Goal: Task Accomplishment & Management: Manage account settings

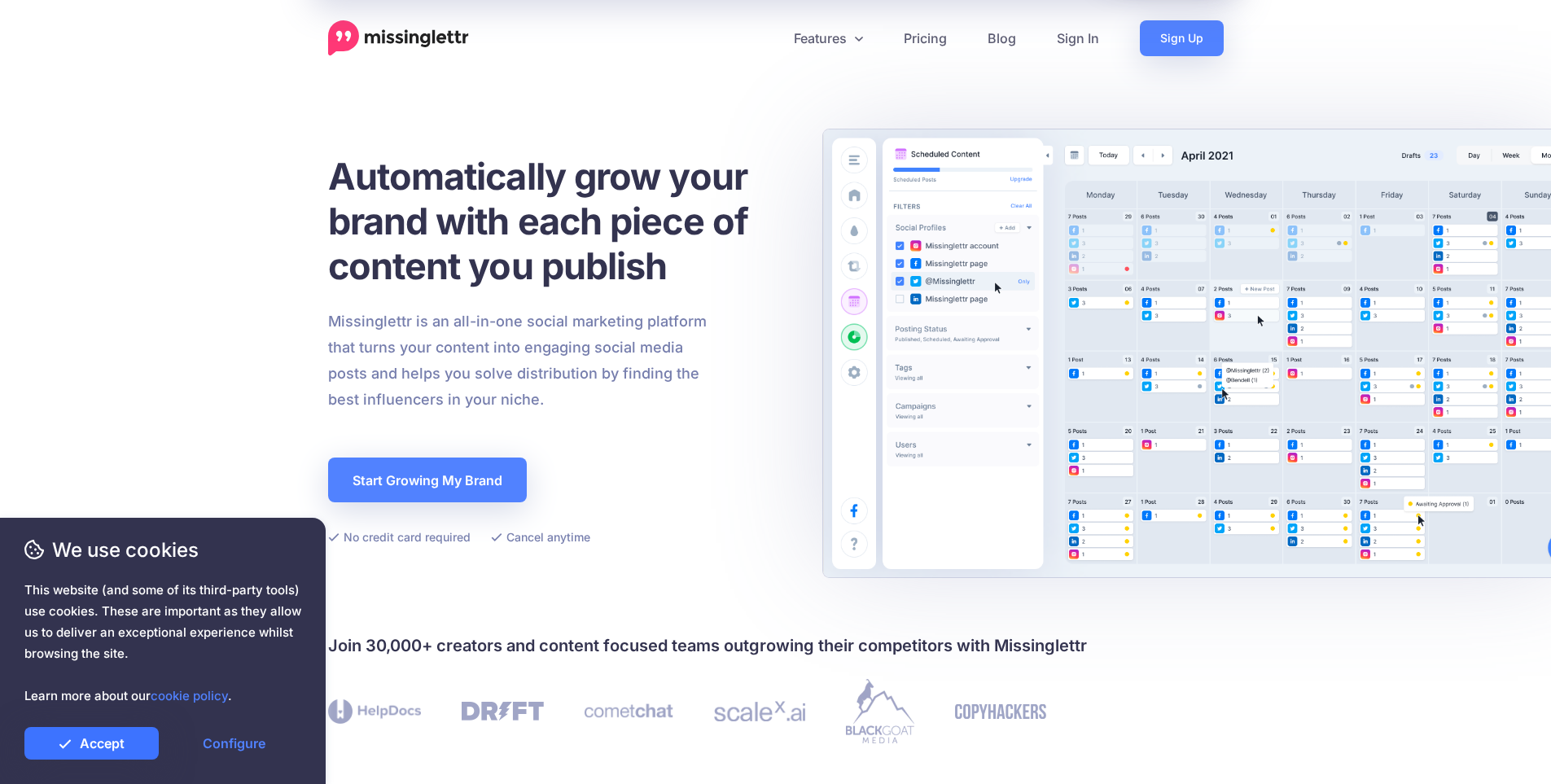
click at [100, 742] on link "Accept" at bounding box center [91, 743] width 134 height 33
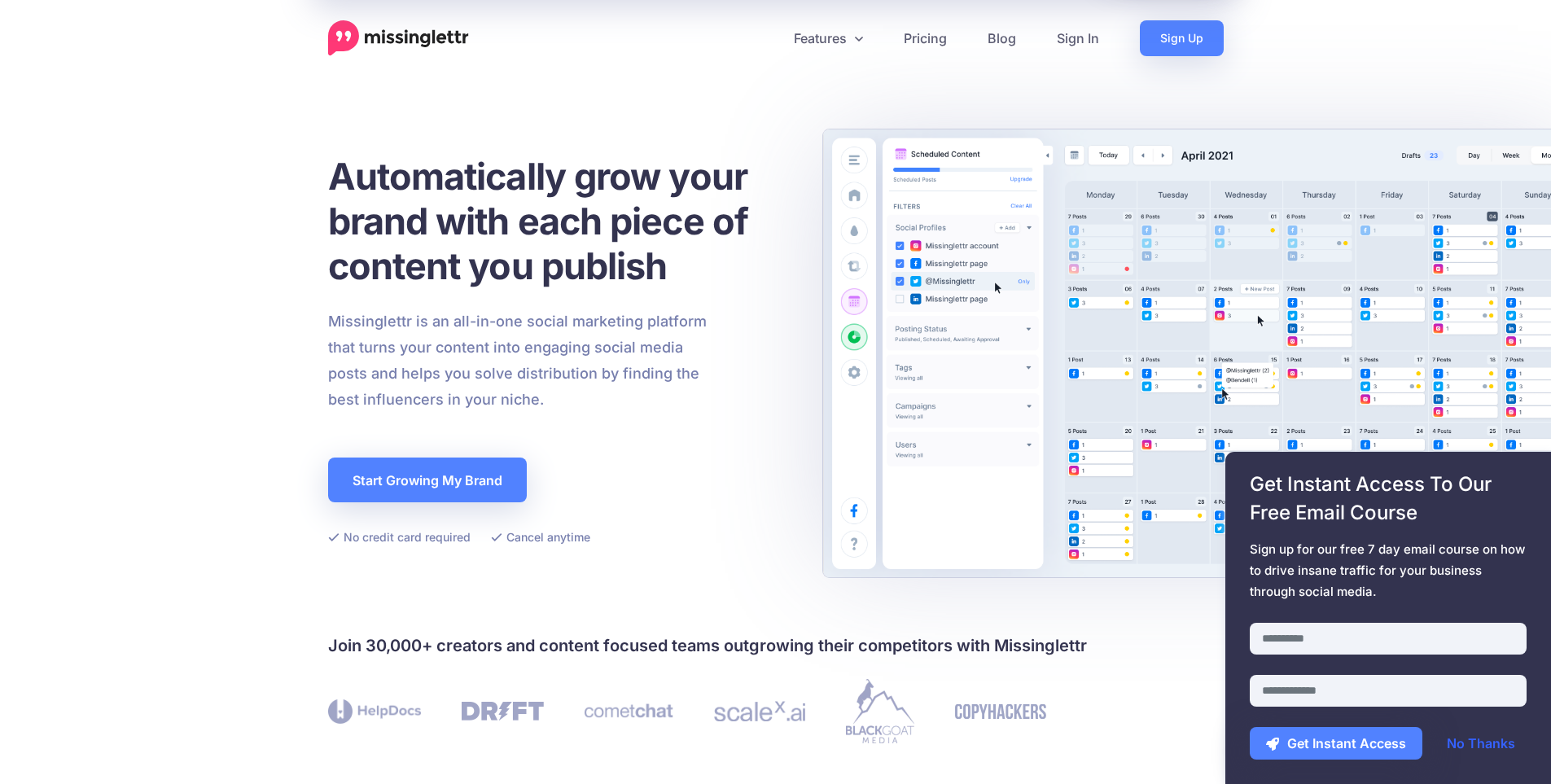
click at [1492, 742] on link "No Thanks" at bounding box center [1482, 743] width 101 height 33
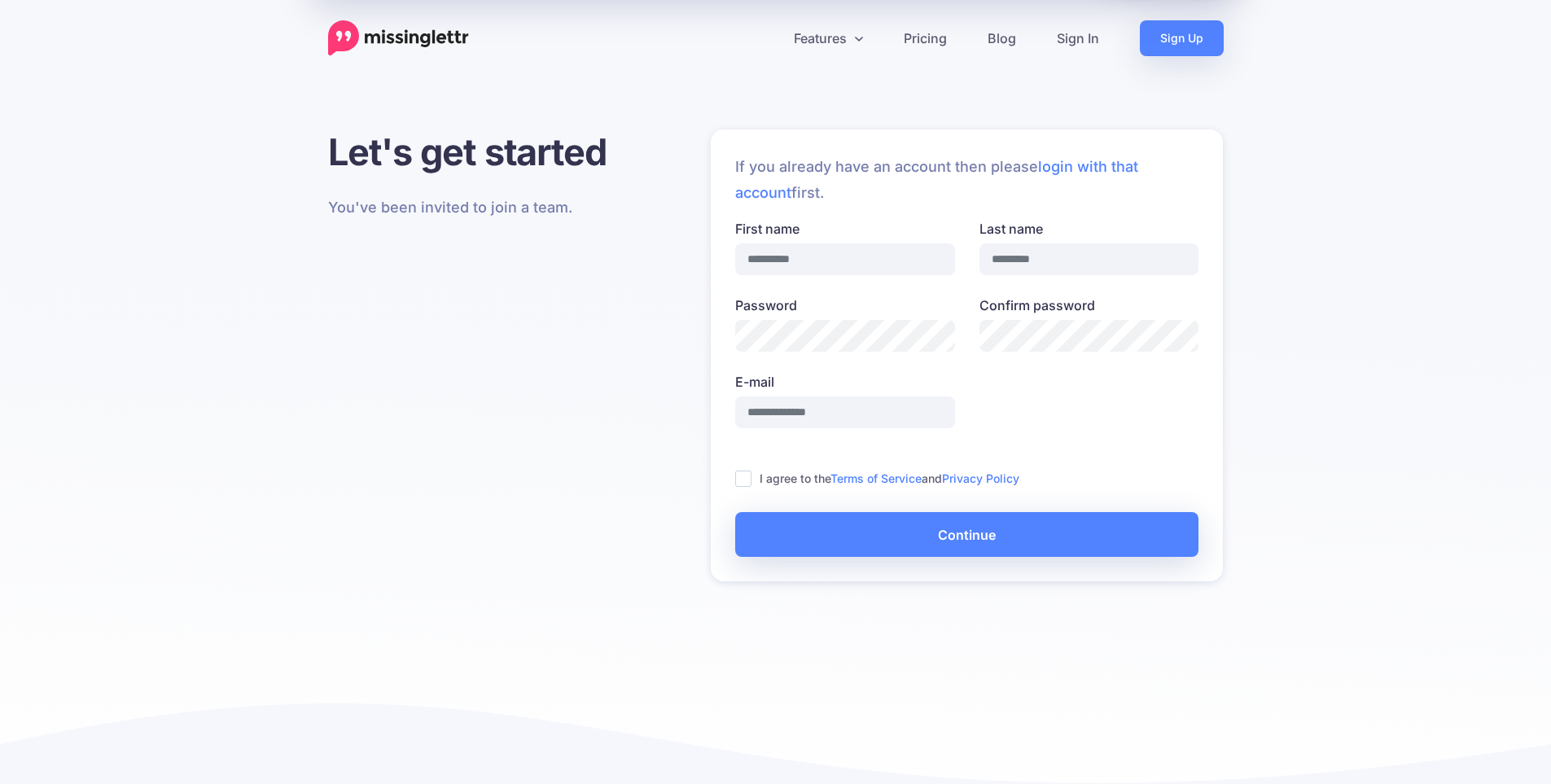
click at [828, 257] on input "First name" at bounding box center [845, 259] width 220 height 32
type input "*****"
click at [1021, 248] on input "***" at bounding box center [1090, 259] width 220 height 32
type input "********"
click at [1029, 319] on div "Confirm password" at bounding box center [1090, 324] width 220 height 56
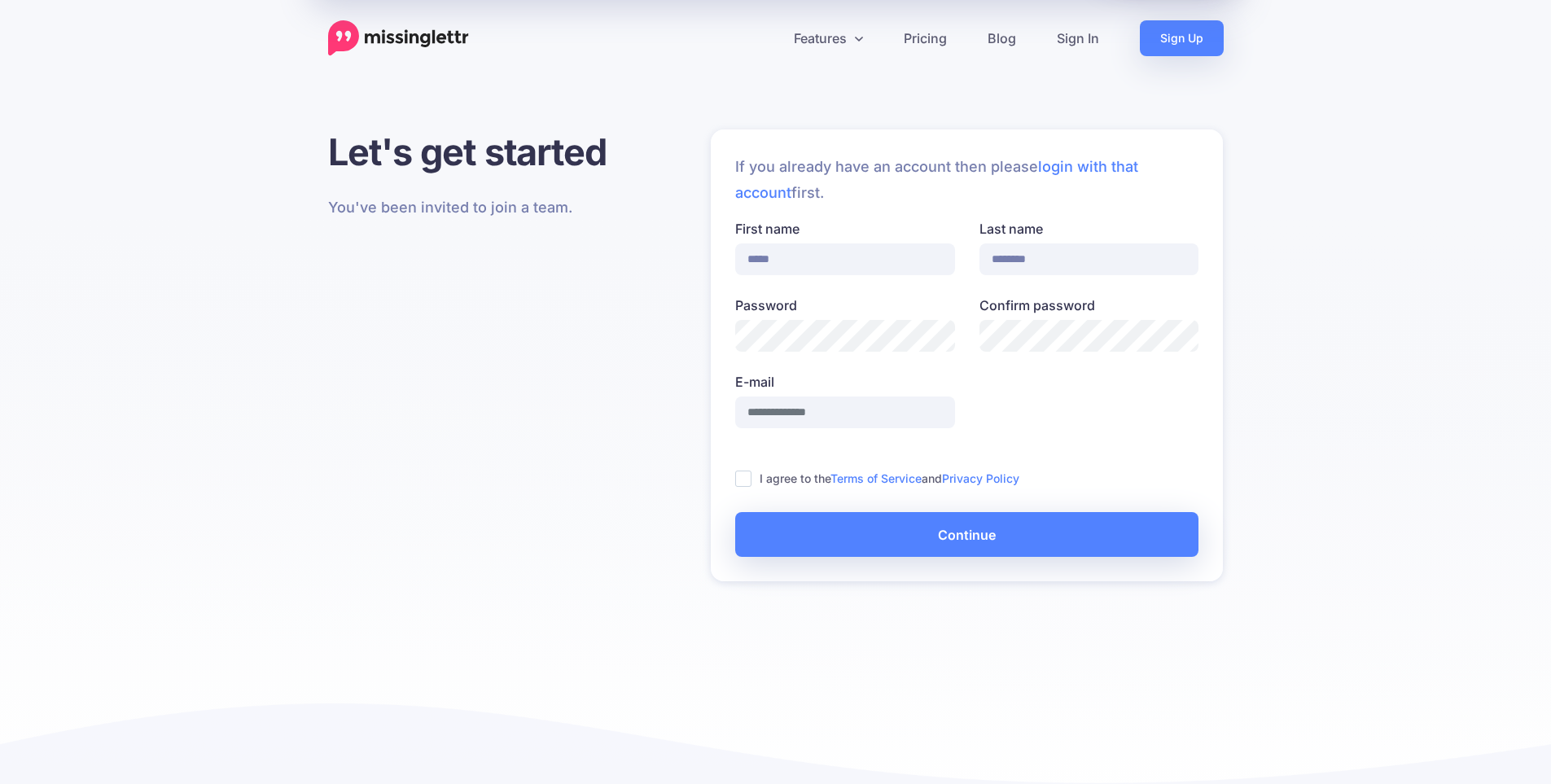
click at [688, 333] on div "Let's get started You've been invited to join a team. If you already have an ac…" at bounding box center [776, 359] width 920 height 460
click at [1208, 399] on div "Last name ******** Confirm password" at bounding box center [1090, 334] width 245 height 230
click at [1333, 376] on div "Let's get started You've been invited to join a team. If you already have an ac…" at bounding box center [775, 461] width 1551 height 663
click at [804, 418] on input "E-mail" at bounding box center [845, 412] width 220 height 32
type input "**********"
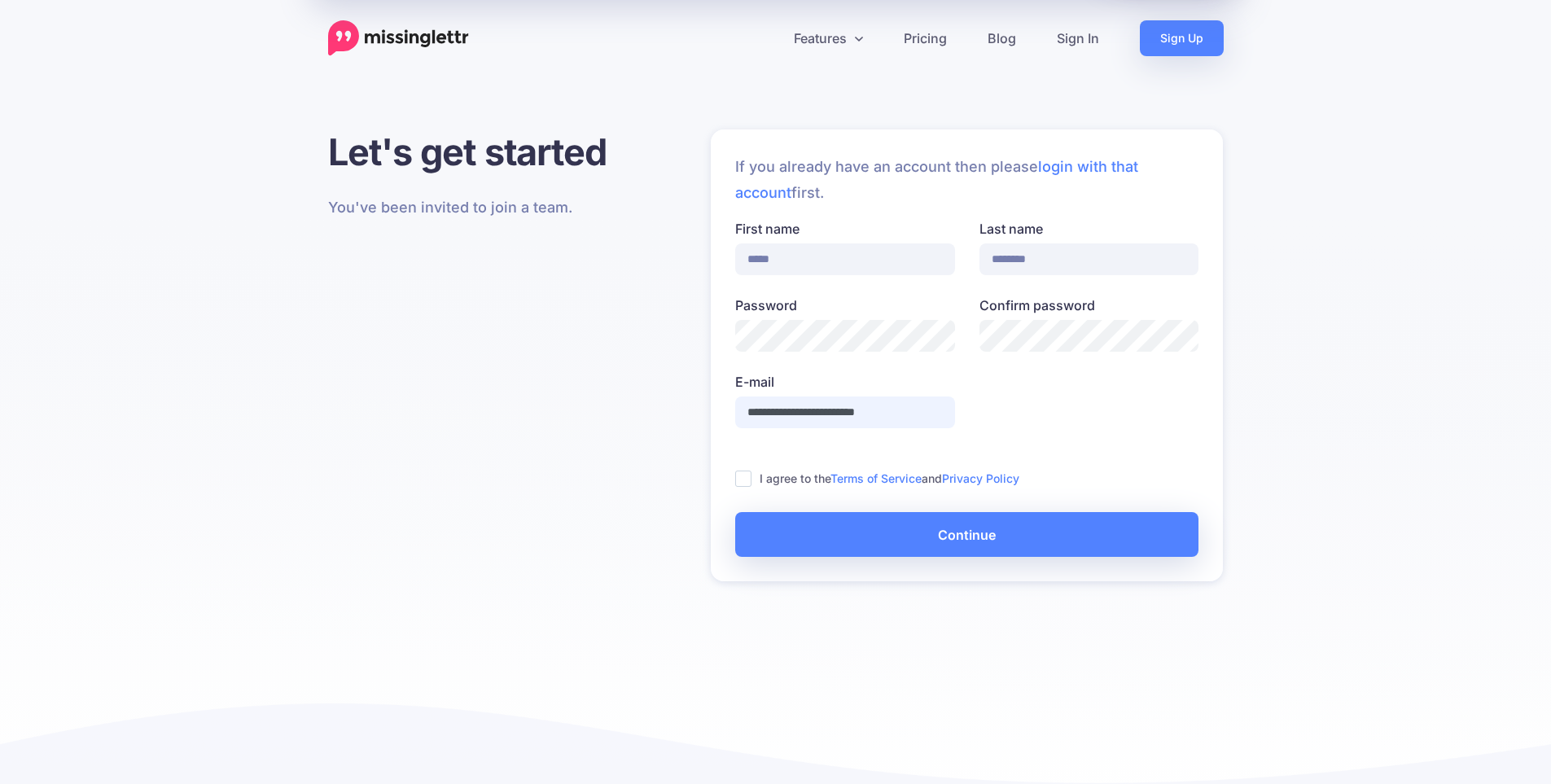
click at [742, 480] on ins at bounding box center [743, 479] width 16 height 16
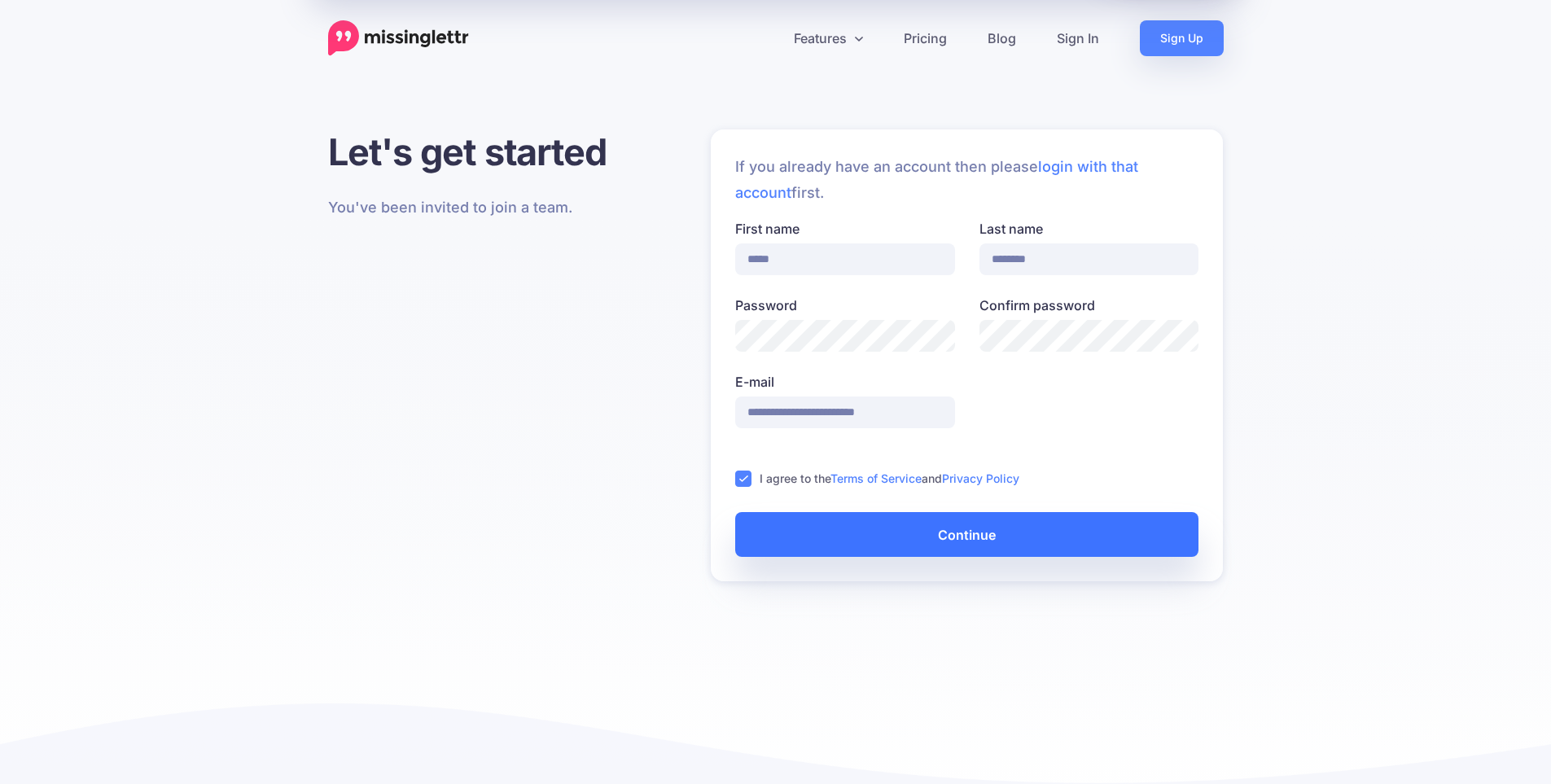
click at [866, 548] on button "Continue" at bounding box center [967, 534] width 464 height 45
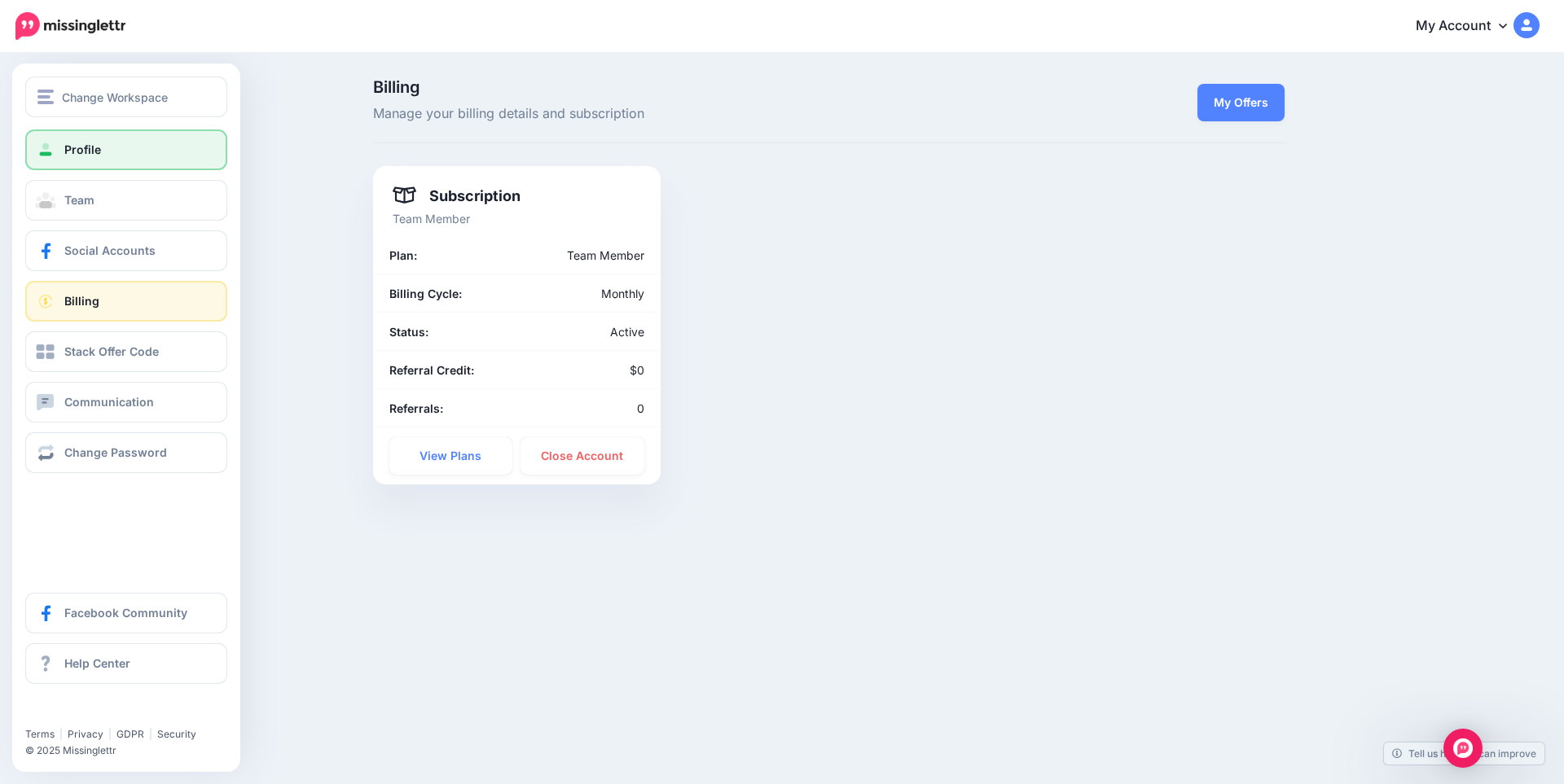
click at [113, 148] on link "Profile" at bounding box center [126, 150] width 202 height 41
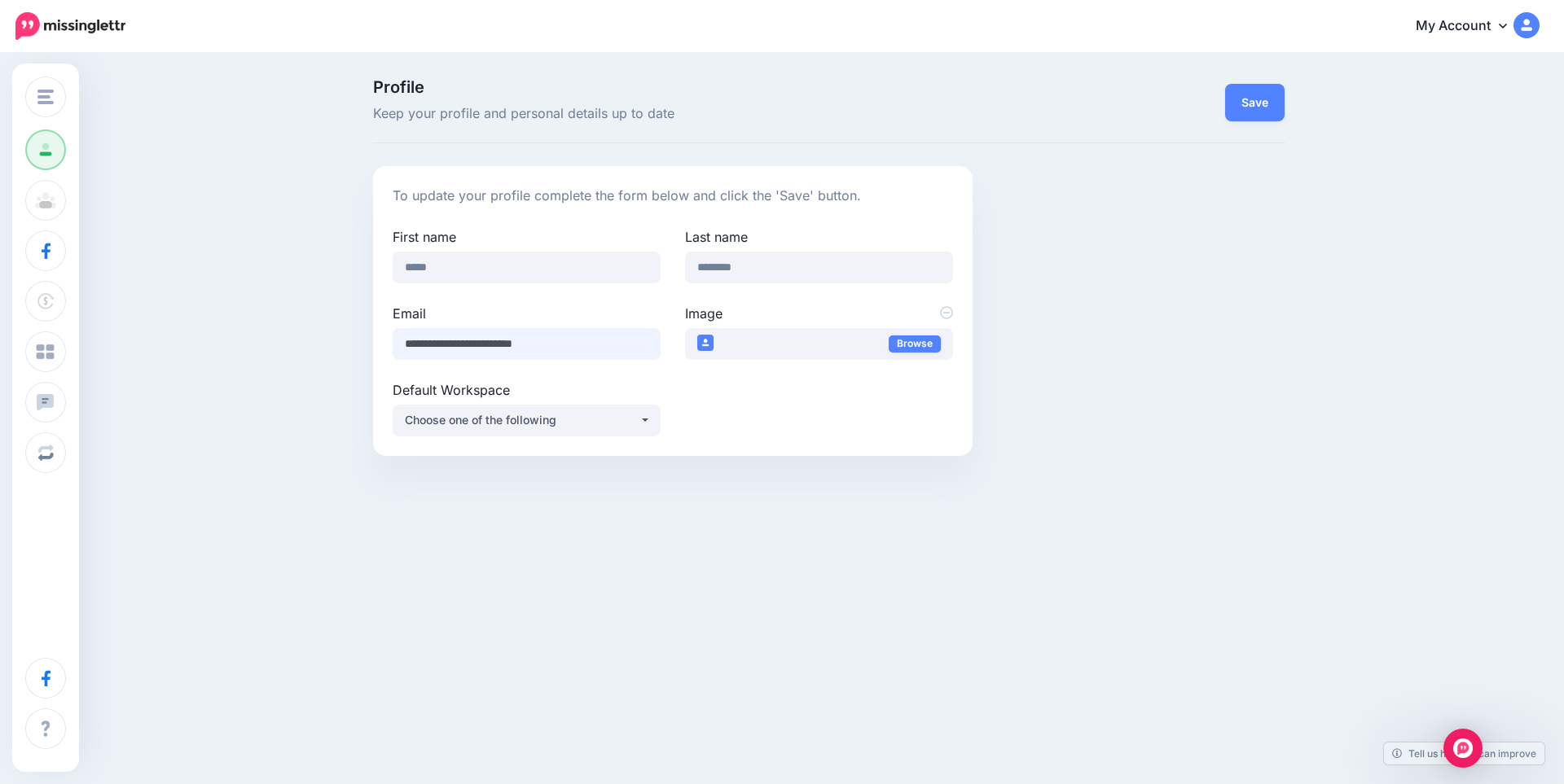
drag, startPoint x: 591, startPoint y: 353, endPoint x: 326, endPoint y: 320, distance: 267.0
click at [326, 320] on div "Profile Keep your profile and personal details up to date Save To update your p…" at bounding box center [782, 274] width 1564 height 438
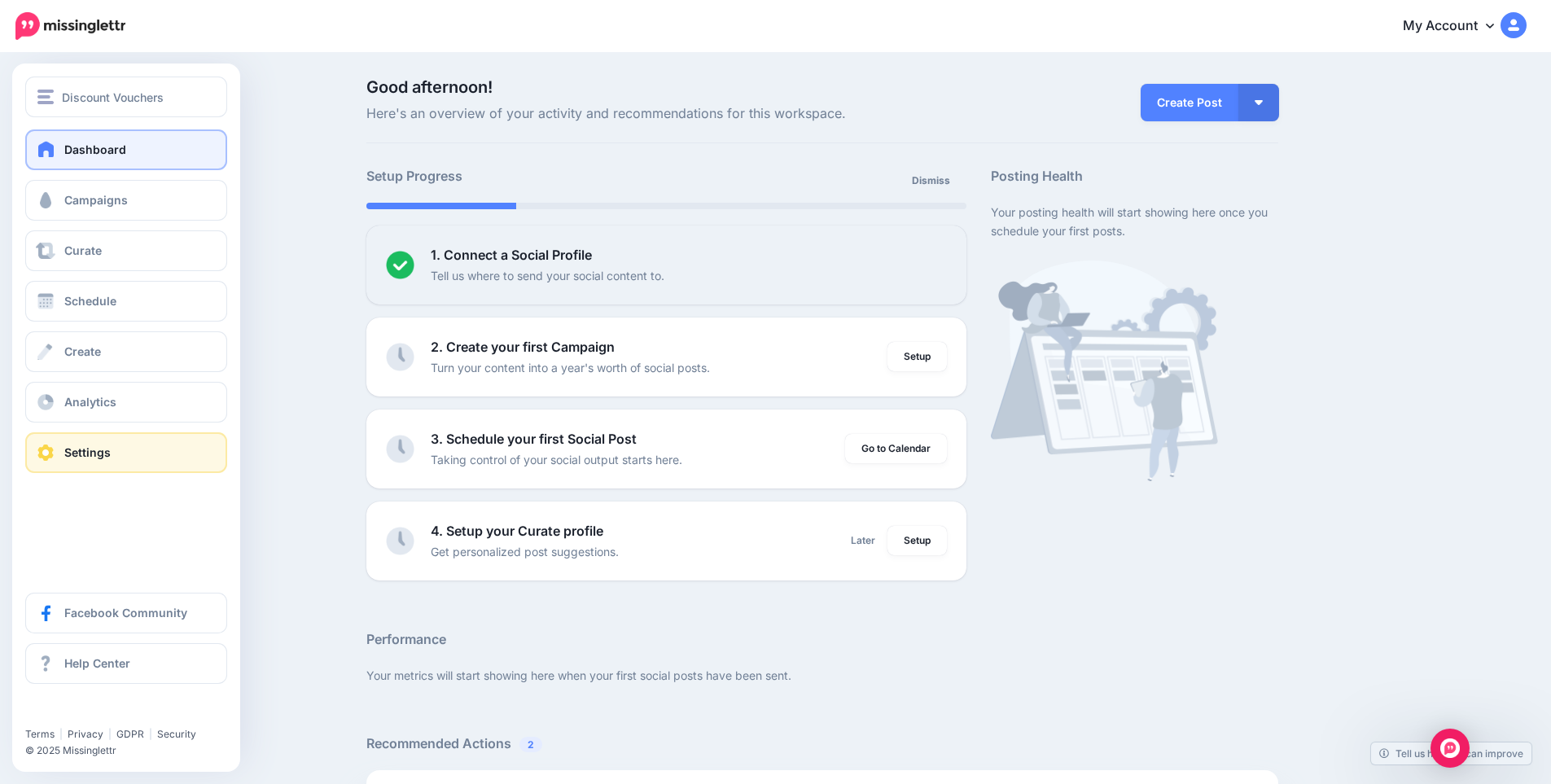
click at [147, 464] on link "Settings" at bounding box center [126, 453] width 202 height 41
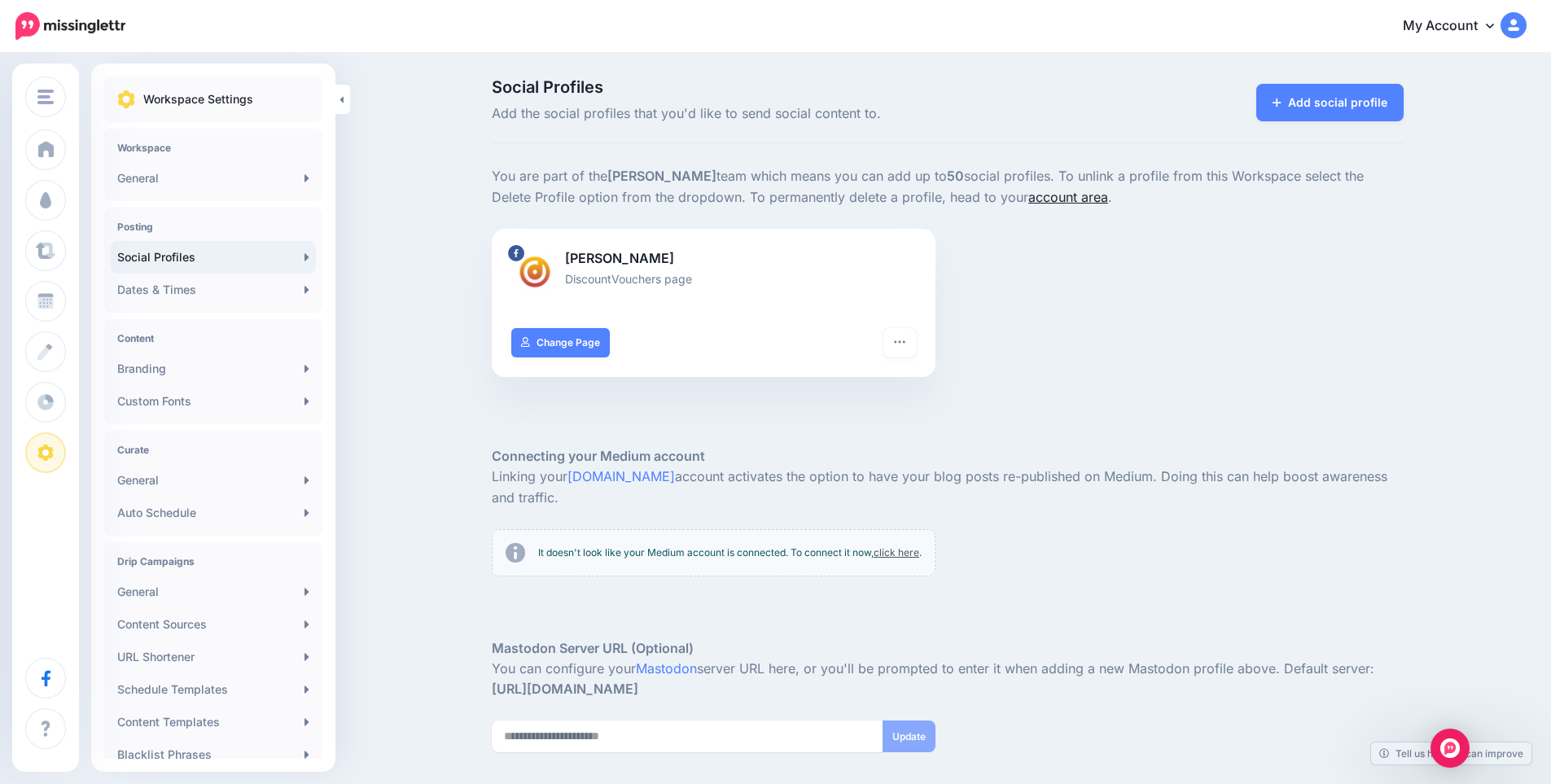
click at [1032, 203] on link "account area" at bounding box center [1069, 197] width 80 height 16
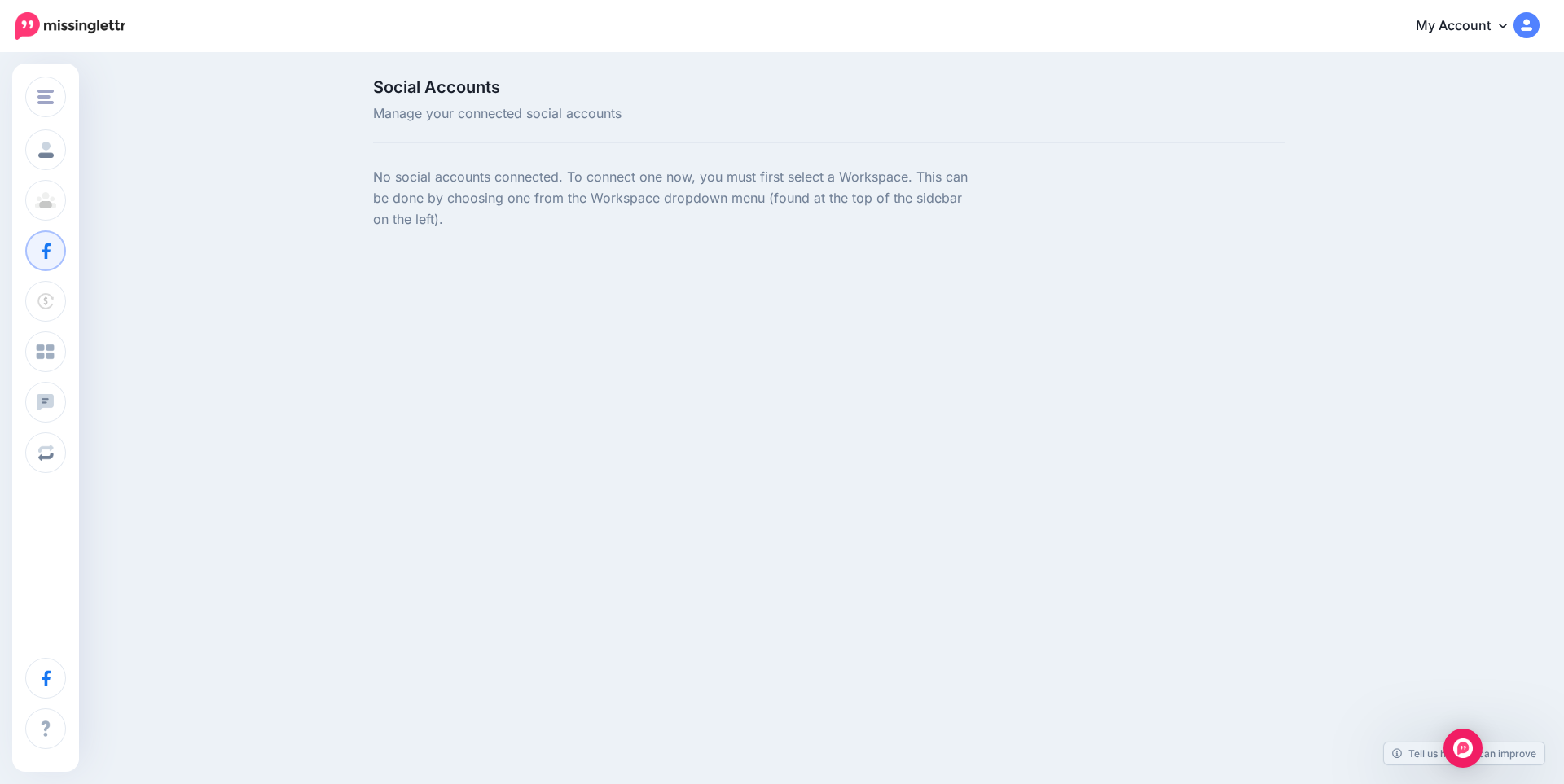
drag, startPoint x: 0, startPoint y: 0, endPoint x: 1029, endPoint y: 203, distance: 1048.8
drag, startPoint x: 1029, startPoint y: 203, endPoint x: 807, endPoint y: 325, distance: 253.3
click at [807, 324] on div "Change Workspace Discount Vouchers FlipSwitch TicketHelper Add Workspace Profil…" at bounding box center [782, 235] width 1564 height 360
click at [1524, 25] on img at bounding box center [1526, 25] width 26 height 26
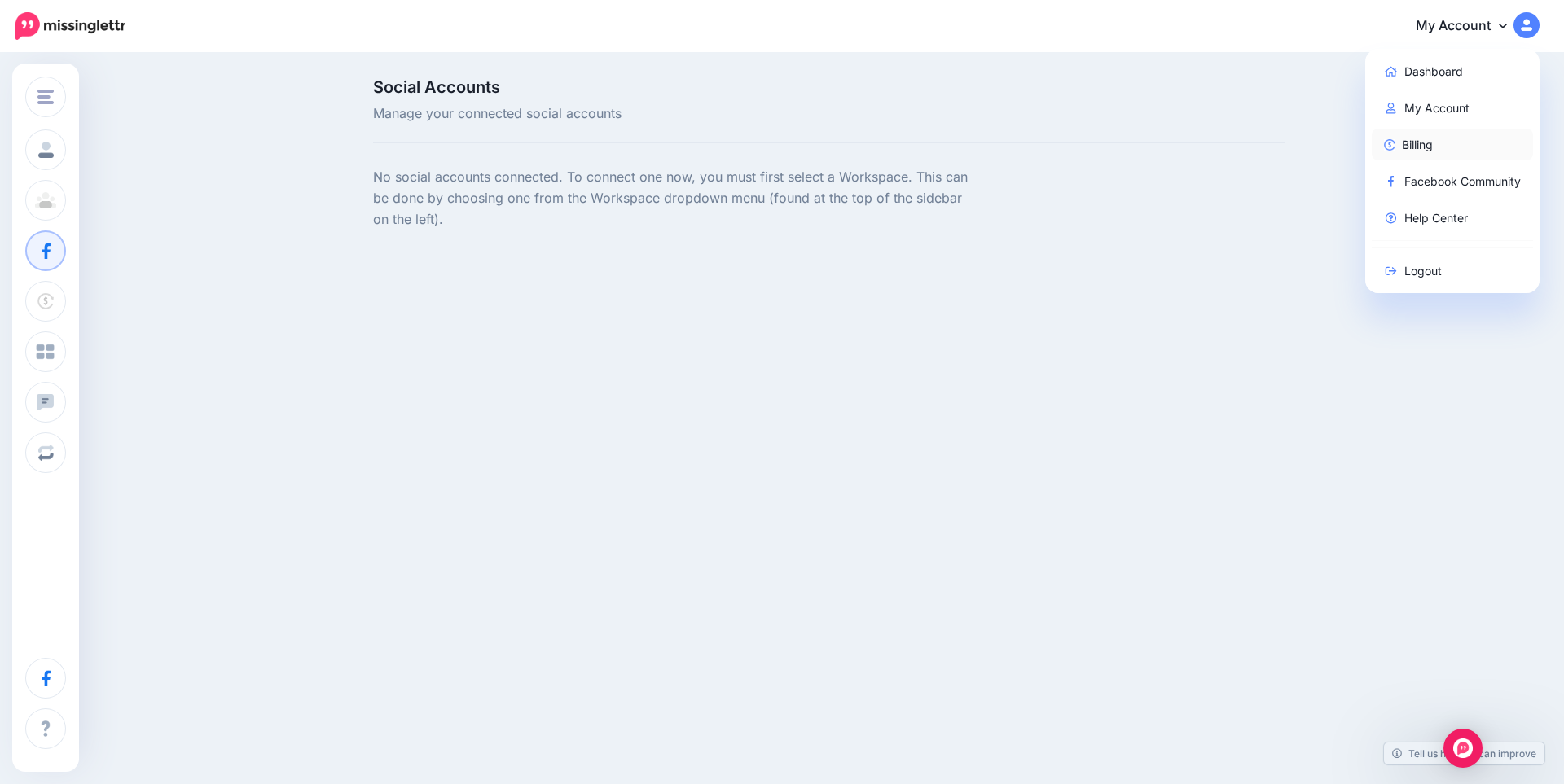
click at [1429, 139] on link "Billing" at bounding box center [1453, 144] width 162 height 32
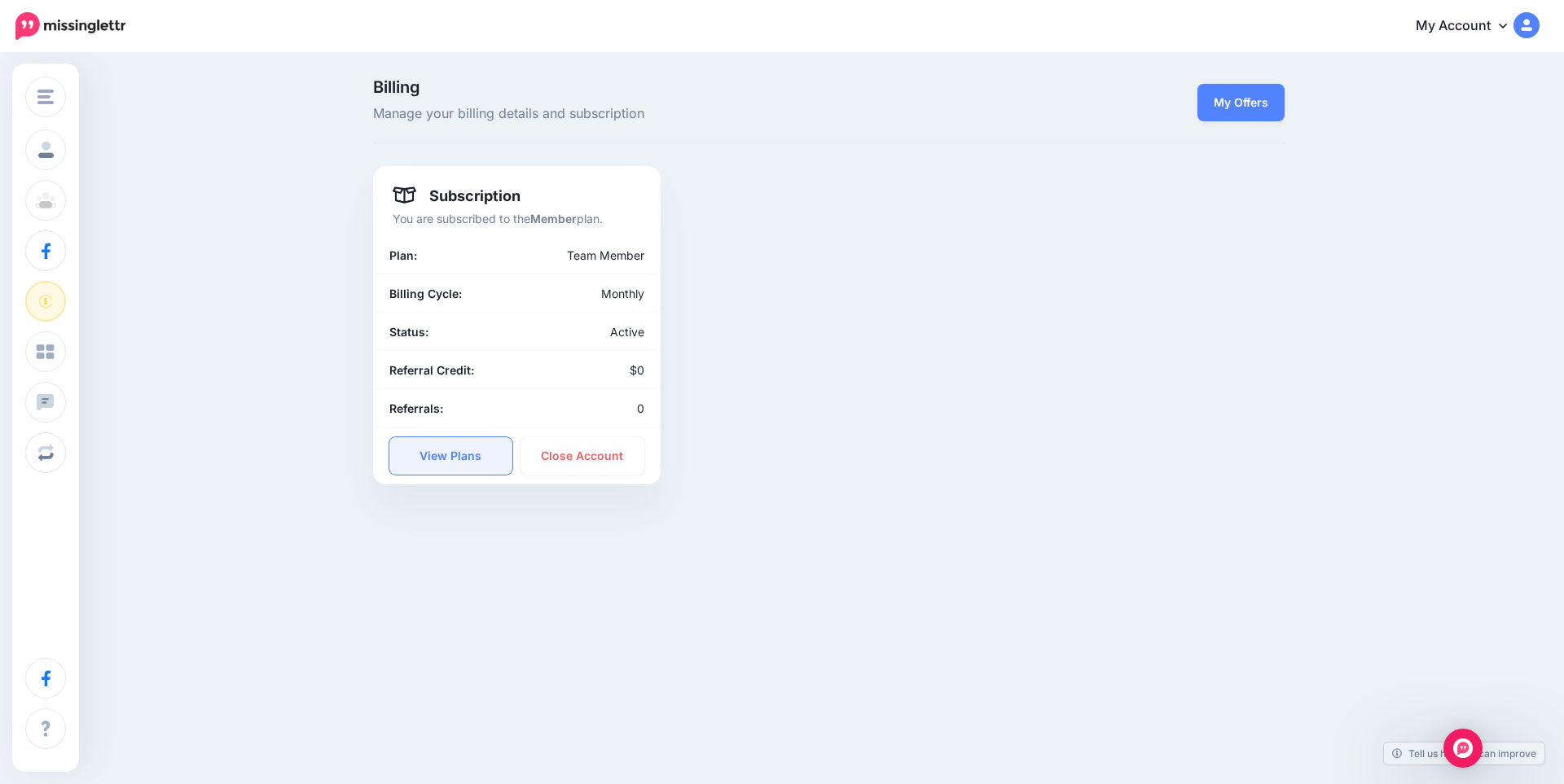
click at [455, 460] on link "View Plans" at bounding box center [452, 456] width 124 height 37
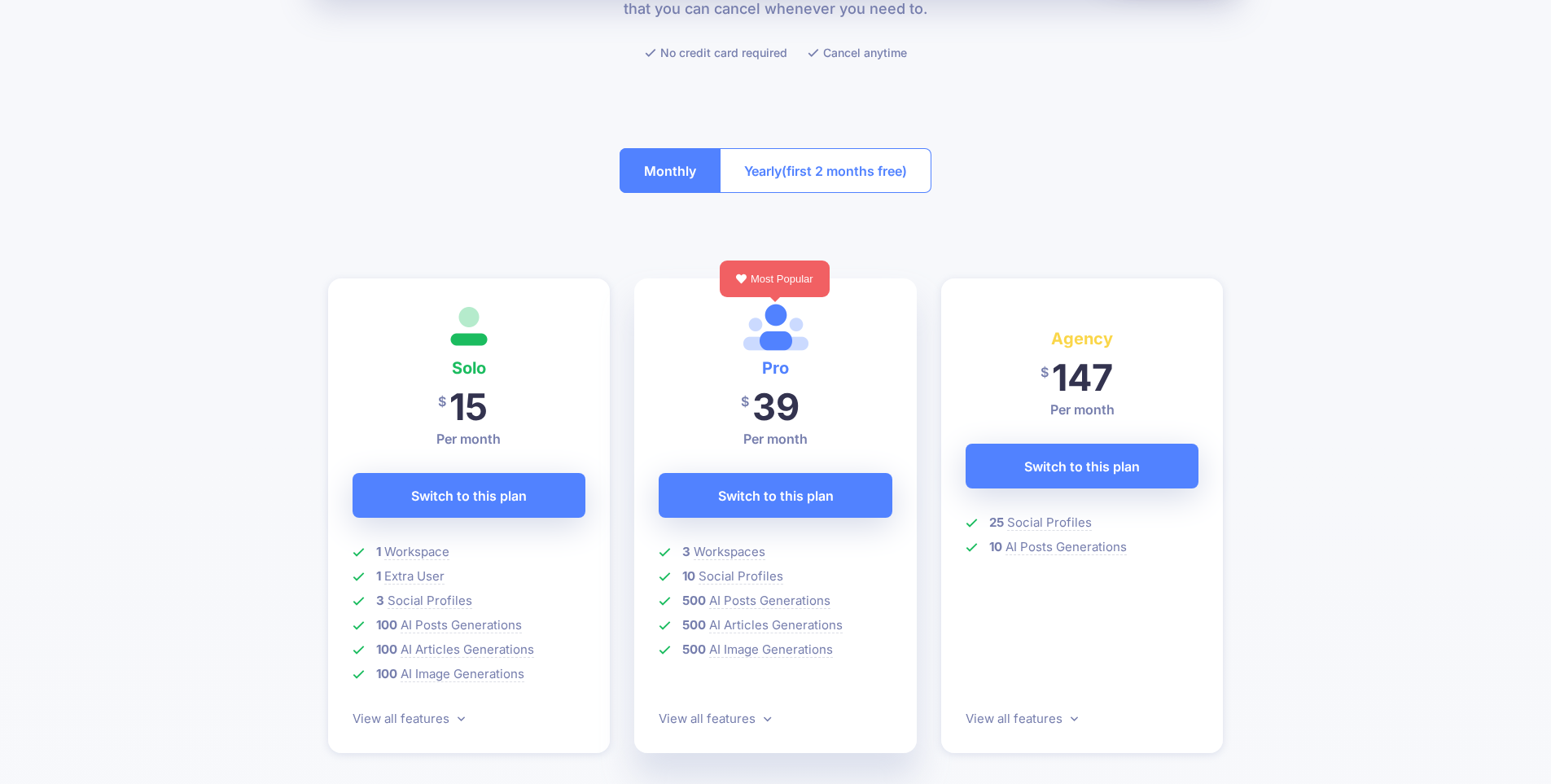
scroll to position [271, 0]
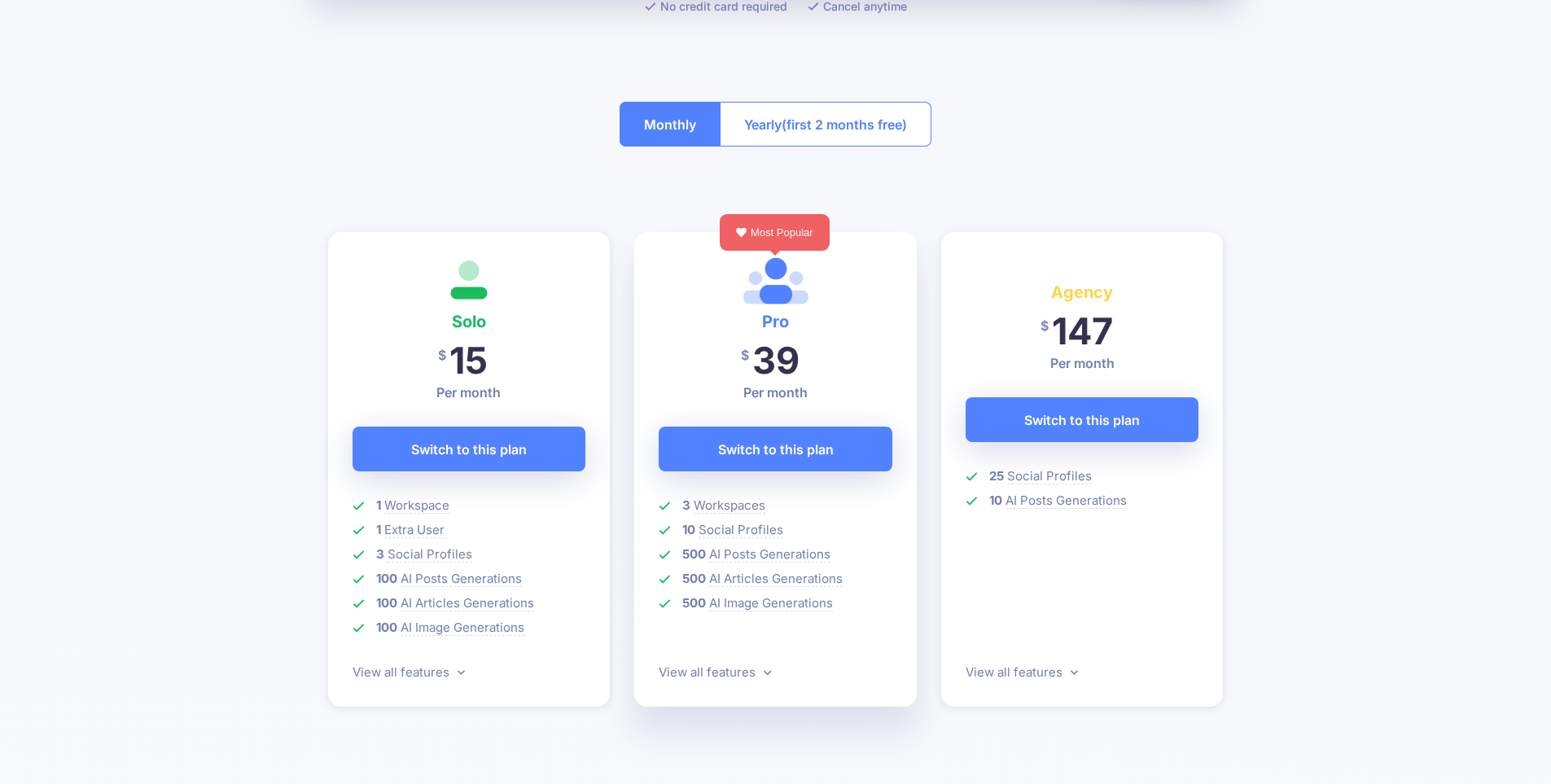
click at [866, 130] on span "(first 2 months free)" at bounding box center [844, 125] width 126 height 26
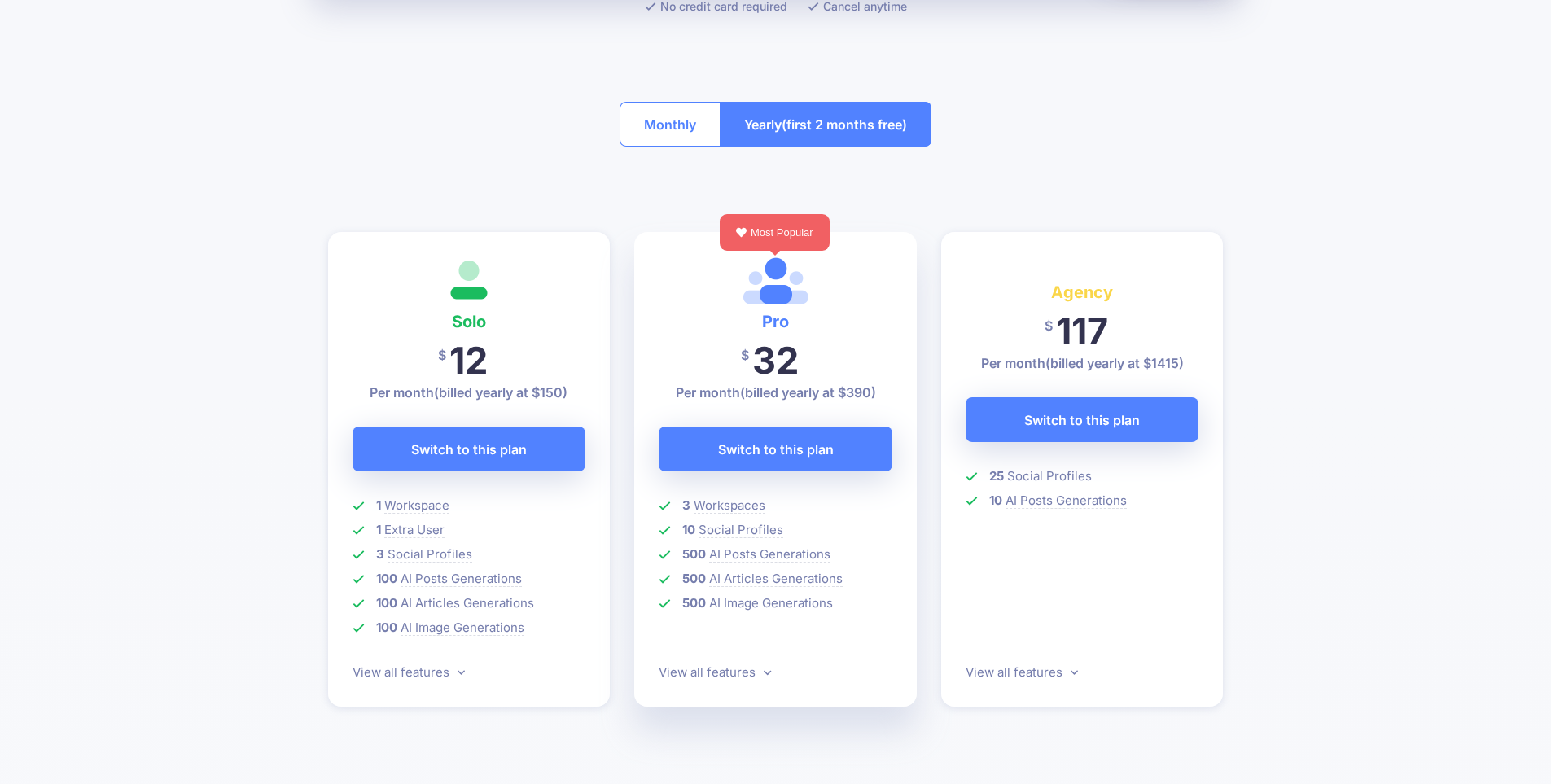
click at [673, 133] on button "Monthly" at bounding box center [670, 124] width 101 height 45
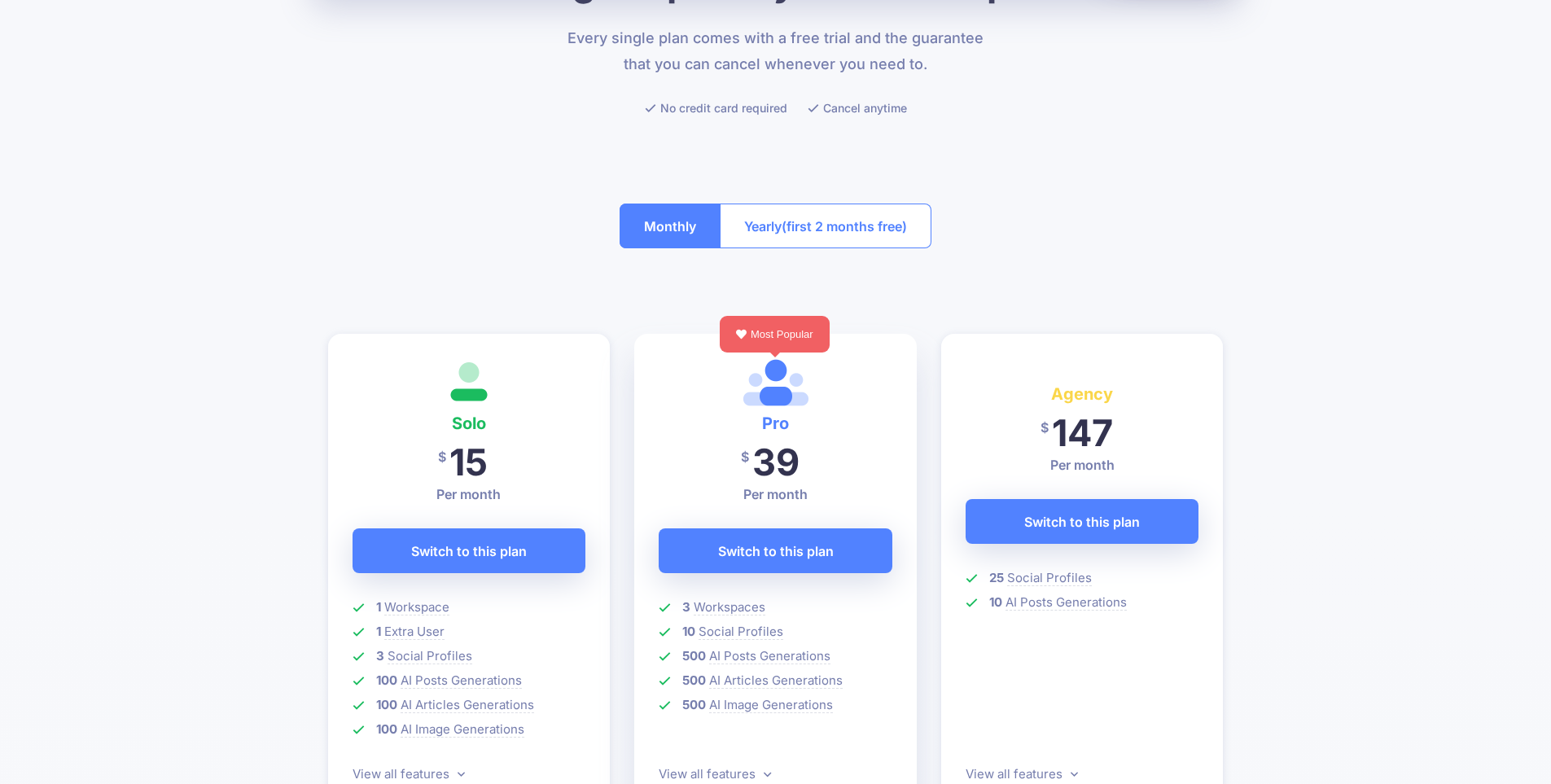
scroll to position [0, 0]
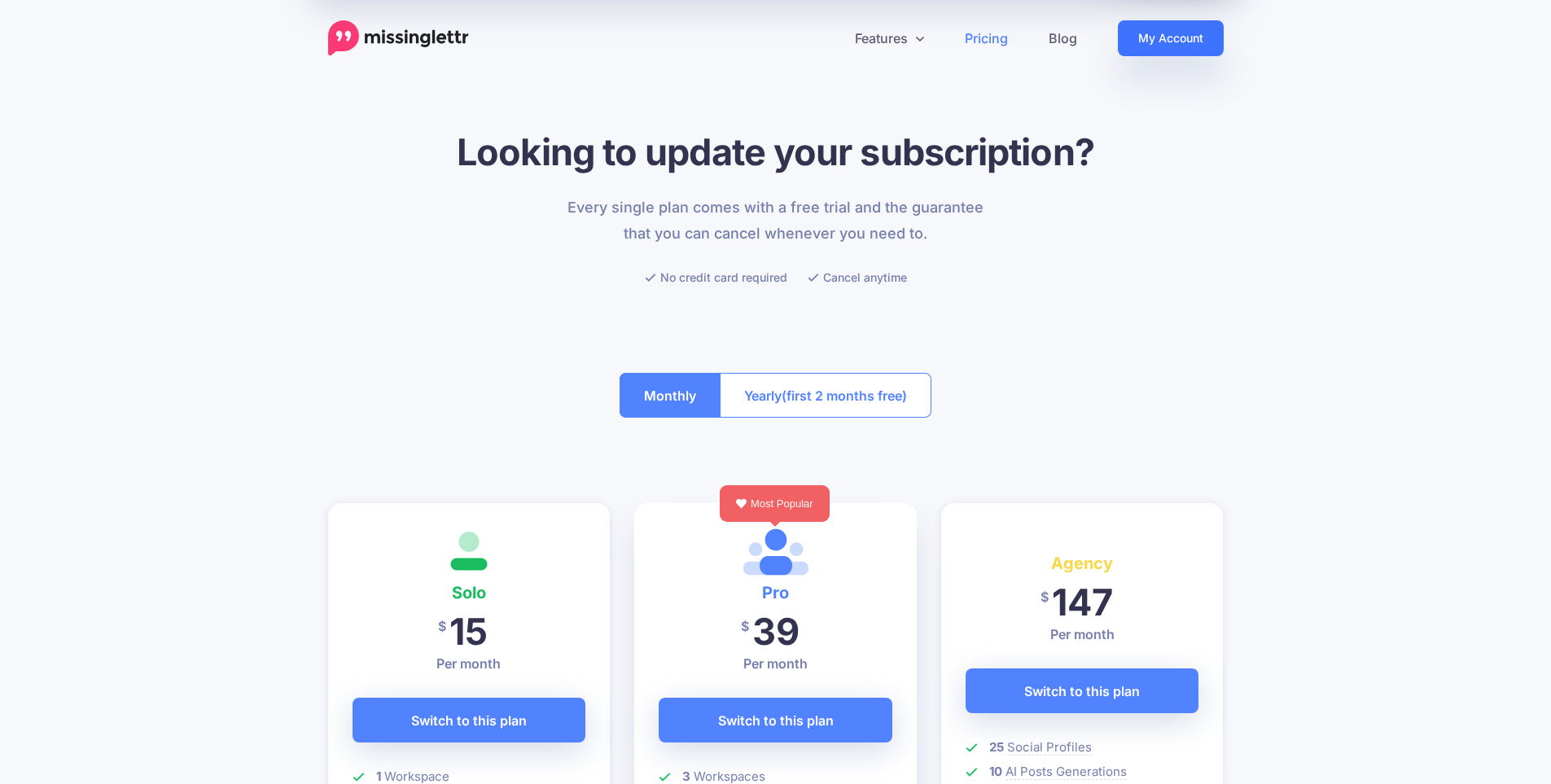
click at [1142, 42] on link "My Account" at bounding box center [1171, 38] width 106 height 36
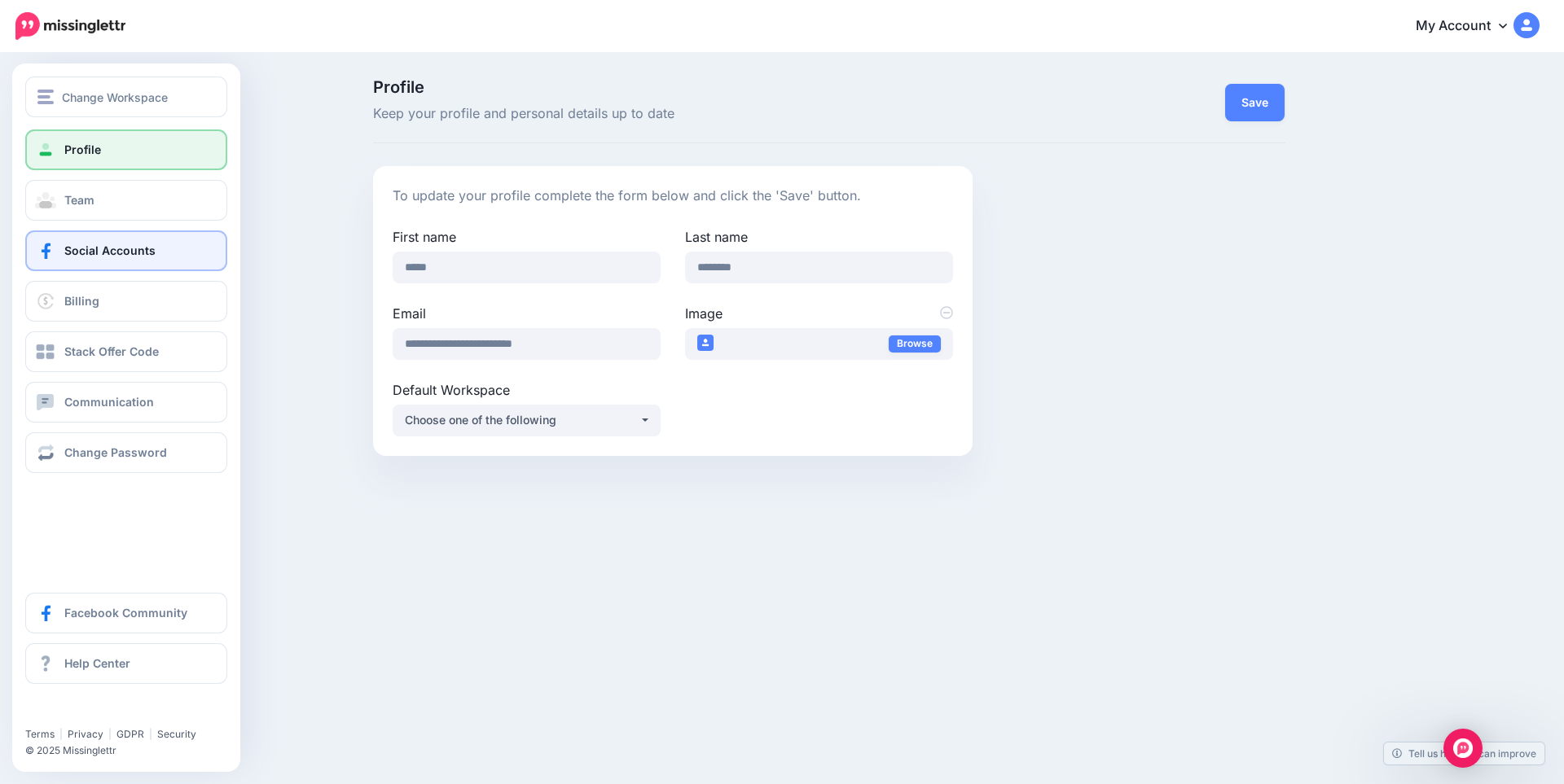
click at [111, 243] on link "Social Accounts" at bounding box center [126, 251] width 202 height 41
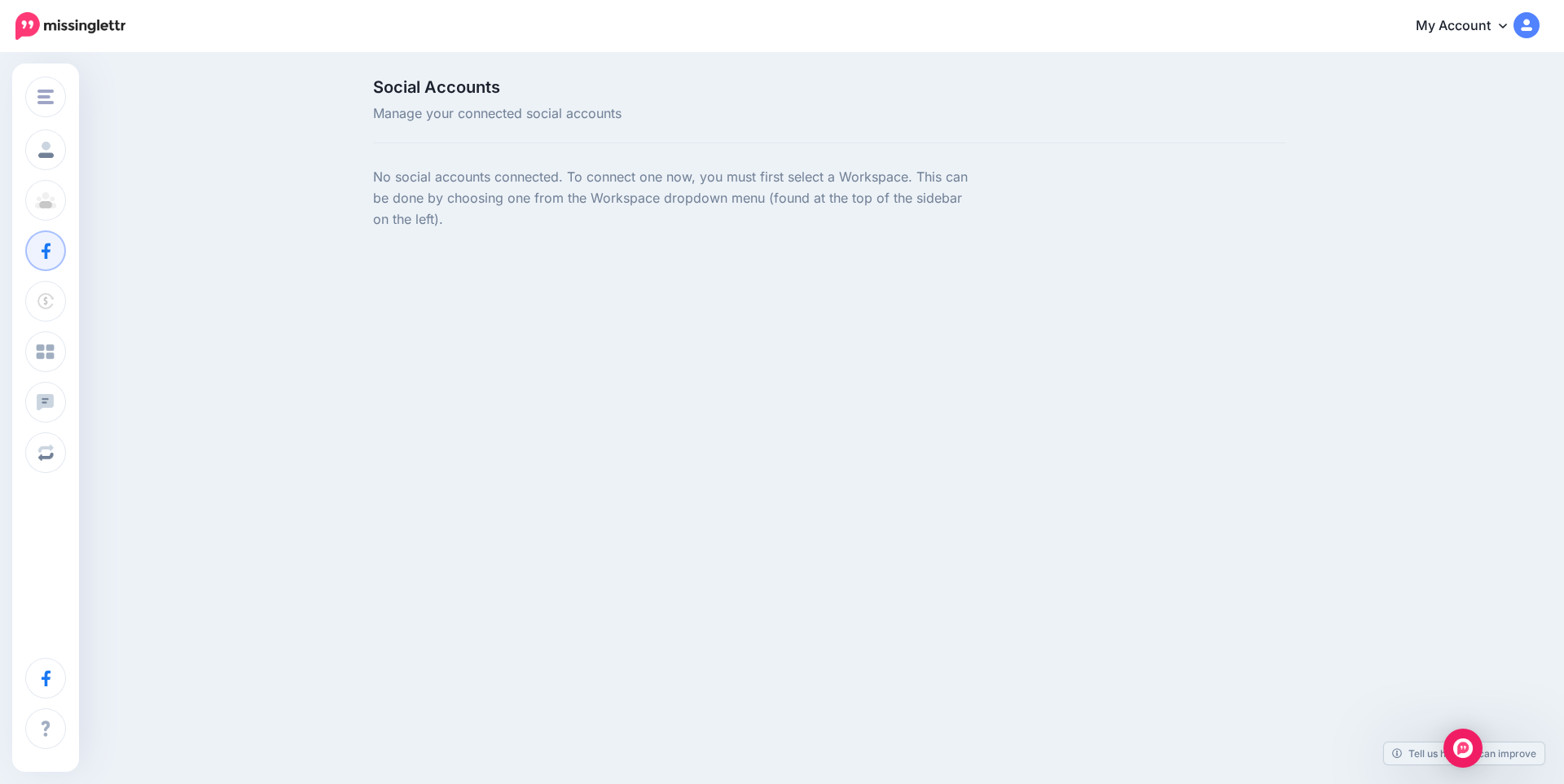
click at [528, 403] on div "Change Workspace Discount Vouchers FlipSwitch [GEOGRAPHIC_DATA] Add Workspace P…" at bounding box center [782, 235] width 1564 height 360
click at [453, 244] on div at bounding box center [674, 240] width 600 height 20
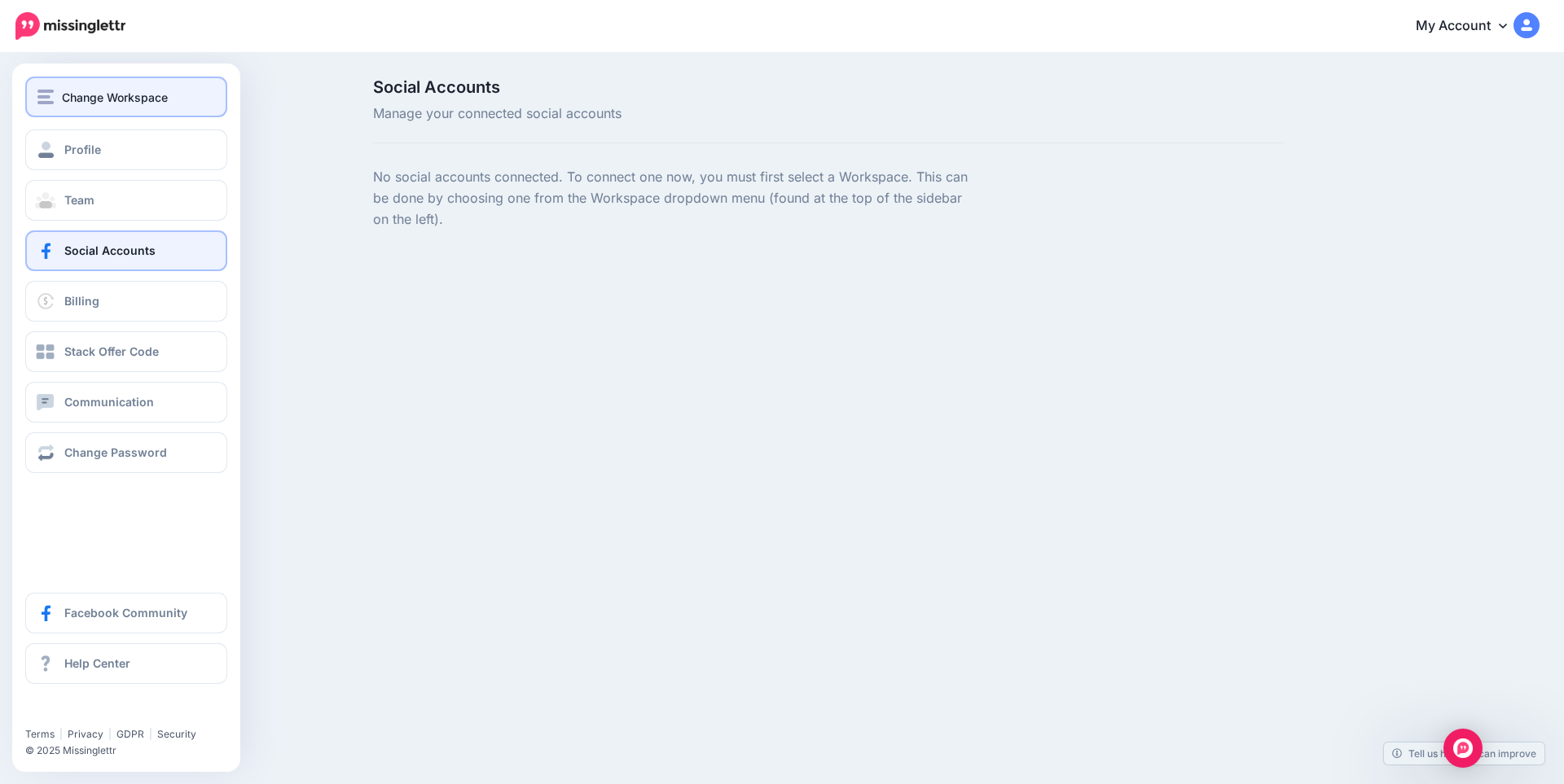
click at [68, 98] on span "Change Workspace" at bounding box center [115, 97] width 106 height 19
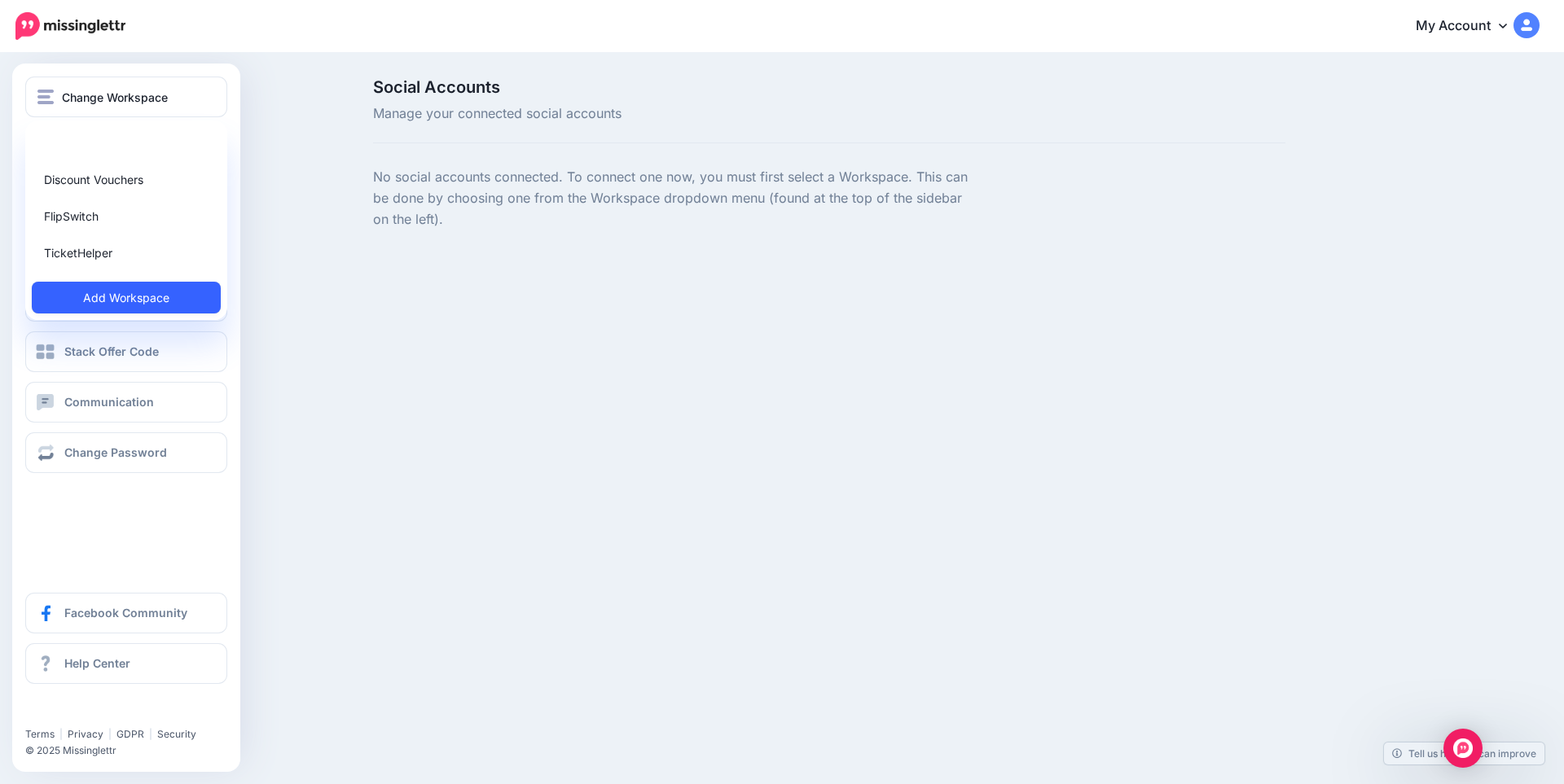
click at [124, 303] on link "Add Workspace" at bounding box center [126, 297] width 189 height 32
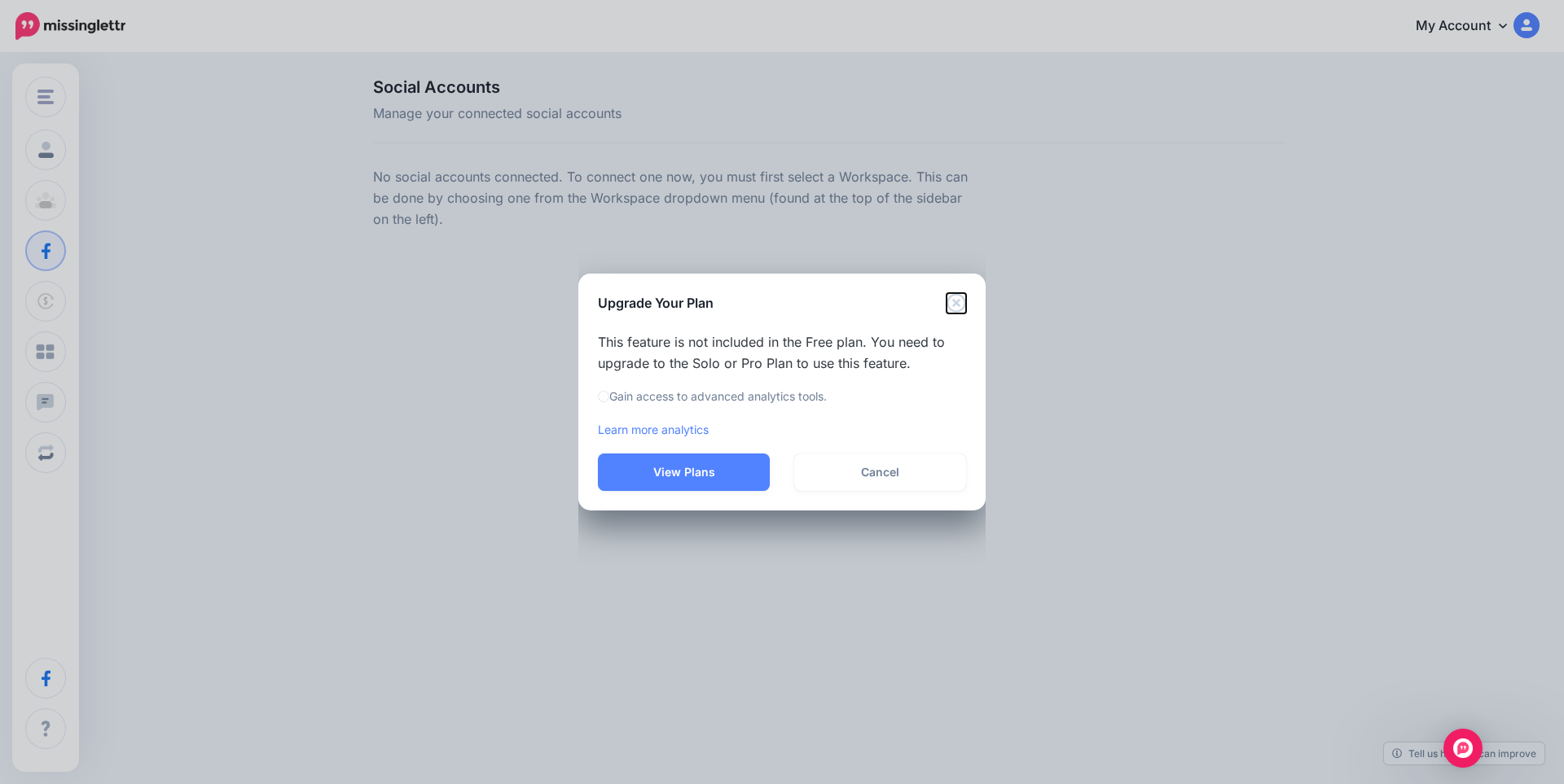
click at [954, 306] on icon "Close" at bounding box center [956, 303] width 19 height 19
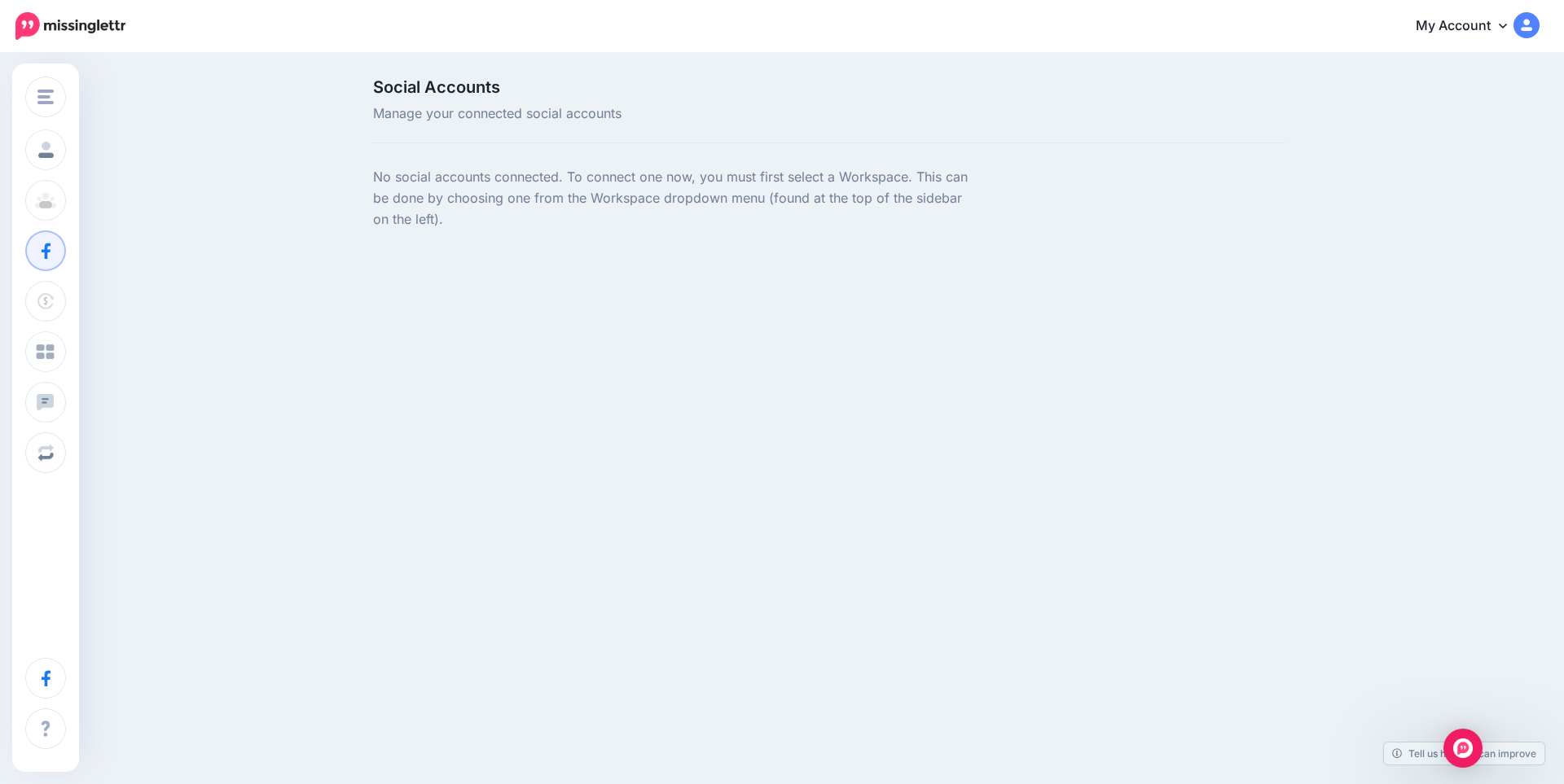
click at [1457, 34] on link "My Account" at bounding box center [1470, 26] width 140 height 40
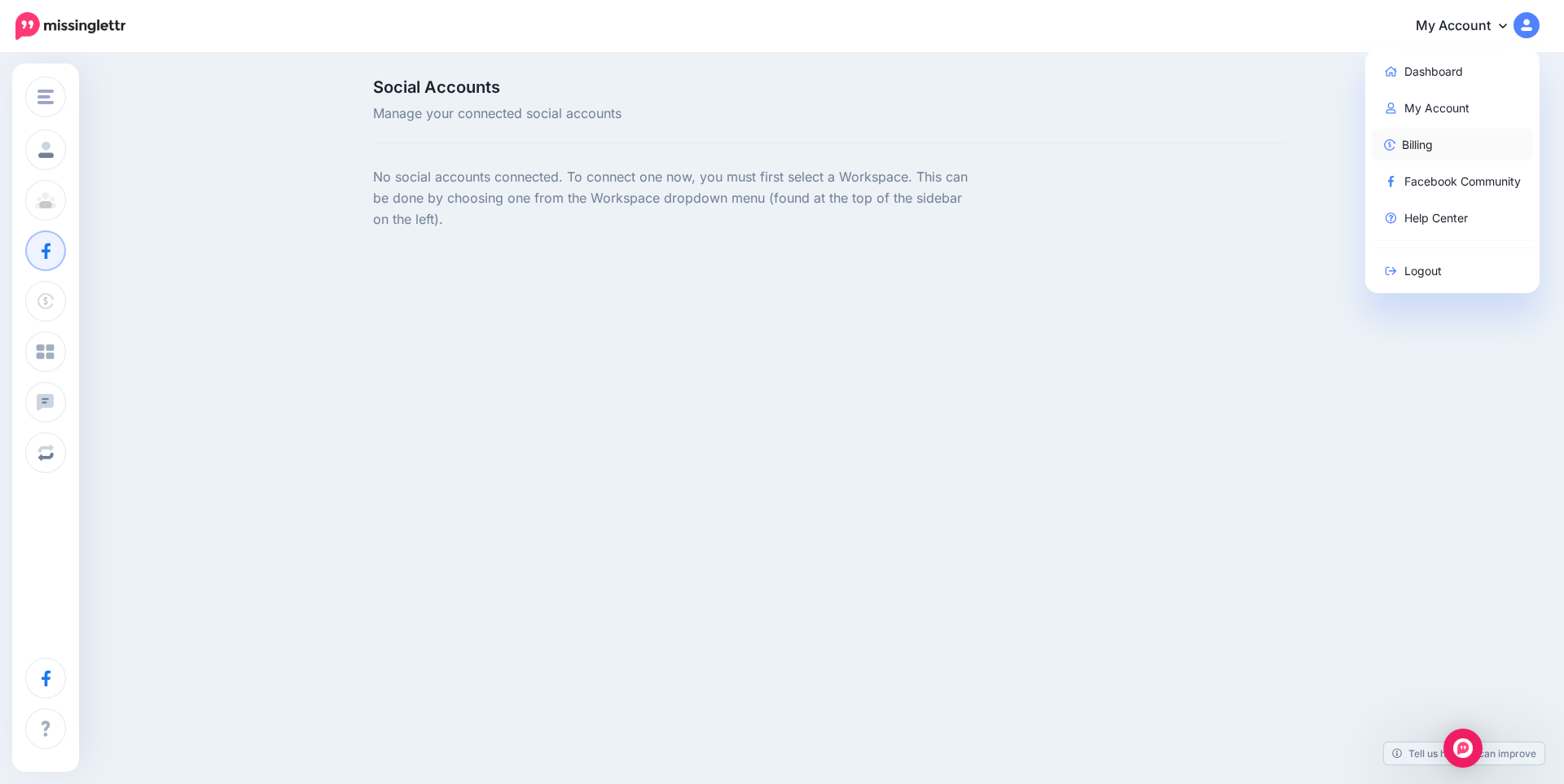
click at [1420, 145] on link "Billing" at bounding box center [1453, 144] width 162 height 32
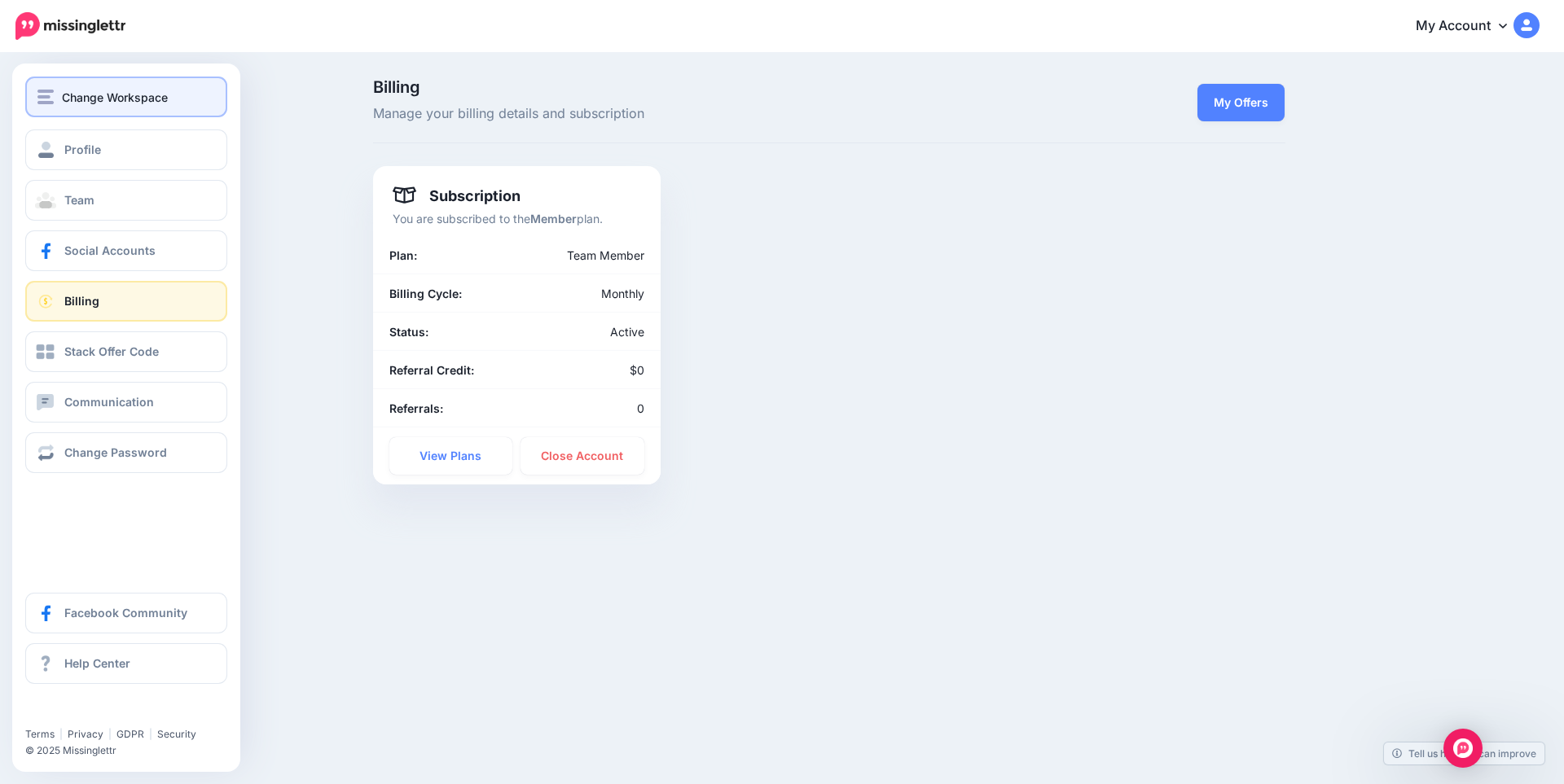
click at [126, 92] on span "Change Workspace" at bounding box center [115, 97] width 106 height 19
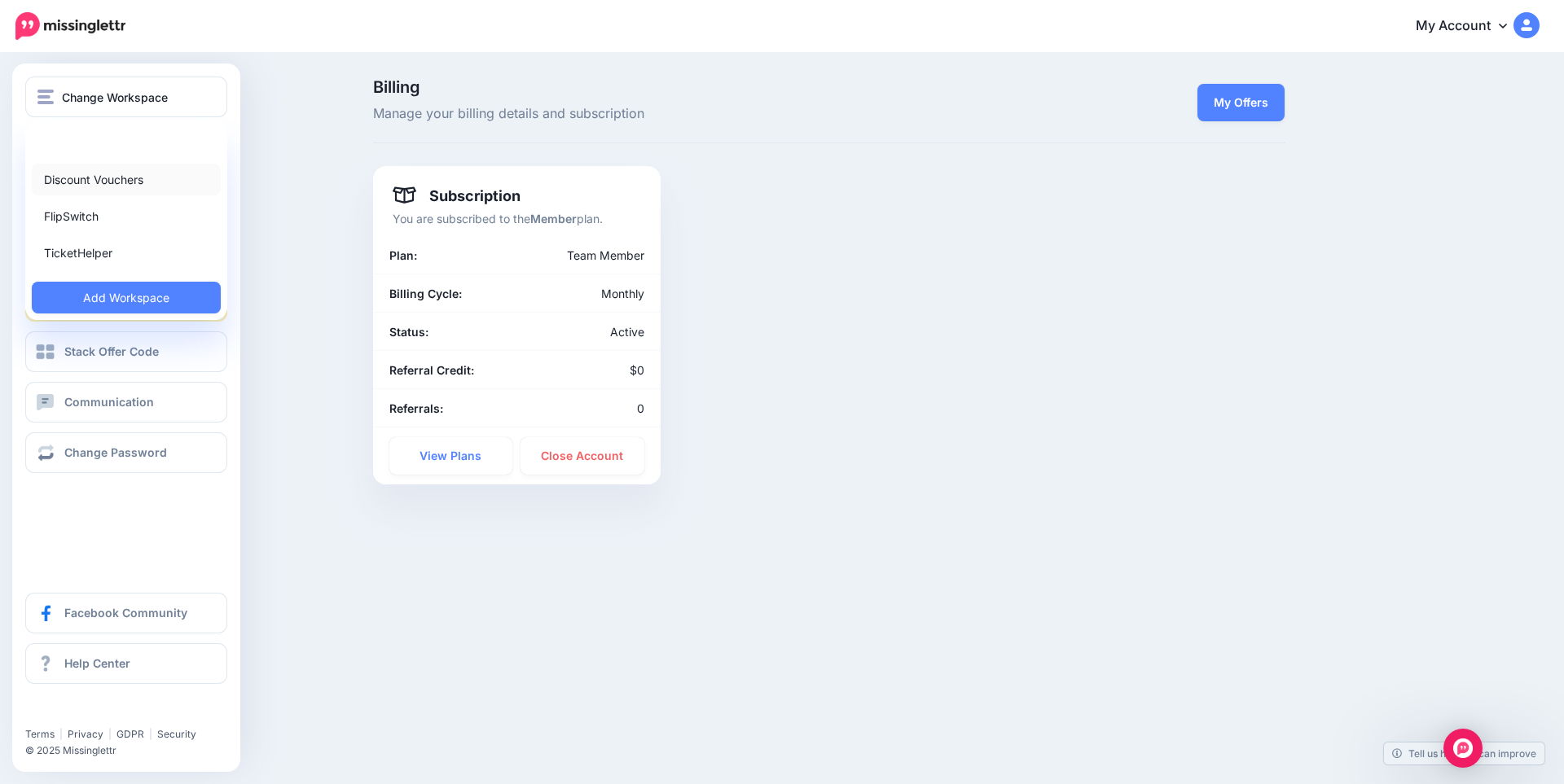
click at [112, 179] on link "Discount Vouchers" at bounding box center [126, 179] width 189 height 32
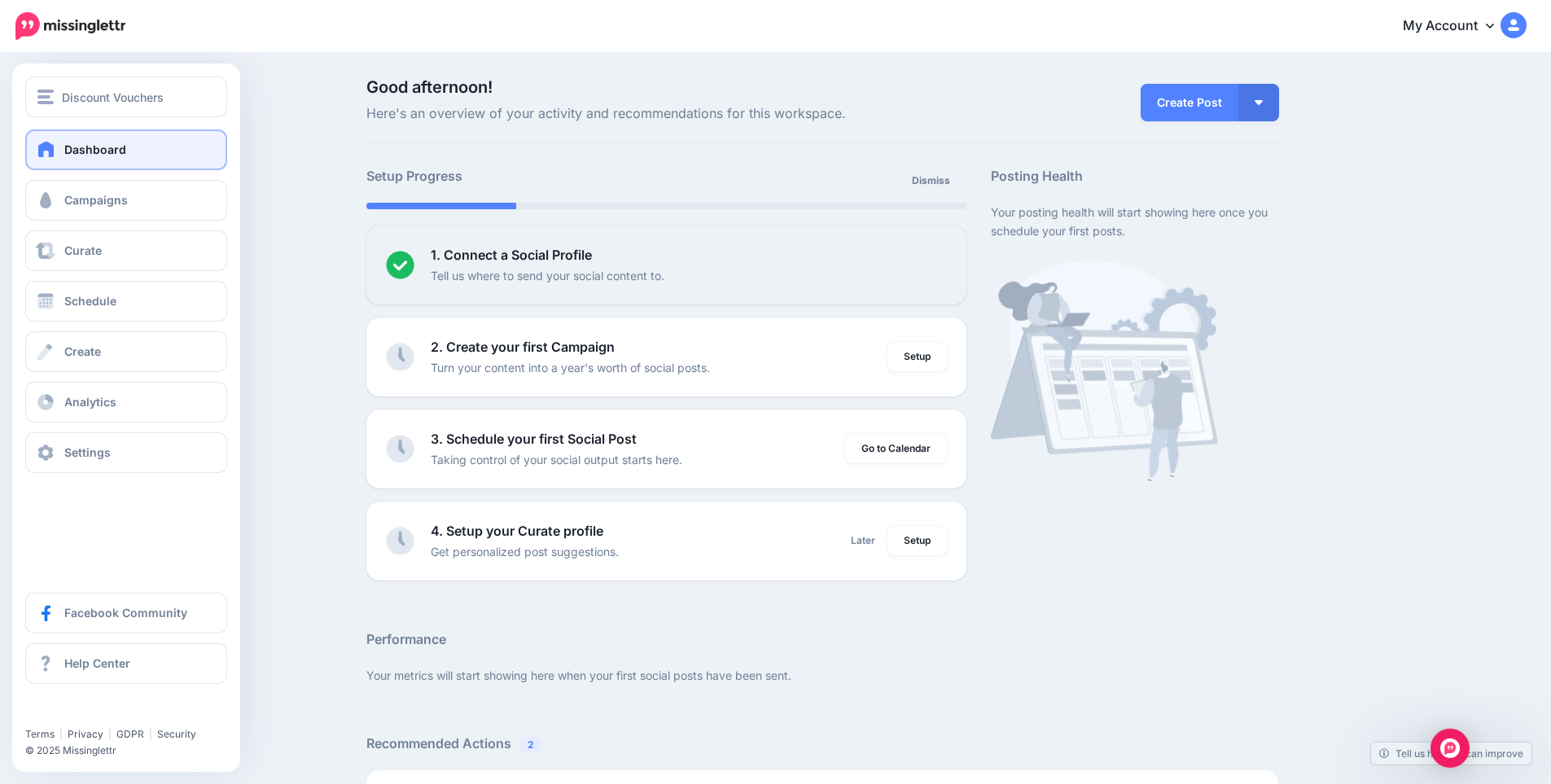
click at [165, 156] on link "Dashboard" at bounding box center [126, 150] width 202 height 41
click at [119, 95] on span "Discount Vouchers" at bounding box center [112, 97] width 102 height 19
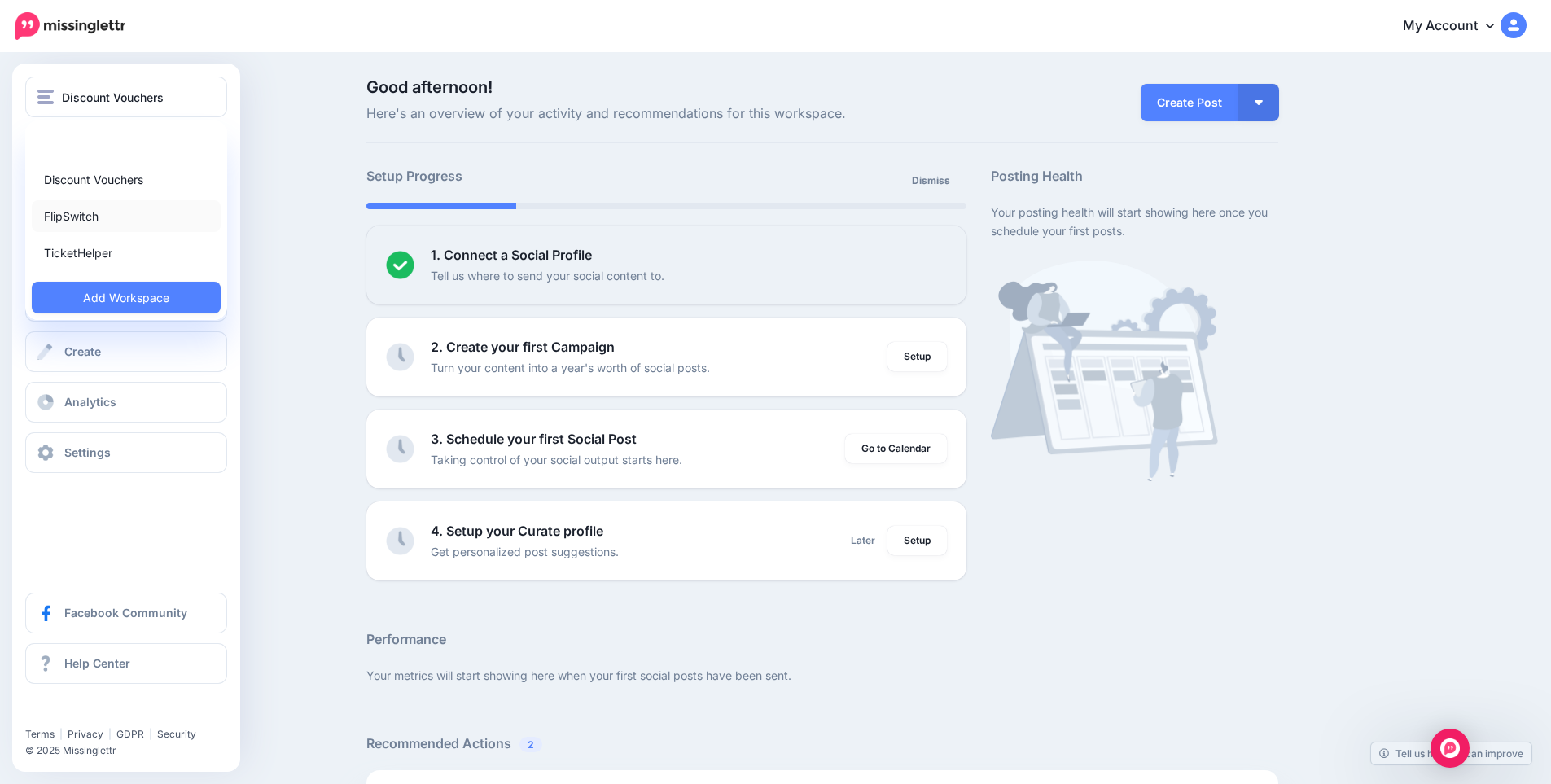
click at [83, 214] on link "FlipSwitch" at bounding box center [126, 216] width 189 height 32
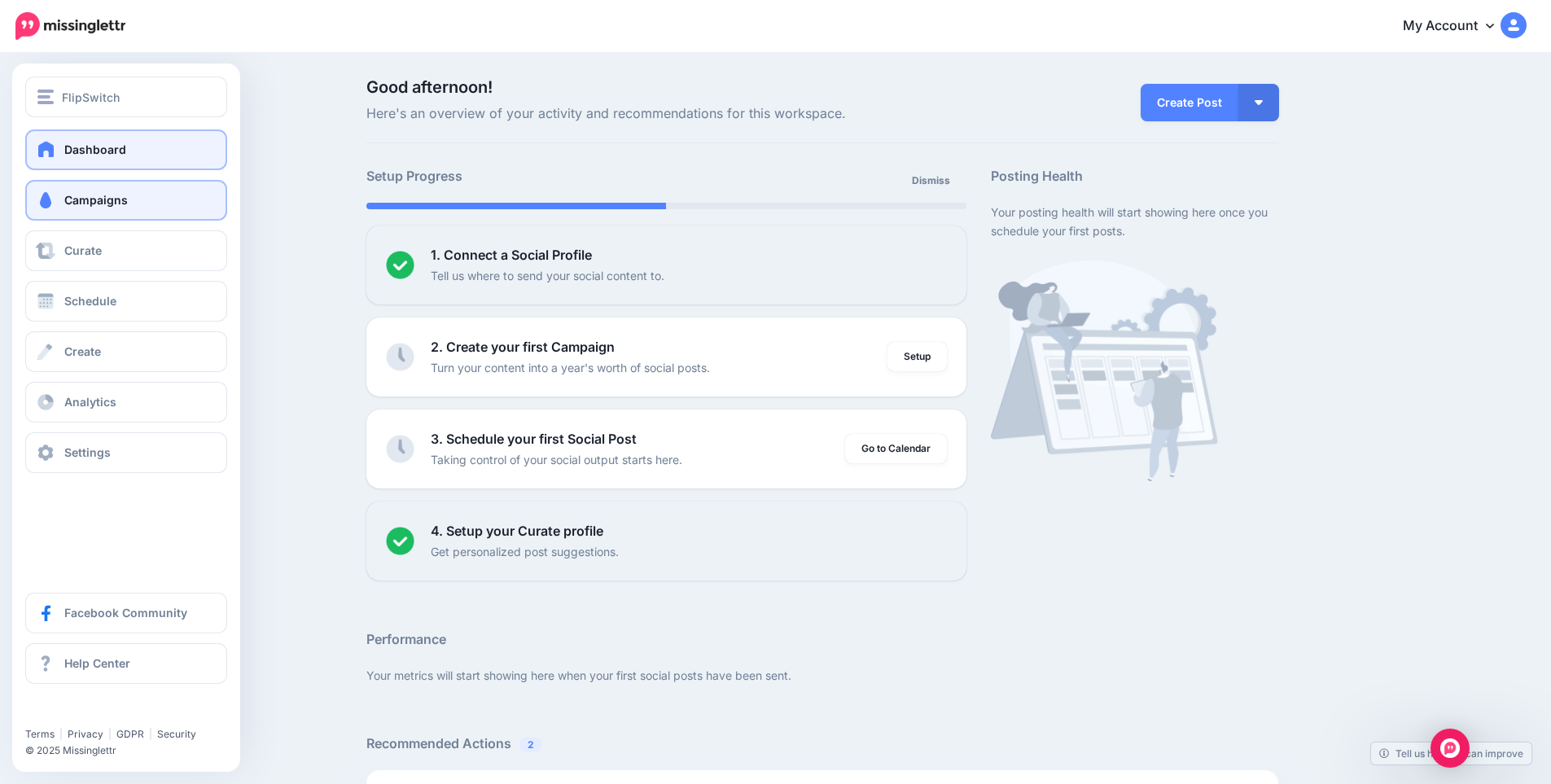
click at [99, 203] on span "Campaigns" at bounding box center [96, 200] width 64 height 14
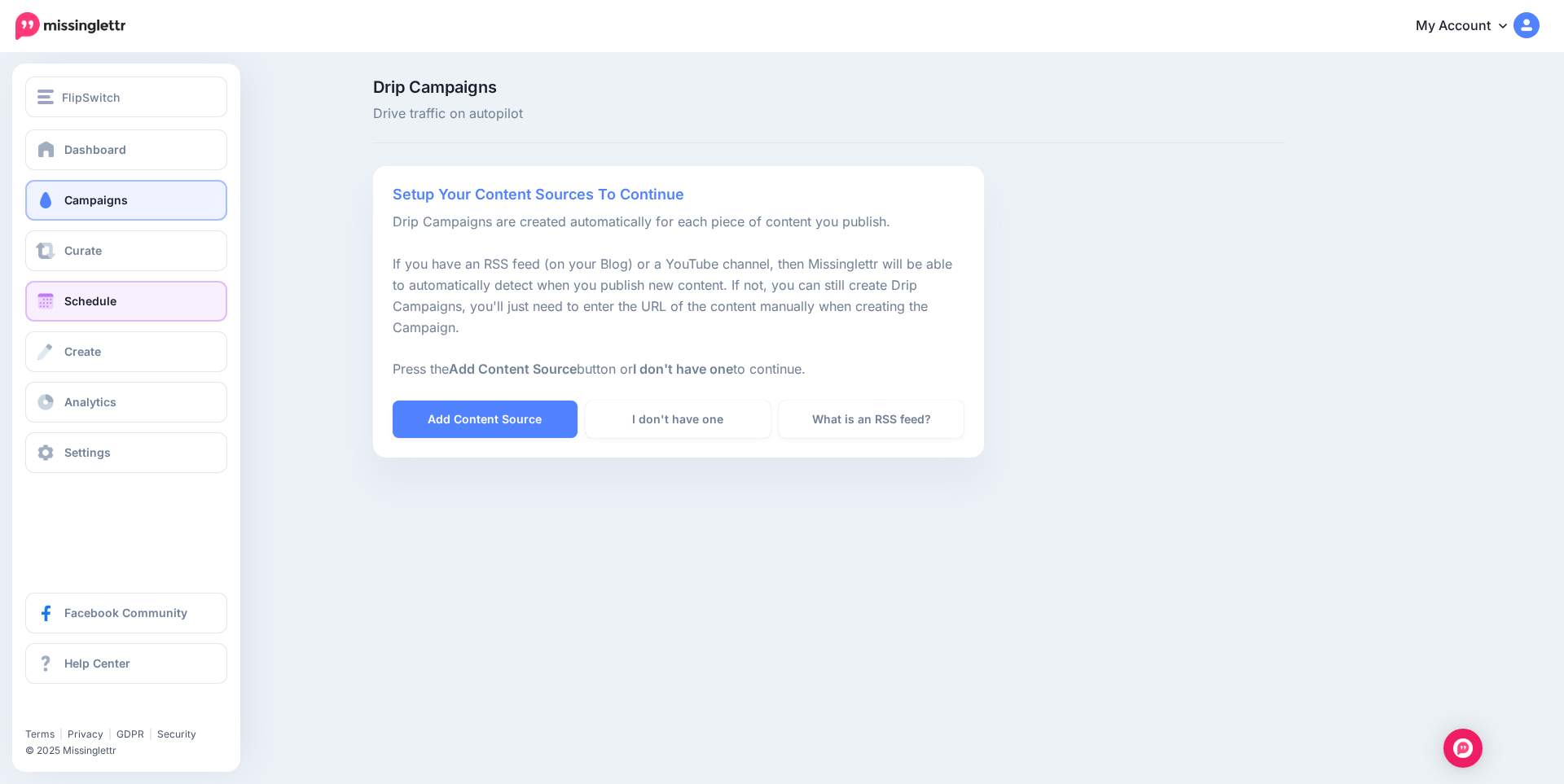
click at [115, 305] on span "Schedule" at bounding box center [91, 301] width 52 height 14
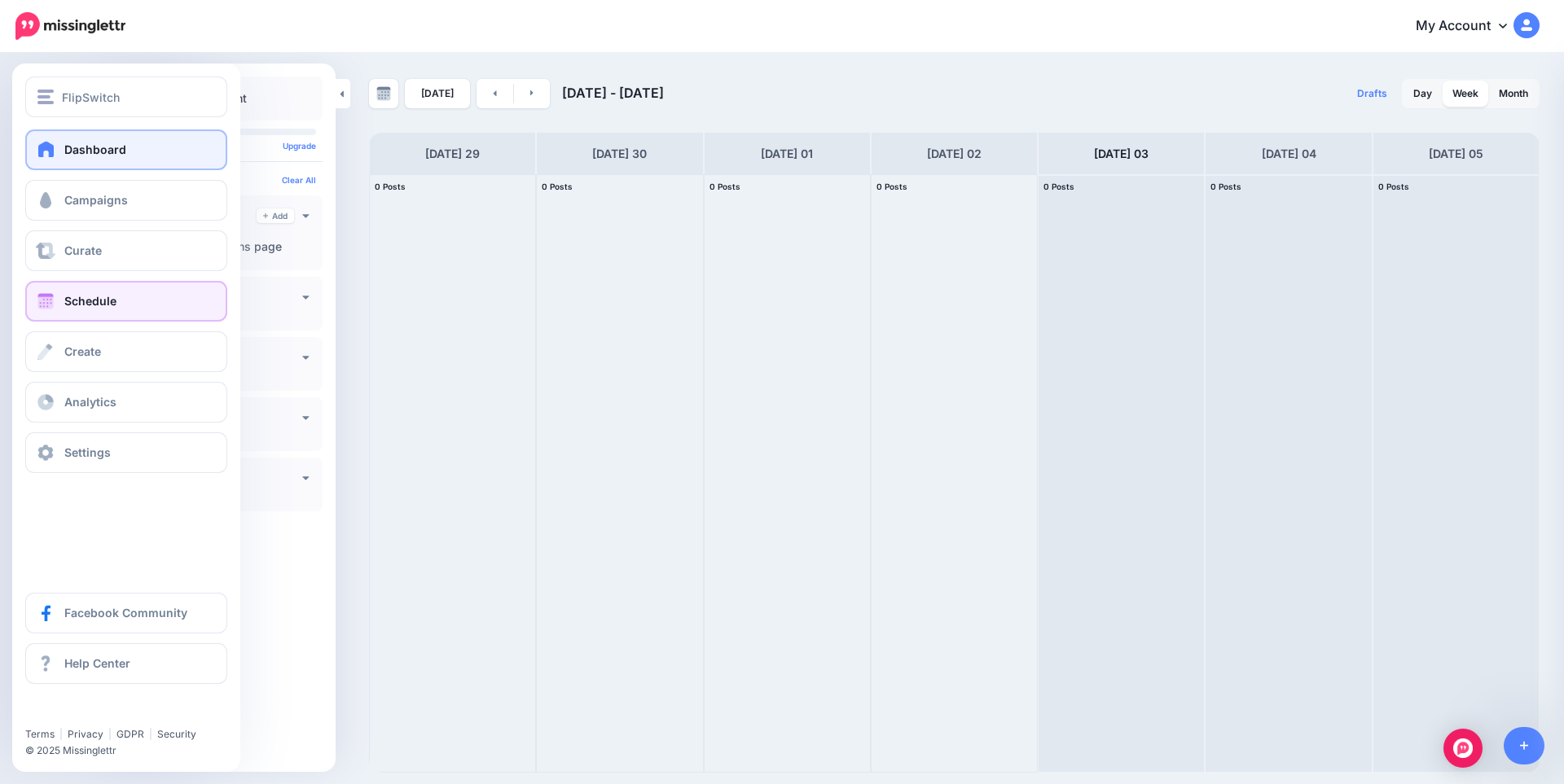
click at [46, 151] on span at bounding box center [46, 149] width 21 height 16
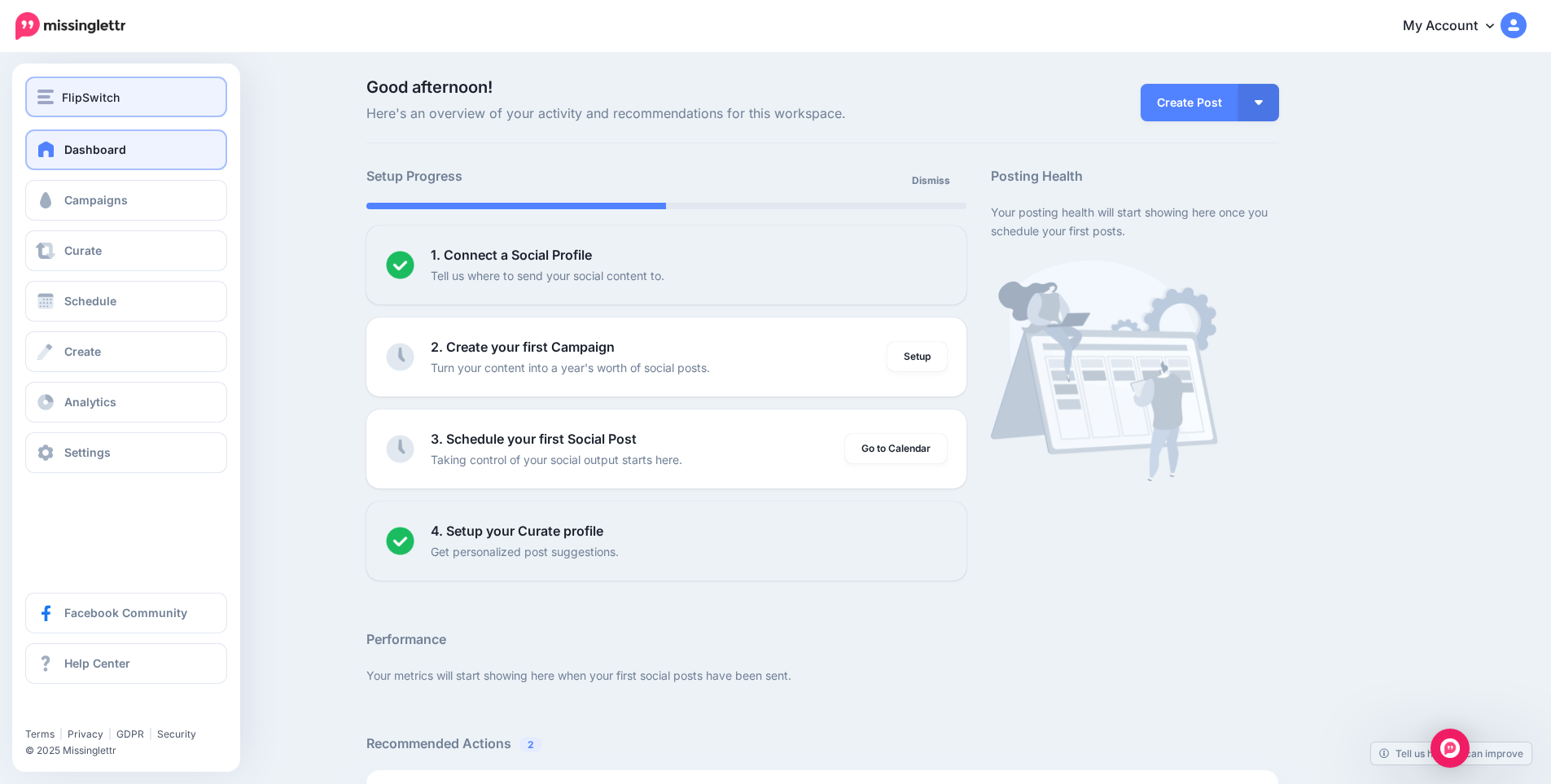
click at [110, 102] on span "FlipSwitch" at bounding box center [90, 97] width 58 height 19
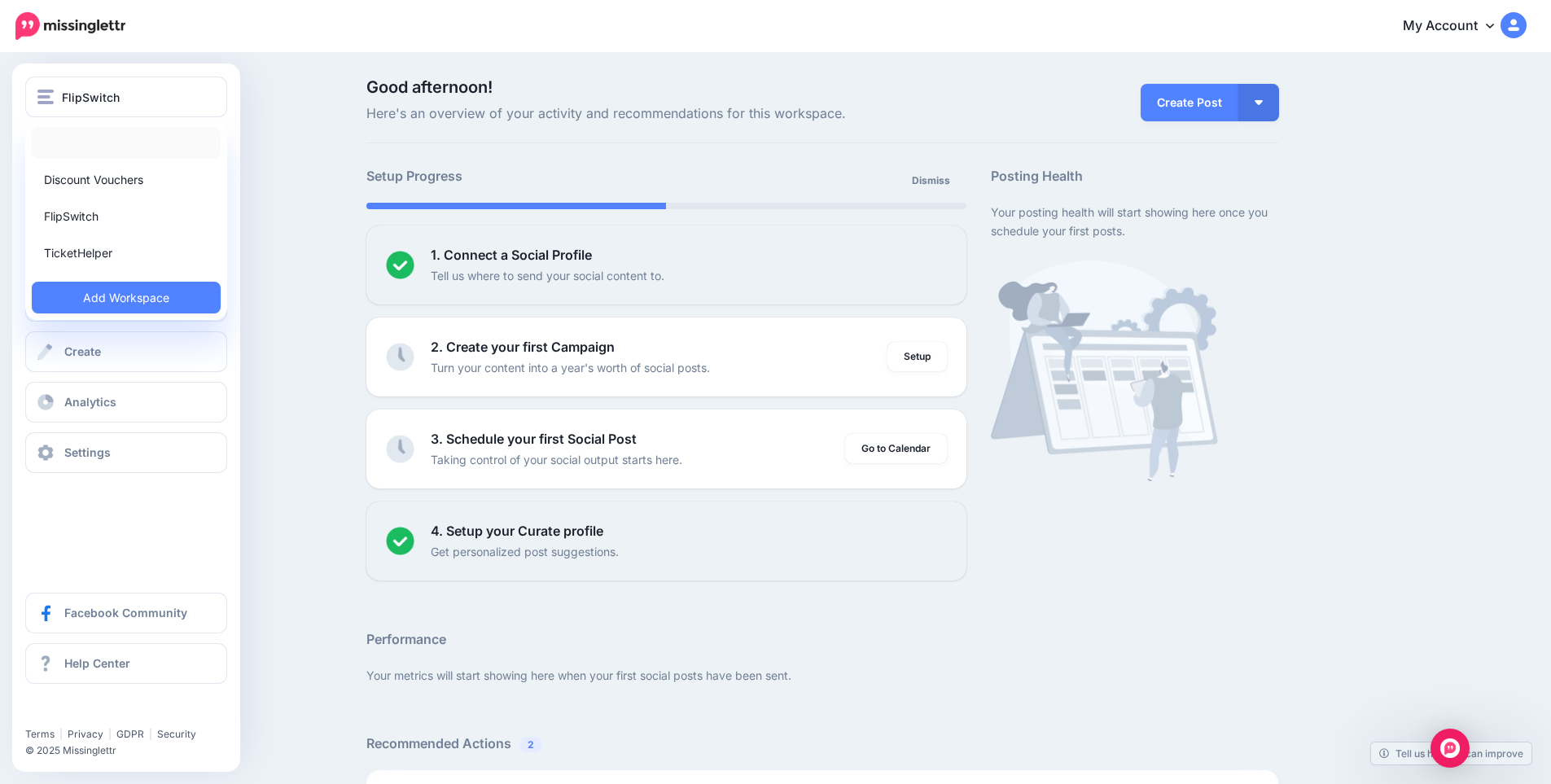
click at [88, 144] on link at bounding box center [126, 143] width 189 height 32
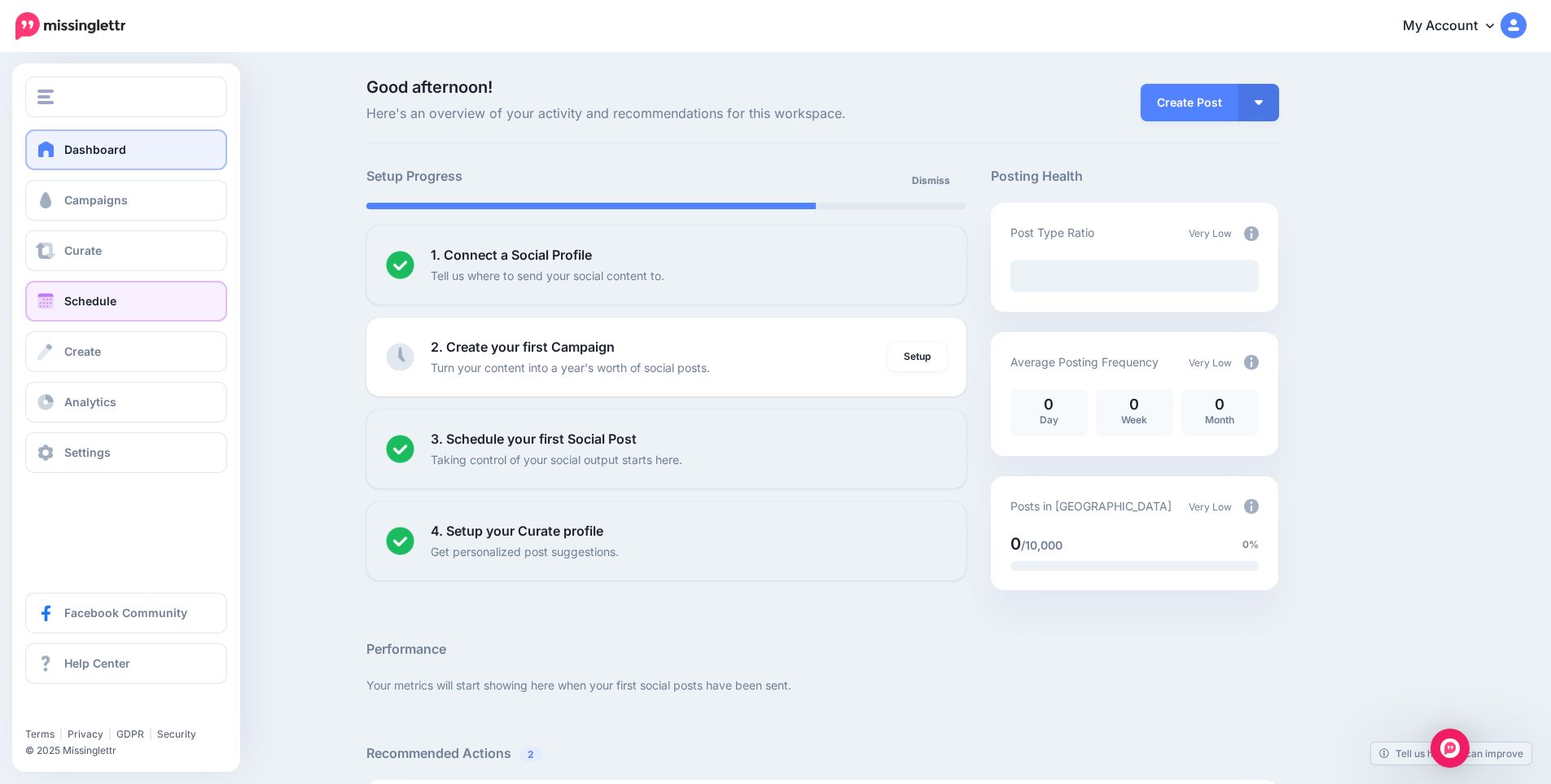
click at [124, 306] on link "Schedule" at bounding box center [126, 302] width 202 height 41
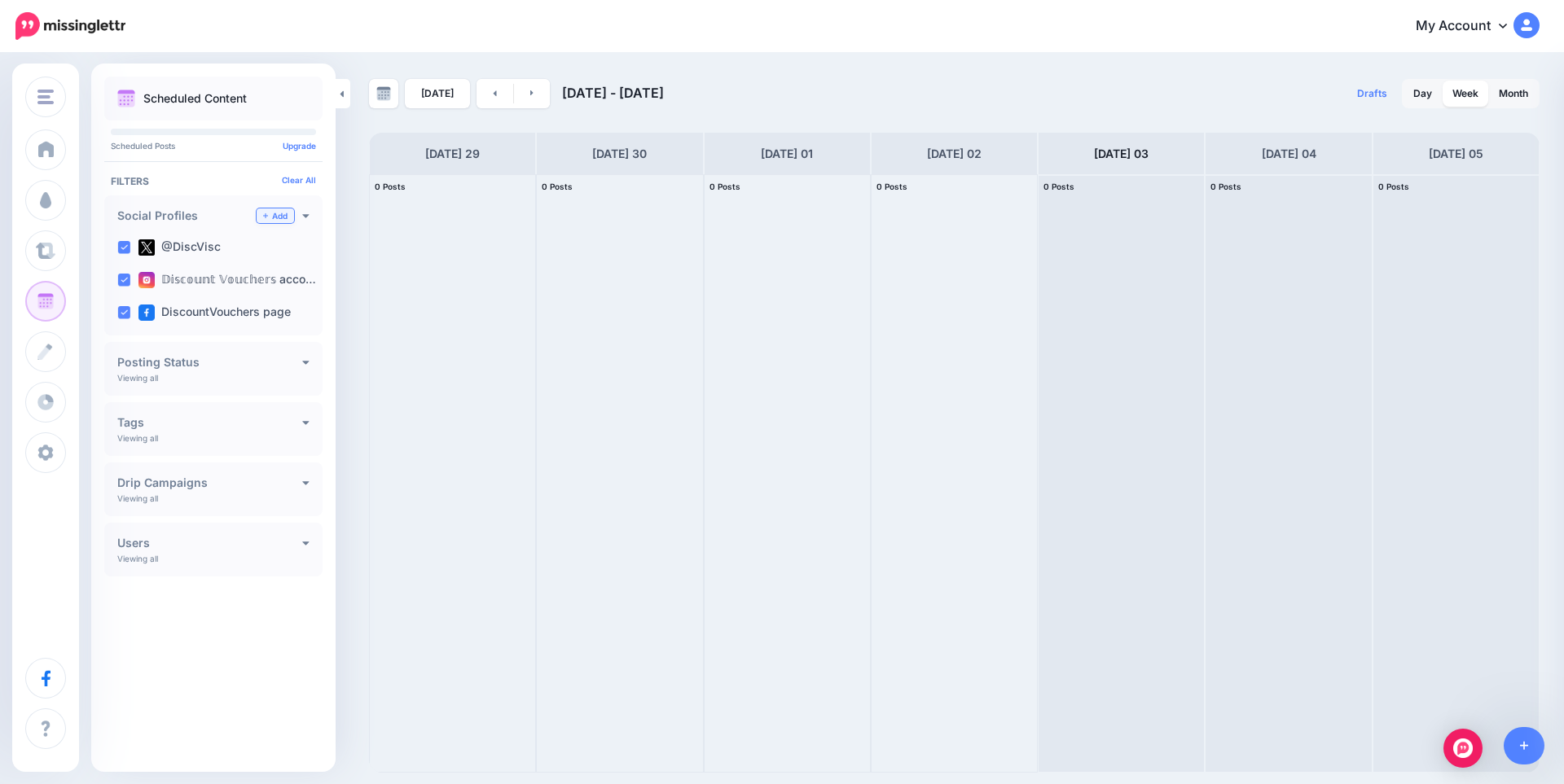
click at [281, 219] on link "Add" at bounding box center [276, 216] width 38 height 15
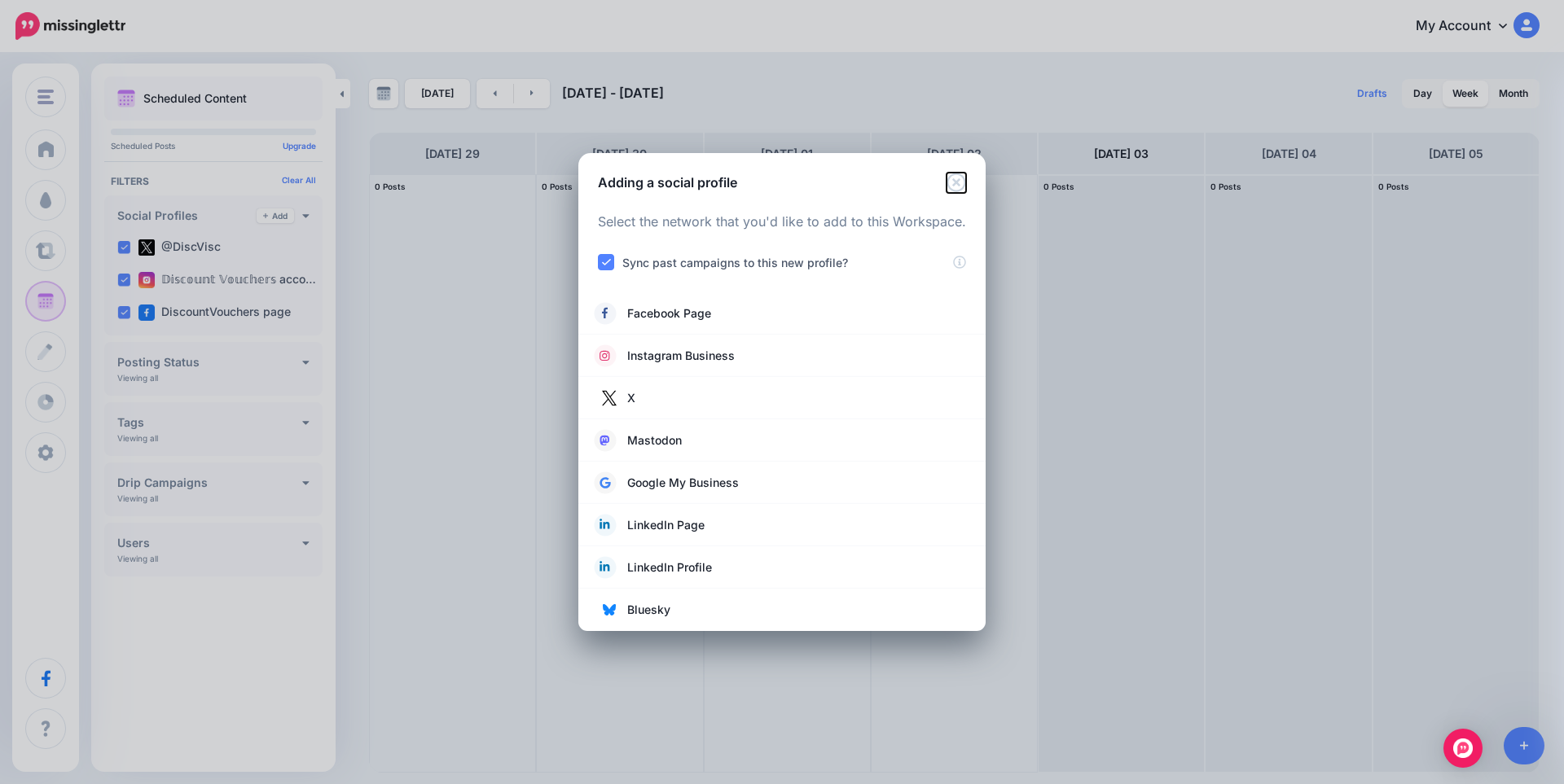
click at [957, 178] on icon "Close" at bounding box center [957, 183] width 20 height 20
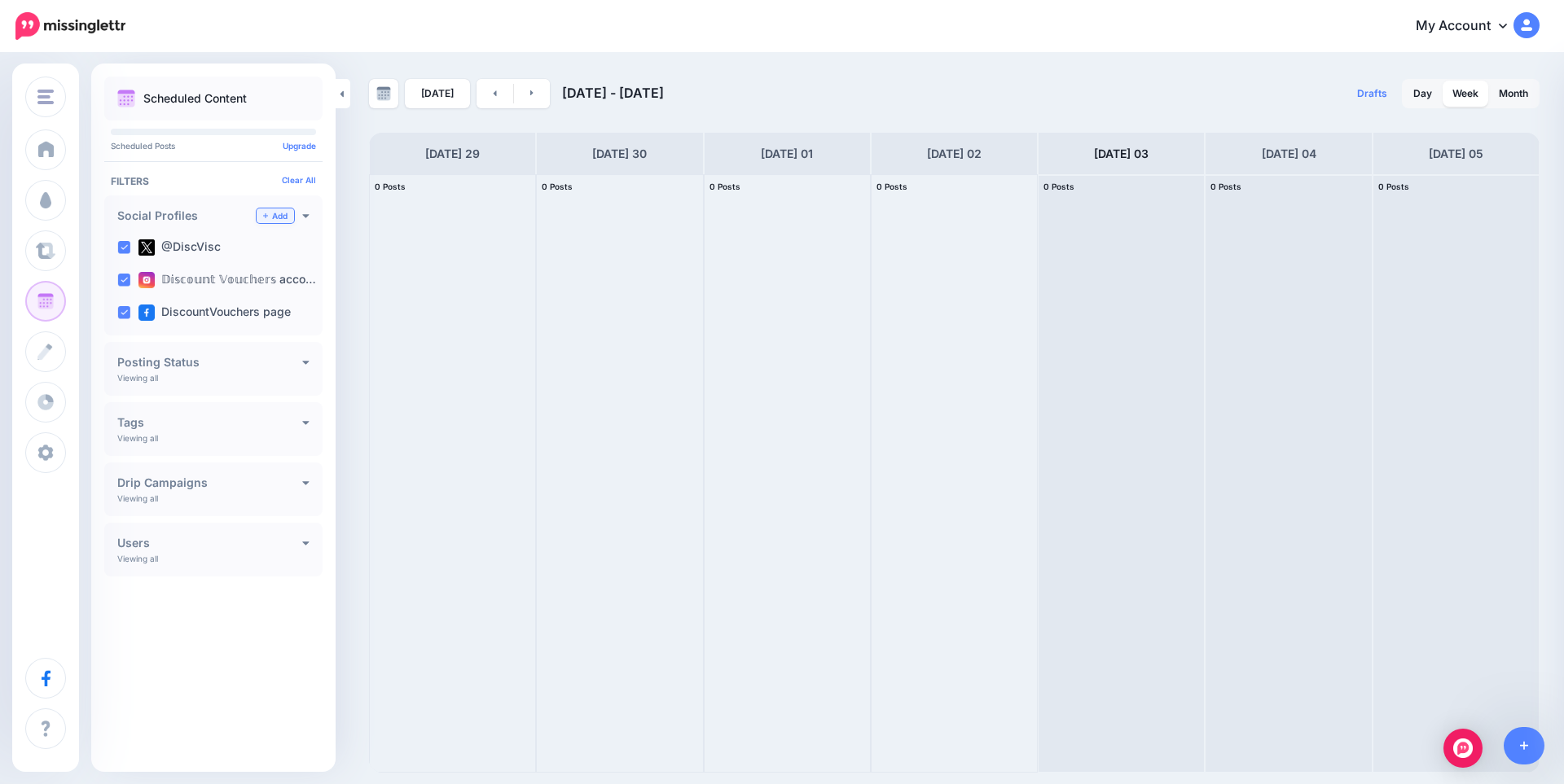
click at [276, 217] on link "Add" at bounding box center [276, 216] width 38 height 15
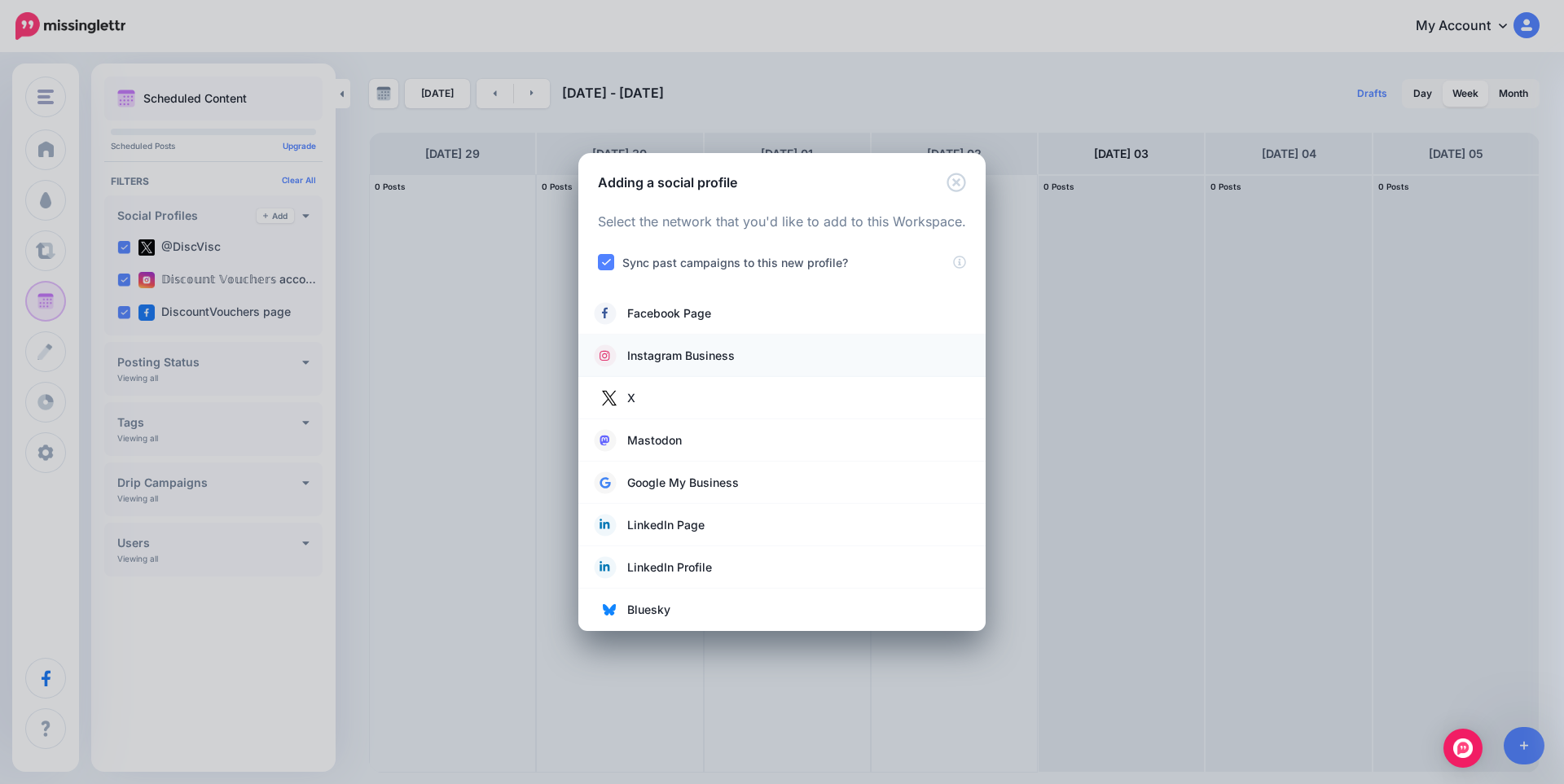
click at [687, 356] on span "Instagram Business" at bounding box center [681, 356] width 108 height 20
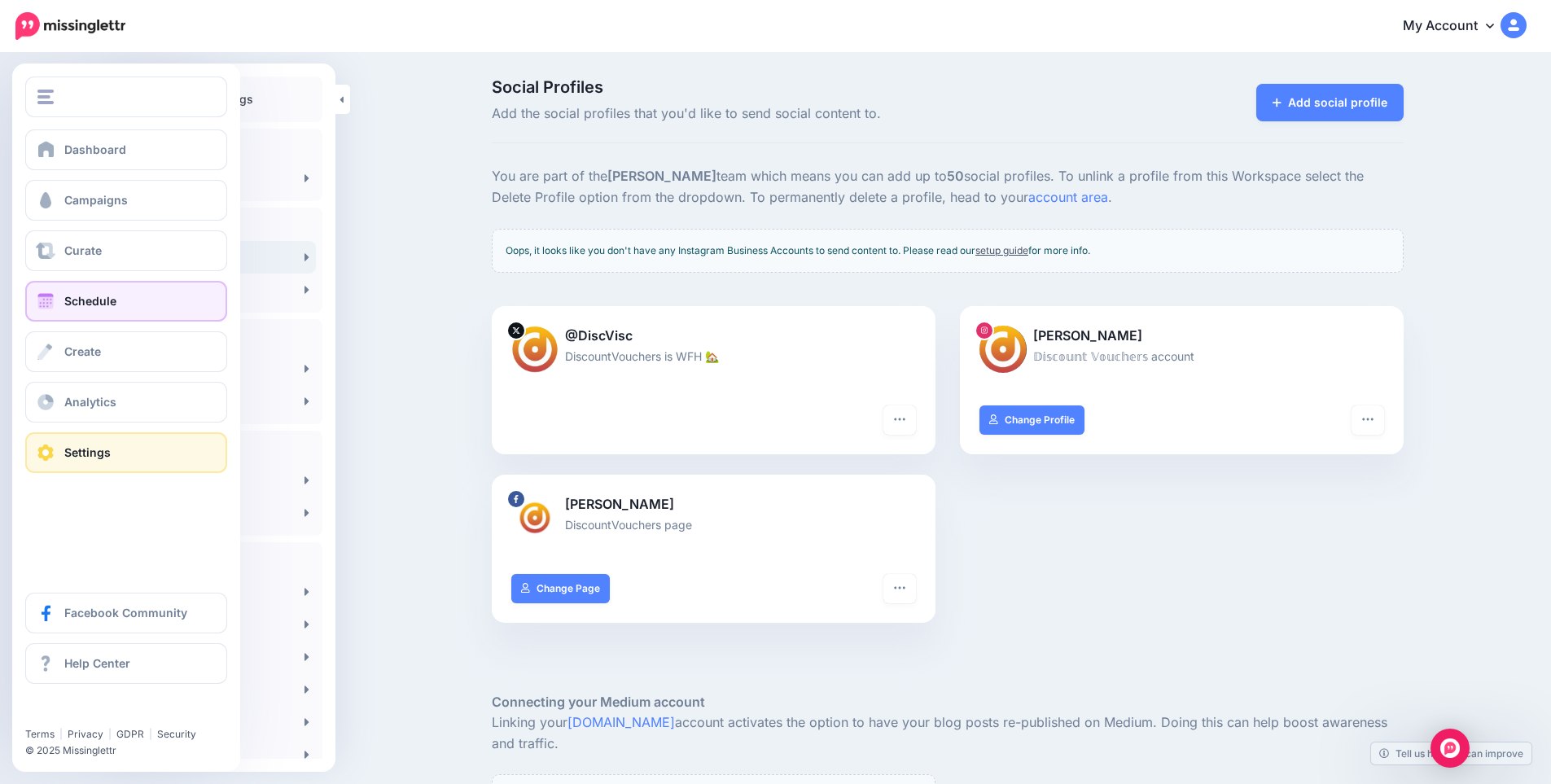
click at [108, 297] on span "Schedule" at bounding box center [90, 301] width 52 height 14
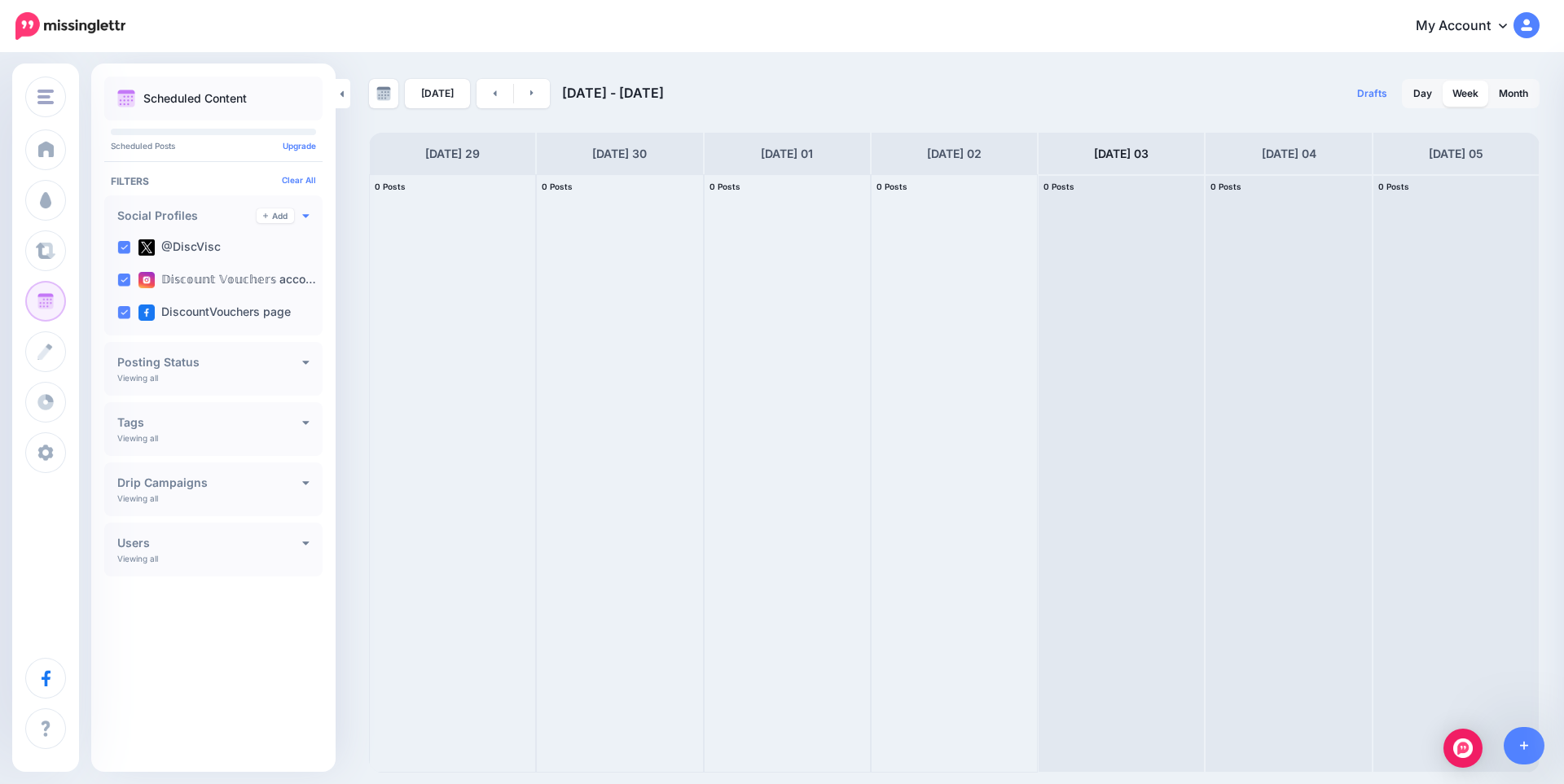
click at [307, 219] on icon at bounding box center [306, 215] width 7 height 11
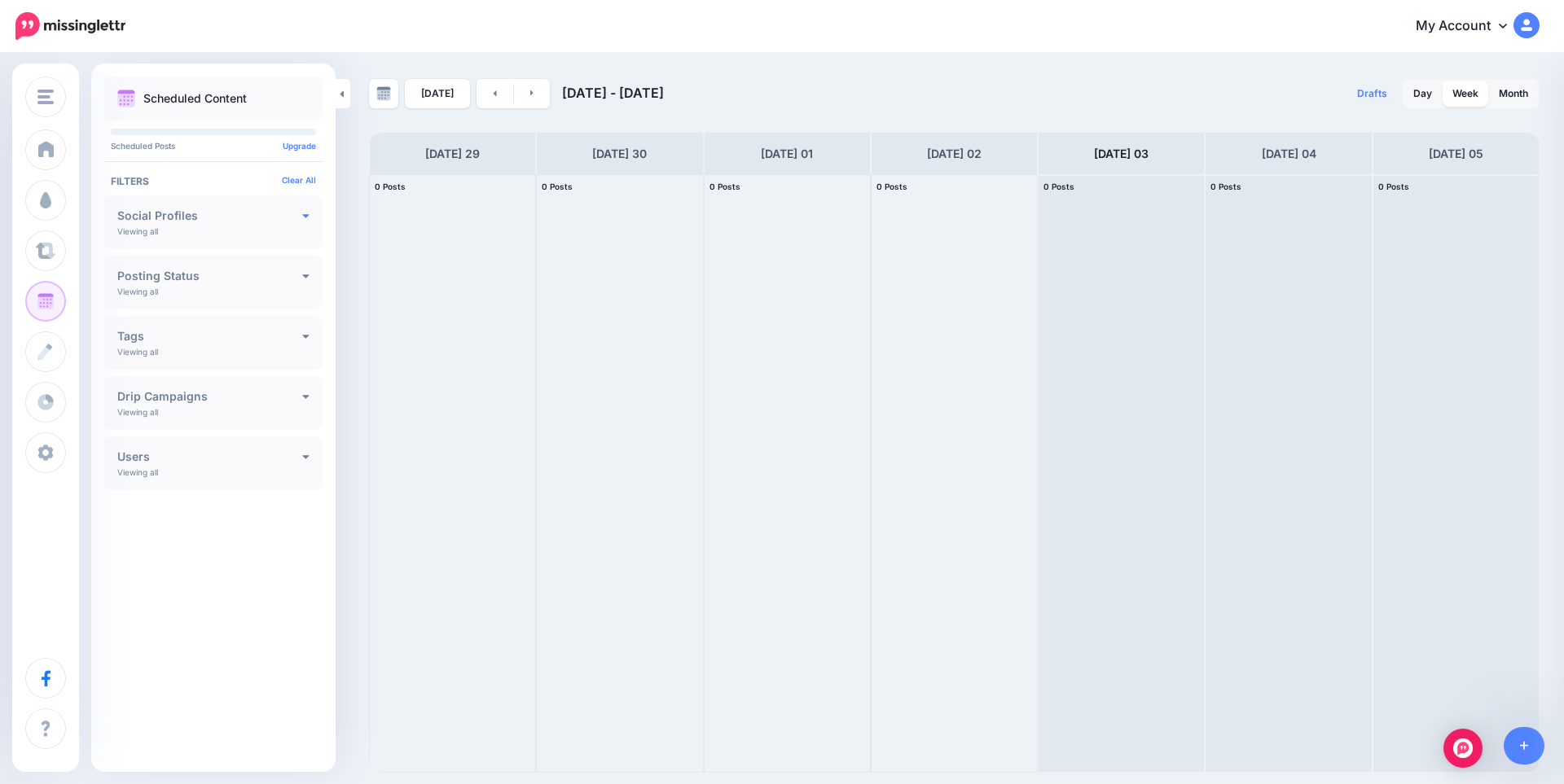
click at [307, 219] on icon at bounding box center [306, 215] width 7 height 11
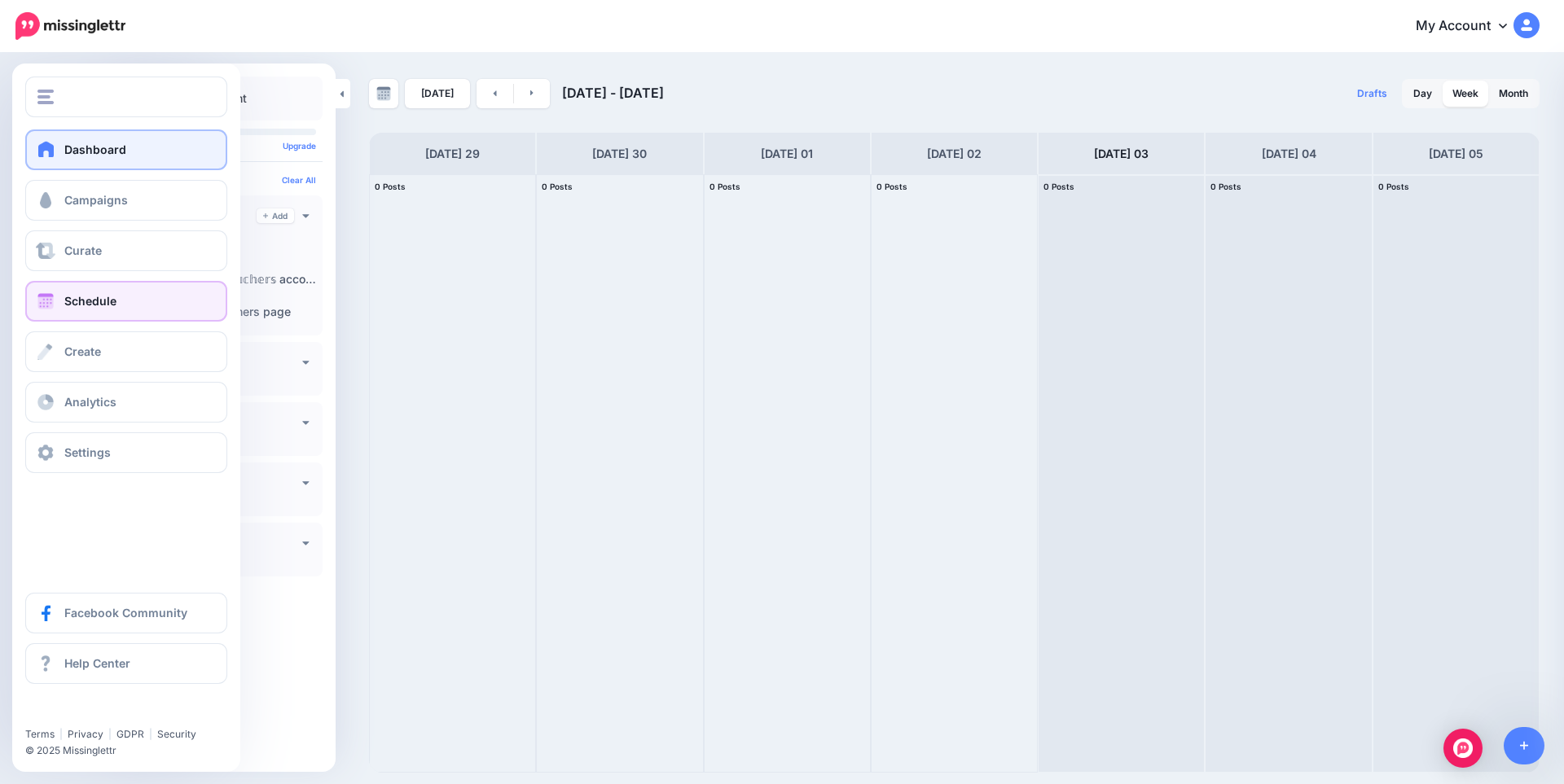
click at [52, 144] on span at bounding box center [46, 149] width 21 height 16
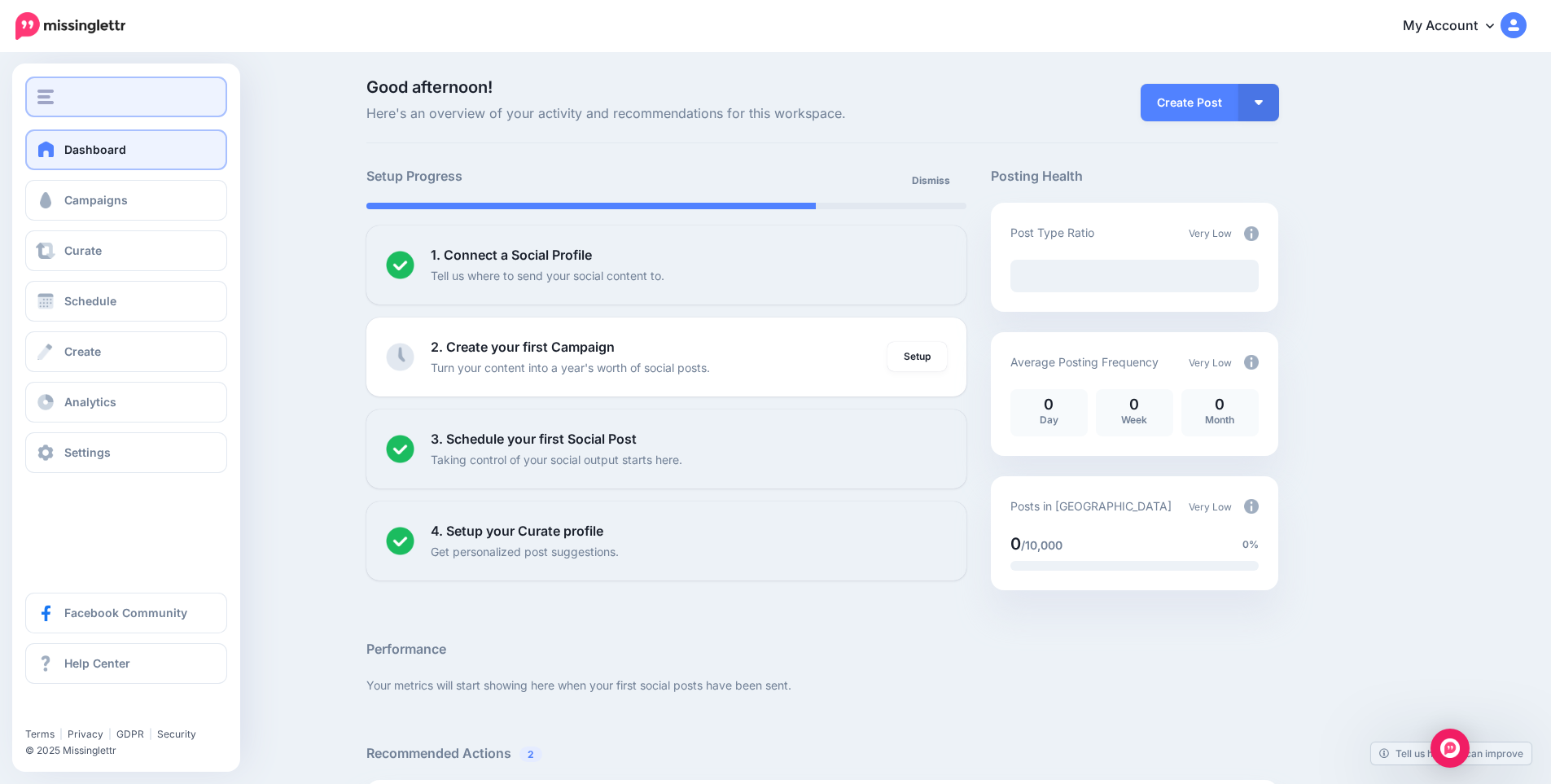
click at [68, 91] on div "button" at bounding box center [126, 97] width 178 height 15
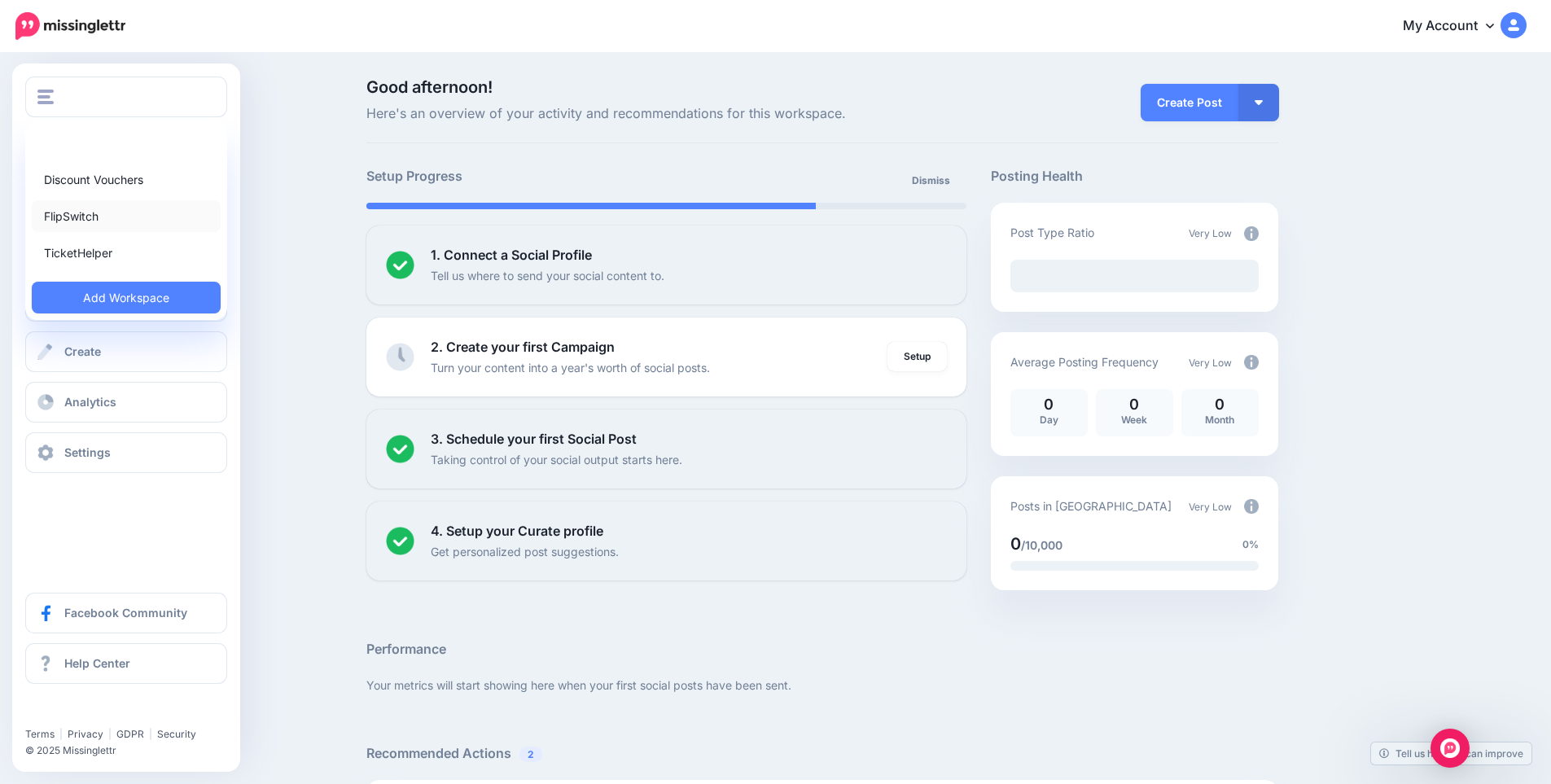
click at [85, 214] on link "FlipSwitch" at bounding box center [126, 216] width 189 height 32
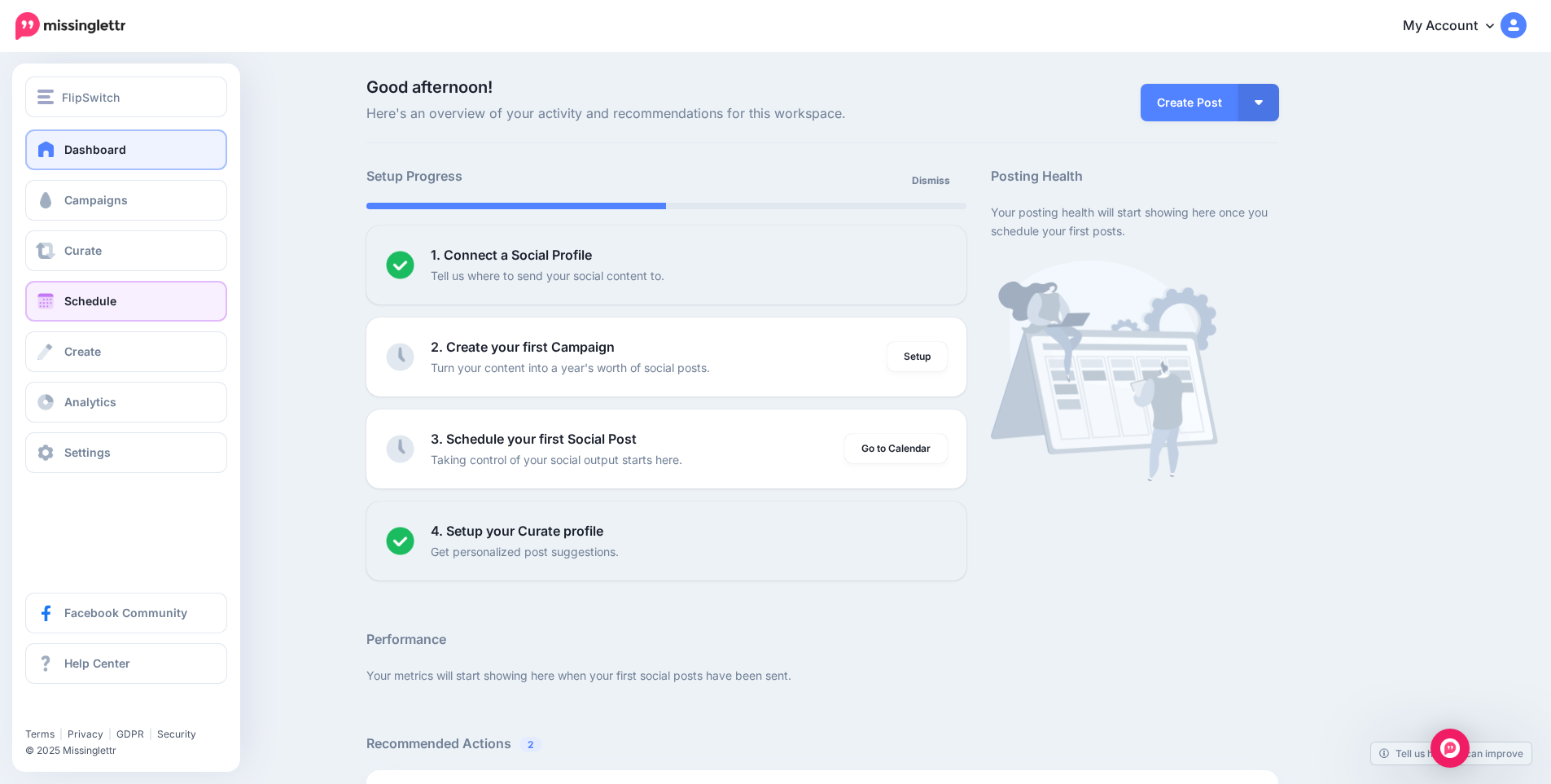
click at [76, 295] on span "Schedule" at bounding box center [90, 301] width 52 height 14
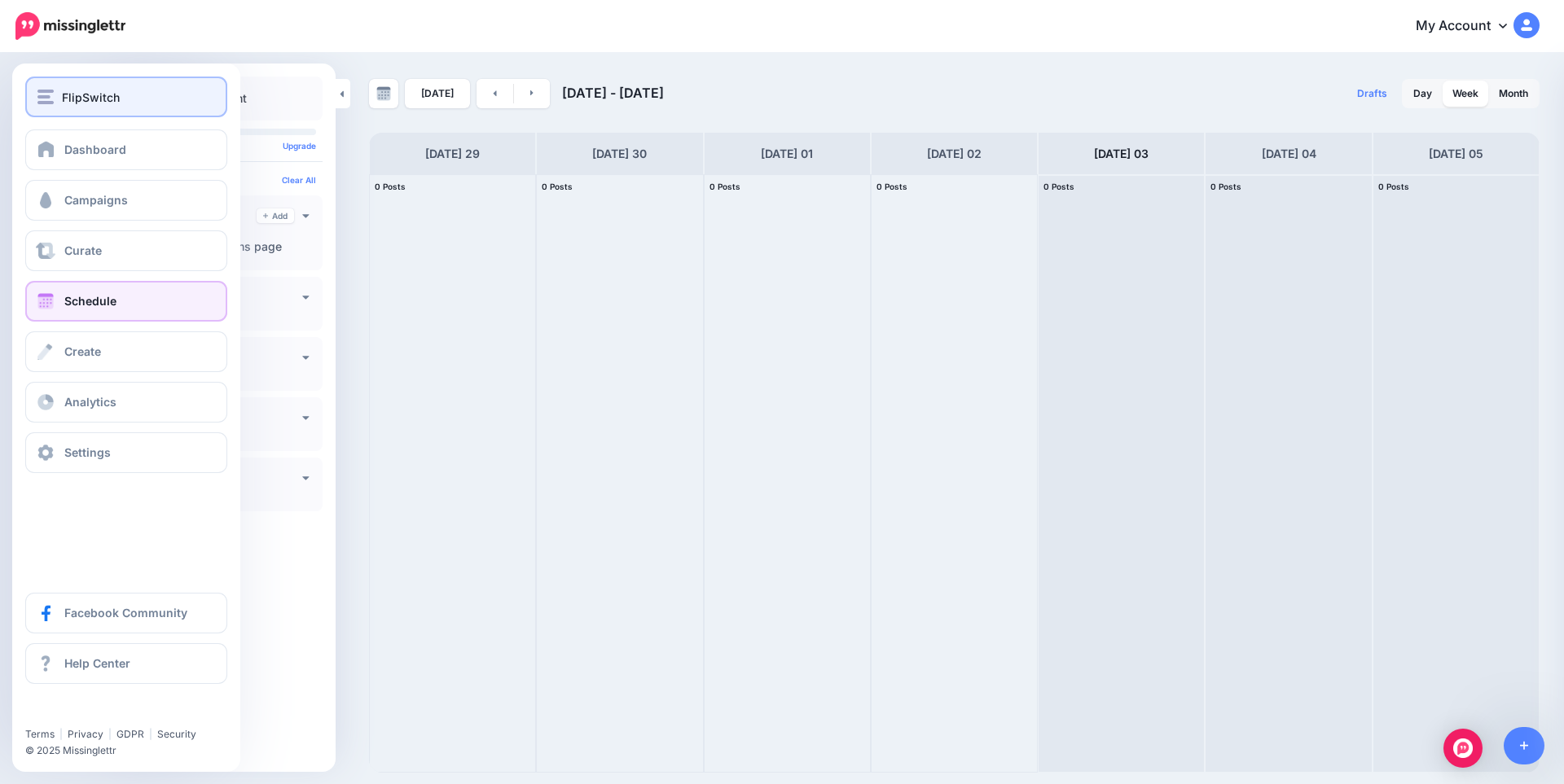
click at [73, 97] on span "FlipSwitch" at bounding box center [91, 97] width 58 height 19
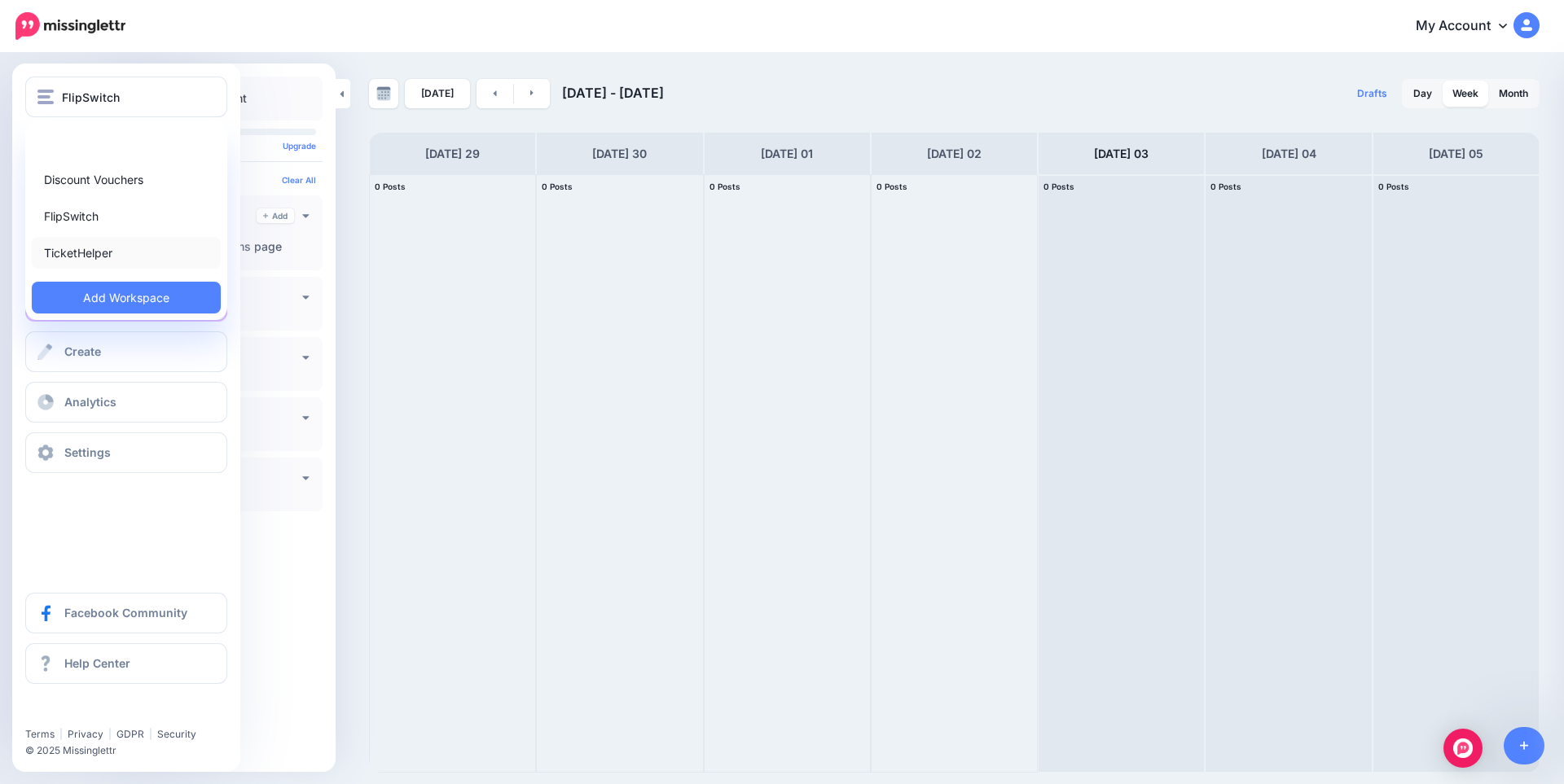
click at [93, 256] on link "TicketHelper" at bounding box center [126, 253] width 189 height 32
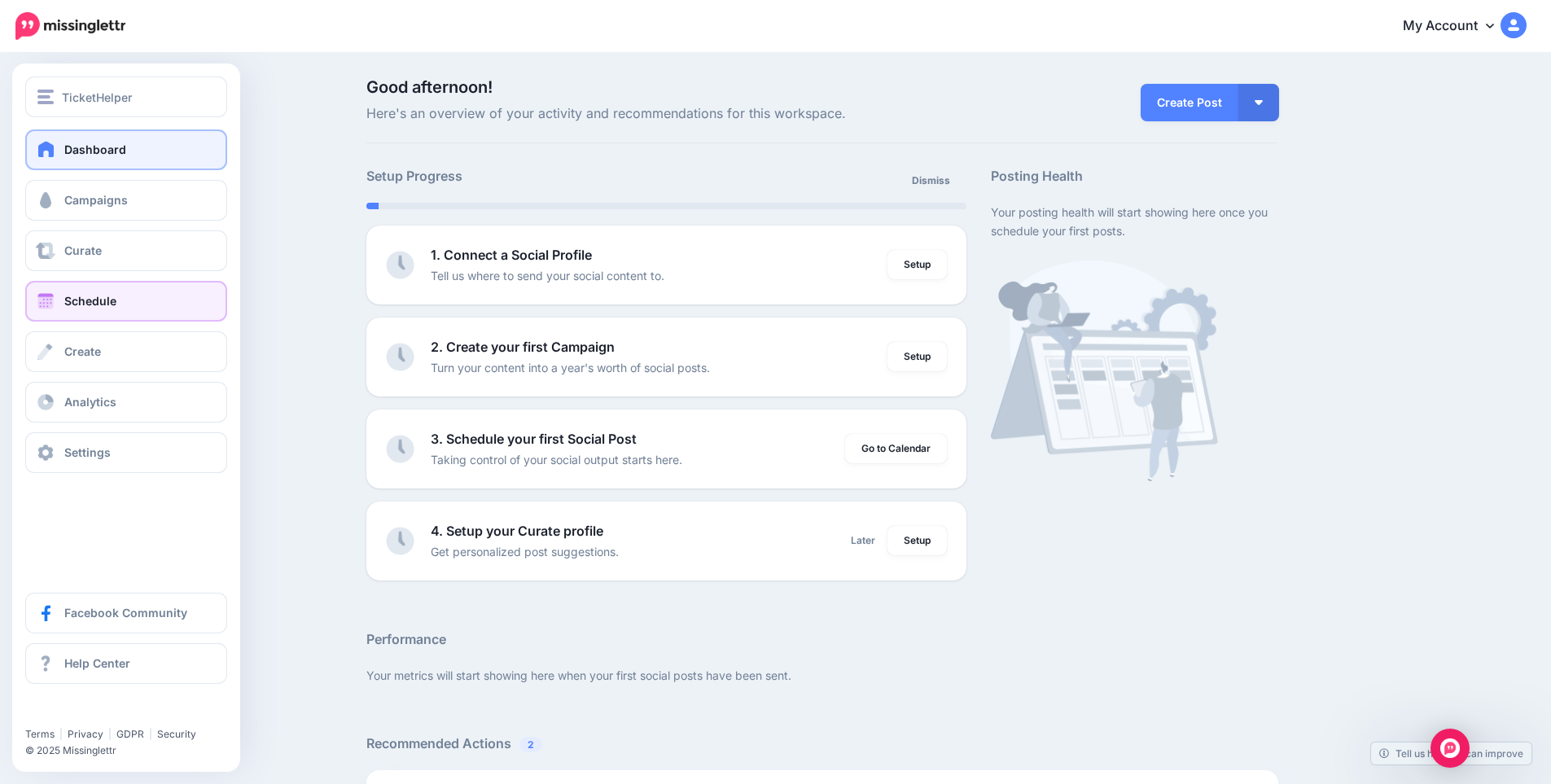
click at [81, 305] on span "Schedule" at bounding box center [90, 301] width 52 height 14
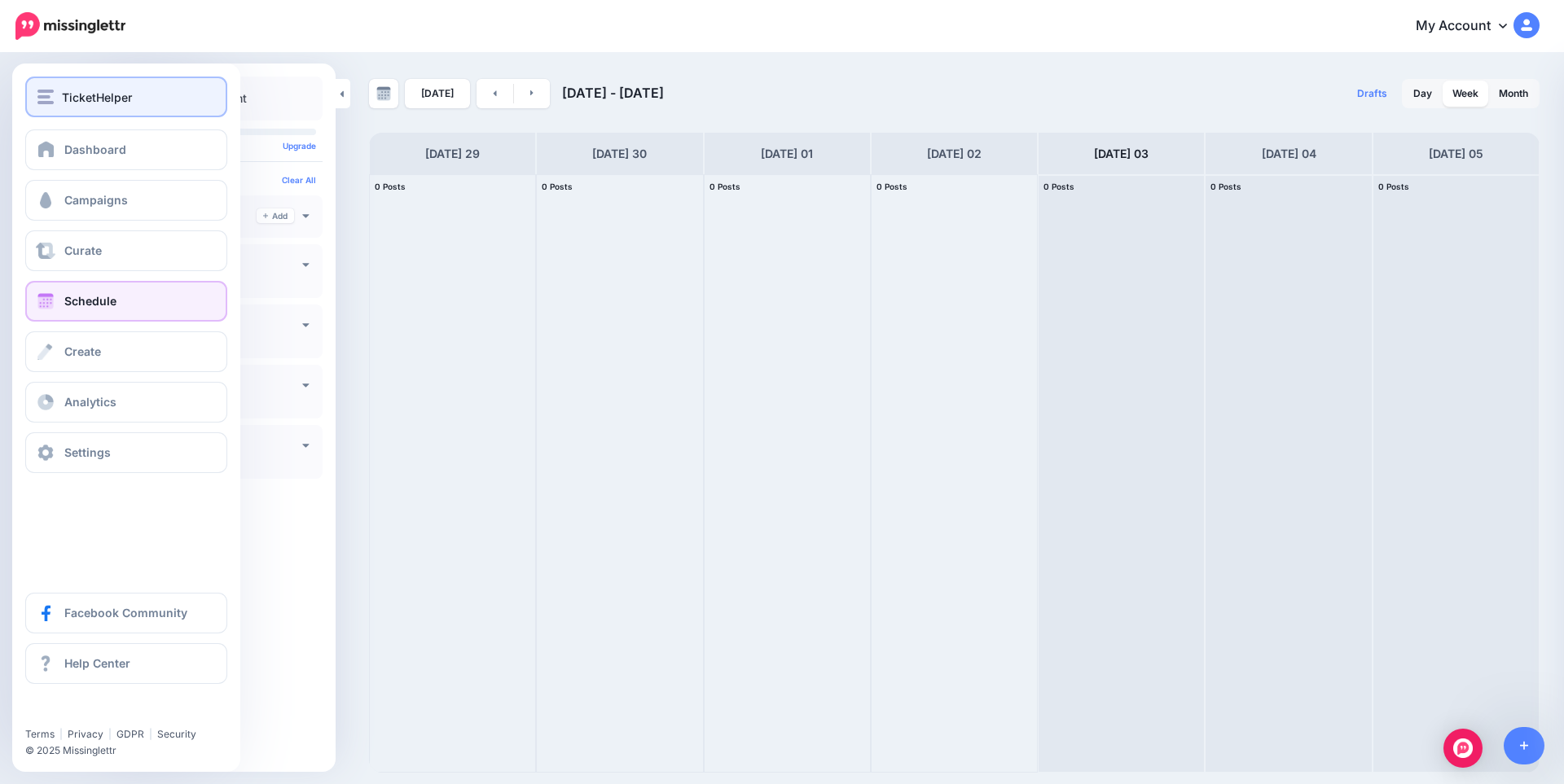
click at [85, 108] on button "TicketHelper" at bounding box center [126, 97] width 202 height 41
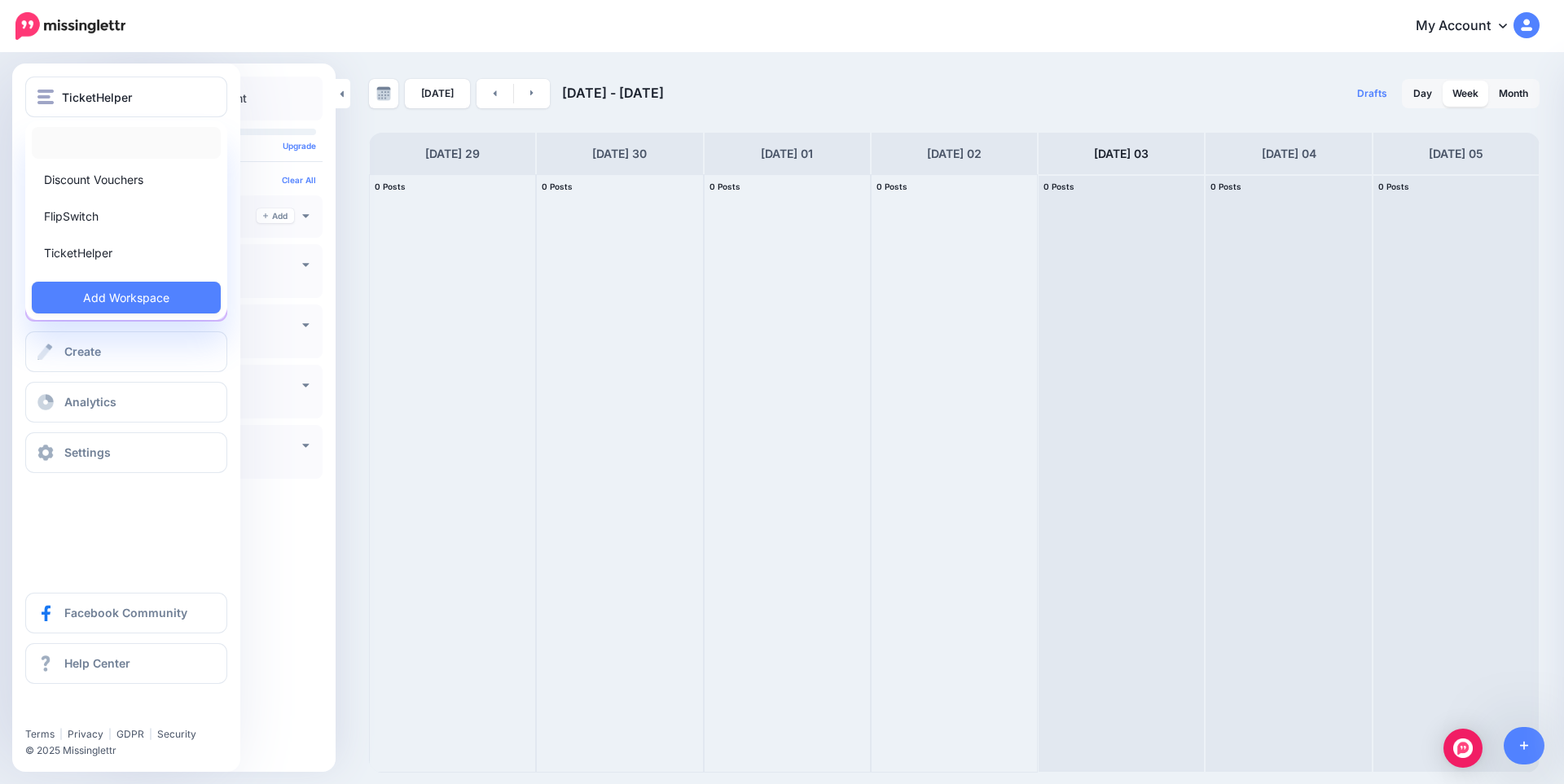
click at [103, 148] on link at bounding box center [126, 143] width 189 height 32
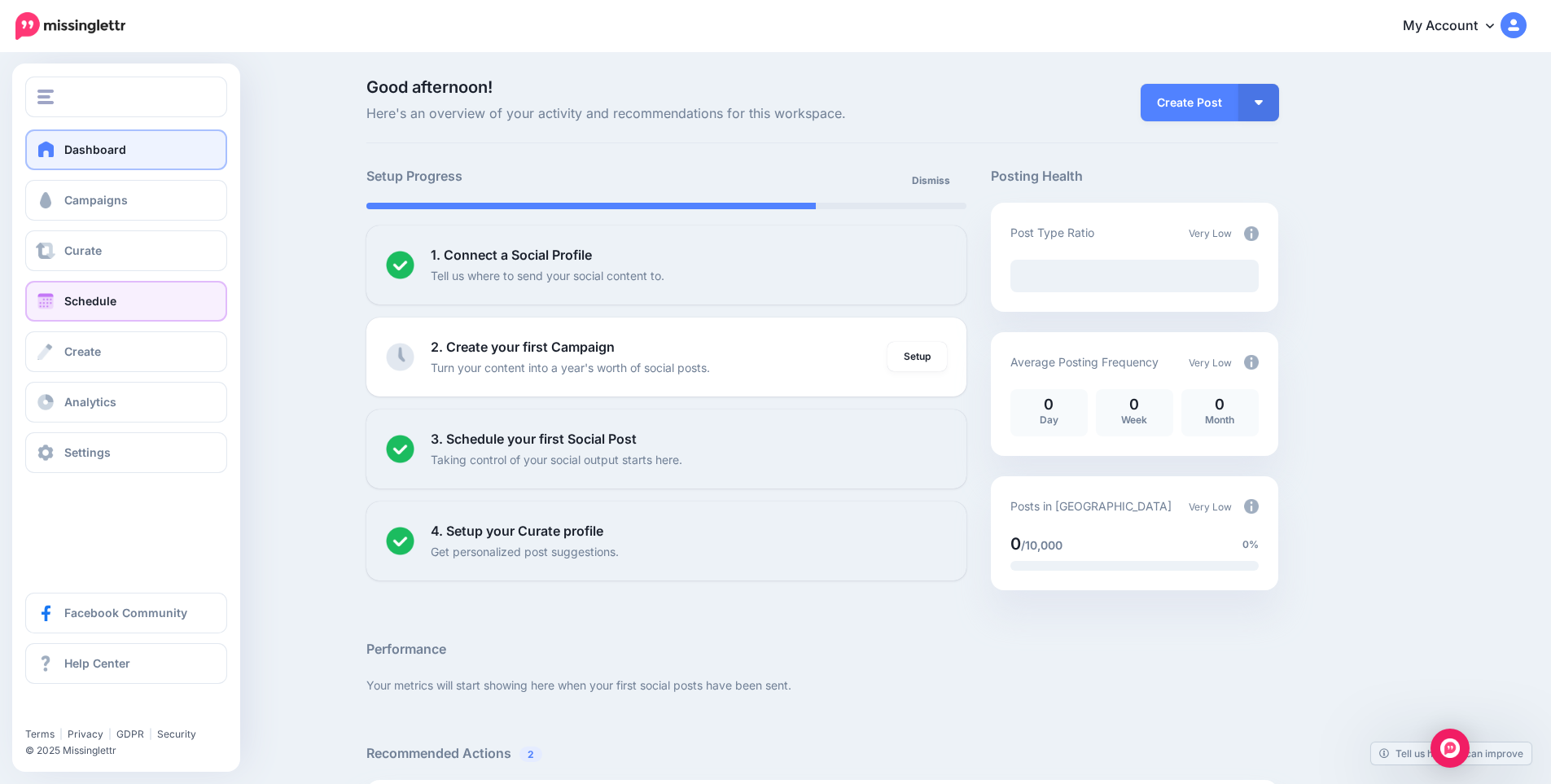
click at [112, 296] on span "Schedule" at bounding box center [90, 301] width 52 height 14
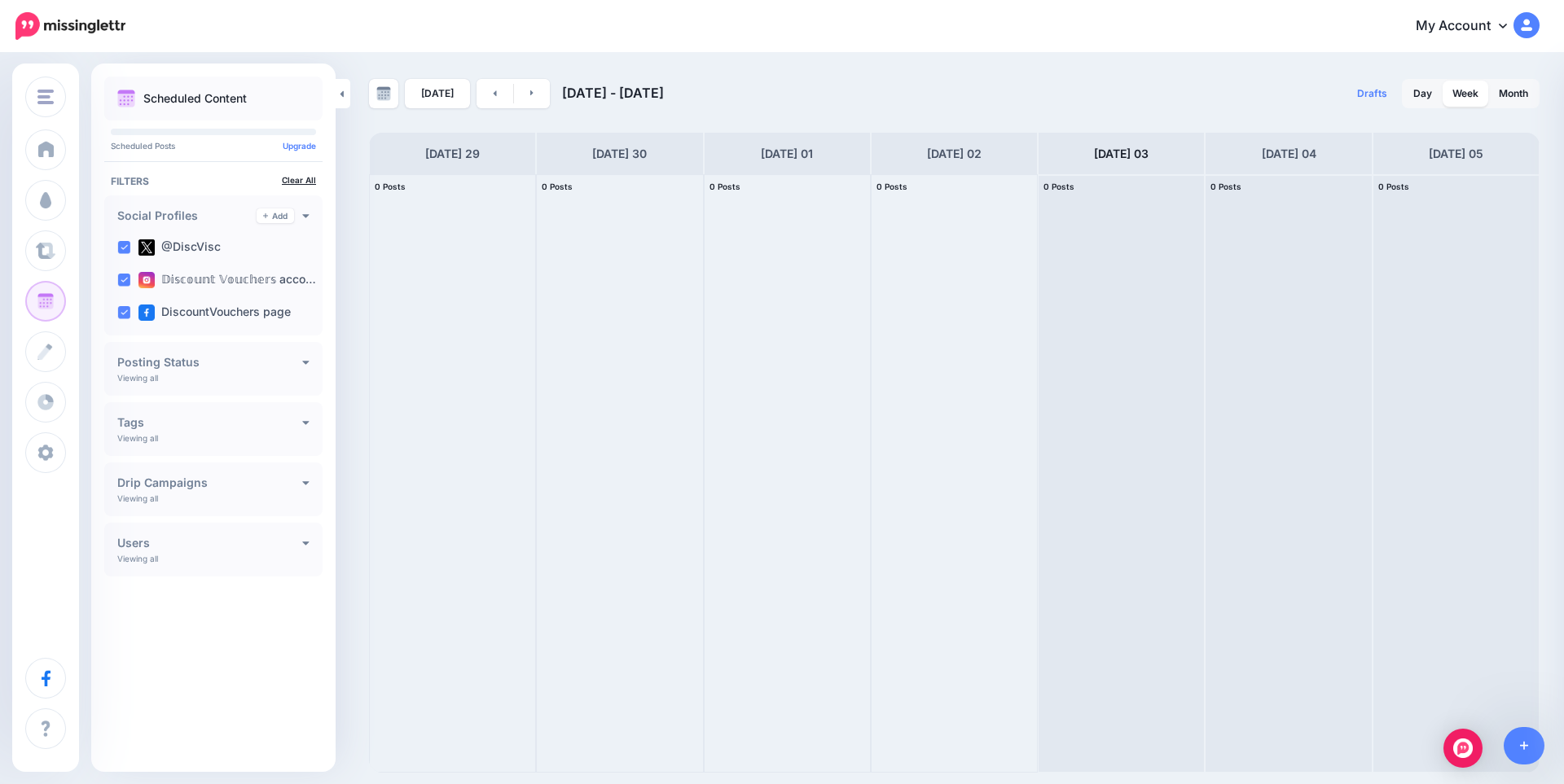
click at [304, 182] on link "Clear All" at bounding box center [299, 180] width 34 height 10
click at [467, 207] on div at bounding box center [453, 473] width 166 height 597
click at [599, 257] on div at bounding box center [619, 473] width 166 height 597
click at [934, 254] on div at bounding box center [954, 473] width 166 height 597
click at [126, 308] on ins at bounding box center [124, 313] width 13 height 13
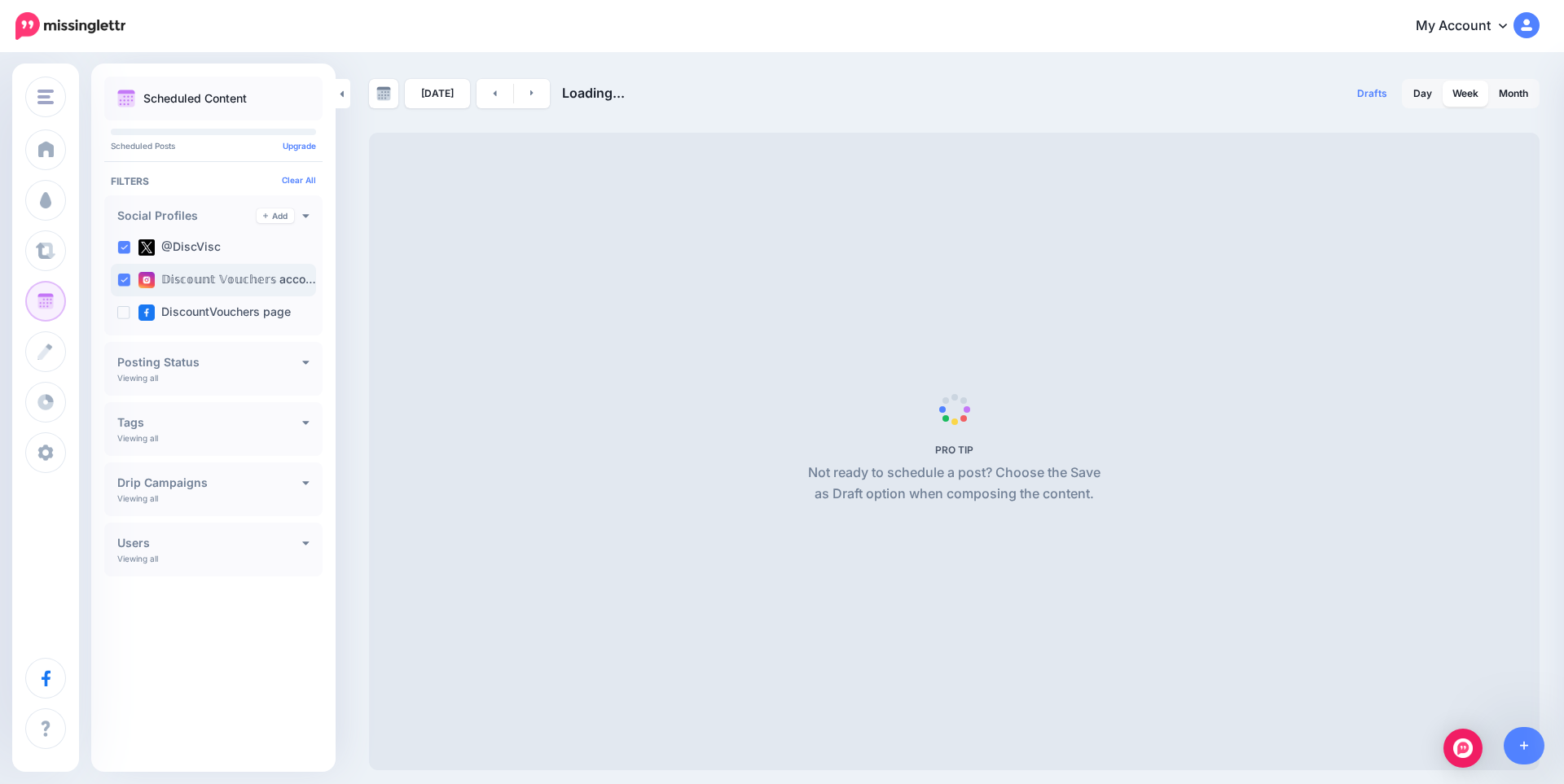
click at [127, 286] on ins at bounding box center [124, 280] width 13 height 13
click at [128, 253] on ins at bounding box center [124, 248] width 13 height 13
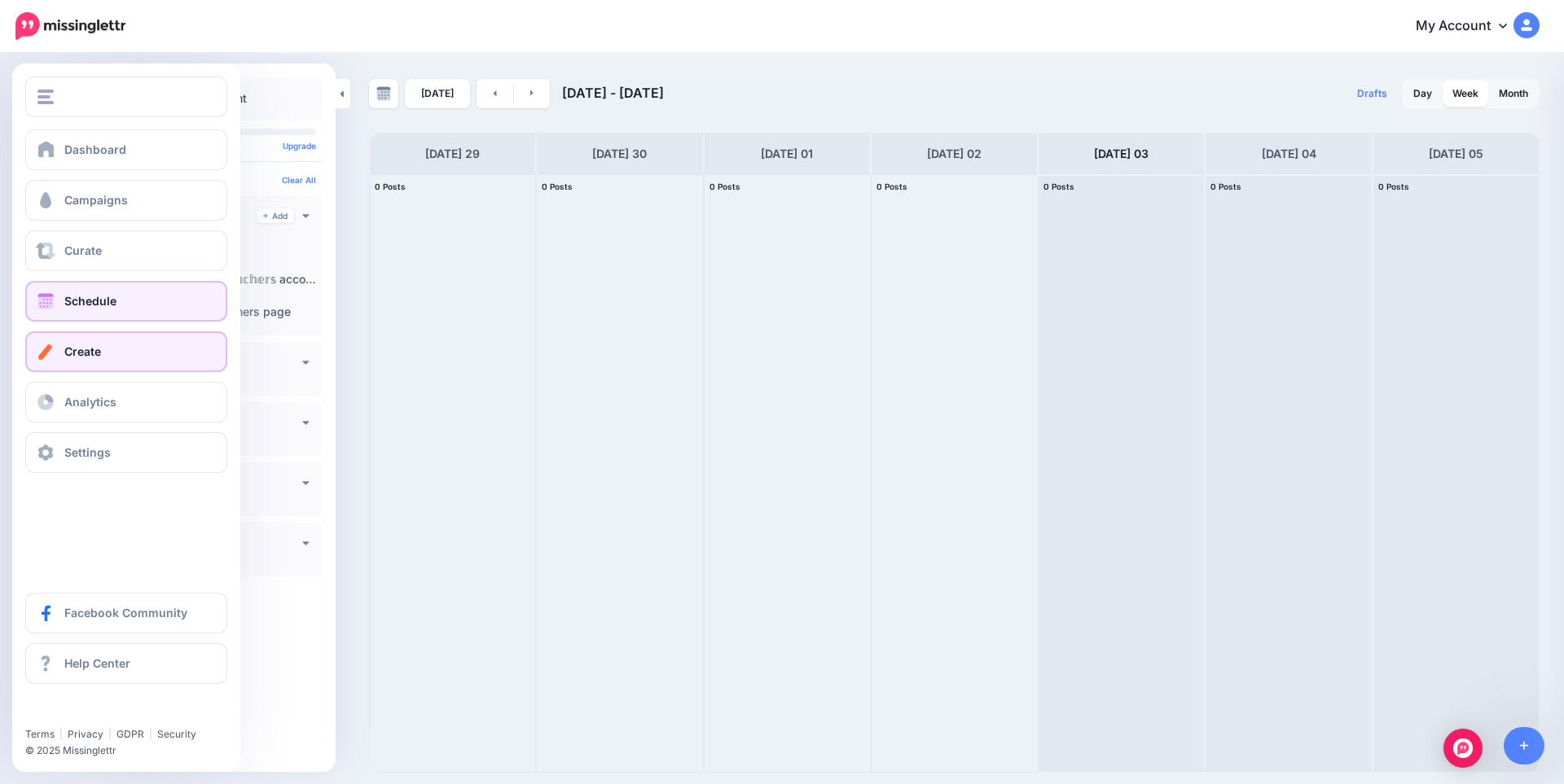
click at [121, 348] on link "Create" at bounding box center [126, 352] width 202 height 41
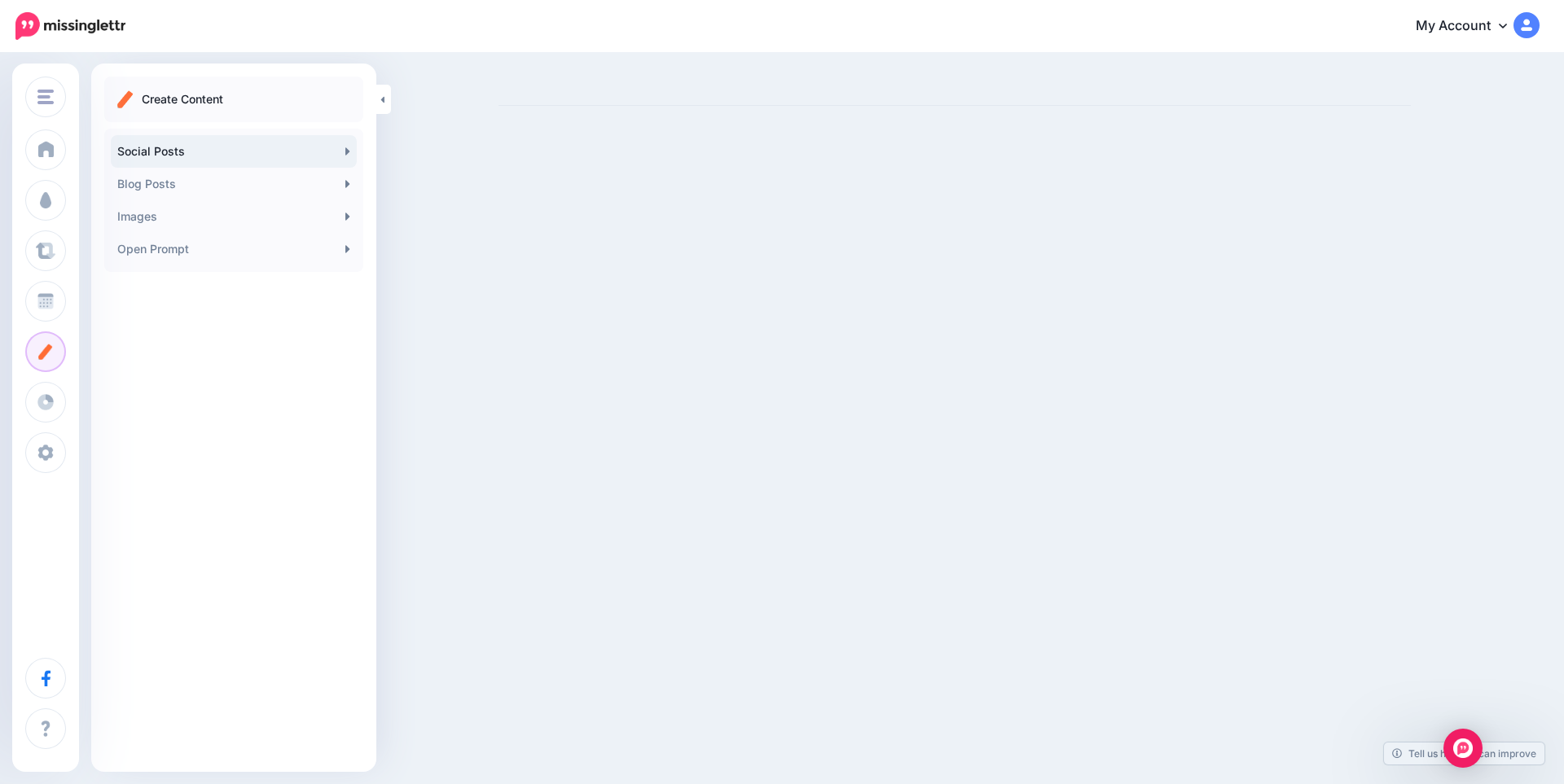
click at [175, 150] on link "Social Posts" at bounding box center [234, 152] width 246 height 33
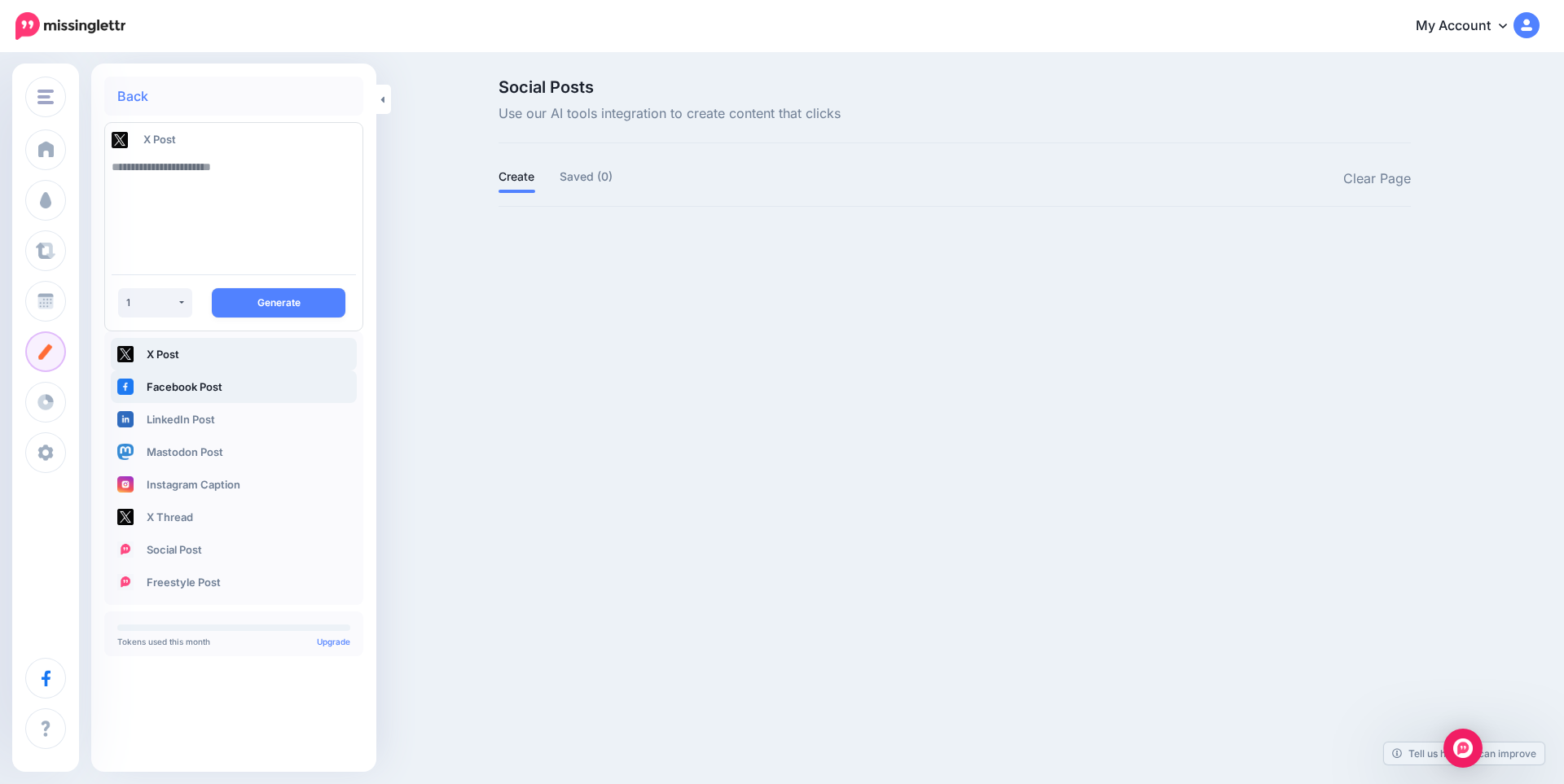
click at [224, 396] on link "Facebook Post" at bounding box center [234, 387] width 246 height 33
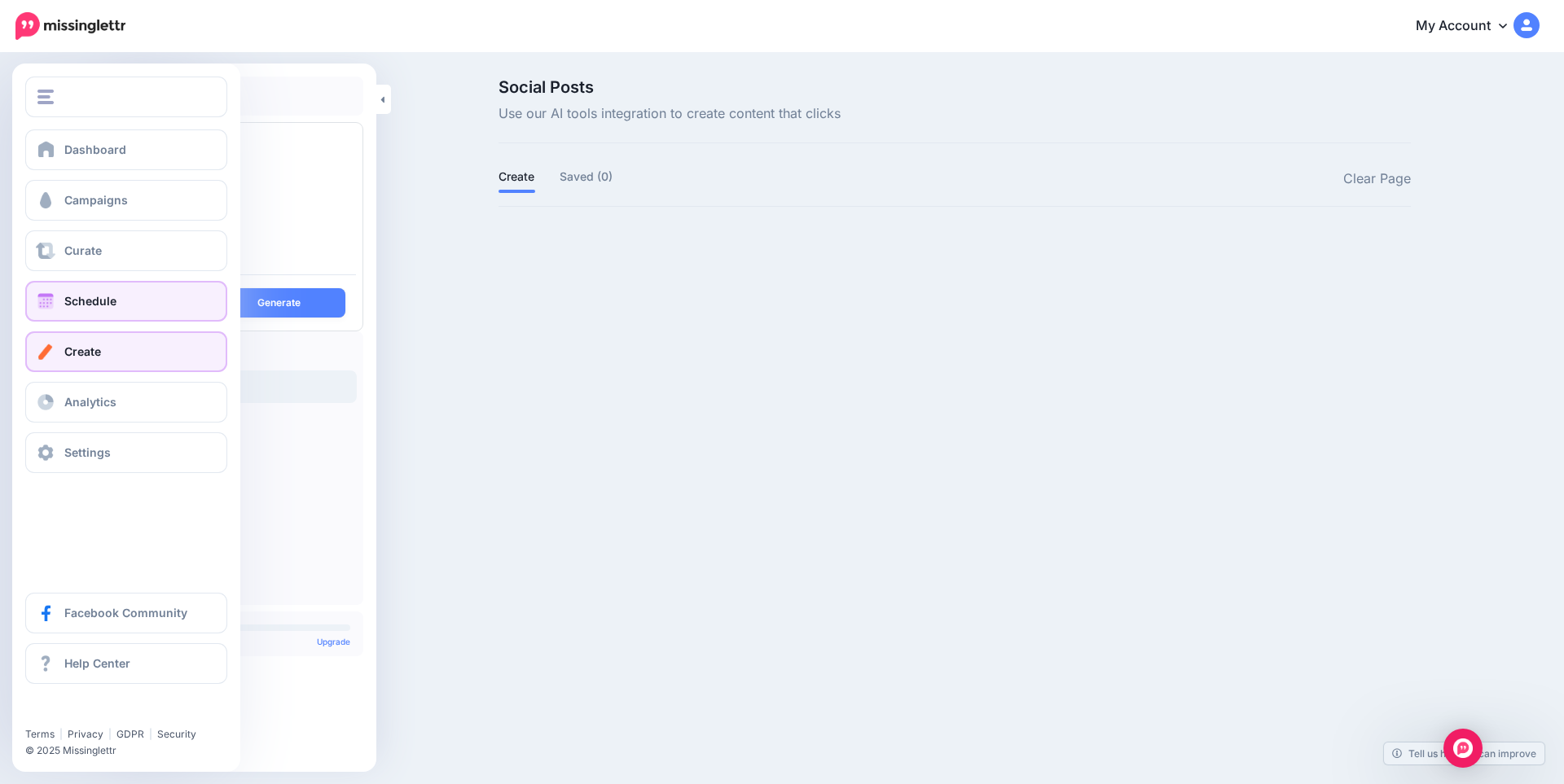
click at [122, 306] on link "Schedule" at bounding box center [126, 302] width 202 height 41
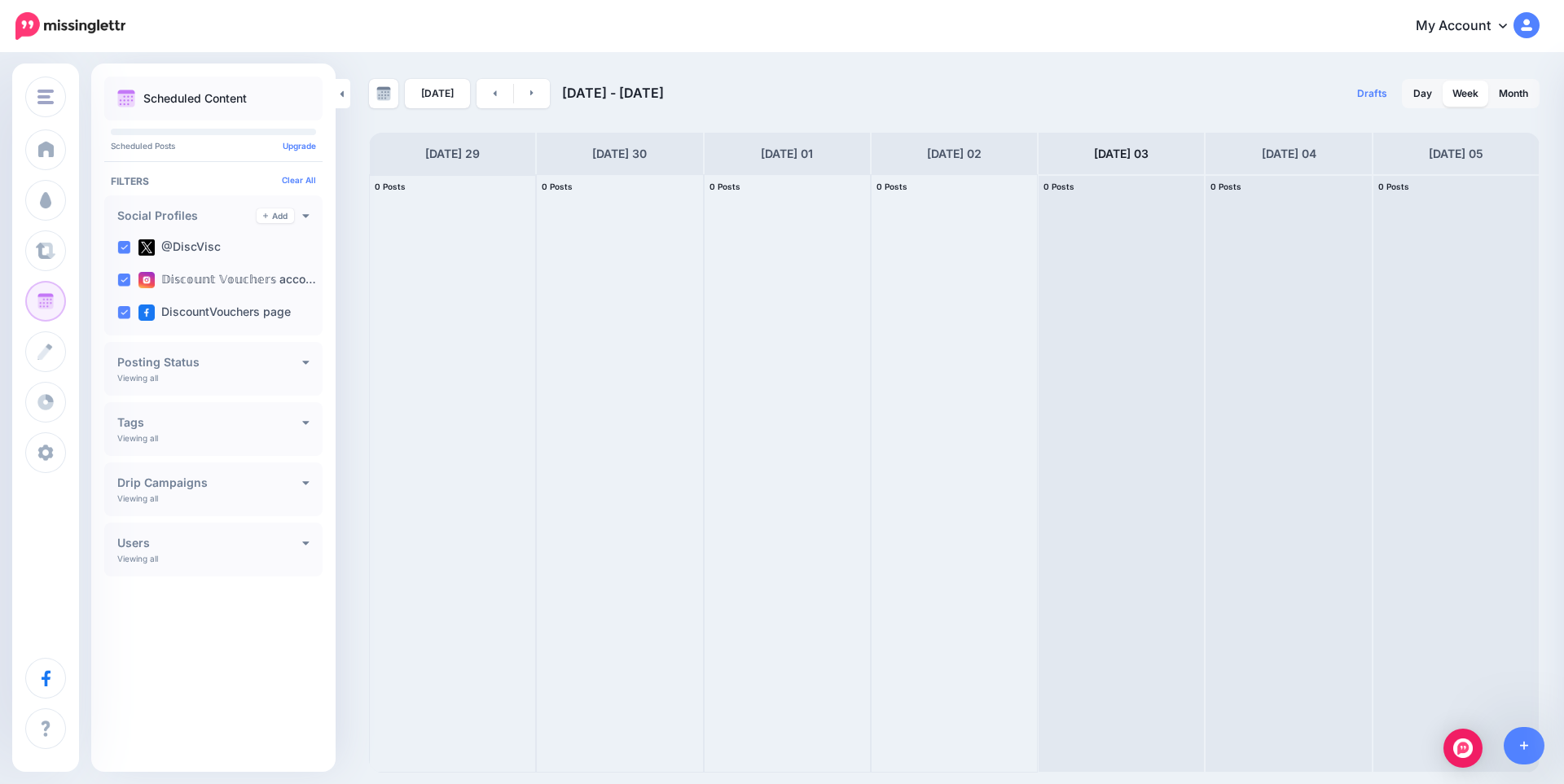
click at [452, 393] on div at bounding box center [453, 473] width 166 height 597
click at [208, 239] on div "@DiscVisc" at bounding box center [214, 248] width 205 height 33
click at [255, 362] on h4 "Posting Status" at bounding box center [210, 363] width 185 height 11
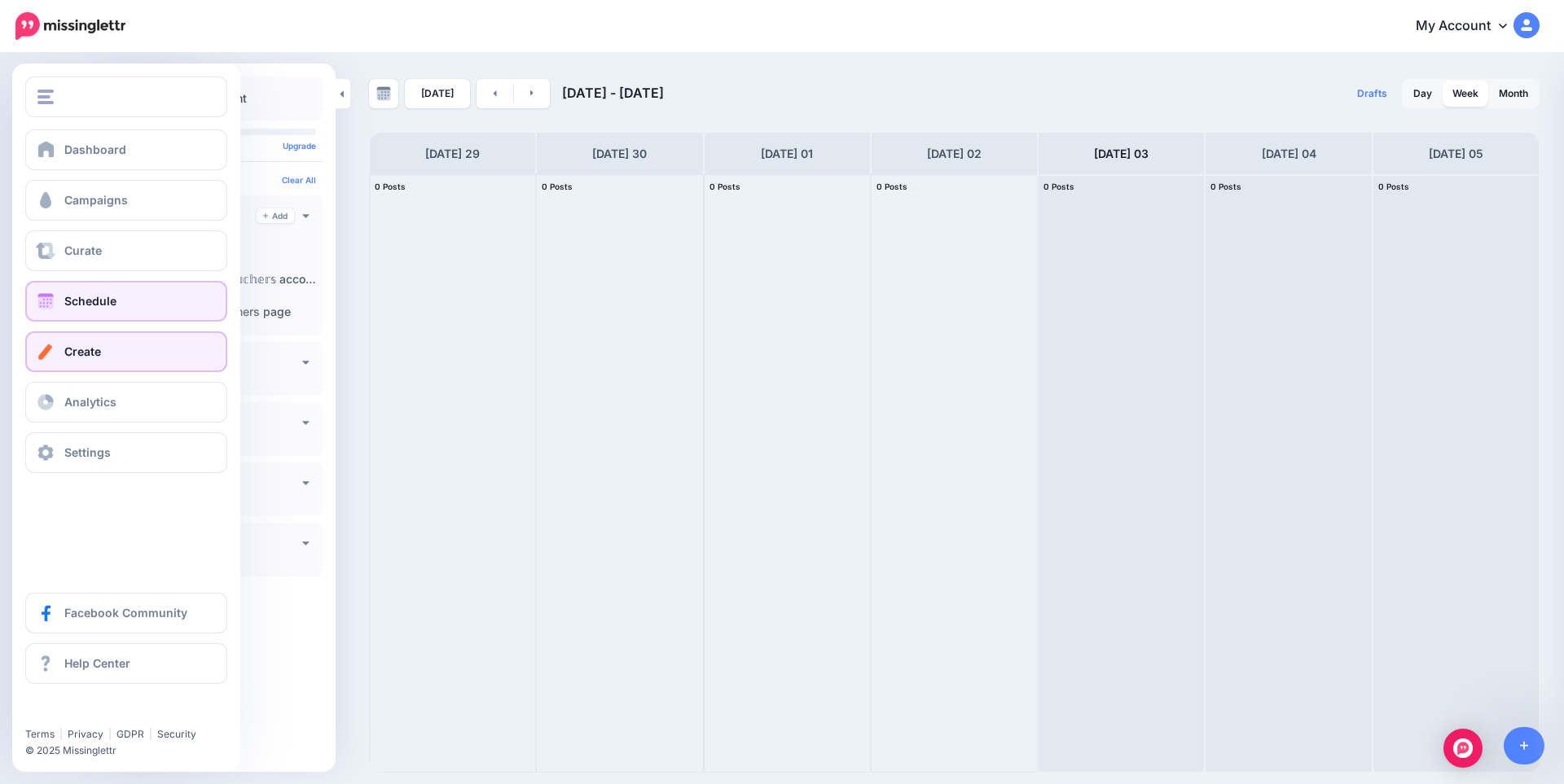
click at [53, 354] on span at bounding box center [46, 352] width 21 height 16
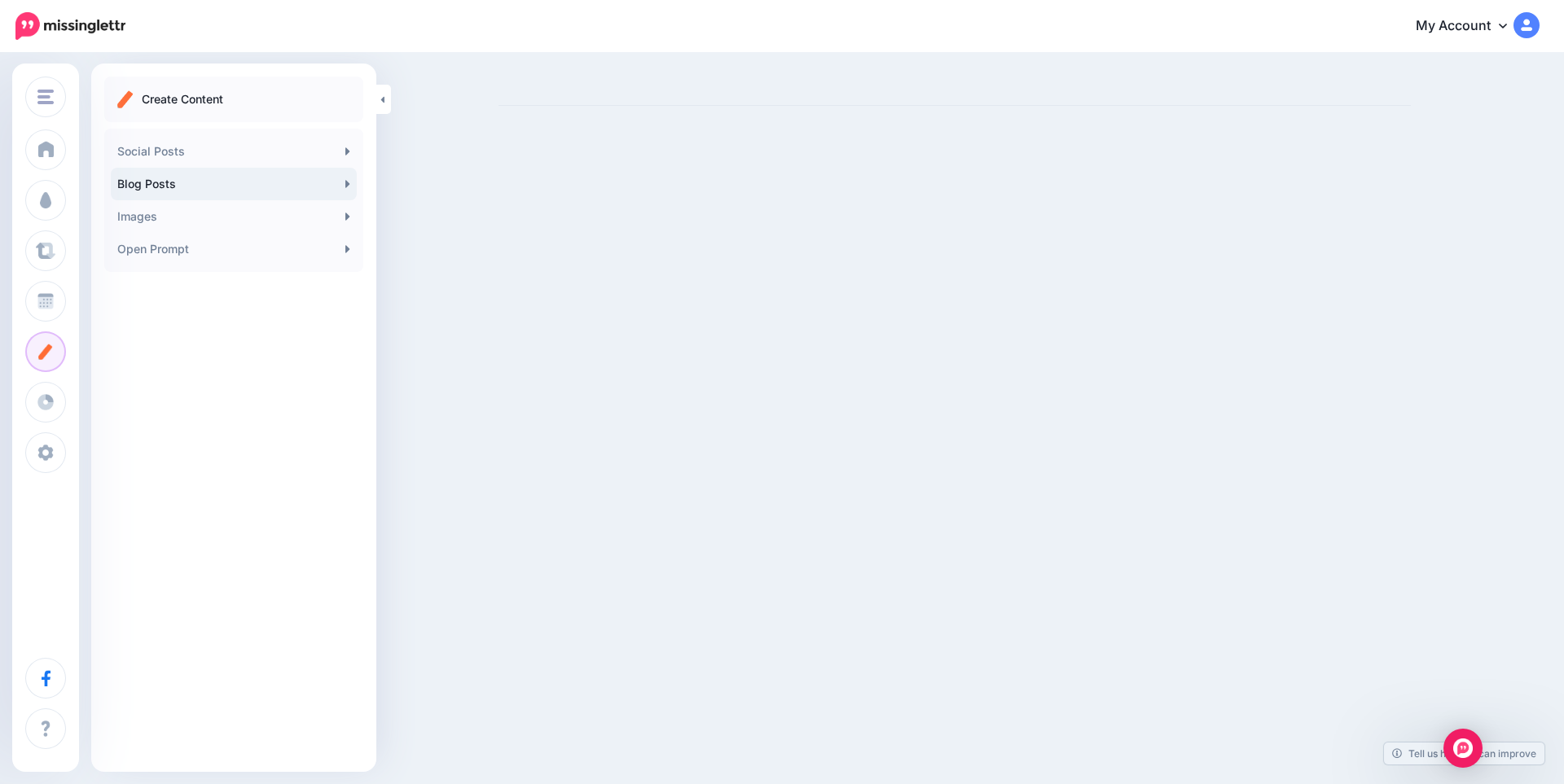
click at [189, 184] on link "Blog Posts" at bounding box center [234, 184] width 246 height 33
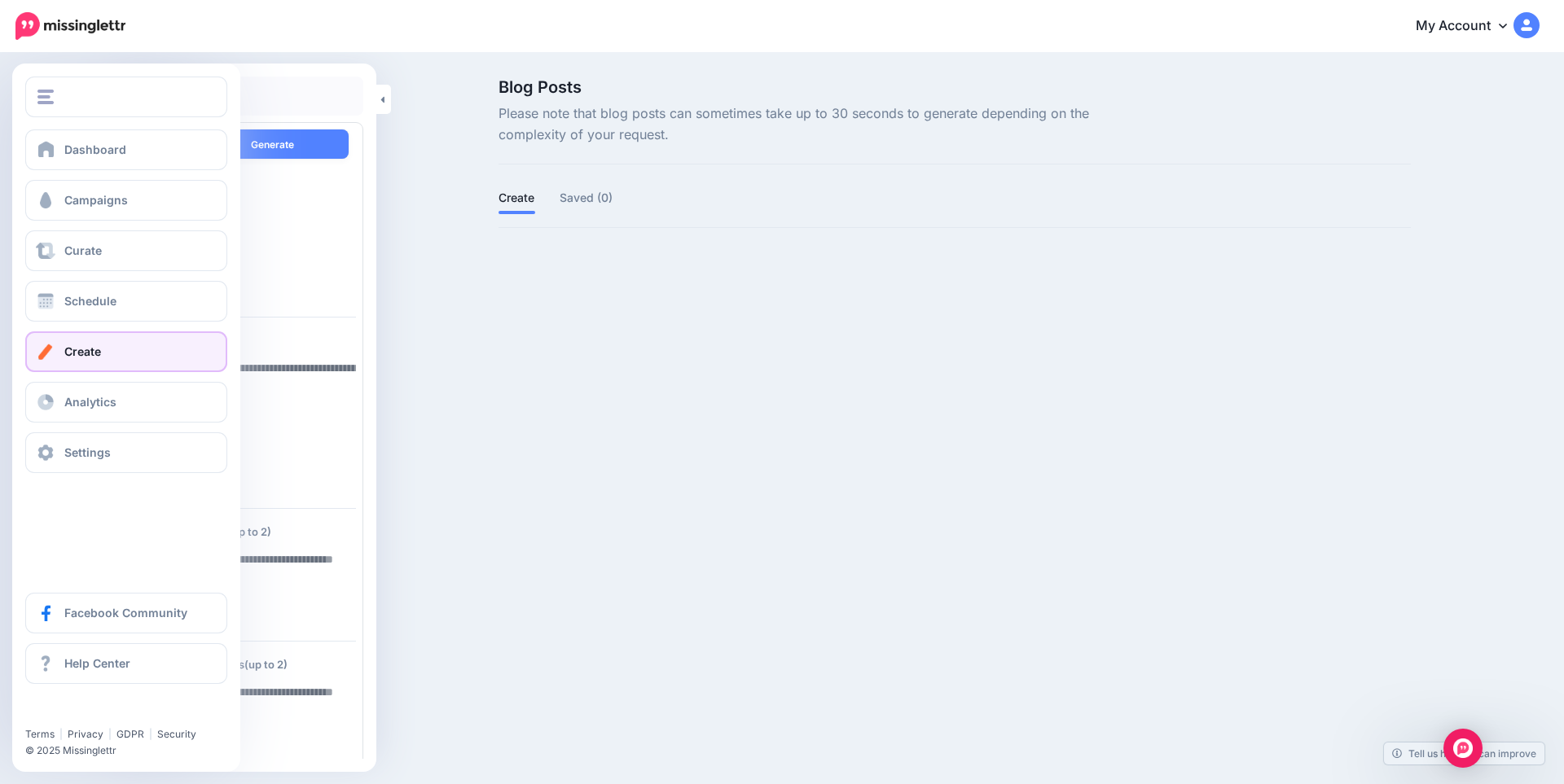
click at [55, 351] on span at bounding box center [46, 352] width 21 height 16
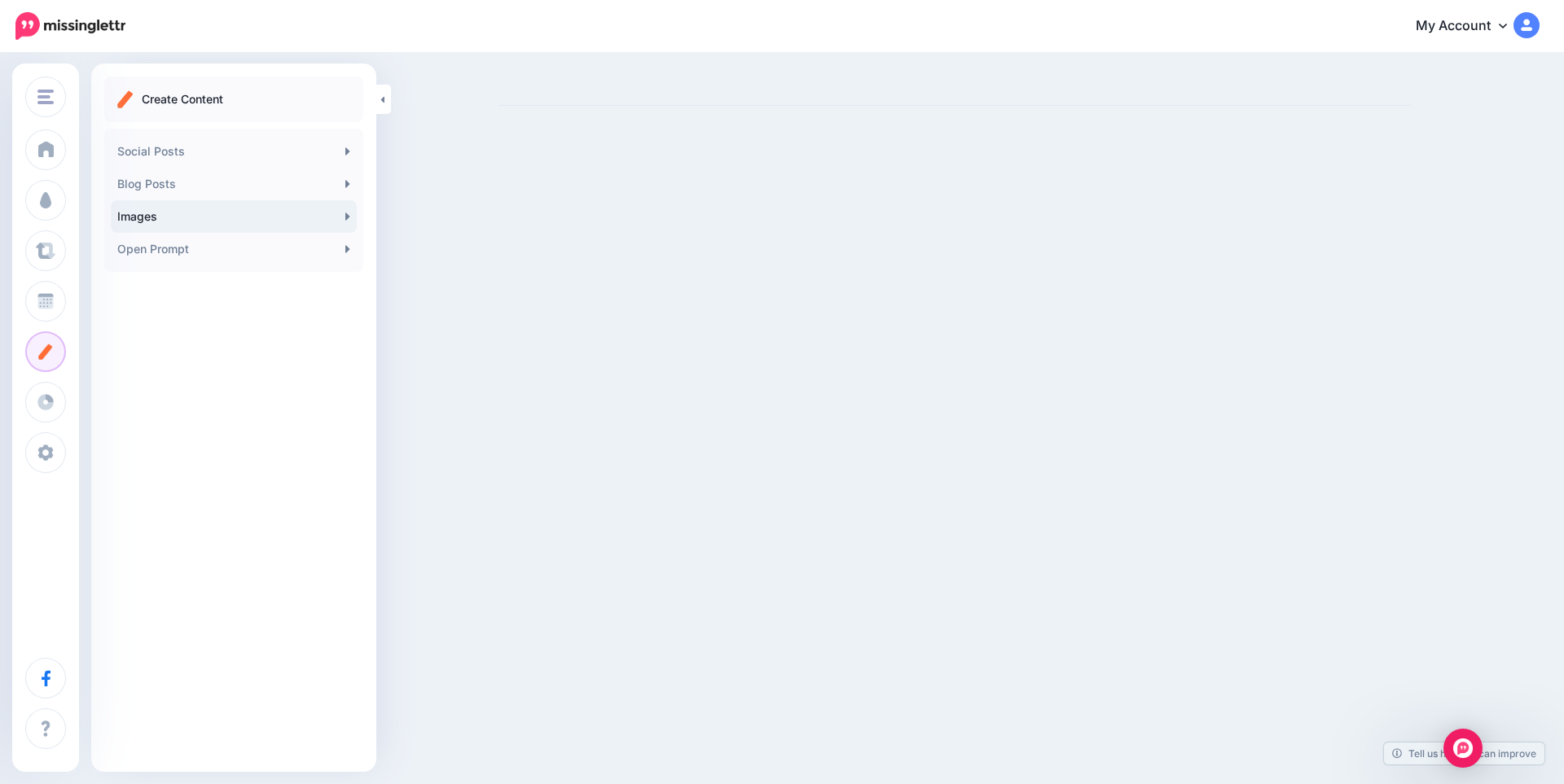
click at [237, 222] on link "Images" at bounding box center [234, 217] width 246 height 33
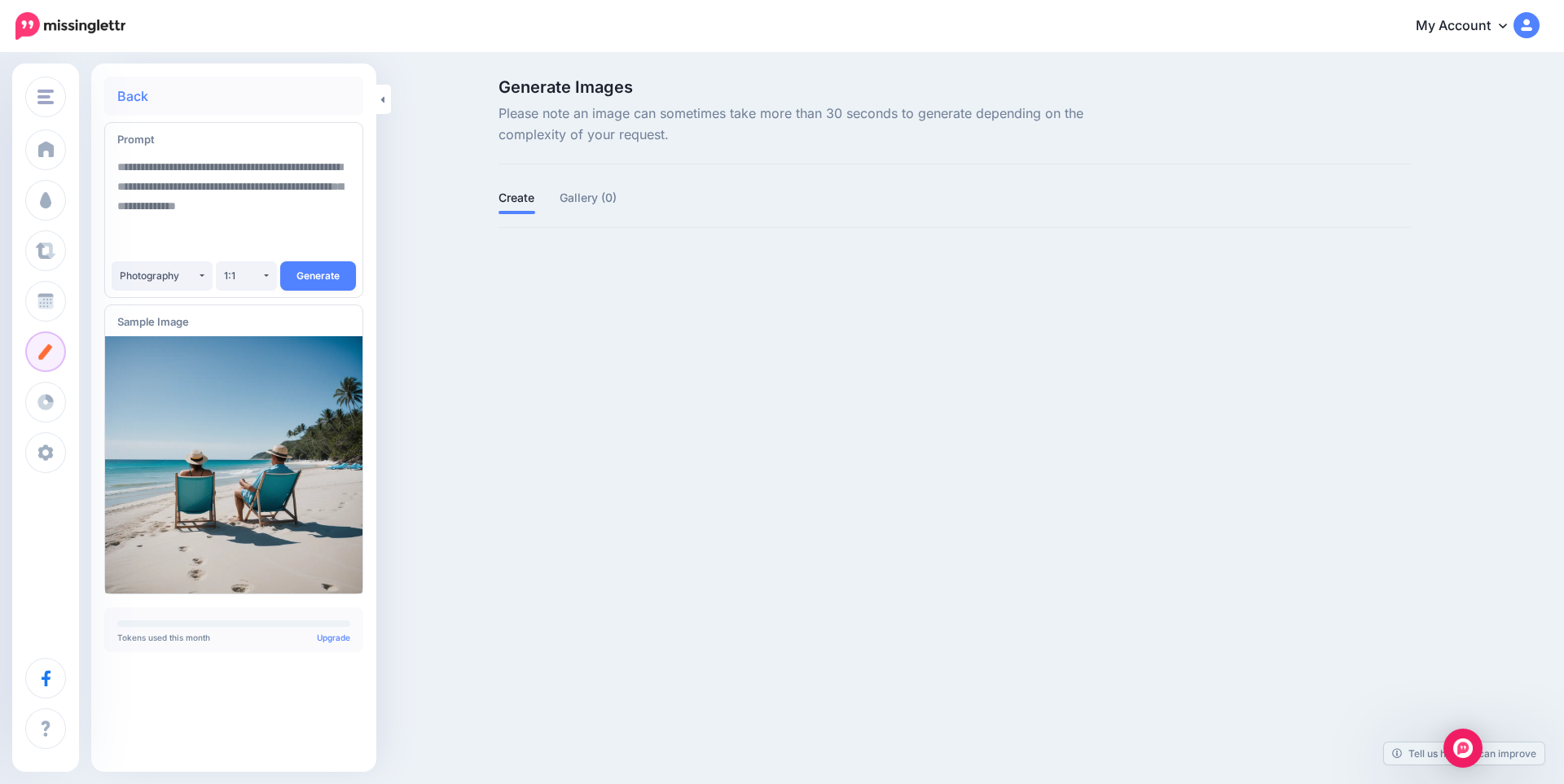
drag, startPoint x: 183, startPoint y: 637, endPoint x: 176, endPoint y: 692, distance: 55.4
click at [176, 692] on div "**********" at bounding box center [234, 417] width 285 height 682
click at [325, 640] on link "Upgrade" at bounding box center [334, 637] width 33 height 10
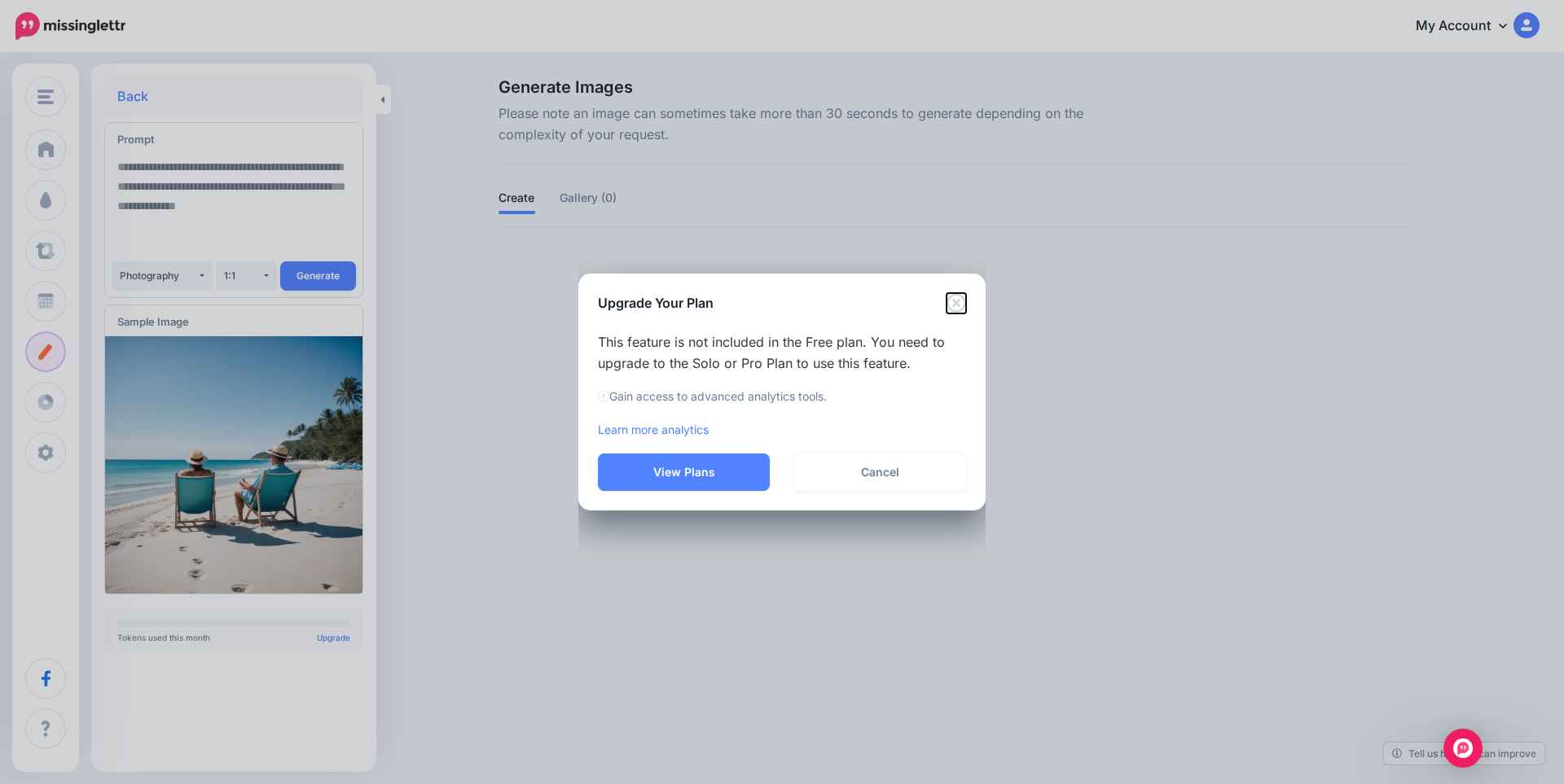
click at [955, 302] on icon "Close" at bounding box center [956, 303] width 19 height 19
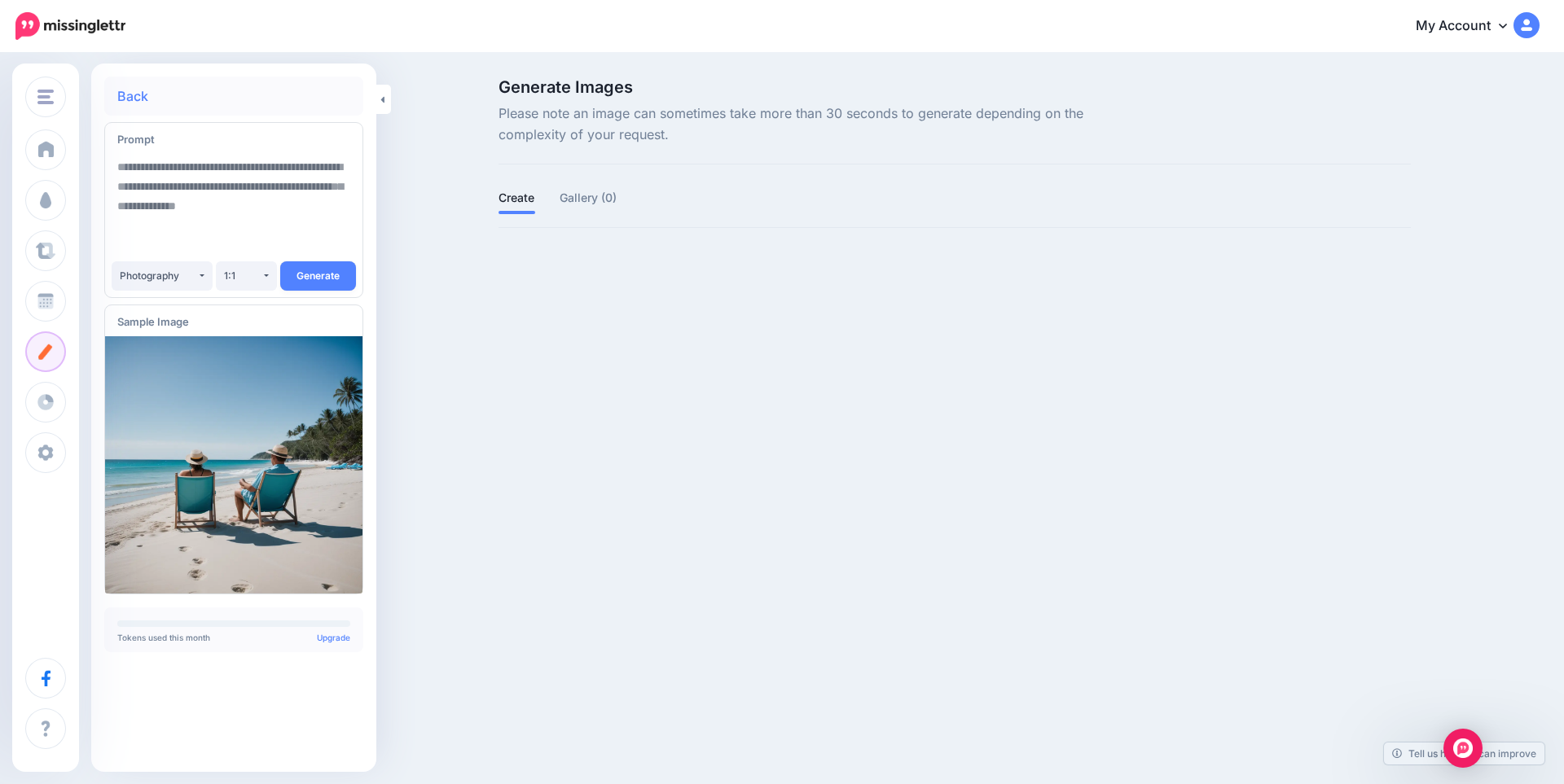
click at [1526, 29] on img at bounding box center [1526, 25] width 26 height 26
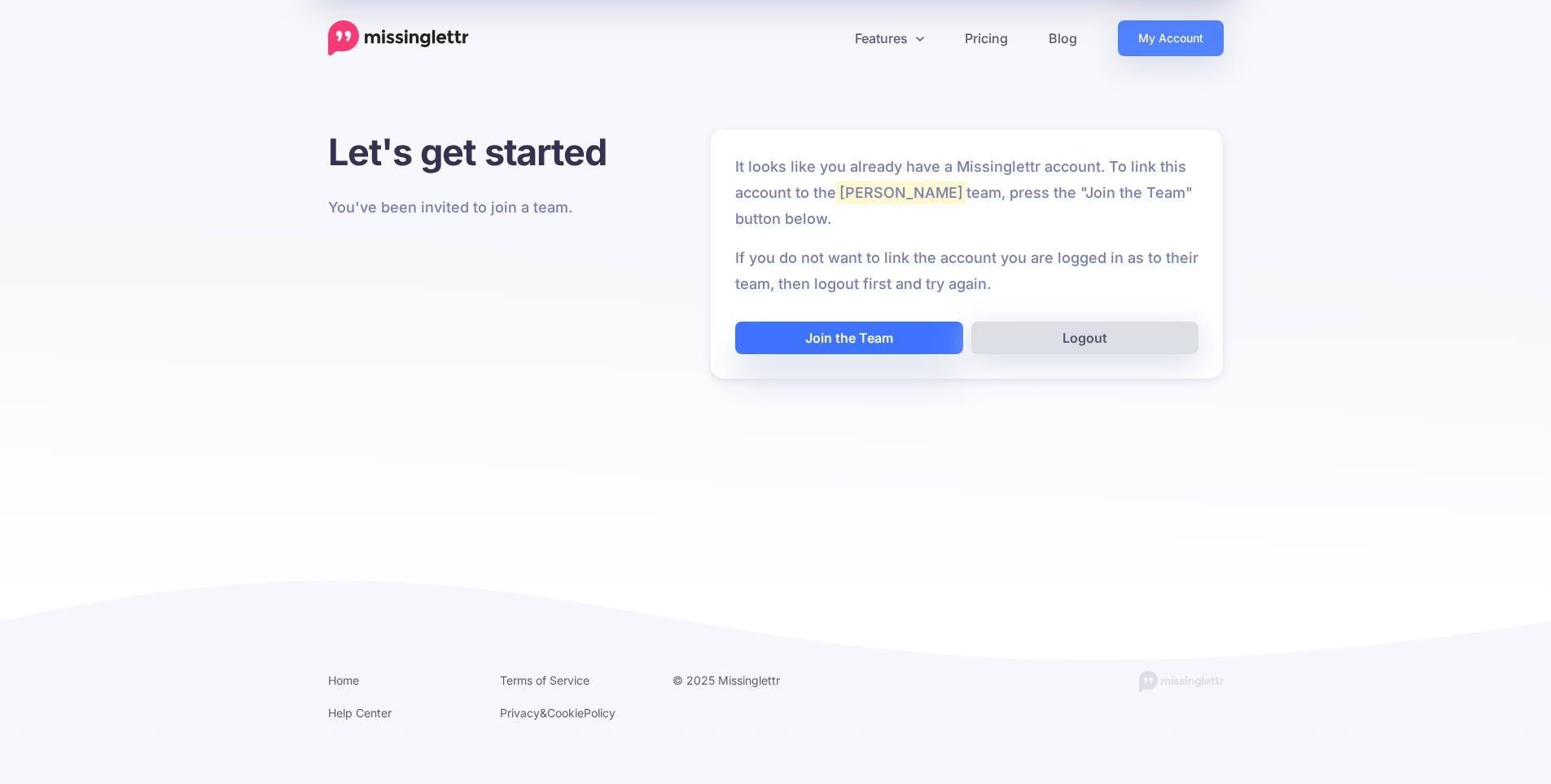
click at [868, 334] on button "Join the Team" at bounding box center [849, 338] width 228 height 33
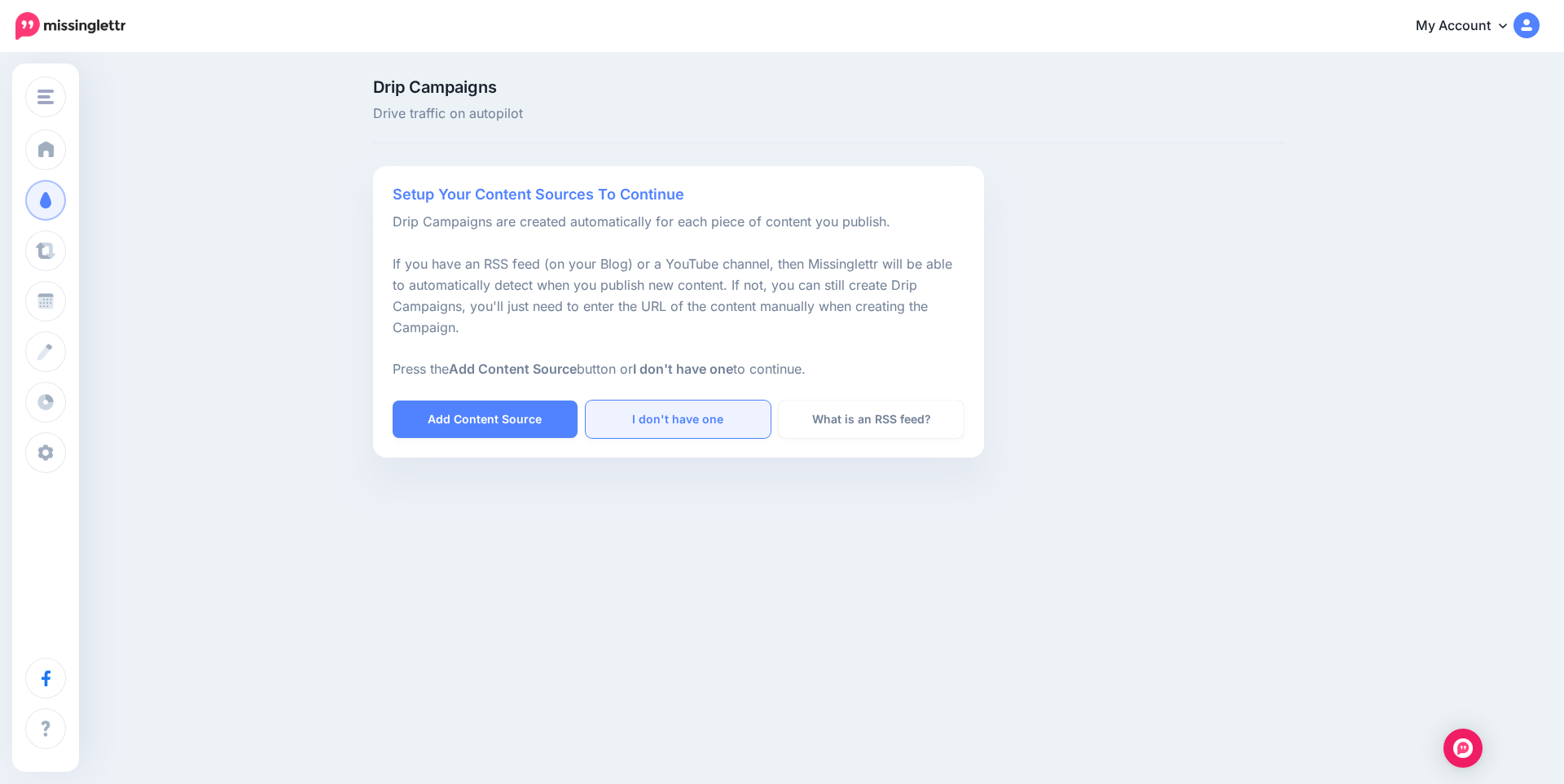
click at [687, 424] on link "I don't have one" at bounding box center [678, 420] width 185 height 37
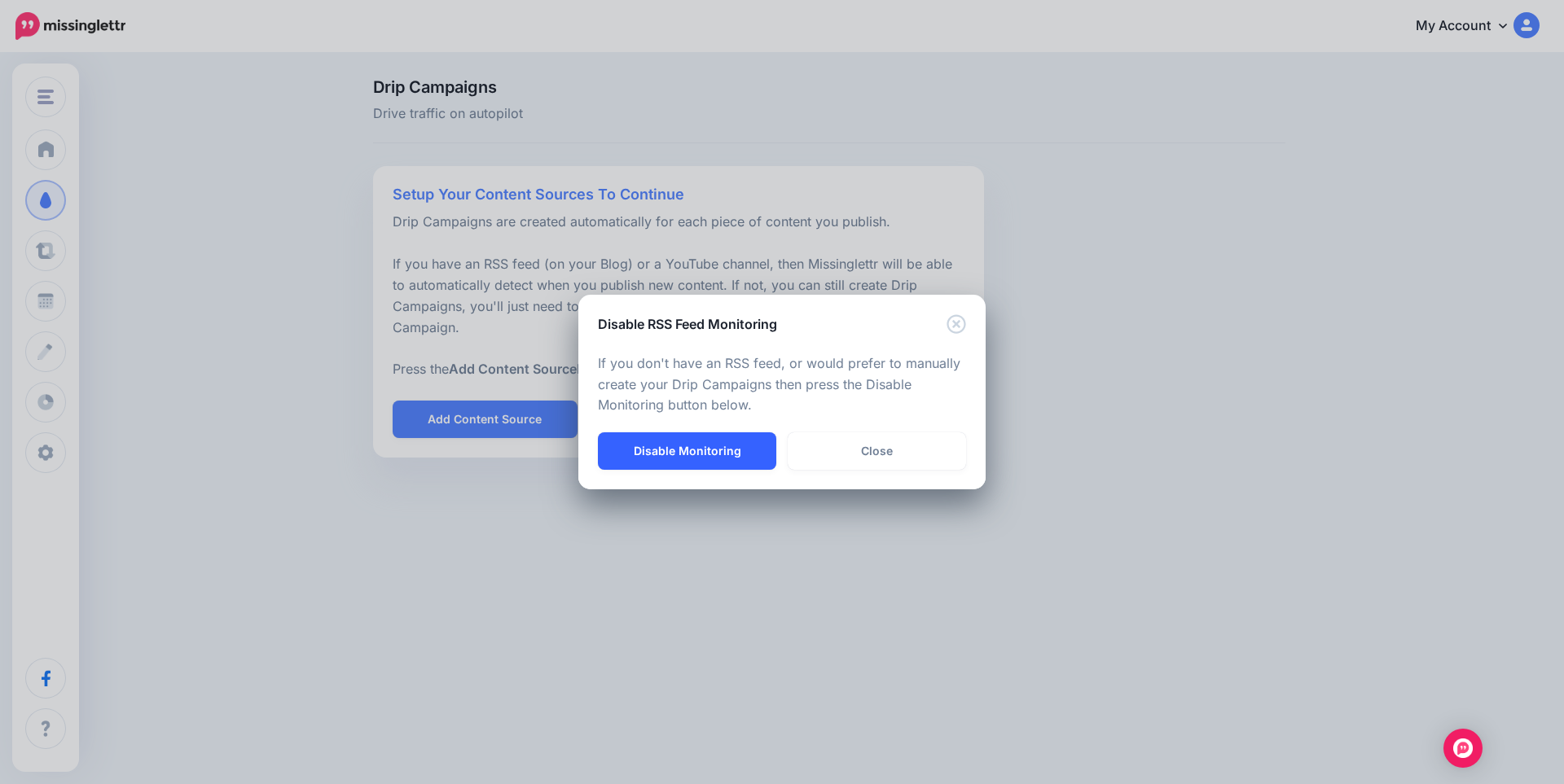
click at [727, 452] on button "Disable Monitoring" at bounding box center [687, 451] width 179 height 37
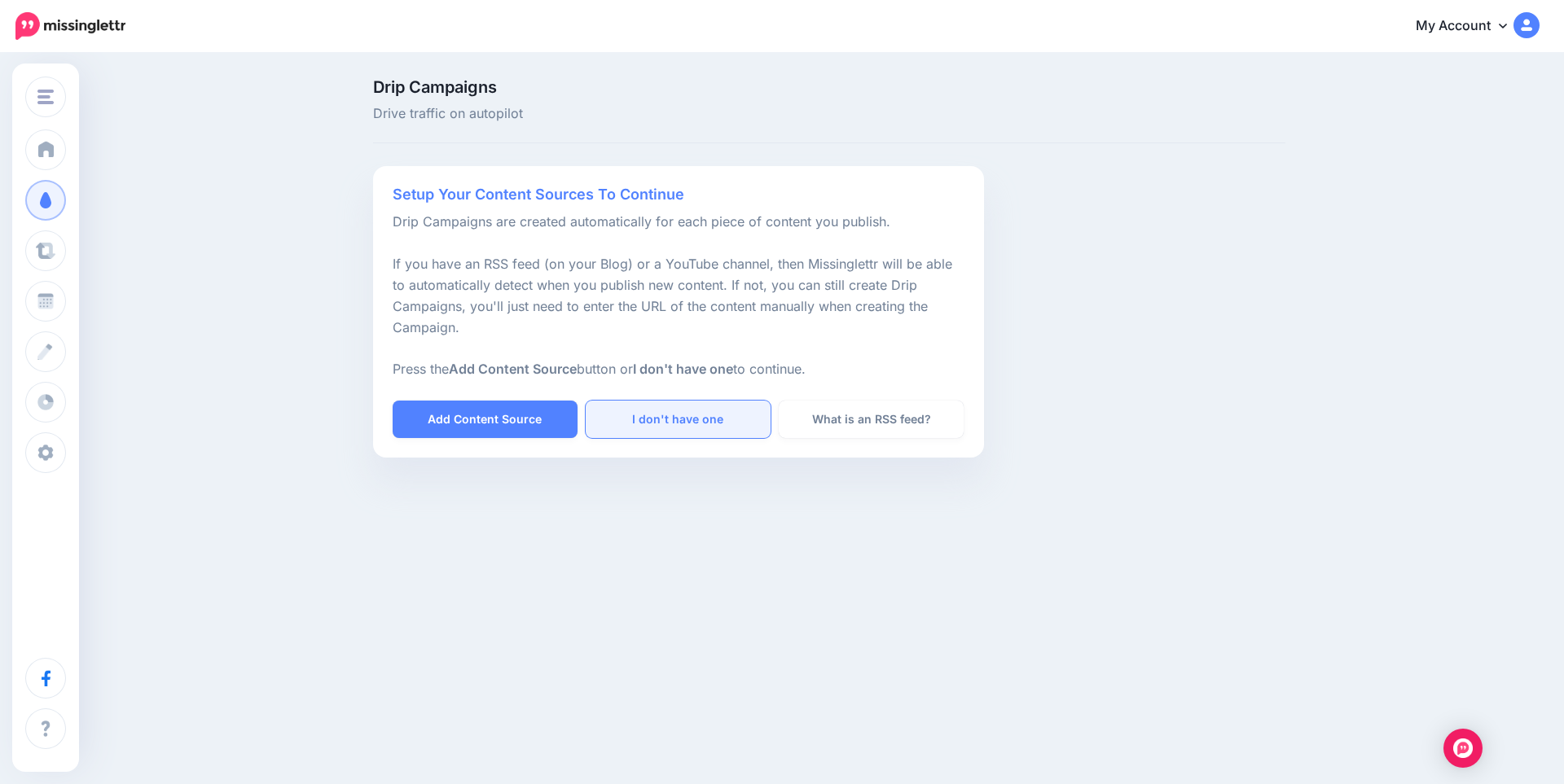
click at [686, 421] on link "I don't have one" at bounding box center [678, 420] width 185 height 37
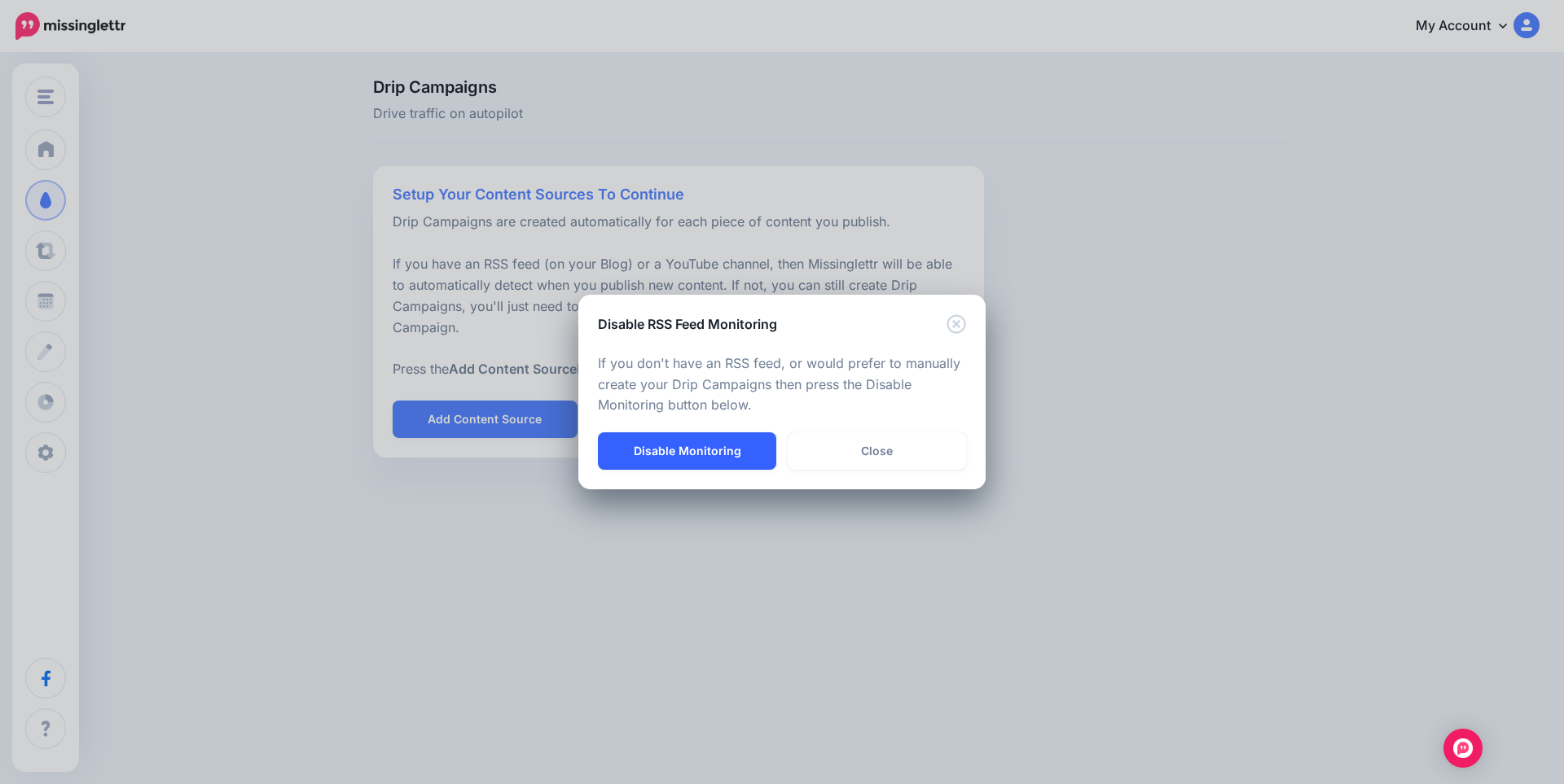
click at [708, 456] on button "Disable Monitoring" at bounding box center [687, 451] width 179 height 37
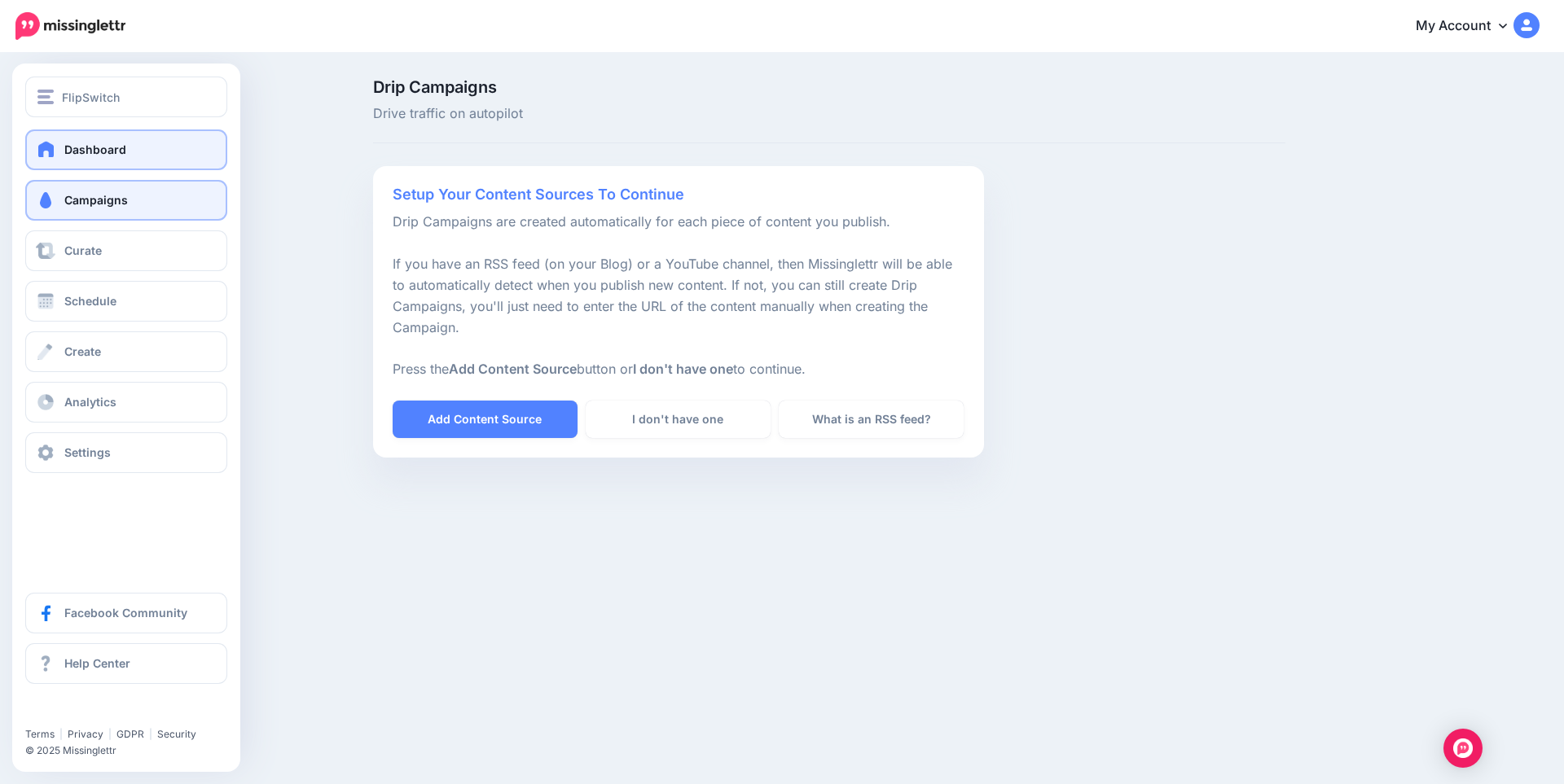
click at [70, 145] on span "Dashboard" at bounding box center [95, 149] width 62 height 14
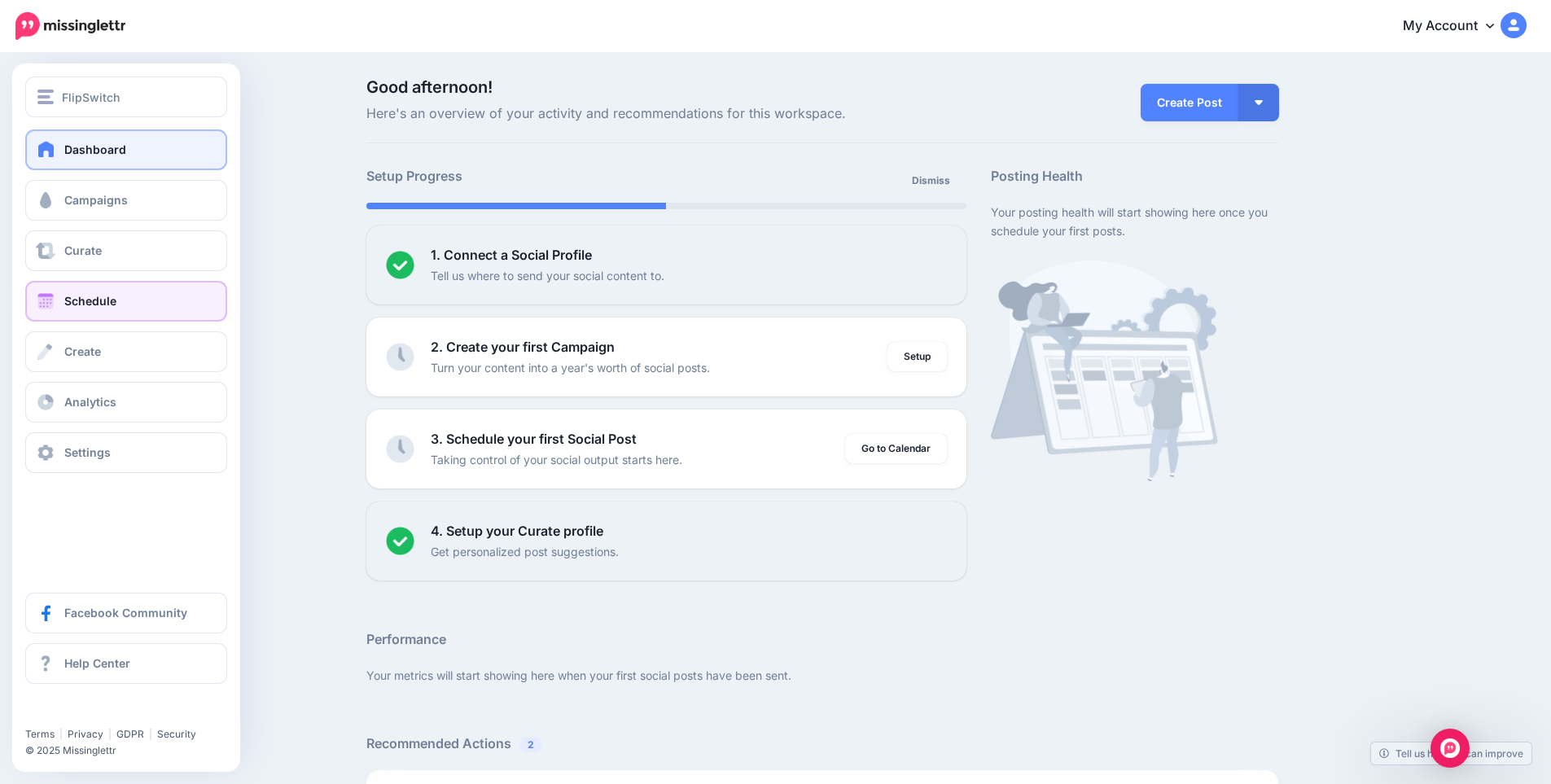
click at [117, 303] on link "Schedule" at bounding box center [126, 302] width 202 height 41
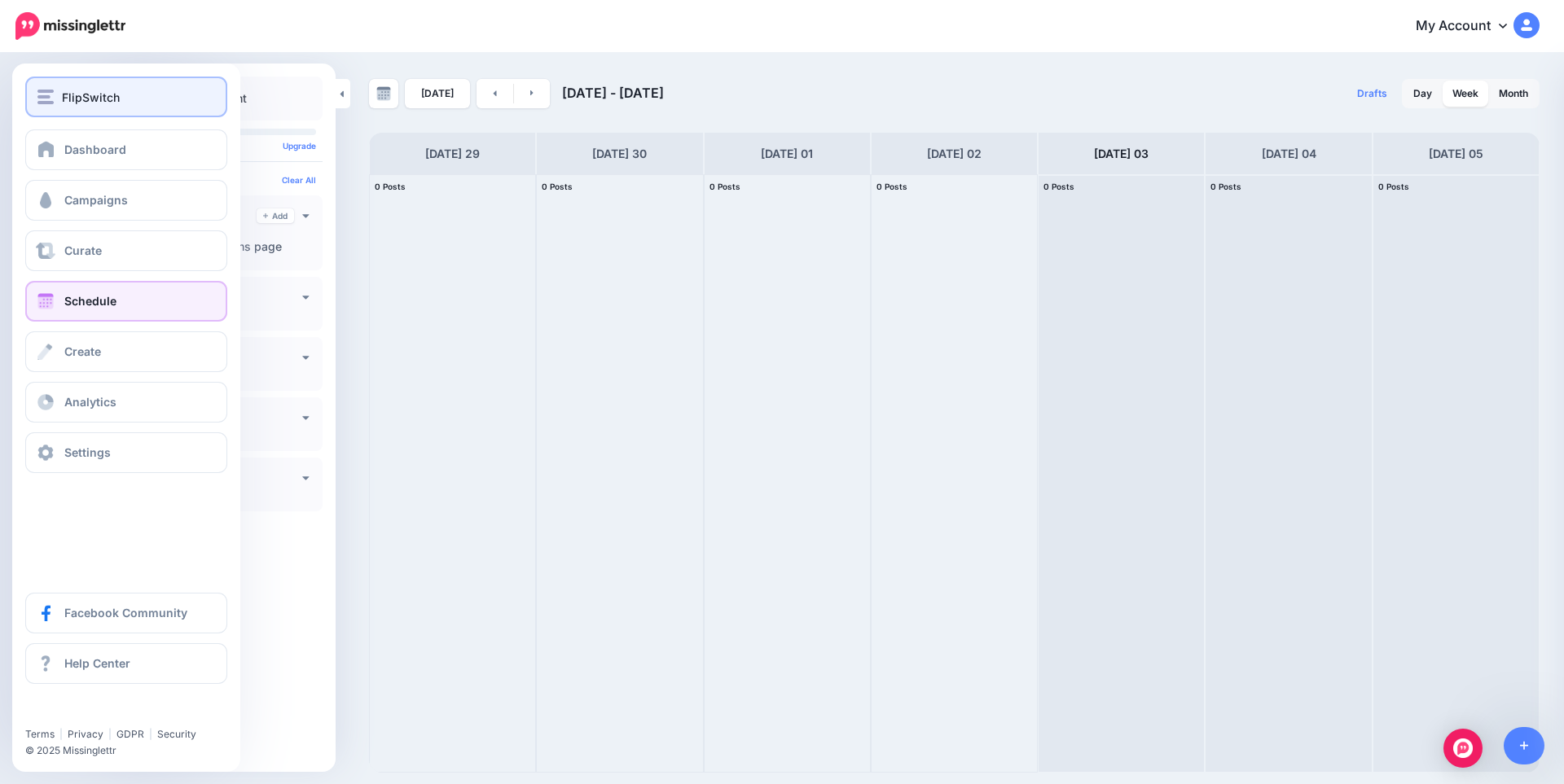
click at [88, 95] on span "FlipSwitch" at bounding box center [91, 97] width 58 height 19
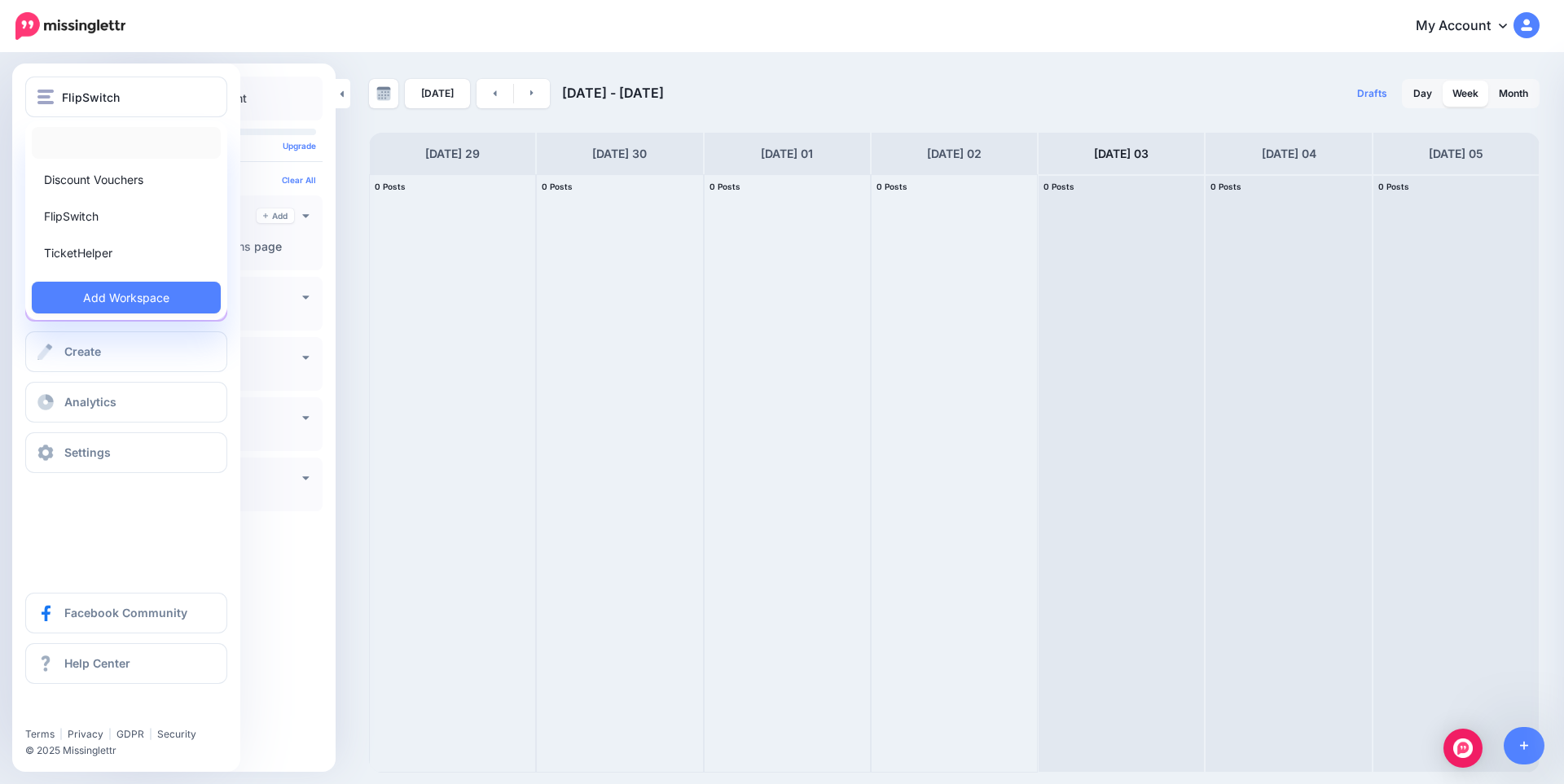
click at [99, 152] on link at bounding box center [126, 143] width 189 height 32
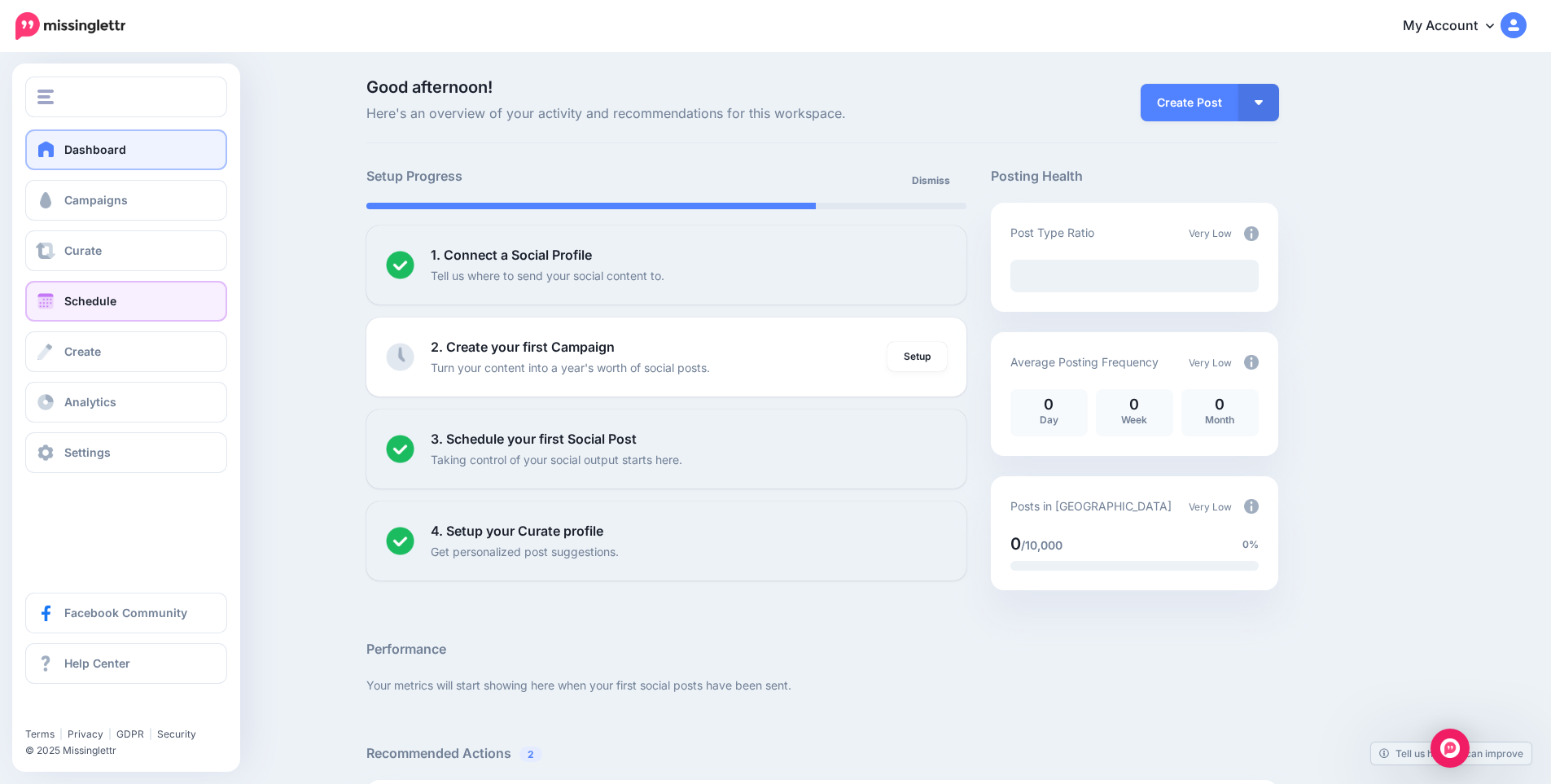
click at [97, 301] on span "Schedule" at bounding box center [90, 301] width 52 height 14
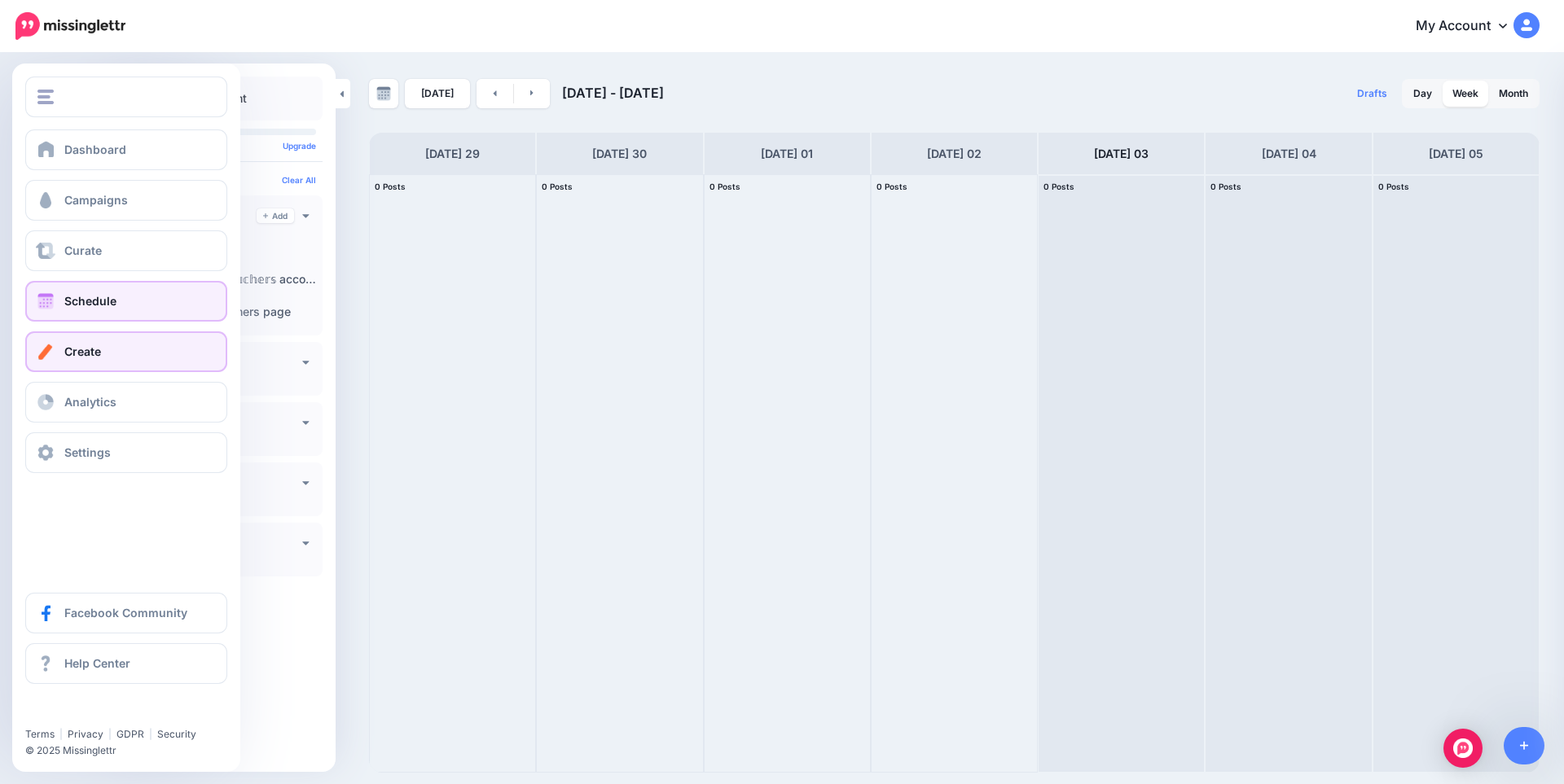
click at [40, 362] on link "Create" at bounding box center [126, 352] width 202 height 41
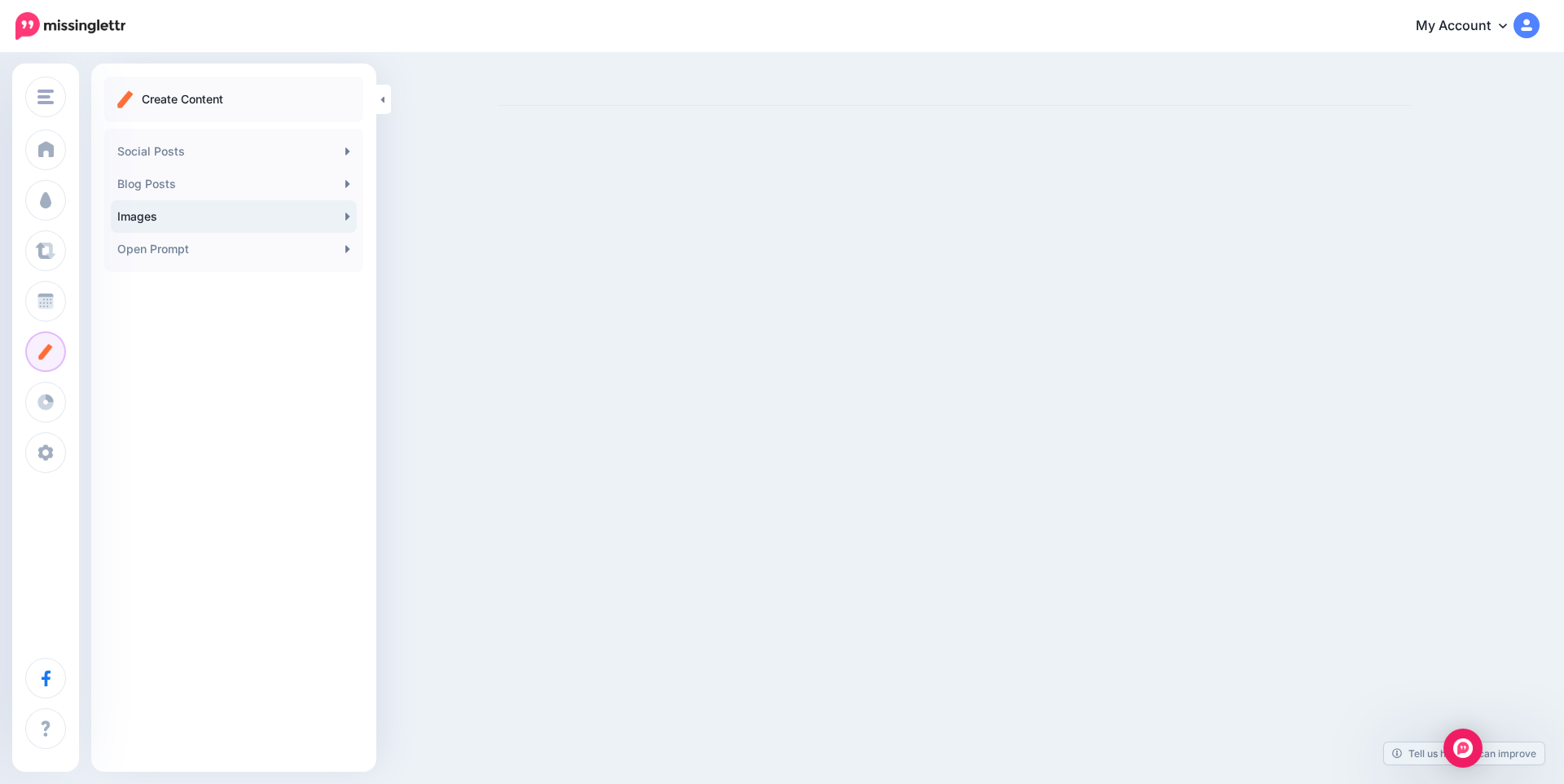
click at [227, 215] on link "Images" at bounding box center [234, 217] width 246 height 33
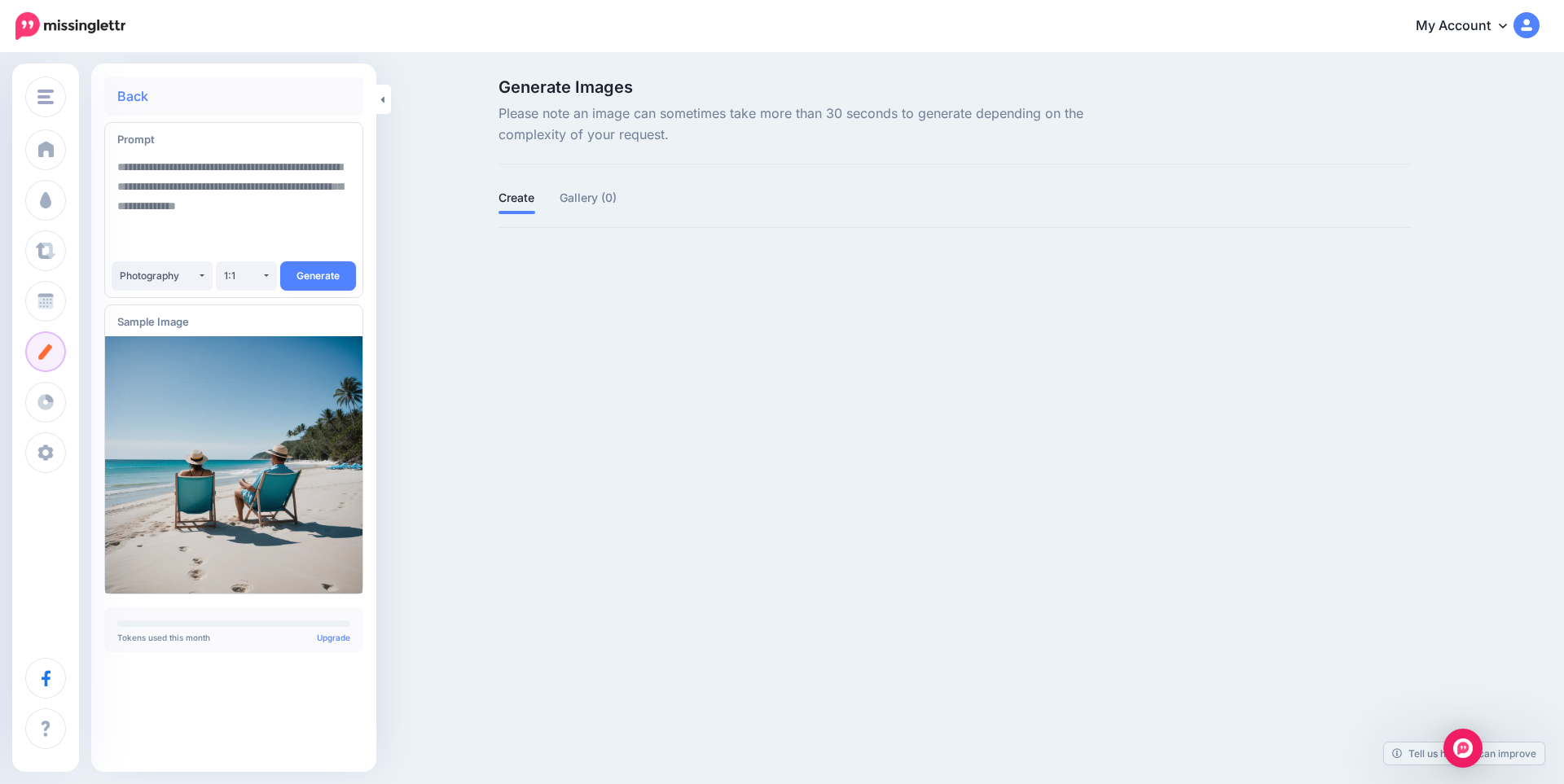
click at [183, 396] on img at bounding box center [234, 465] width 258 height 258
click at [183, 443] on img at bounding box center [234, 465] width 258 height 258
click at [183, 446] on img at bounding box center [234, 465] width 258 height 258
click at [183, 447] on img at bounding box center [234, 465] width 258 height 258
click at [193, 629] on div "Tokens used this month Upgrade" at bounding box center [234, 631] width 233 height 21
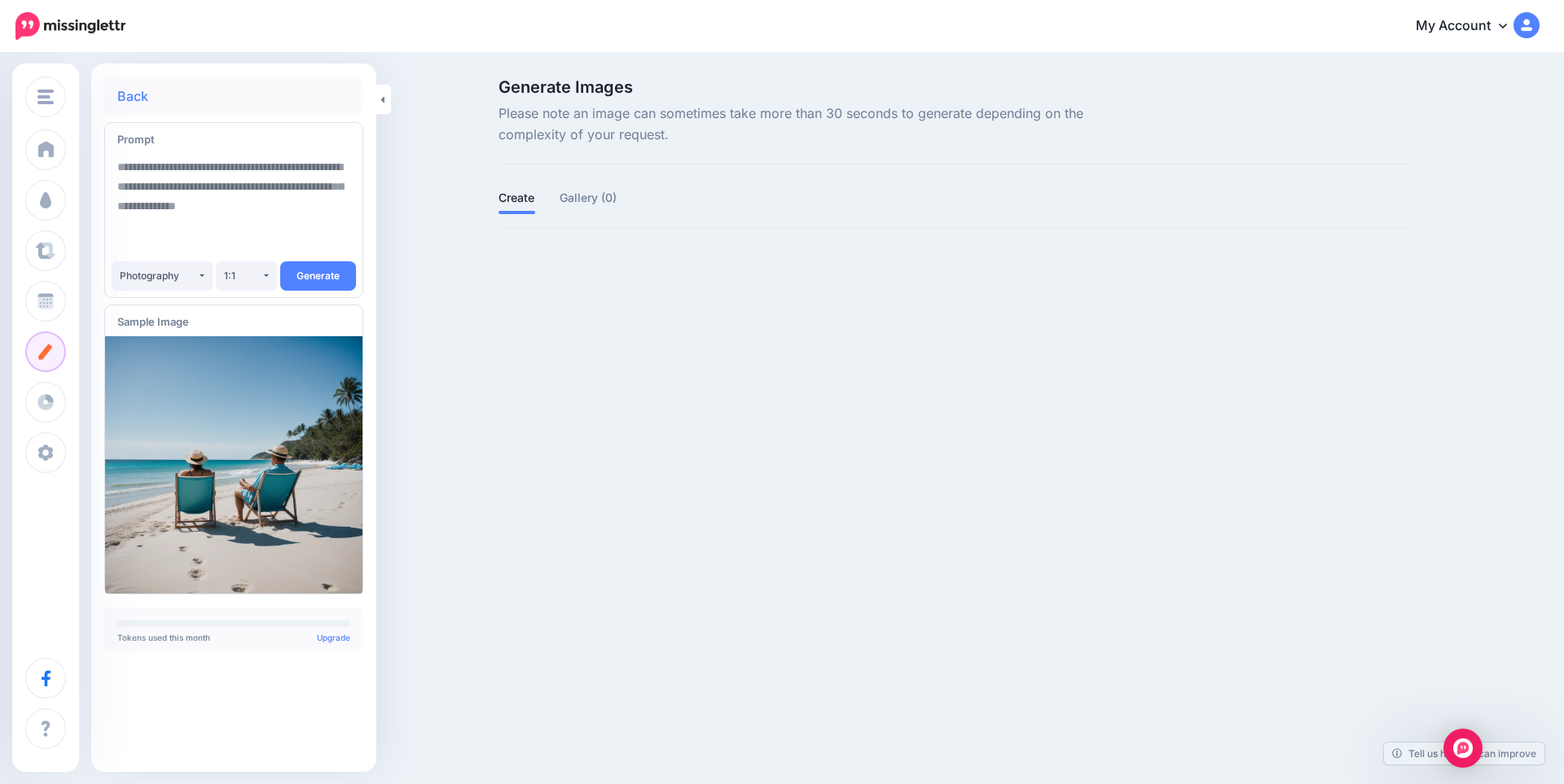
drag, startPoint x: 196, startPoint y: 492, endPoint x: 151, endPoint y: 412, distance: 91.8
click at [151, 412] on img at bounding box center [234, 465] width 258 height 258
click at [289, 378] on img at bounding box center [234, 465] width 258 height 258
click at [192, 352] on img at bounding box center [234, 465] width 258 height 258
click at [141, 314] on div "Sample Image" at bounding box center [212, 323] width 190 height 21
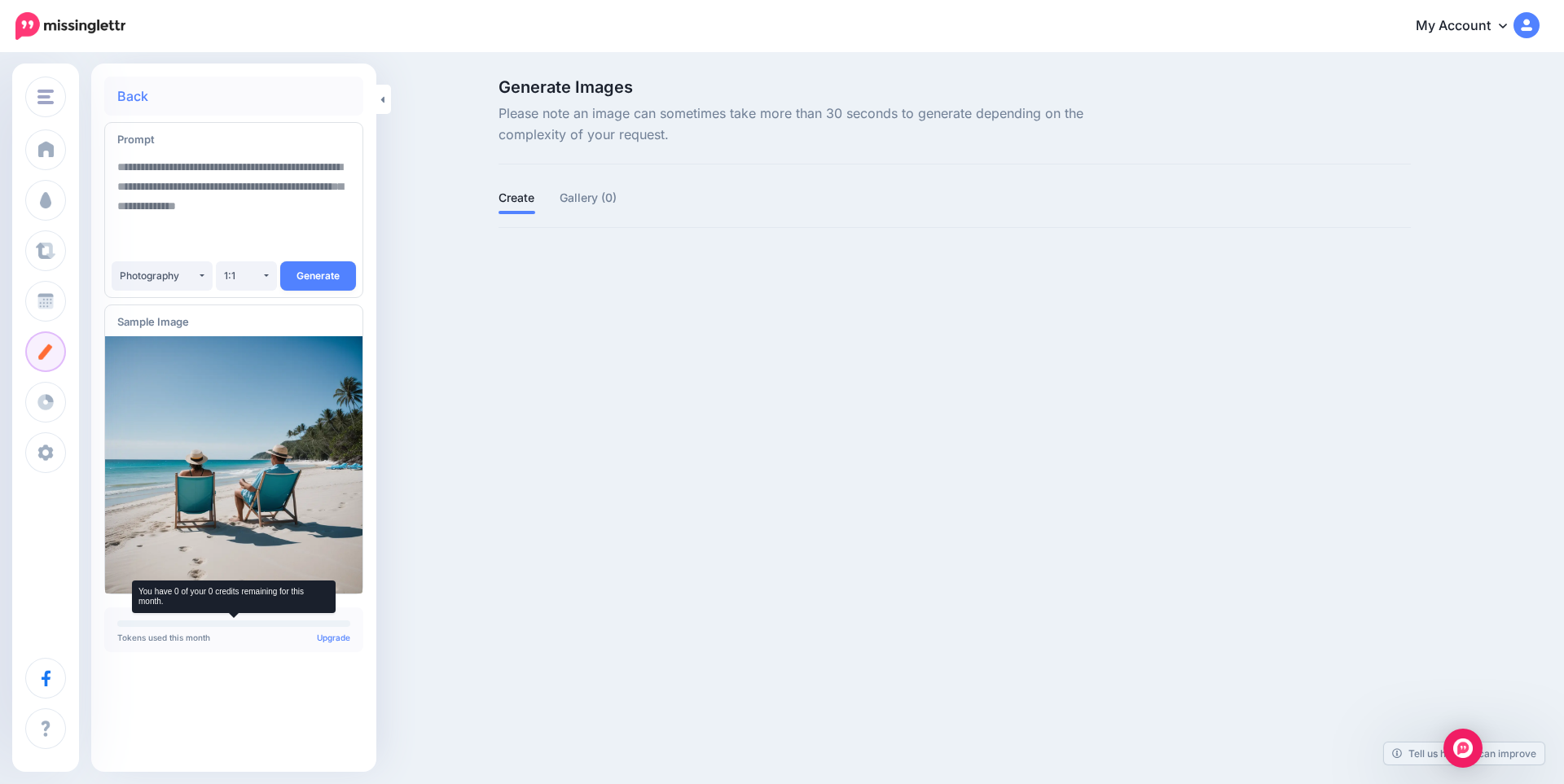
click at [327, 641] on link "Upgrade" at bounding box center [334, 637] width 33 height 10
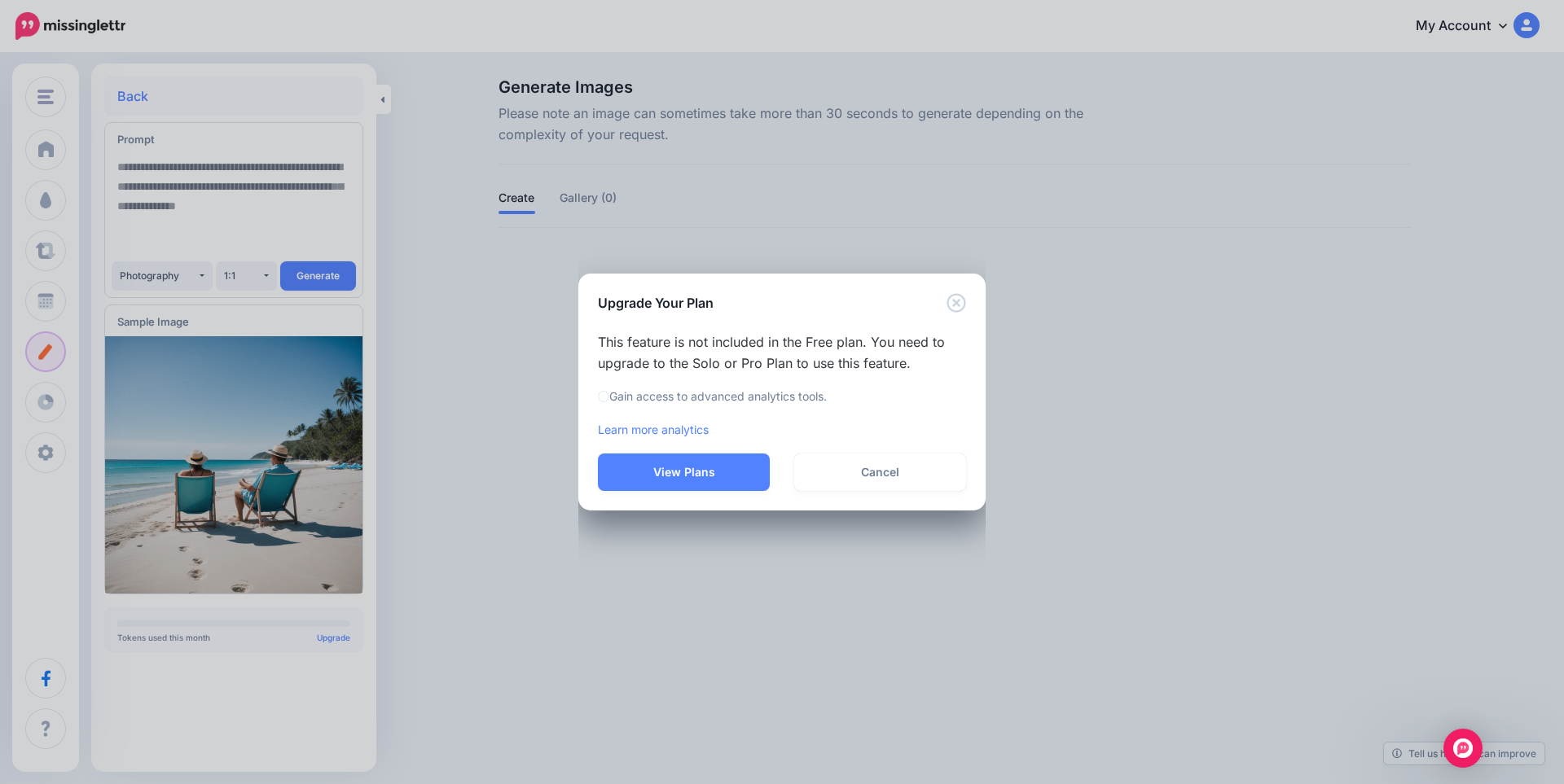
click at [661, 400] on p "Gain access to advanced analytics tools." at bounding box center [782, 397] width 369 height 19
click at [598, 396] on icon at bounding box center [603, 397] width 11 height 11
drag, startPoint x: 675, startPoint y: 473, endPoint x: 626, endPoint y: 481, distance: 49.6
click at [627, 480] on button "View Plans" at bounding box center [683, 473] width 172 height 37
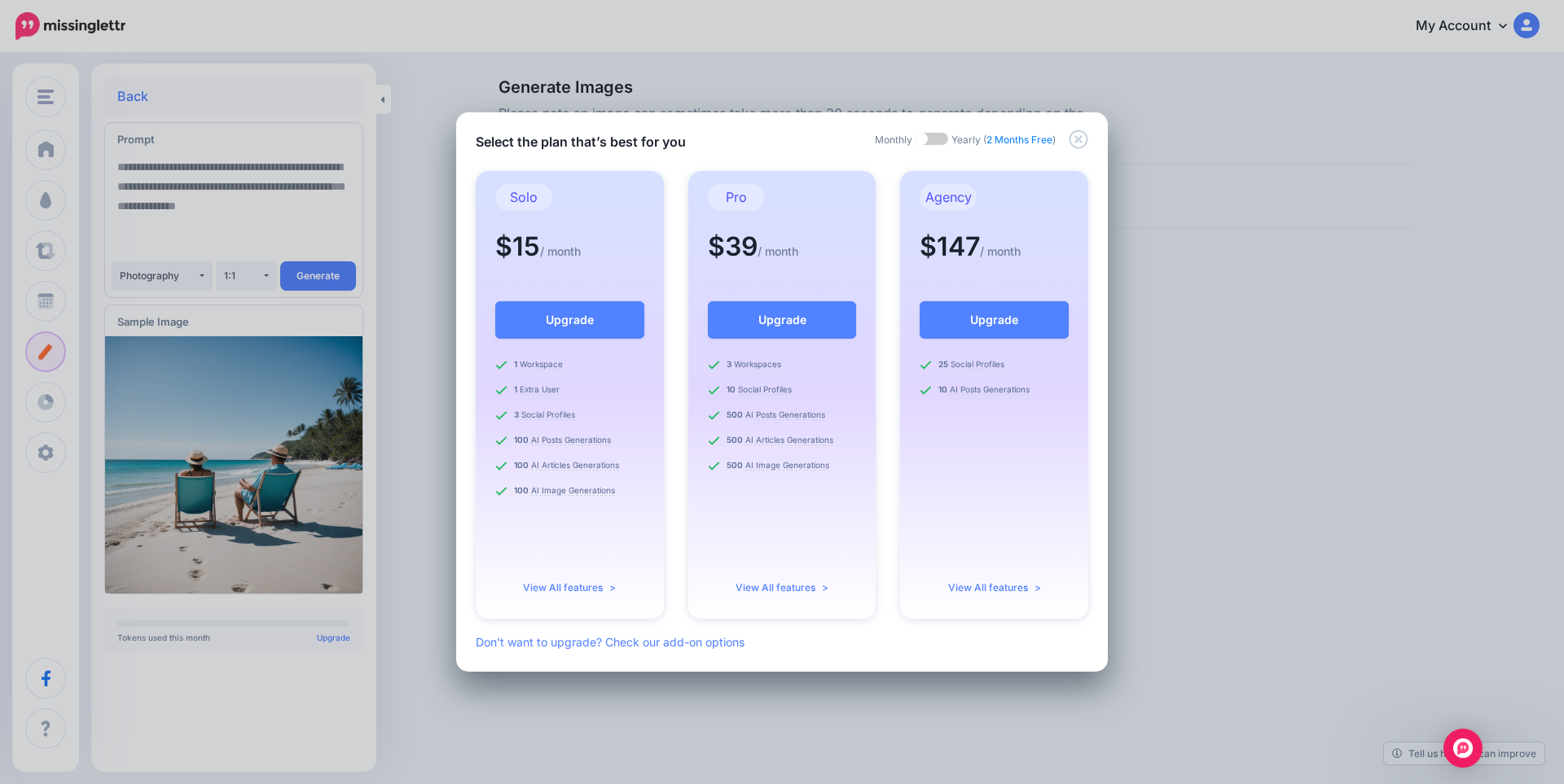
drag, startPoint x: 793, startPoint y: 462, endPoint x: 740, endPoint y: 518, distance: 77.1
click at [740, 518] on div "3 Workspaces 10 Social Profiles 500 AI Posts Generations 500" at bounding box center [782, 470] width 149 height 224
drag, startPoint x: 741, startPoint y: 504, endPoint x: 630, endPoint y: 544, distance: 118.0
click at [630, 544] on div "1 Workspace 1 Extra User 3 Social Profiles 100 100" at bounding box center [570, 470] width 149 height 224
click at [1244, 445] on div "Select the plan that’s best for you Monthly Yearly ( 2 Months Free ) Solo $15 /…" at bounding box center [782, 392] width 1564 height 784
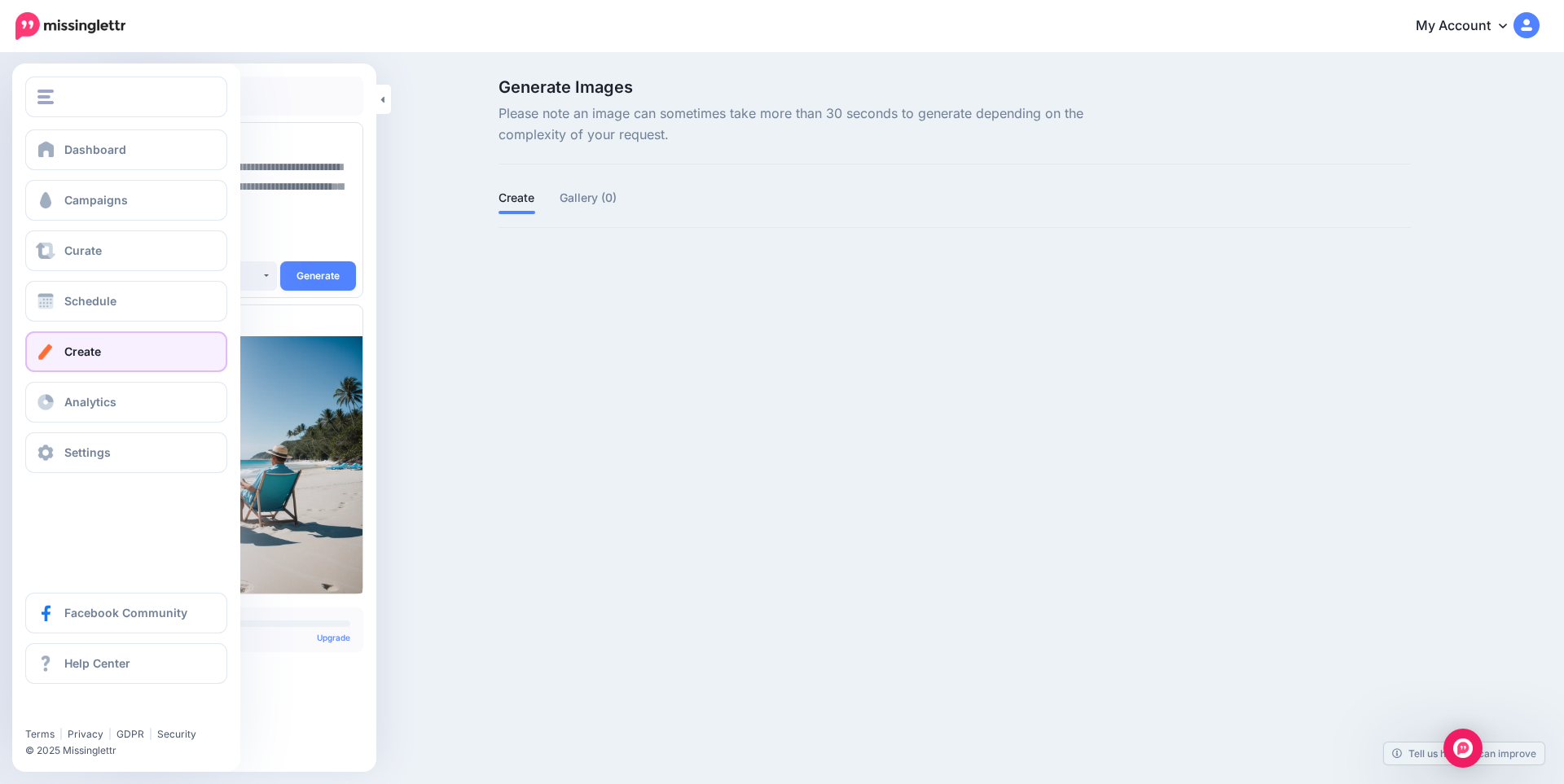
click at [116, 349] on link "Create" at bounding box center [126, 352] width 202 height 41
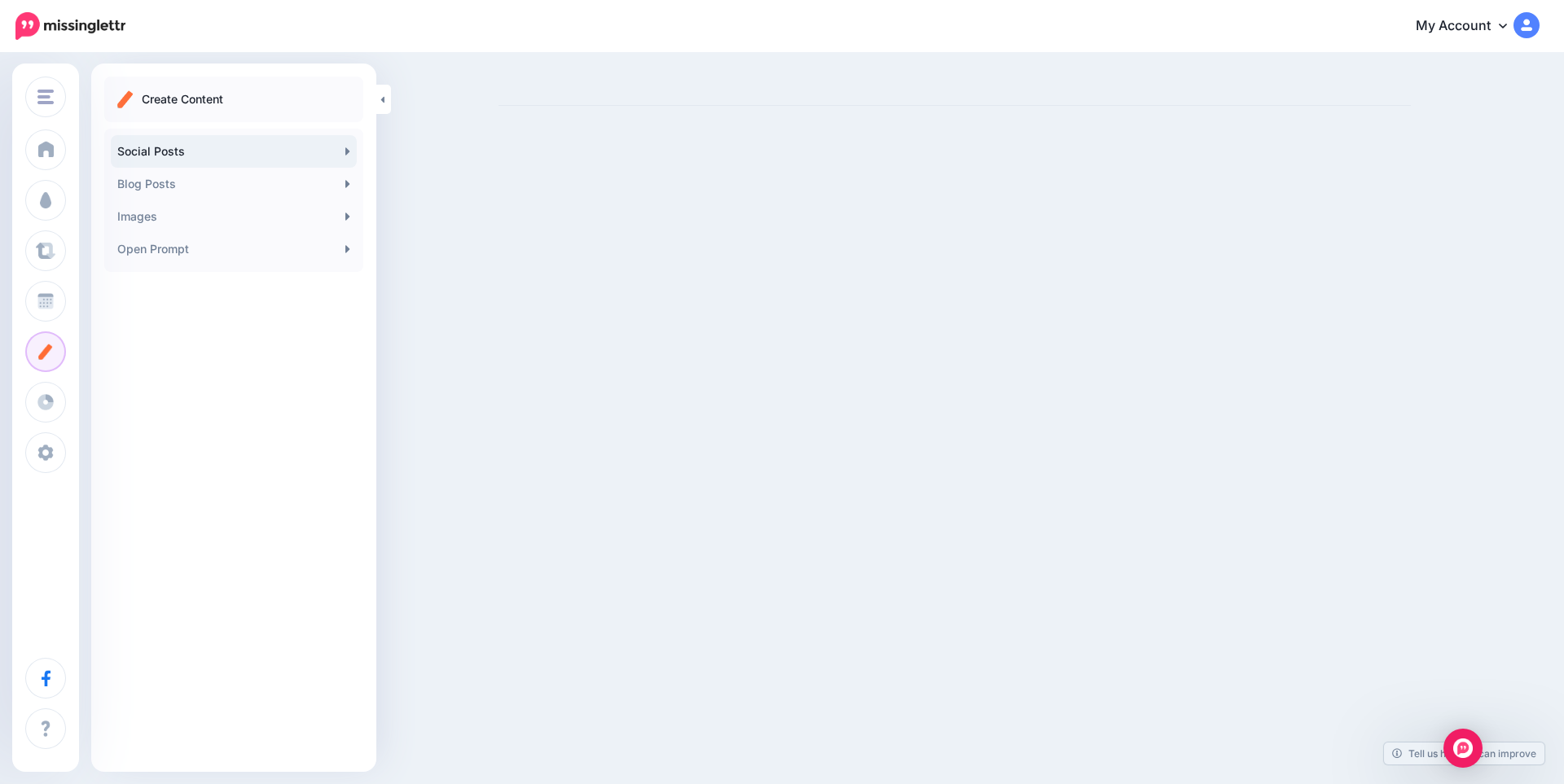
click at [169, 149] on link "Social Posts" at bounding box center [234, 152] width 246 height 33
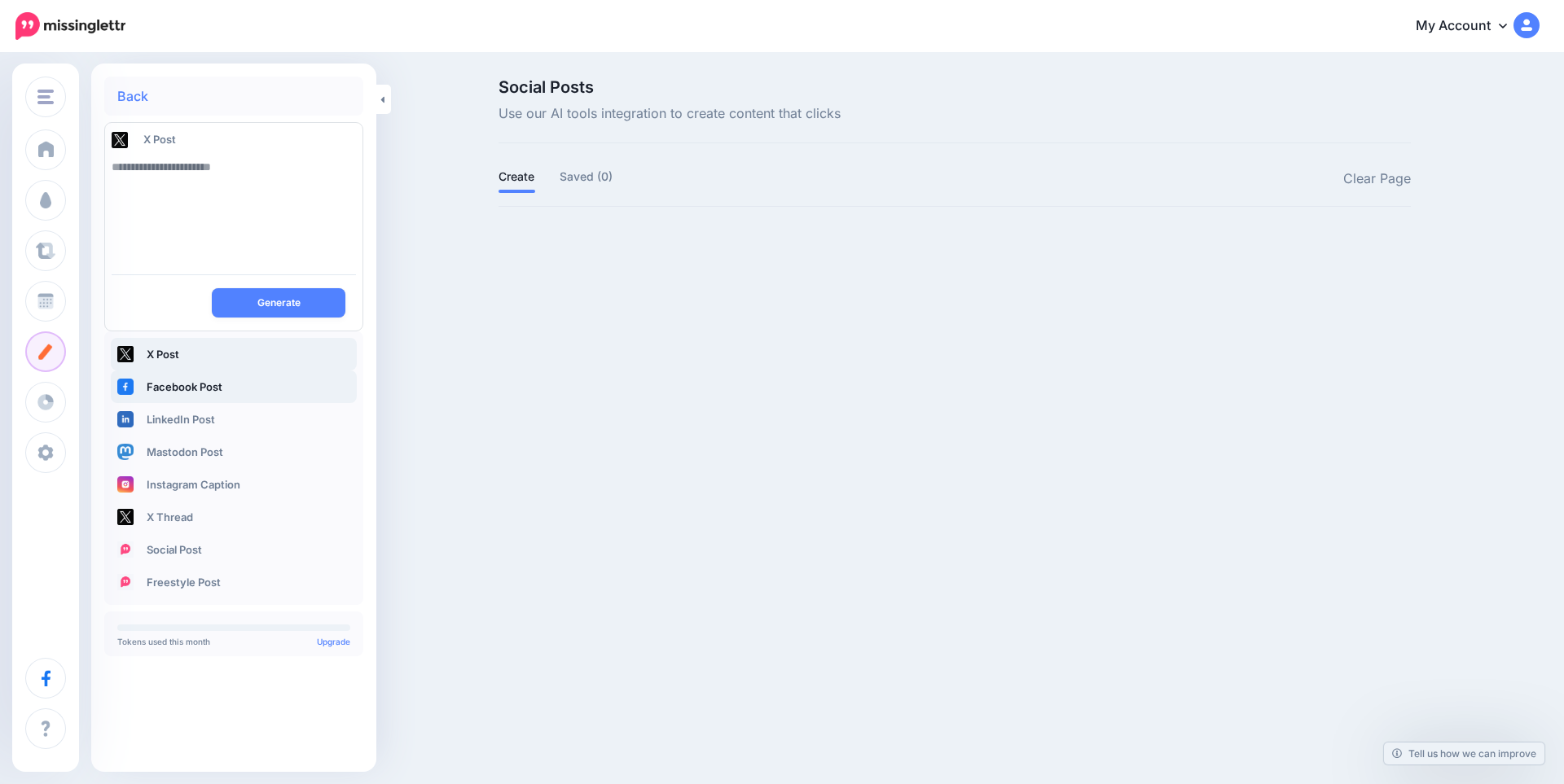
click at [175, 380] on link "Facebook Post" at bounding box center [234, 387] width 246 height 33
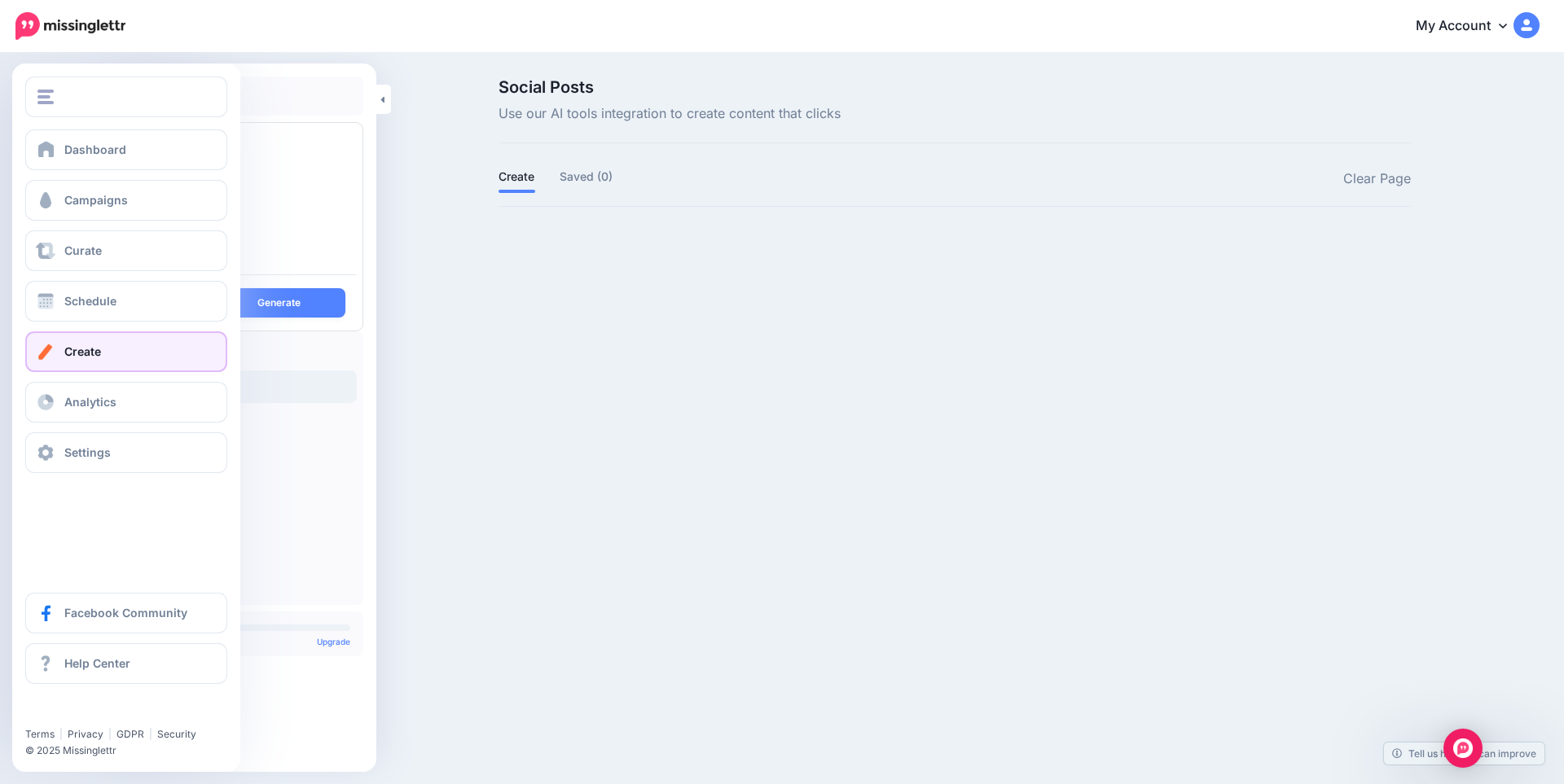
click at [56, 349] on link "Create" at bounding box center [126, 352] width 202 height 41
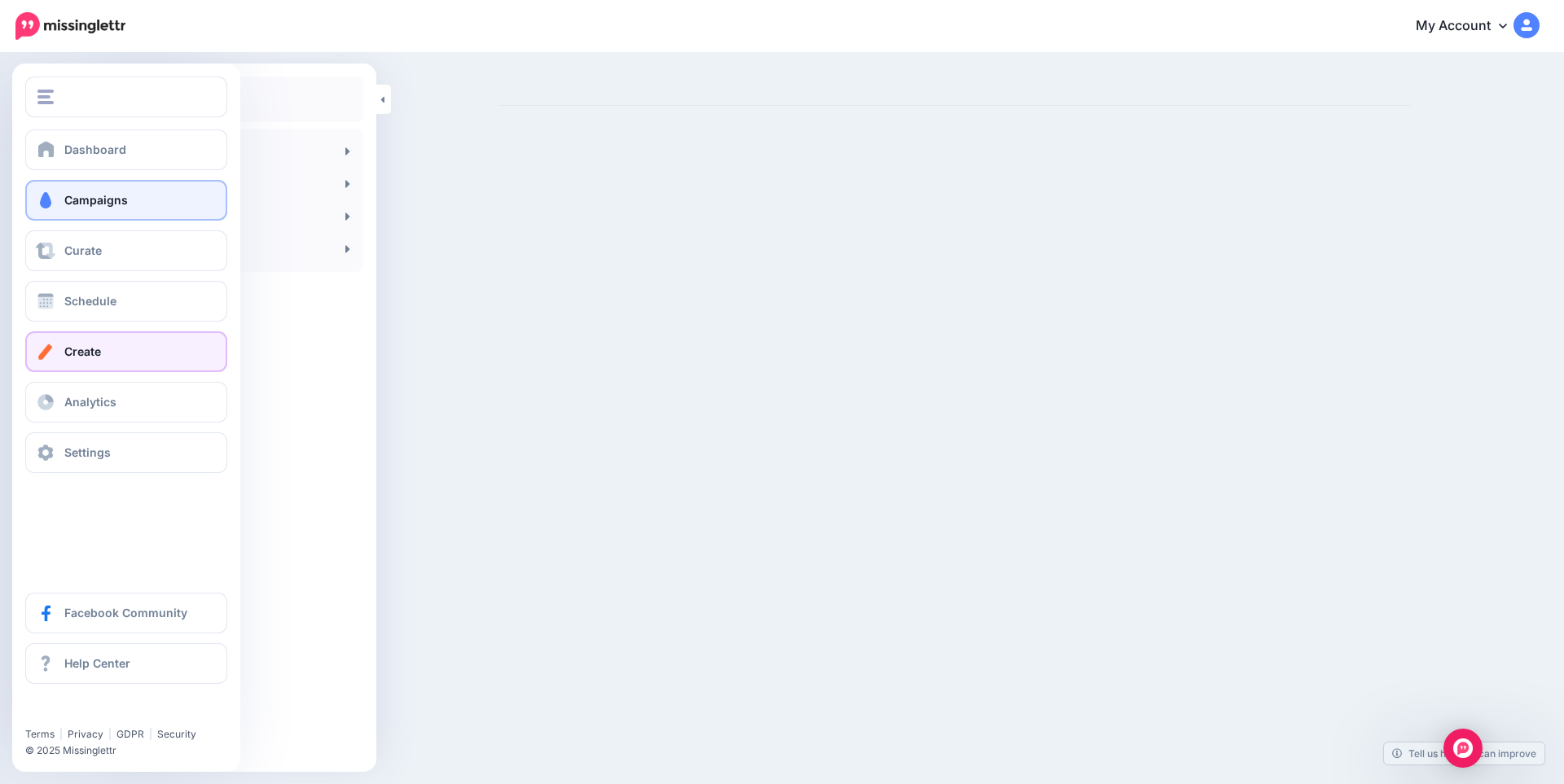
click at [72, 185] on link "Campaigns" at bounding box center [126, 200] width 202 height 41
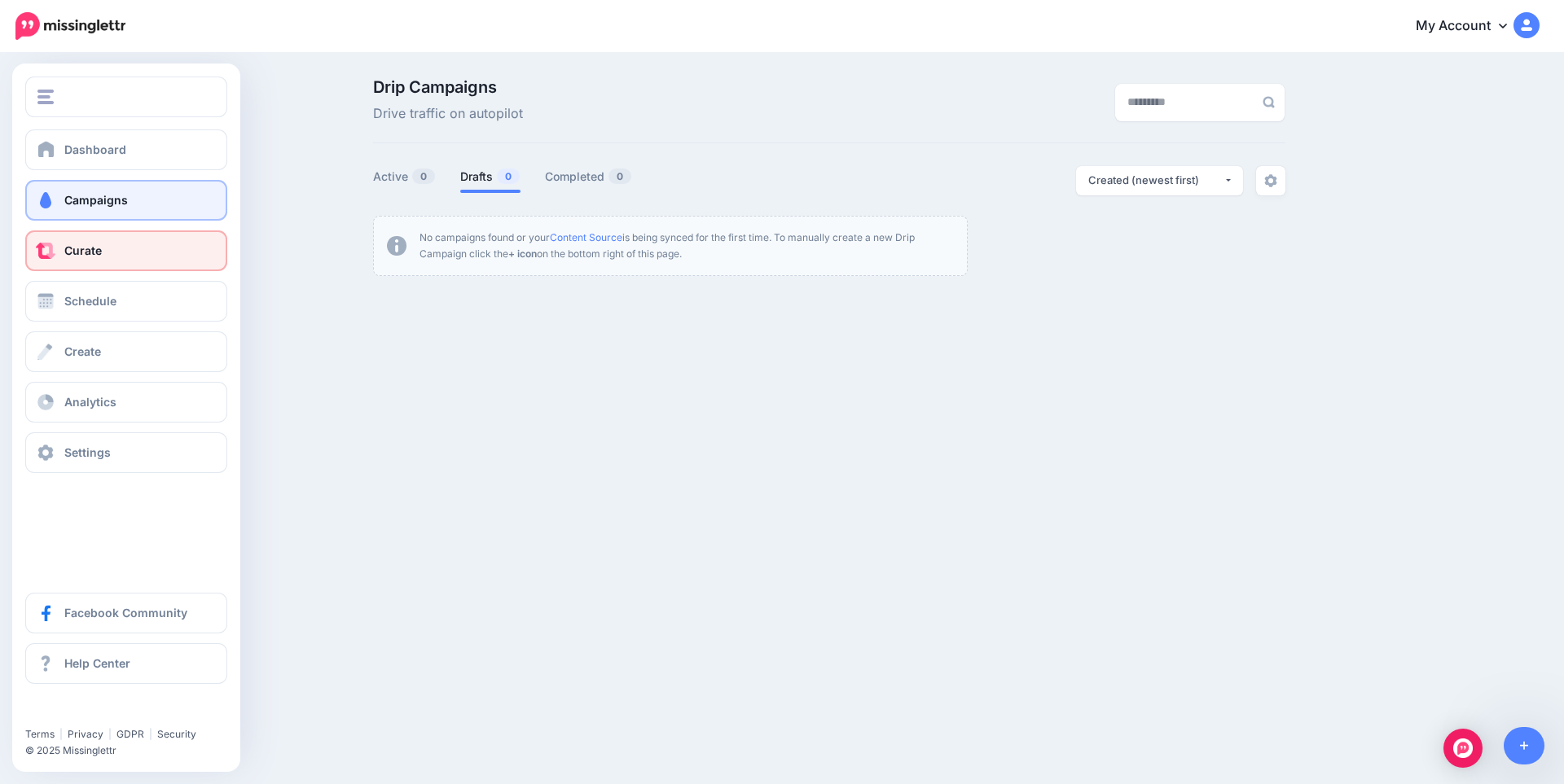
click at [64, 243] on link "Curate" at bounding box center [126, 251] width 202 height 41
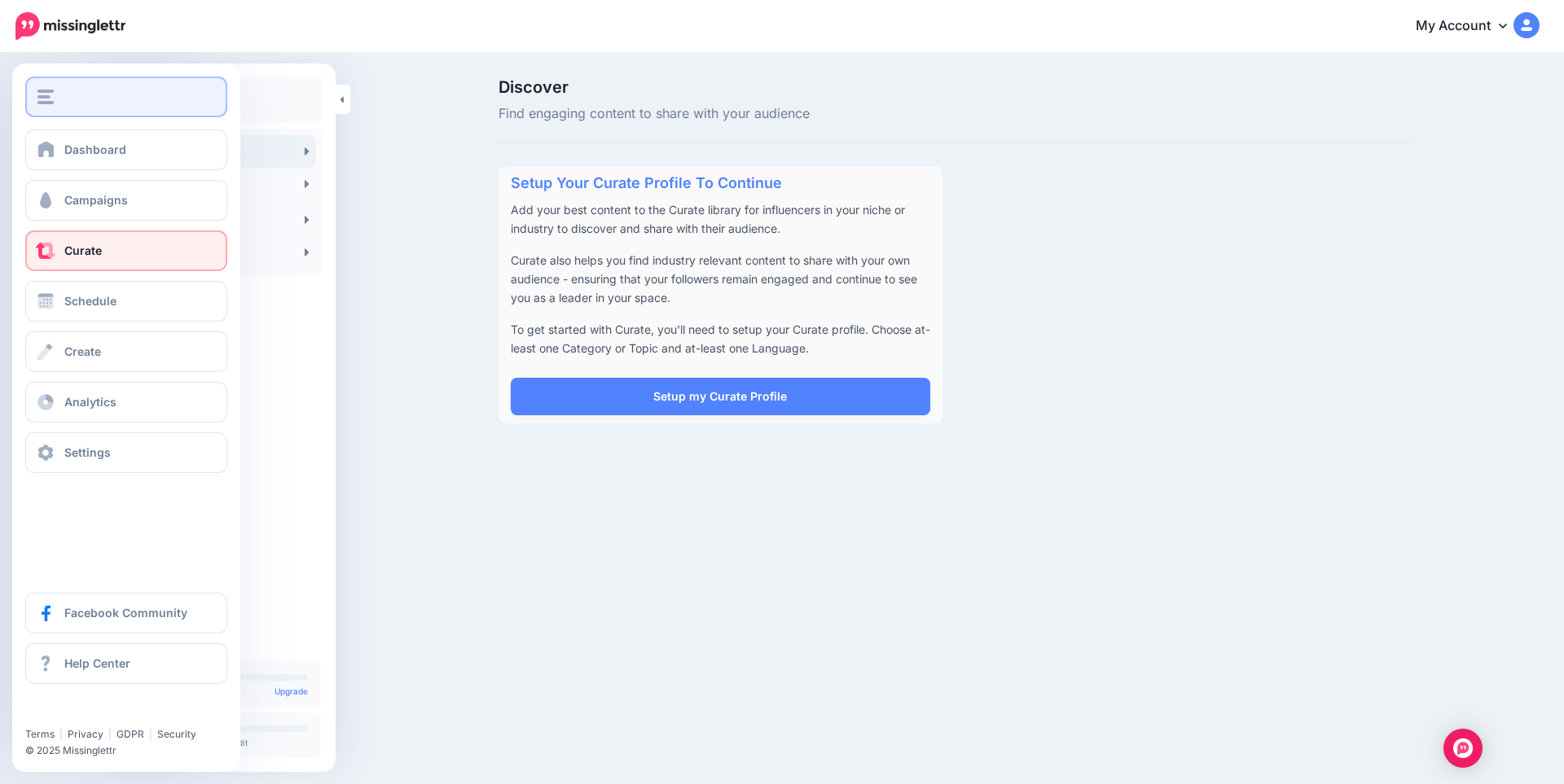
click at [83, 97] on div "button" at bounding box center [126, 97] width 178 height 15
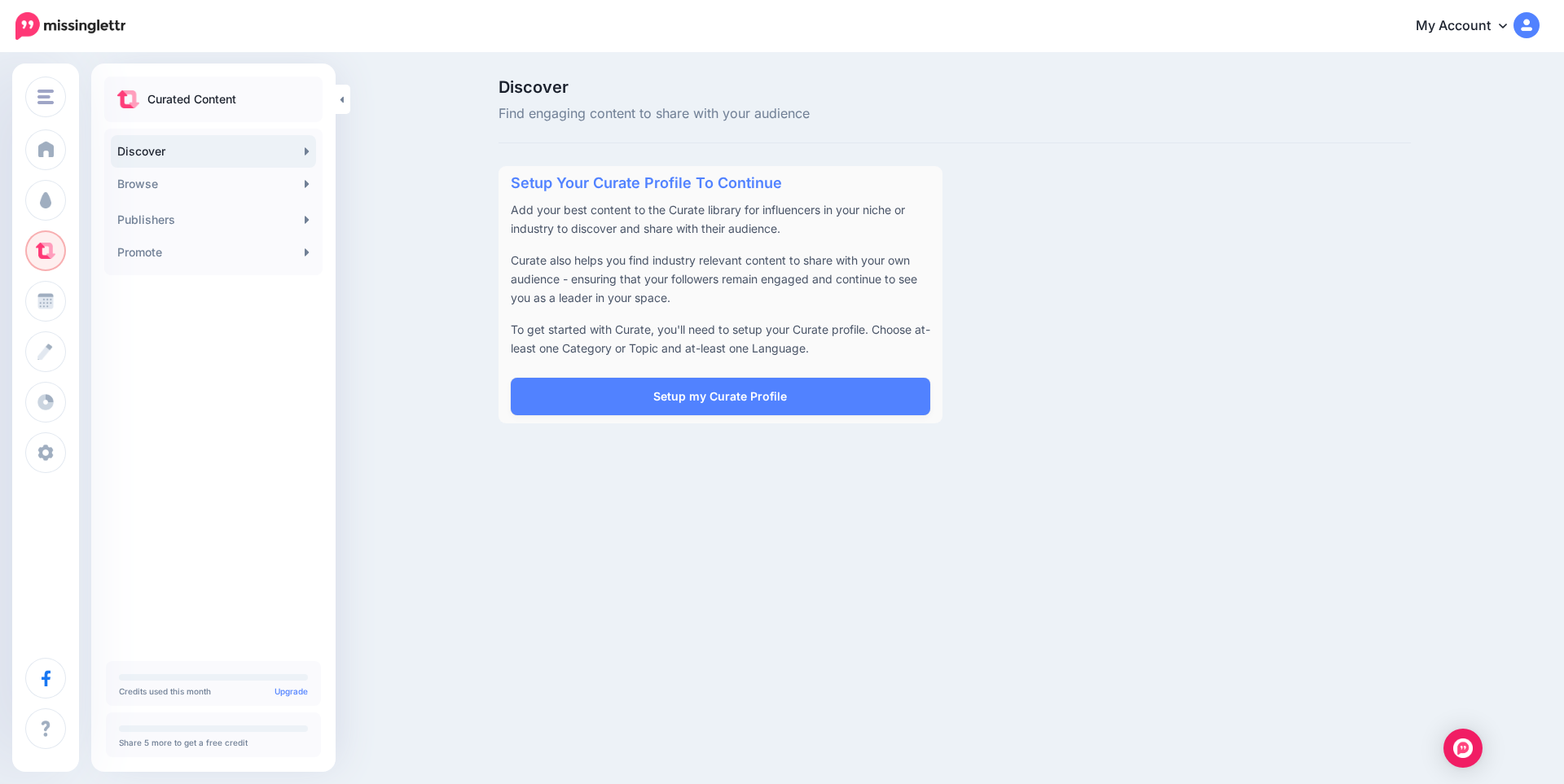
click at [1304, 378] on div "Setup Your Curate Profile To Continue Add your best content to the Curate libra…" at bounding box center [955, 295] width 937 height 258
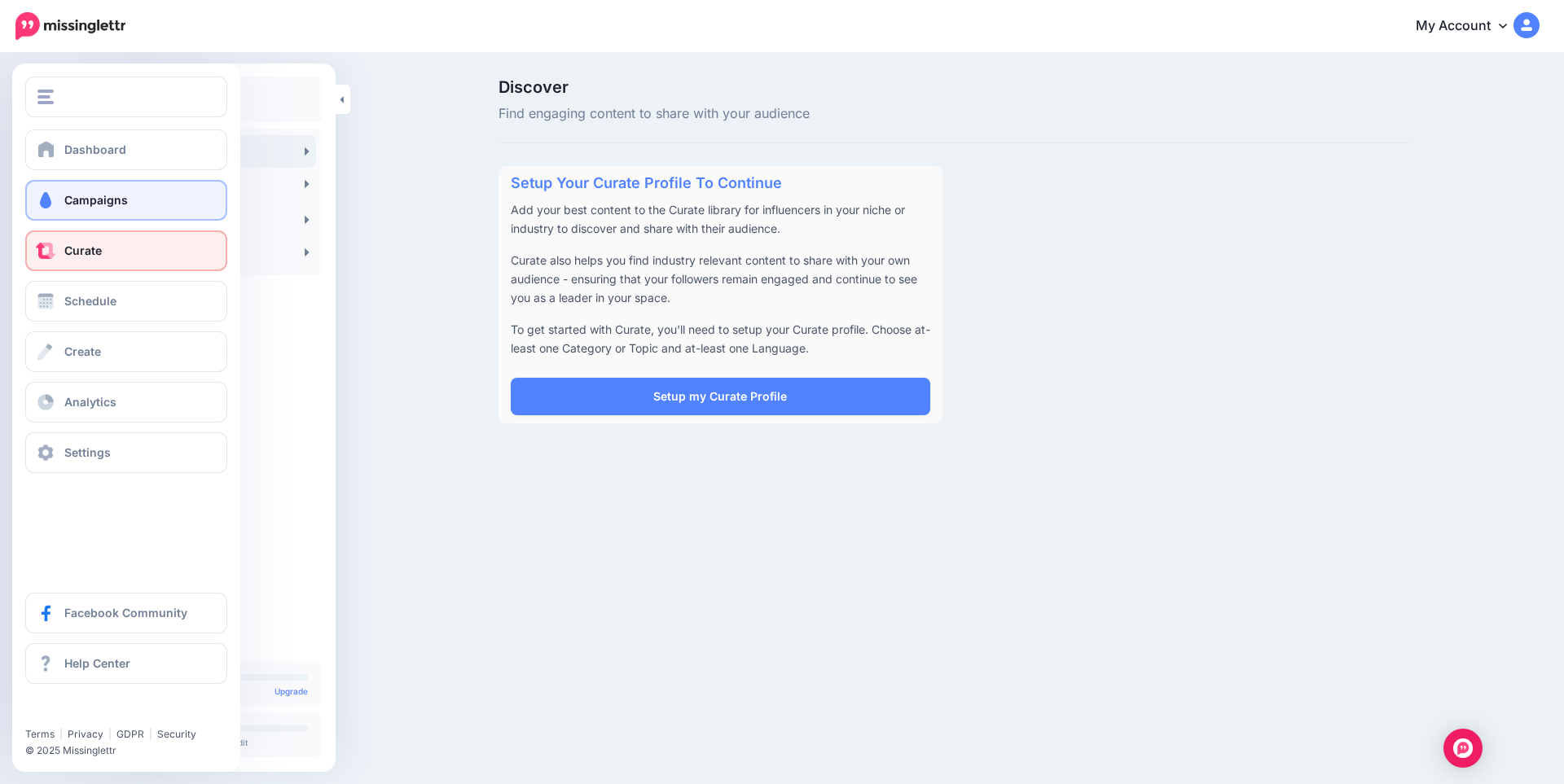
click at [61, 185] on link "Campaigns" at bounding box center [126, 200] width 202 height 41
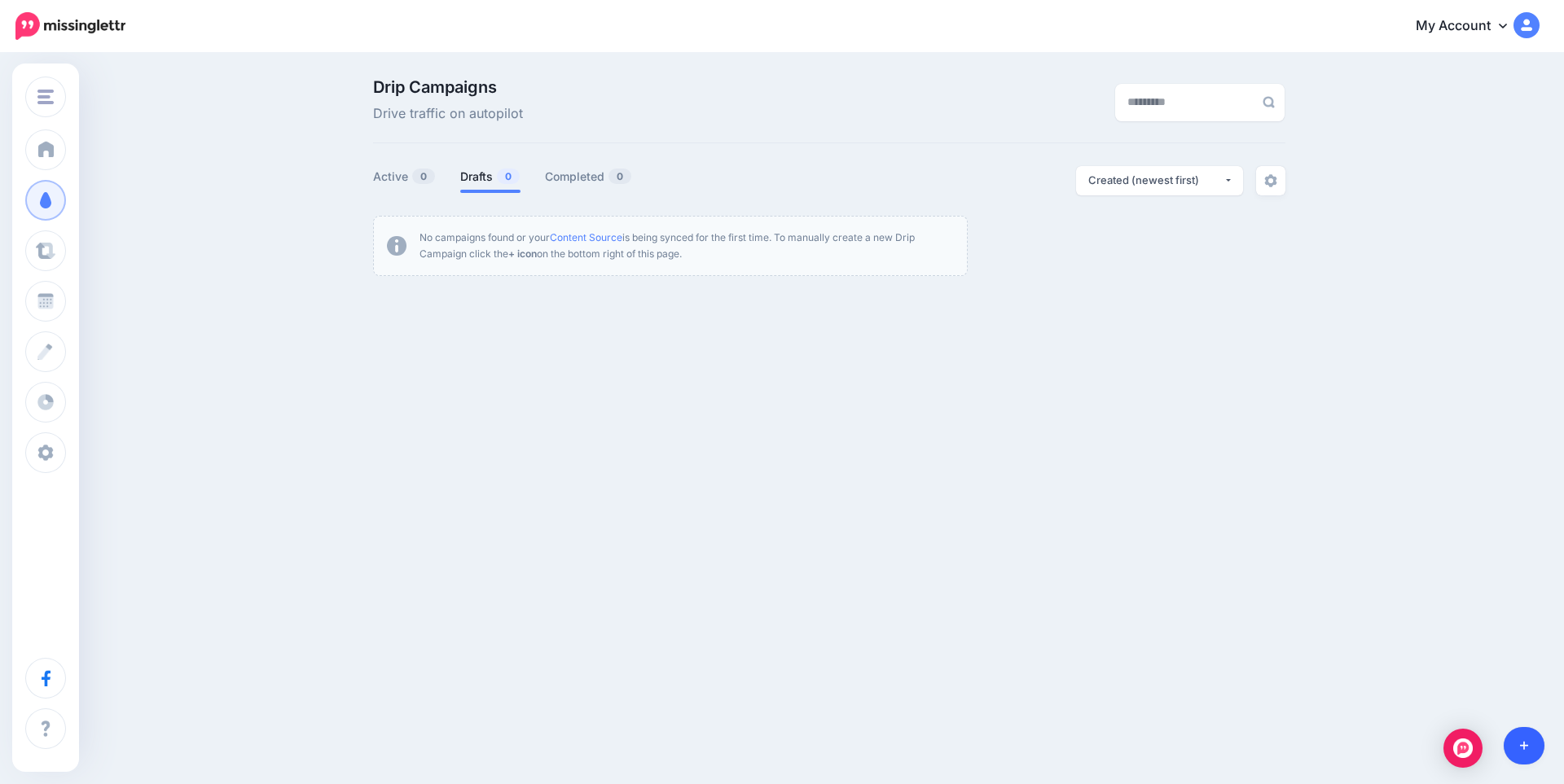
click at [1534, 746] on link at bounding box center [1524, 746] width 42 height 37
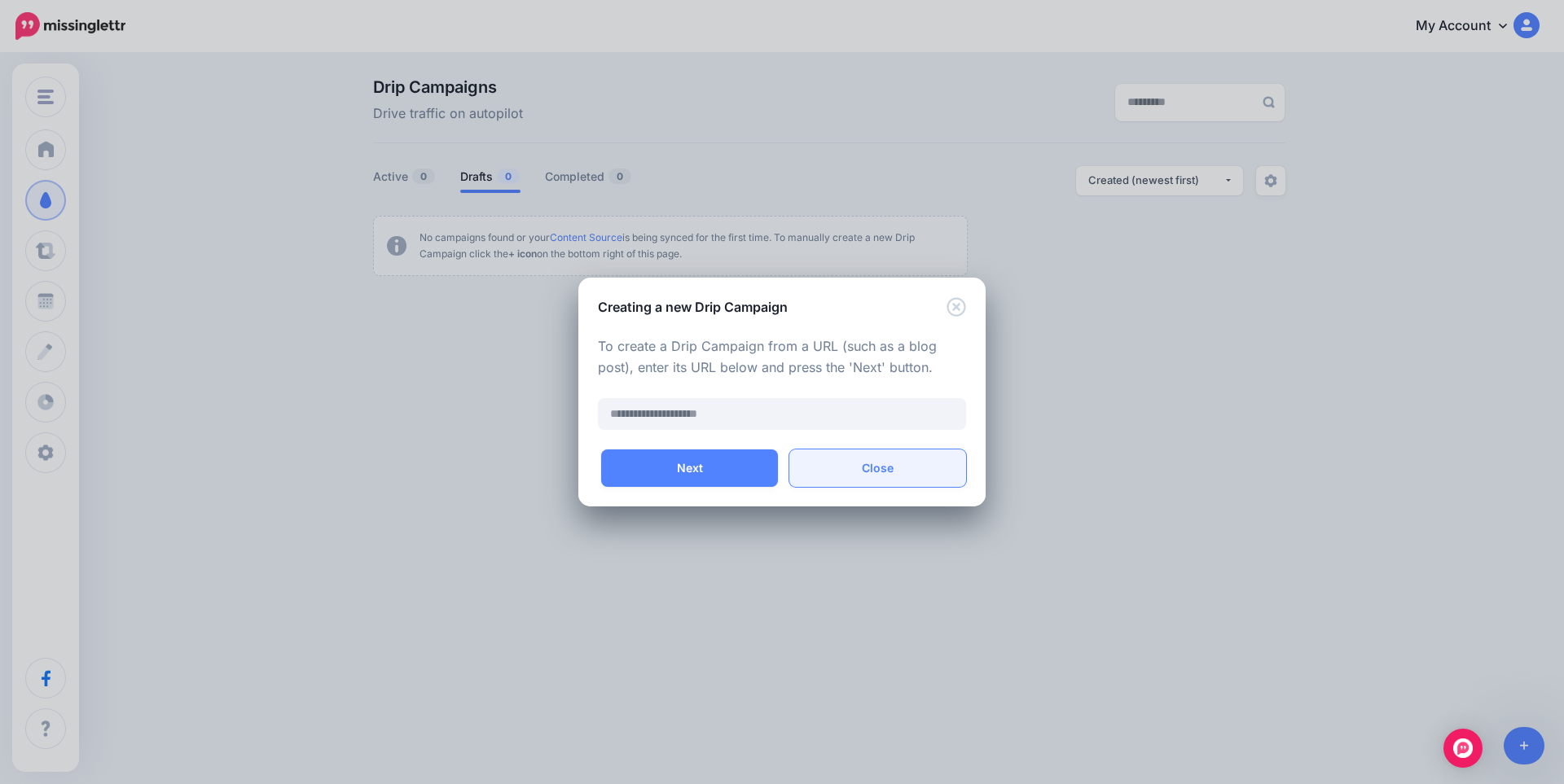
click at [871, 465] on button "Close" at bounding box center [877, 469] width 177 height 37
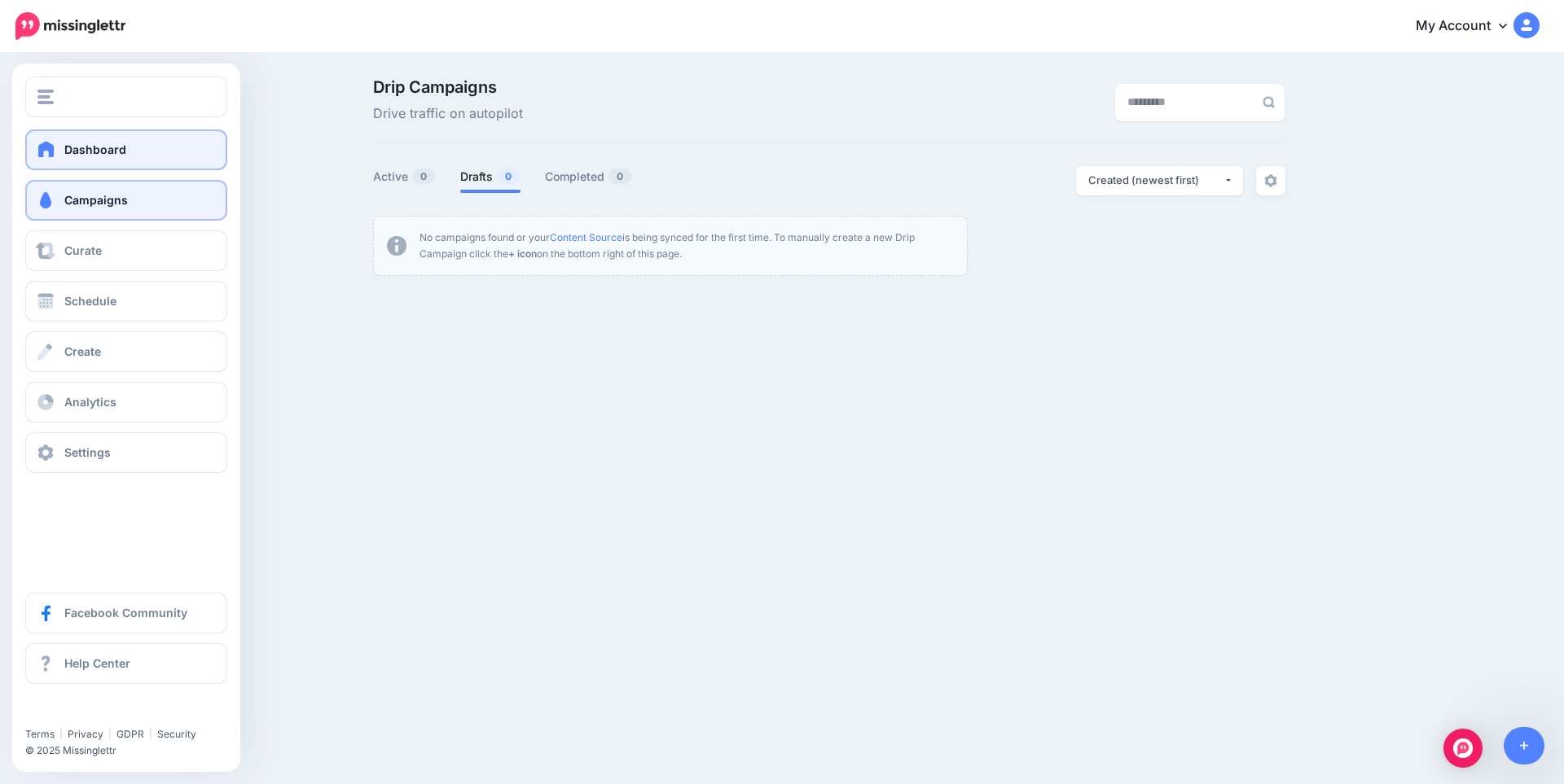
click at [55, 147] on span at bounding box center [46, 149] width 21 height 16
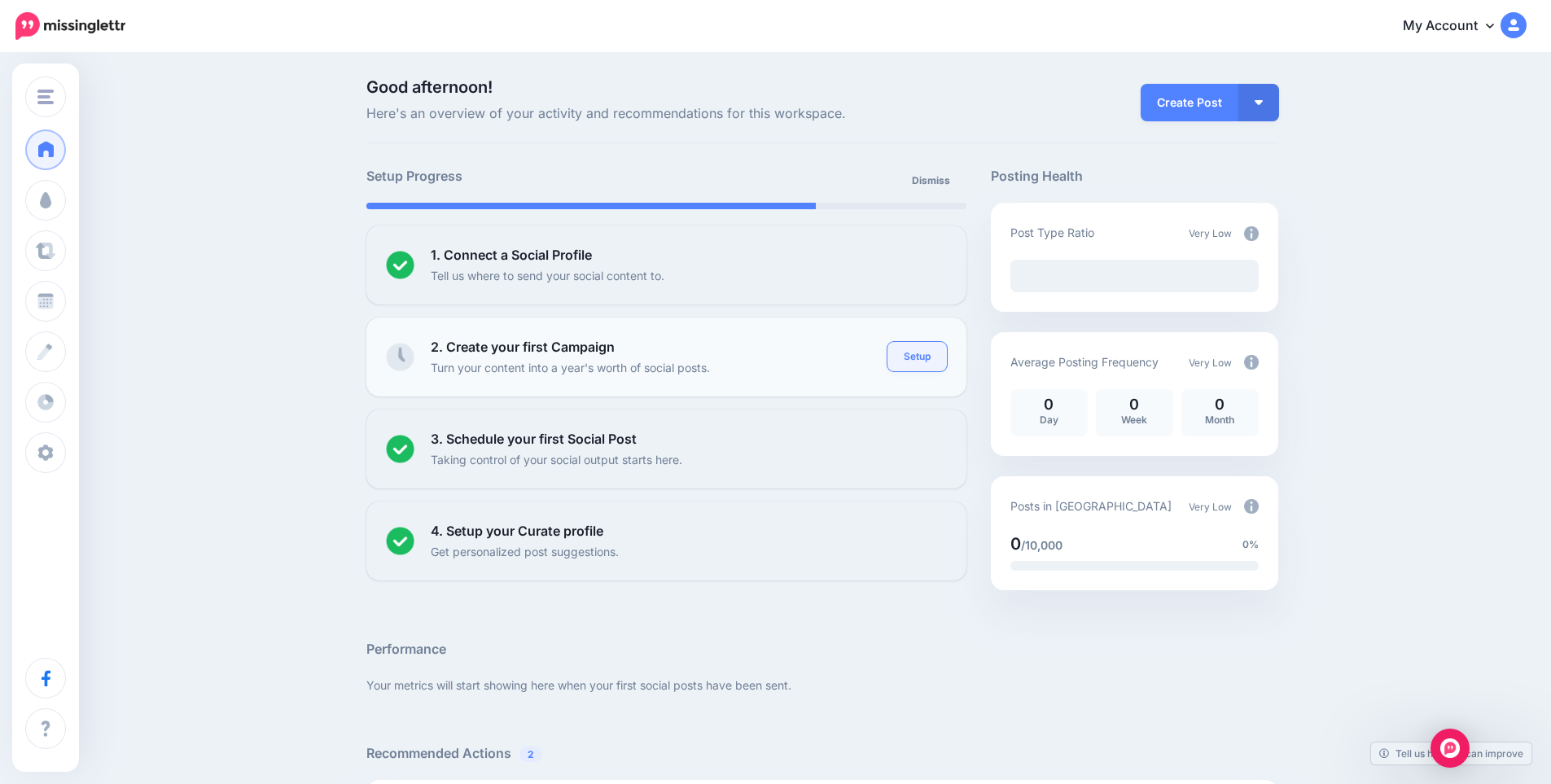
click at [914, 356] on link "Setup" at bounding box center [917, 357] width 59 height 29
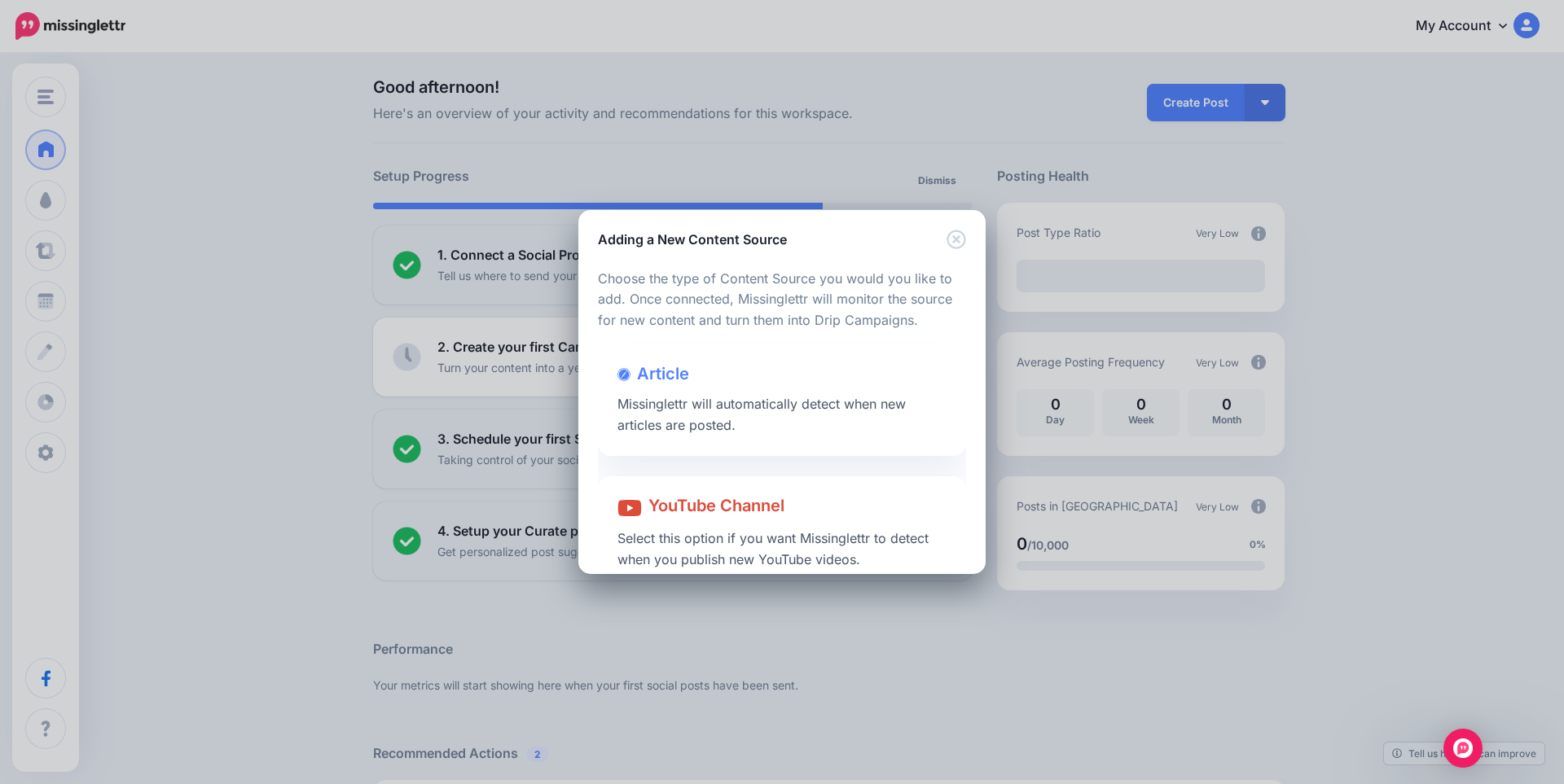
click at [728, 265] on div "Adding a New Content Source Loading Loading Choose the type of Content Source y…" at bounding box center [782, 392] width 1564 height 784
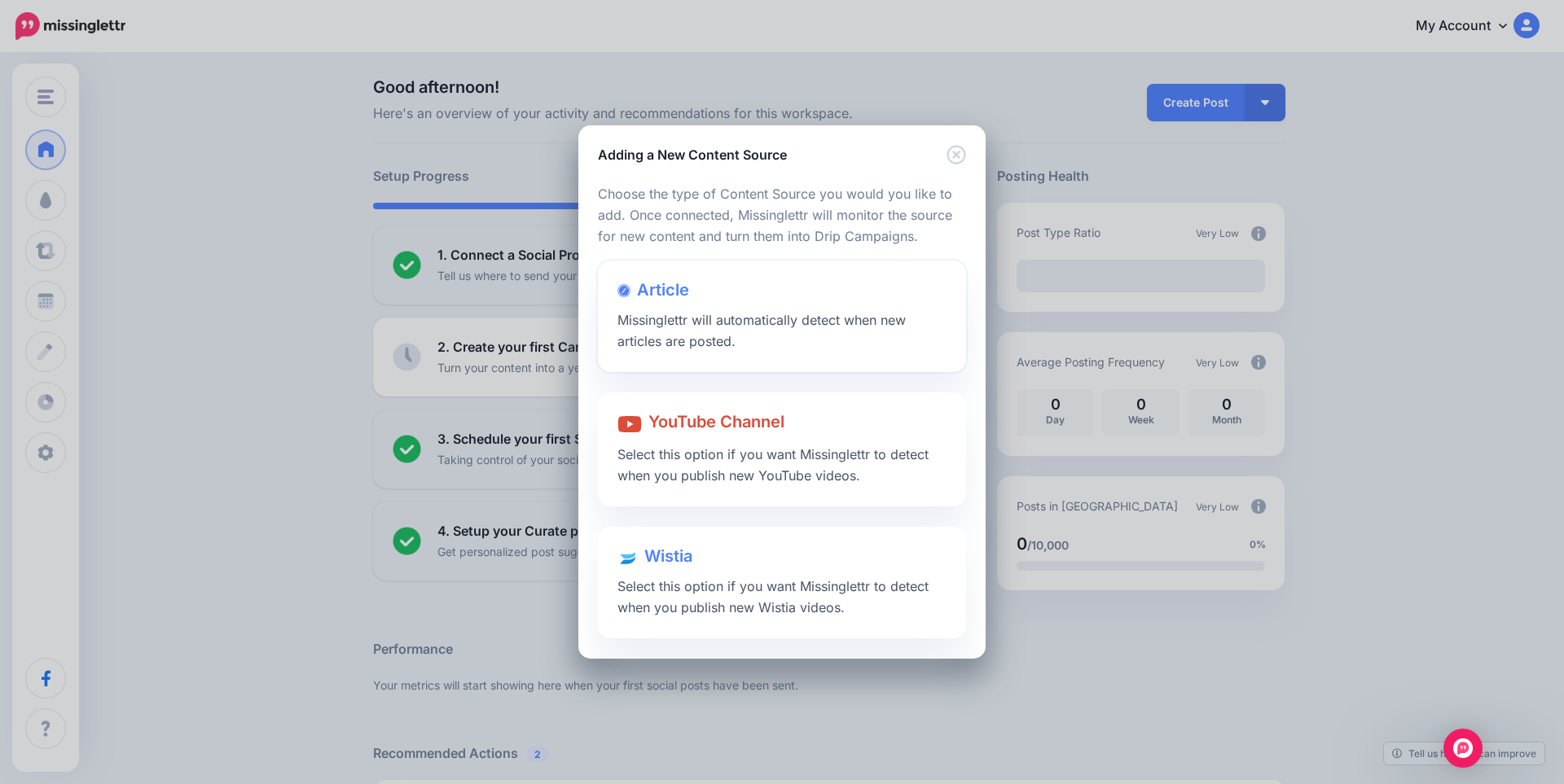
click at [744, 324] on span "Missinglettr will automatically detect when new articles are posted." at bounding box center [762, 331] width 289 height 37
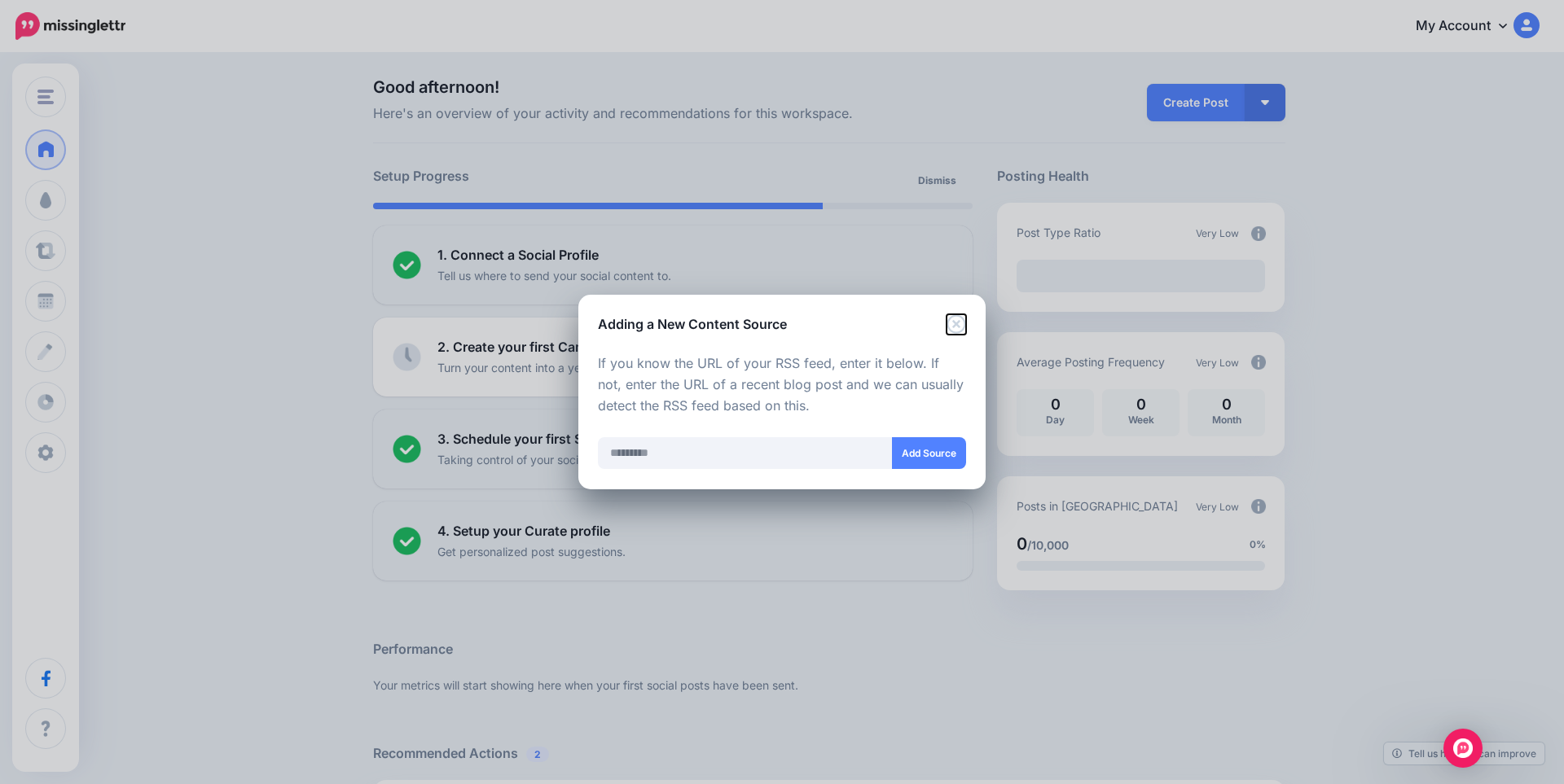
click at [964, 318] on icon "Close" at bounding box center [957, 324] width 20 height 20
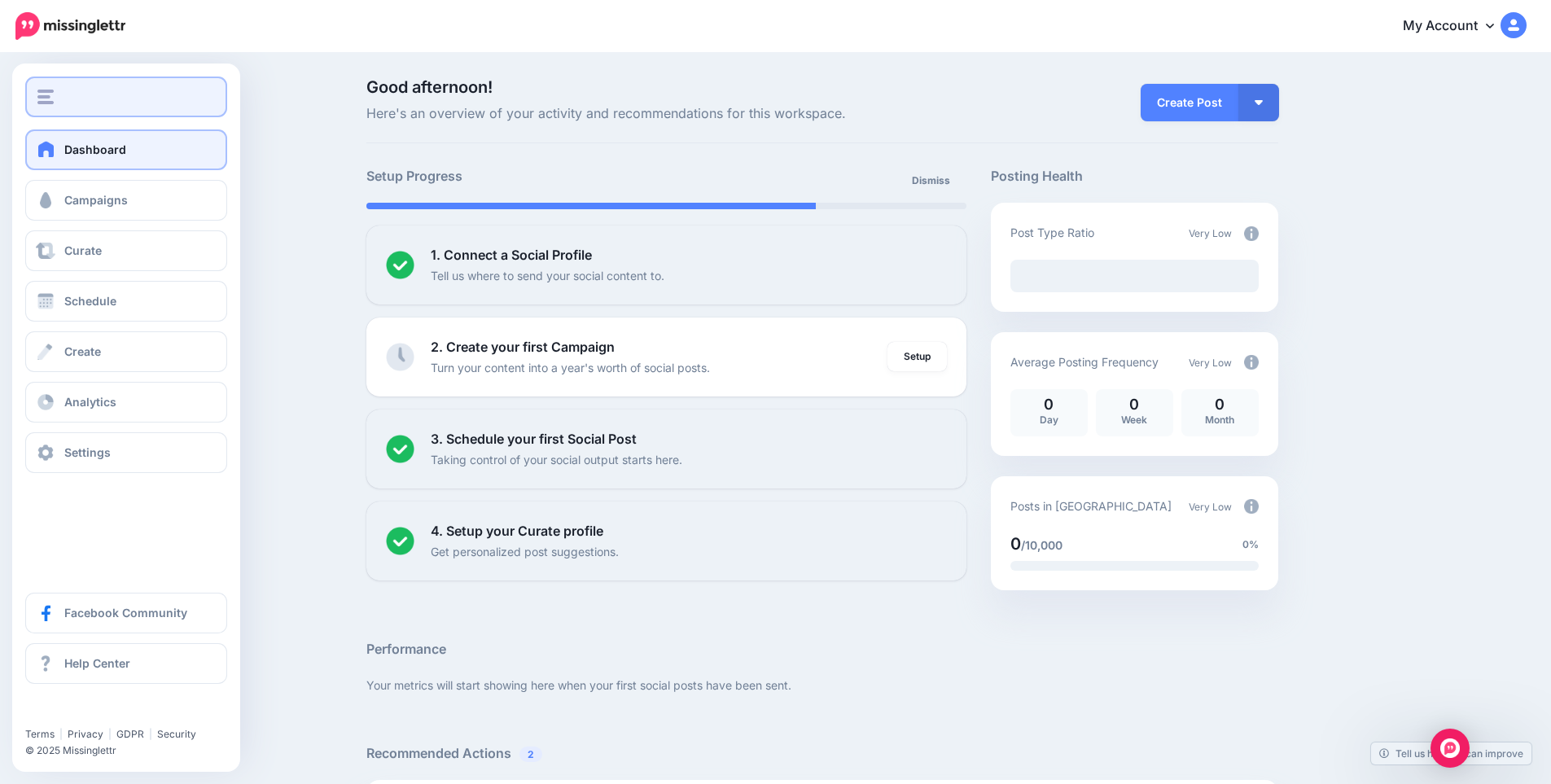
click at [42, 85] on button "button" at bounding box center [126, 97] width 202 height 41
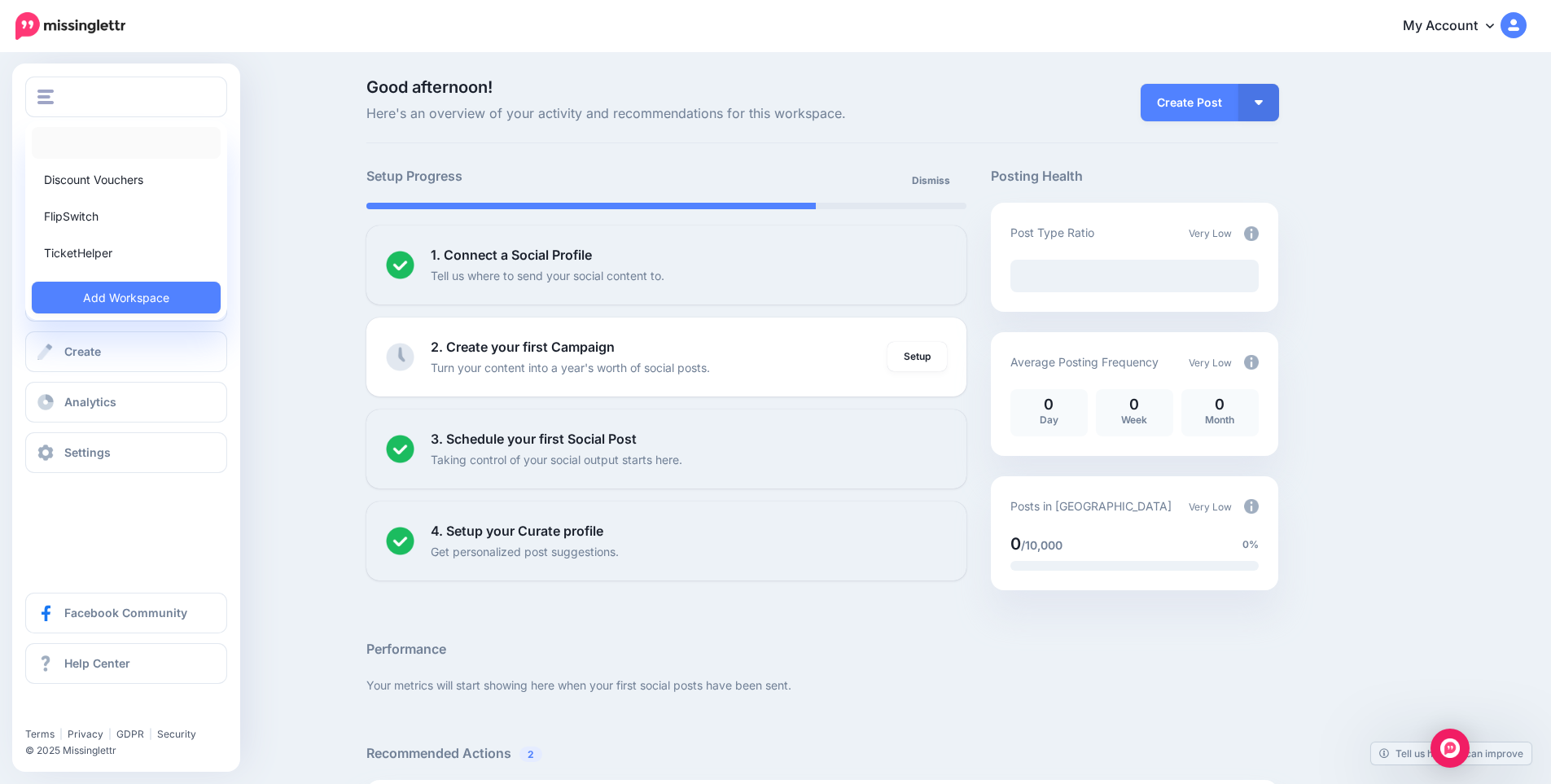
click at [94, 152] on link at bounding box center [126, 143] width 189 height 32
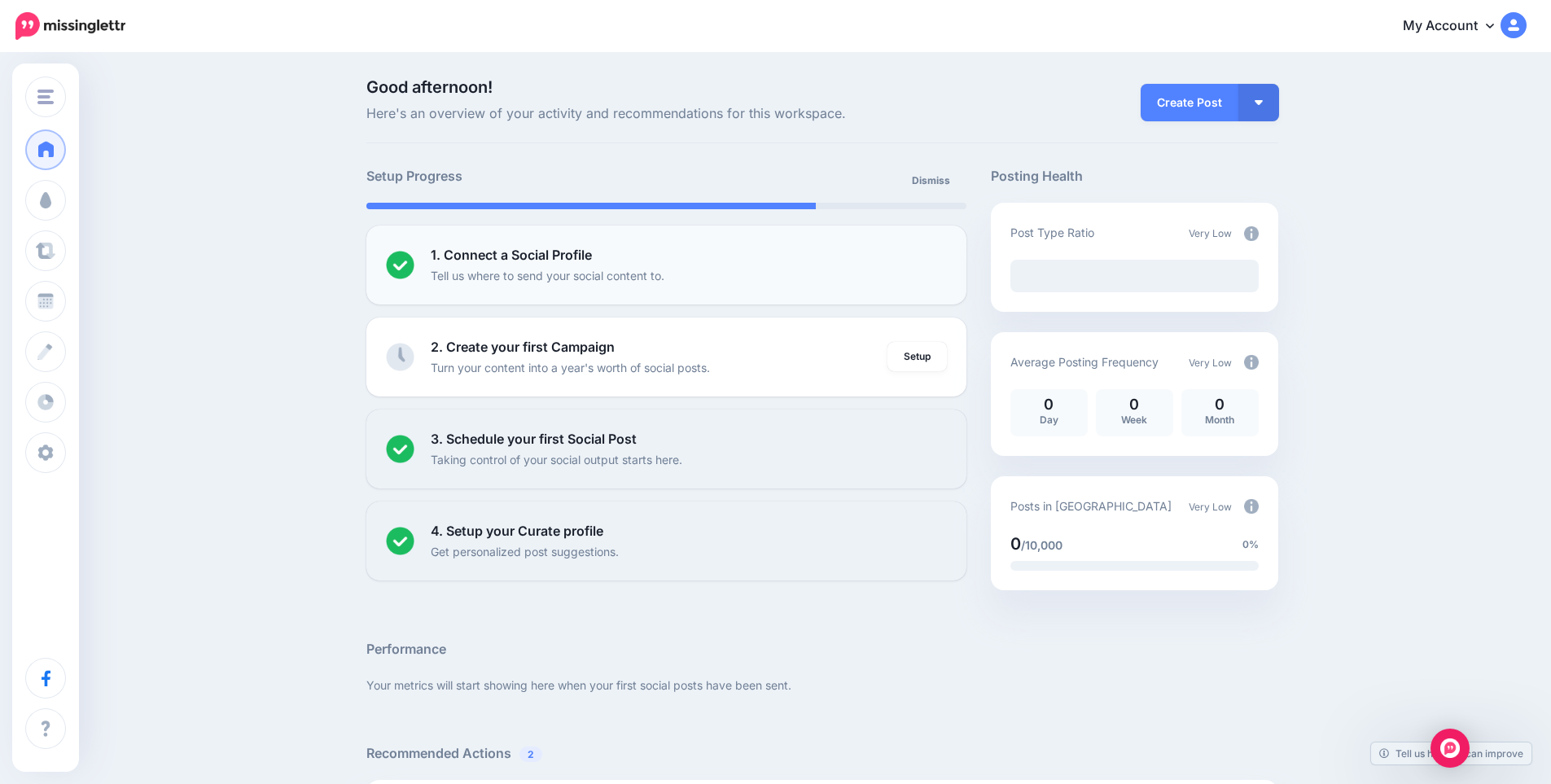
click at [570, 271] on p "Tell us where to send your social content to." at bounding box center [548, 275] width 234 height 19
click at [740, 266] on div "1. Connect a Social Profile Tell us where to send your social content to." at bounding box center [689, 265] width 516 height 40
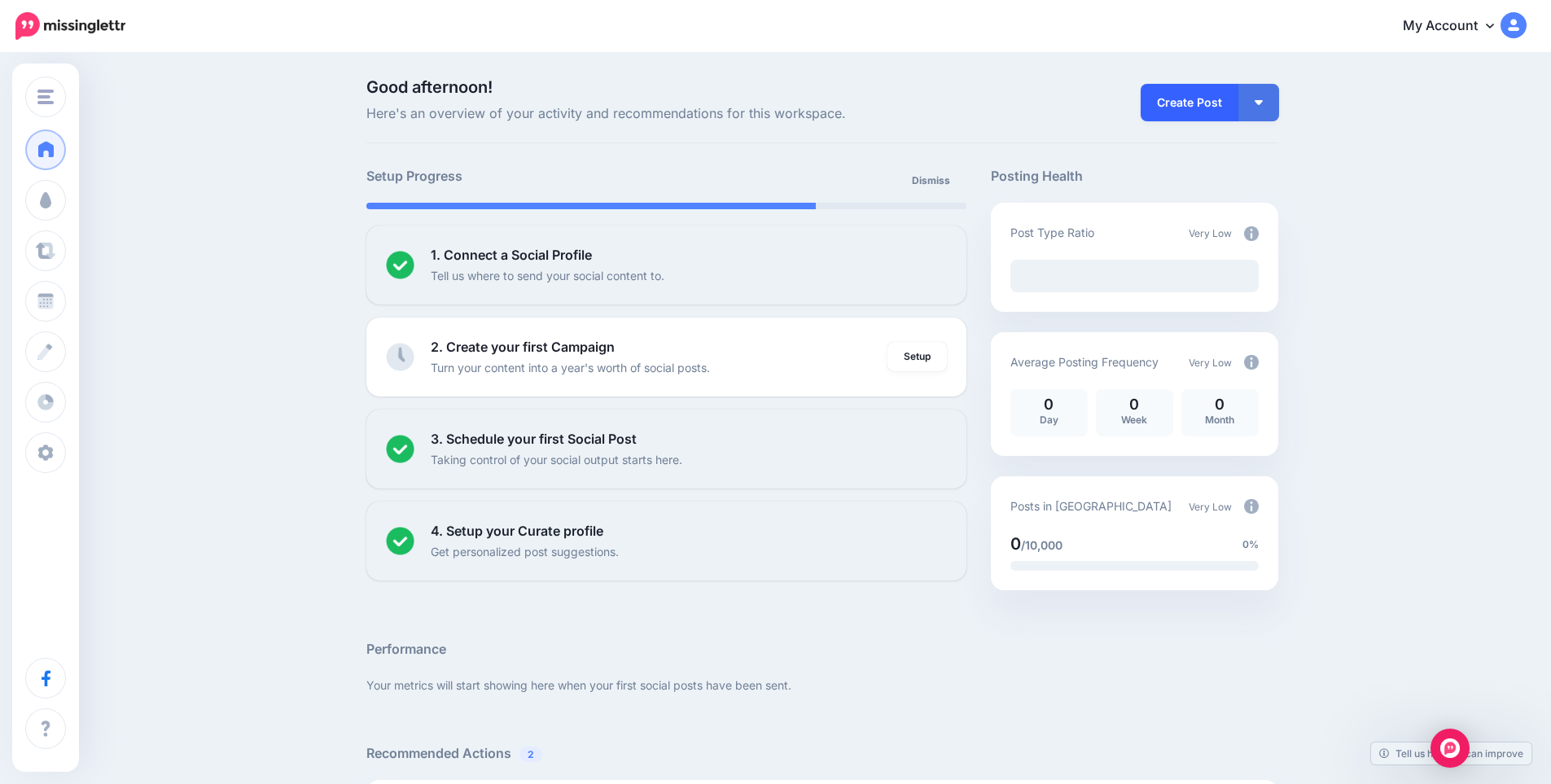
click at [1187, 109] on link "Create Post" at bounding box center [1190, 103] width 98 height 37
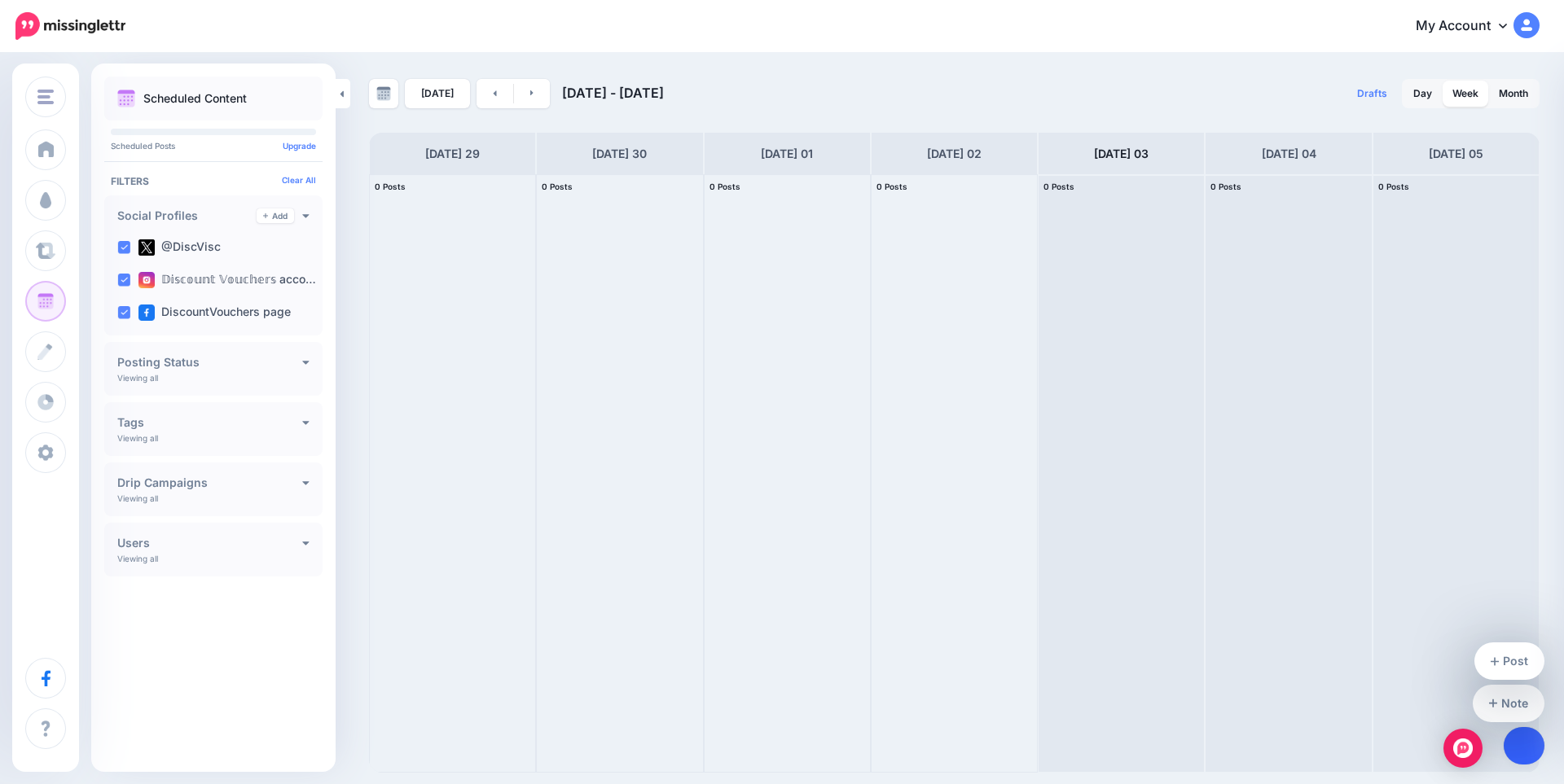
click at [1528, 745] on link at bounding box center [1524, 746] width 42 height 37
click at [1509, 659] on link "Post" at bounding box center [1510, 661] width 71 height 37
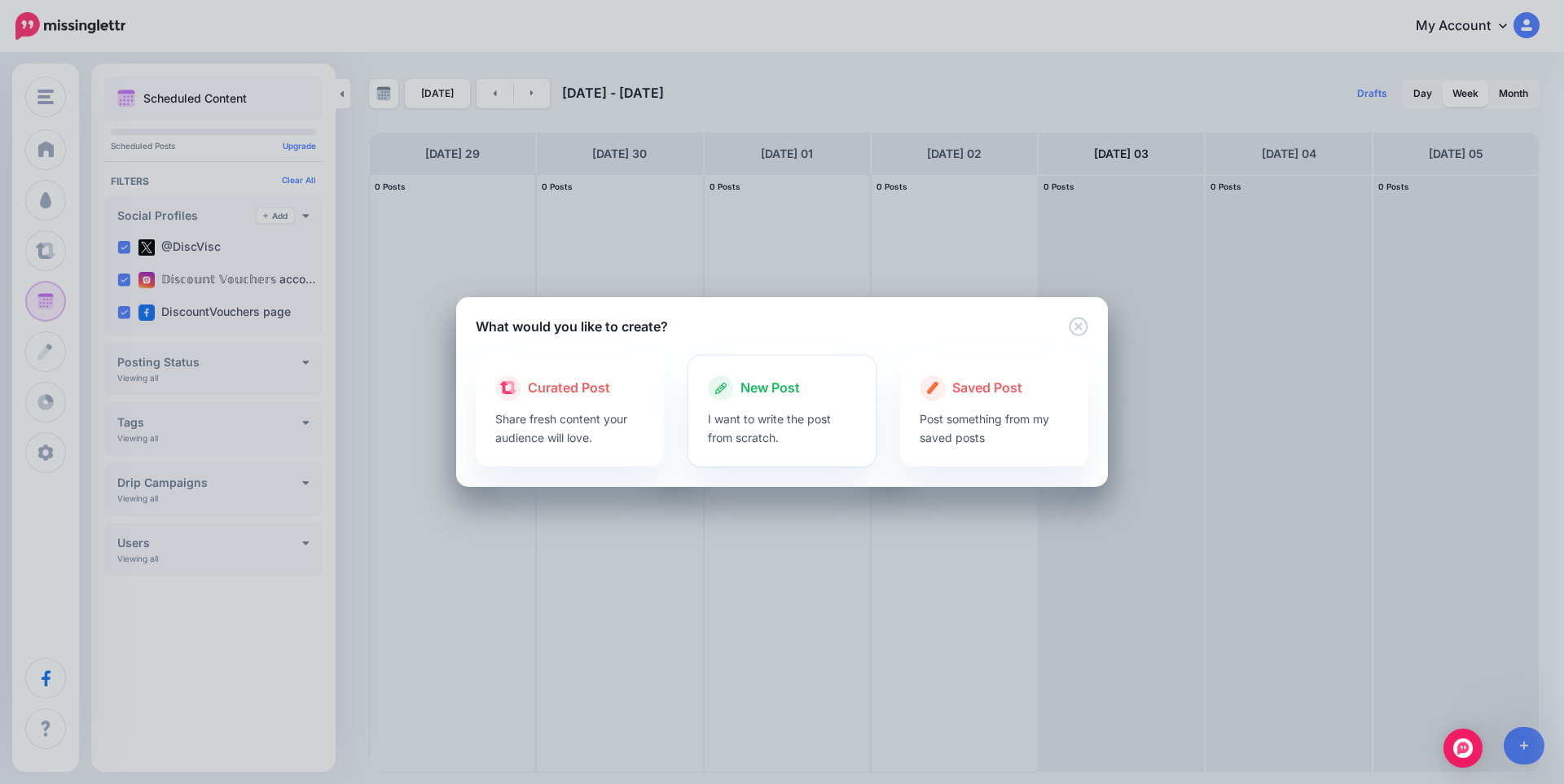
click at [791, 405] on div at bounding box center [782, 406] width 149 height 8
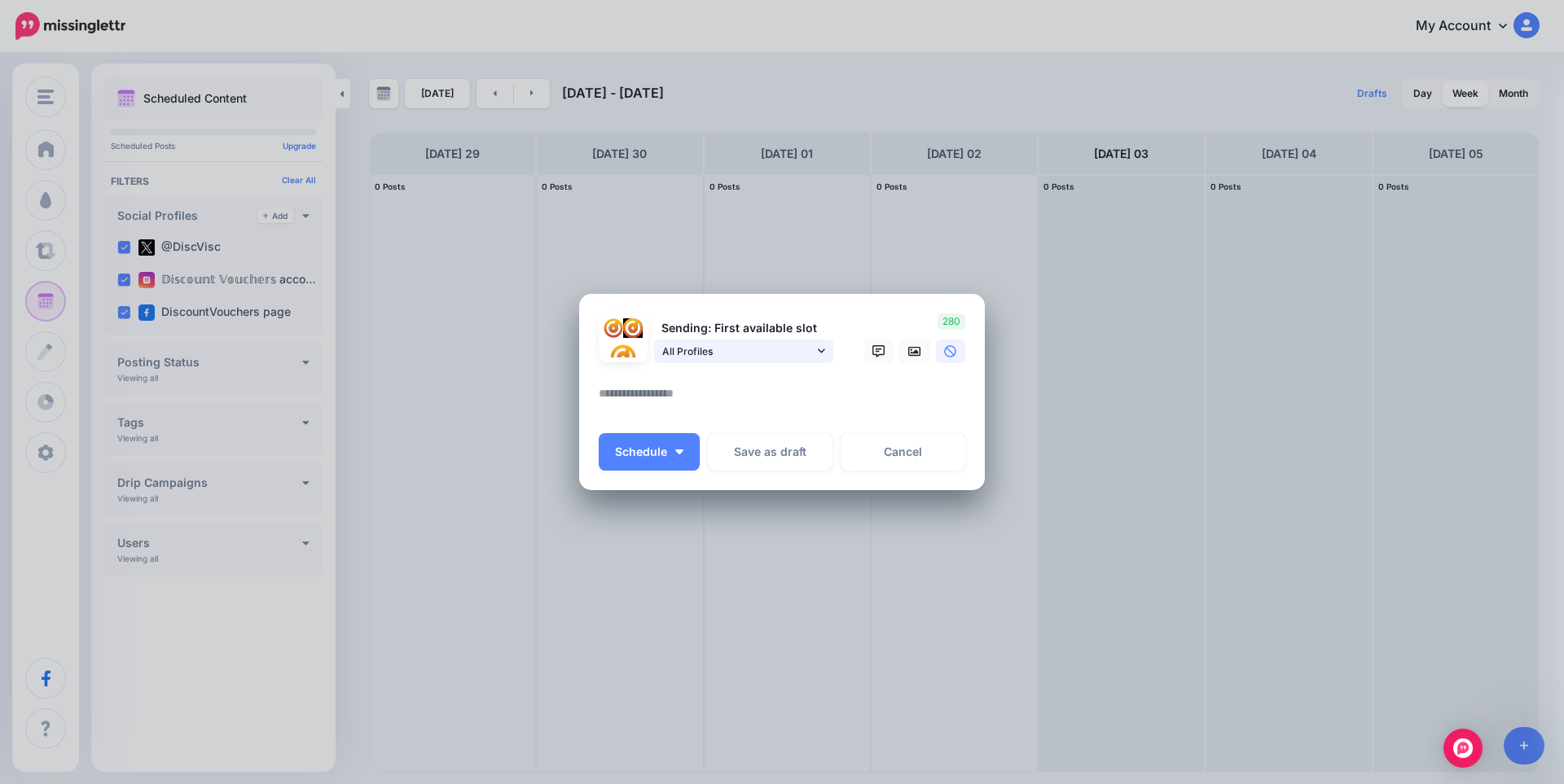
click at [810, 343] on span "All Profiles" at bounding box center [738, 351] width 152 height 17
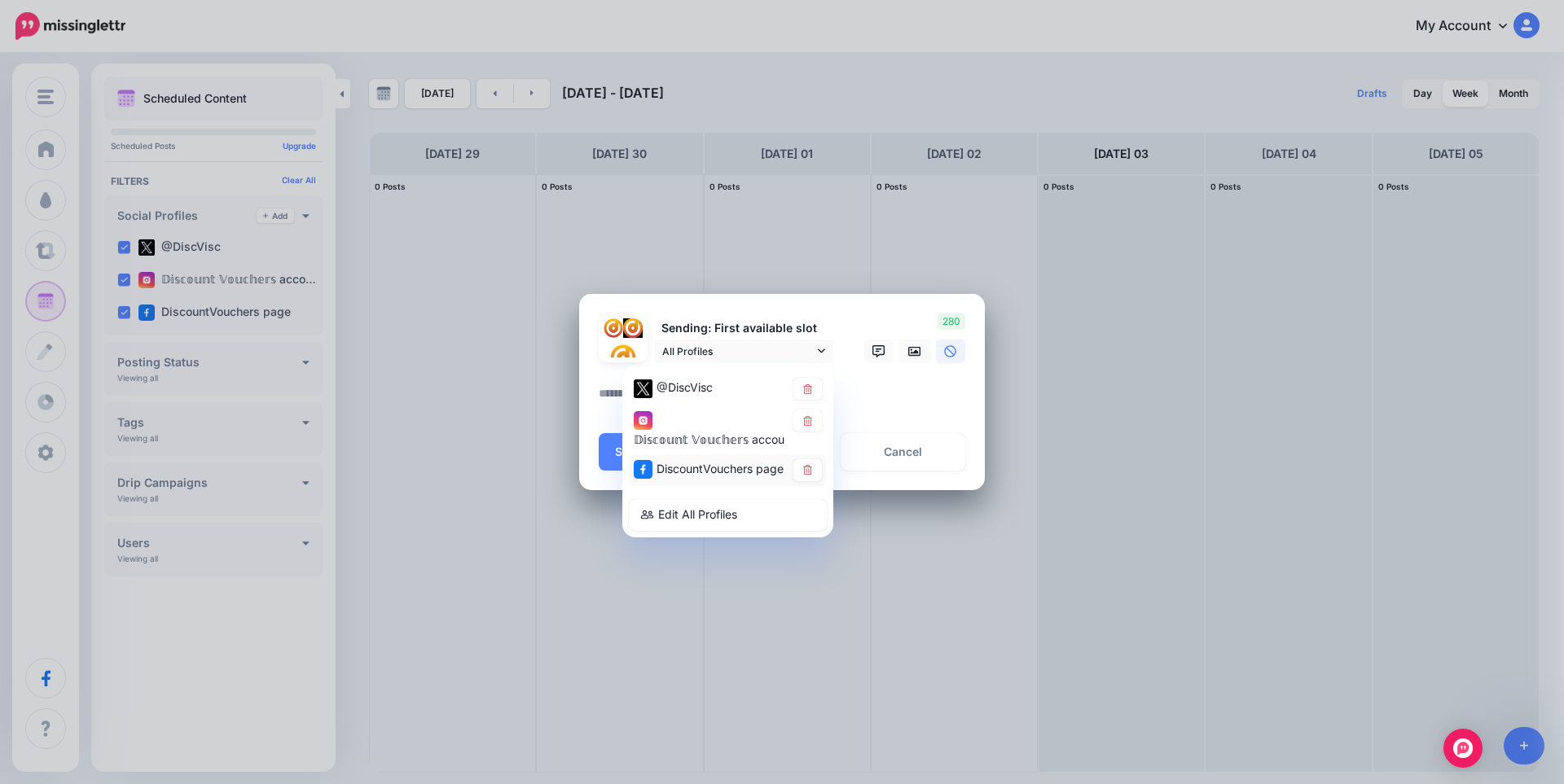
click at [685, 463] on div "DiscountVouchers page" at bounding box center [709, 469] width 152 height 20
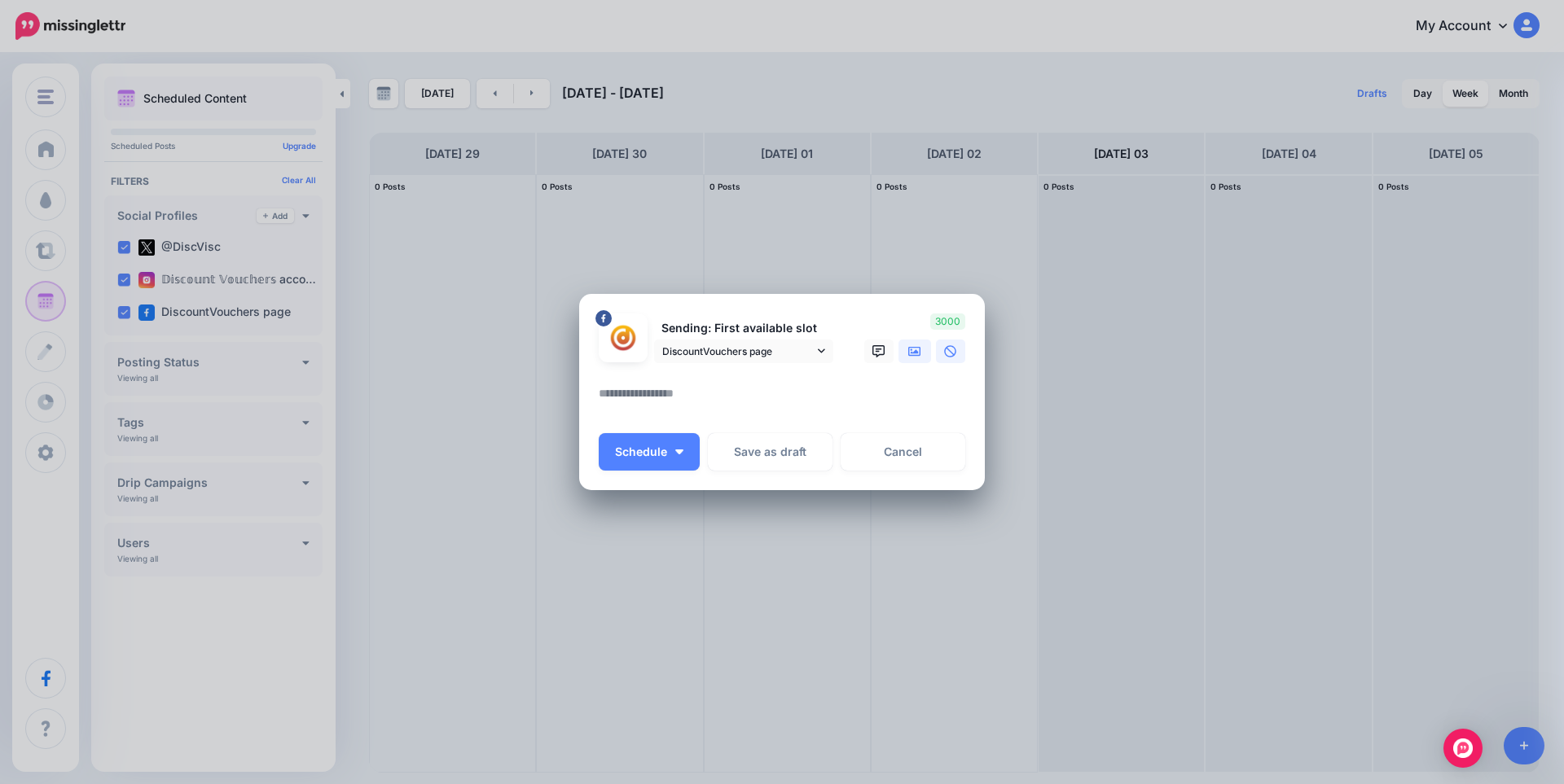
click at [917, 350] on icon at bounding box center [915, 352] width 13 height 13
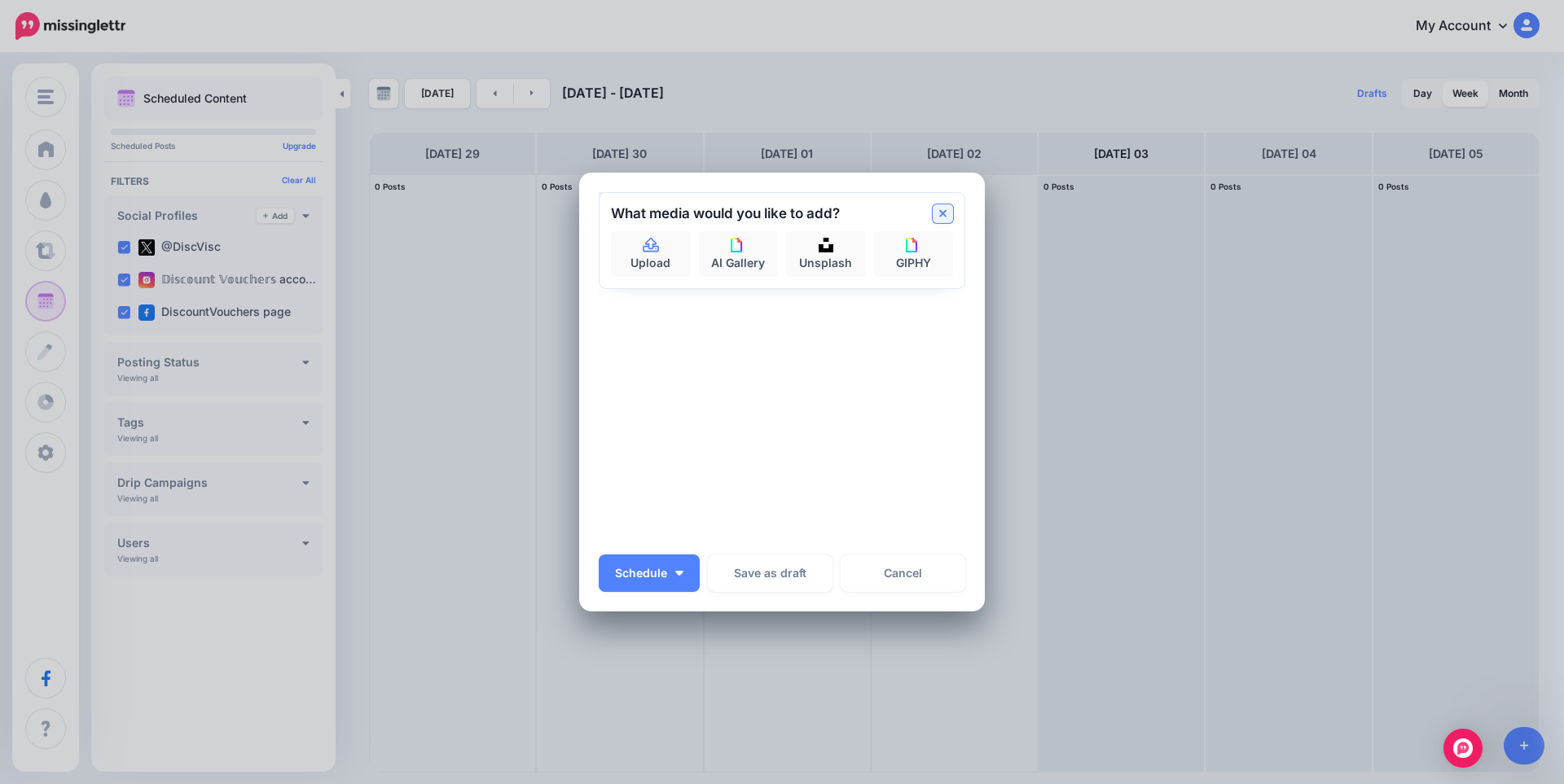
click at [943, 215] on link at bounding box center [943, 214] width 20 height 19
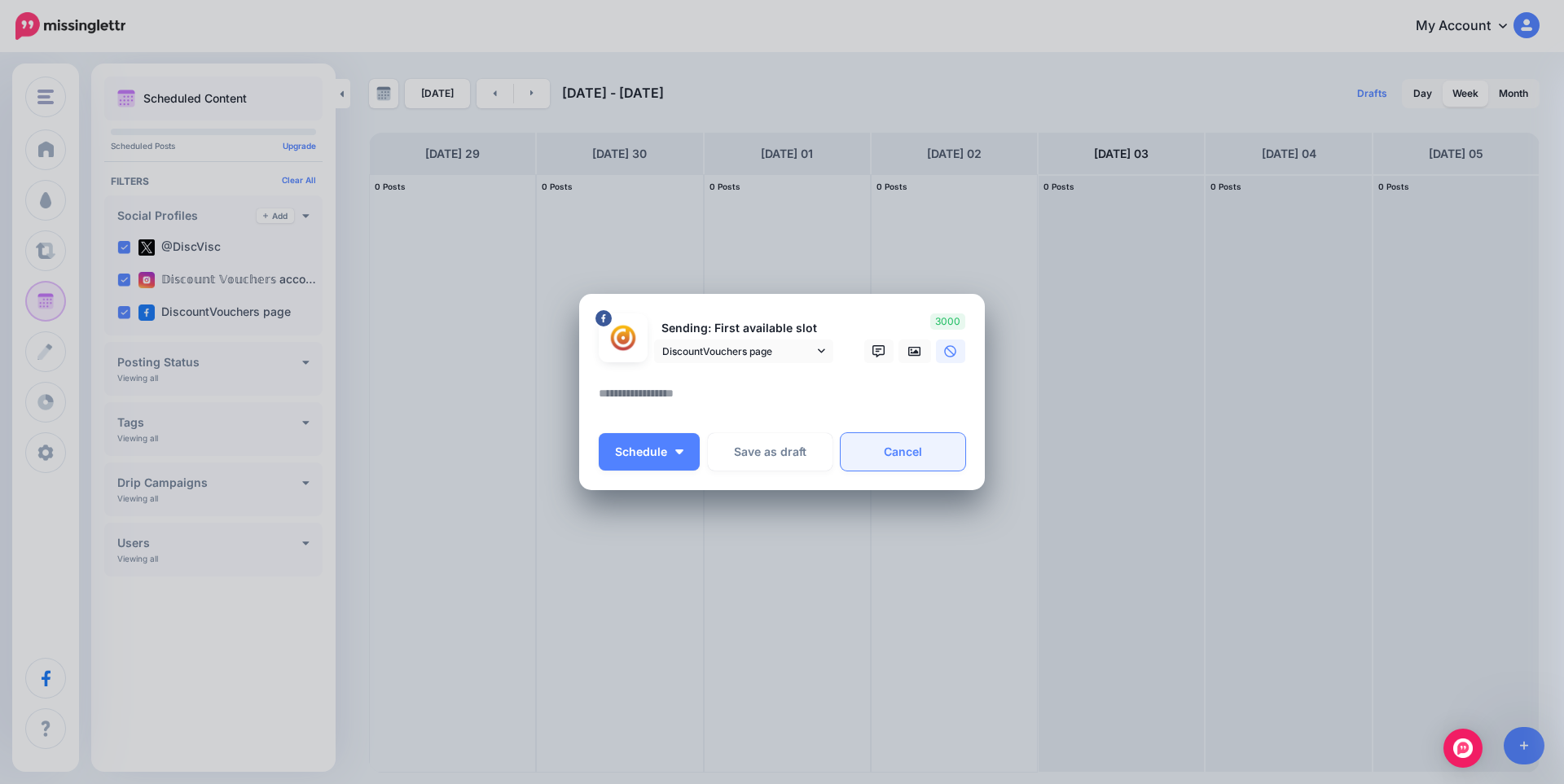
click at [912, 452] on link "Cancel" at bounding box center [903, 452] width 125 height 37
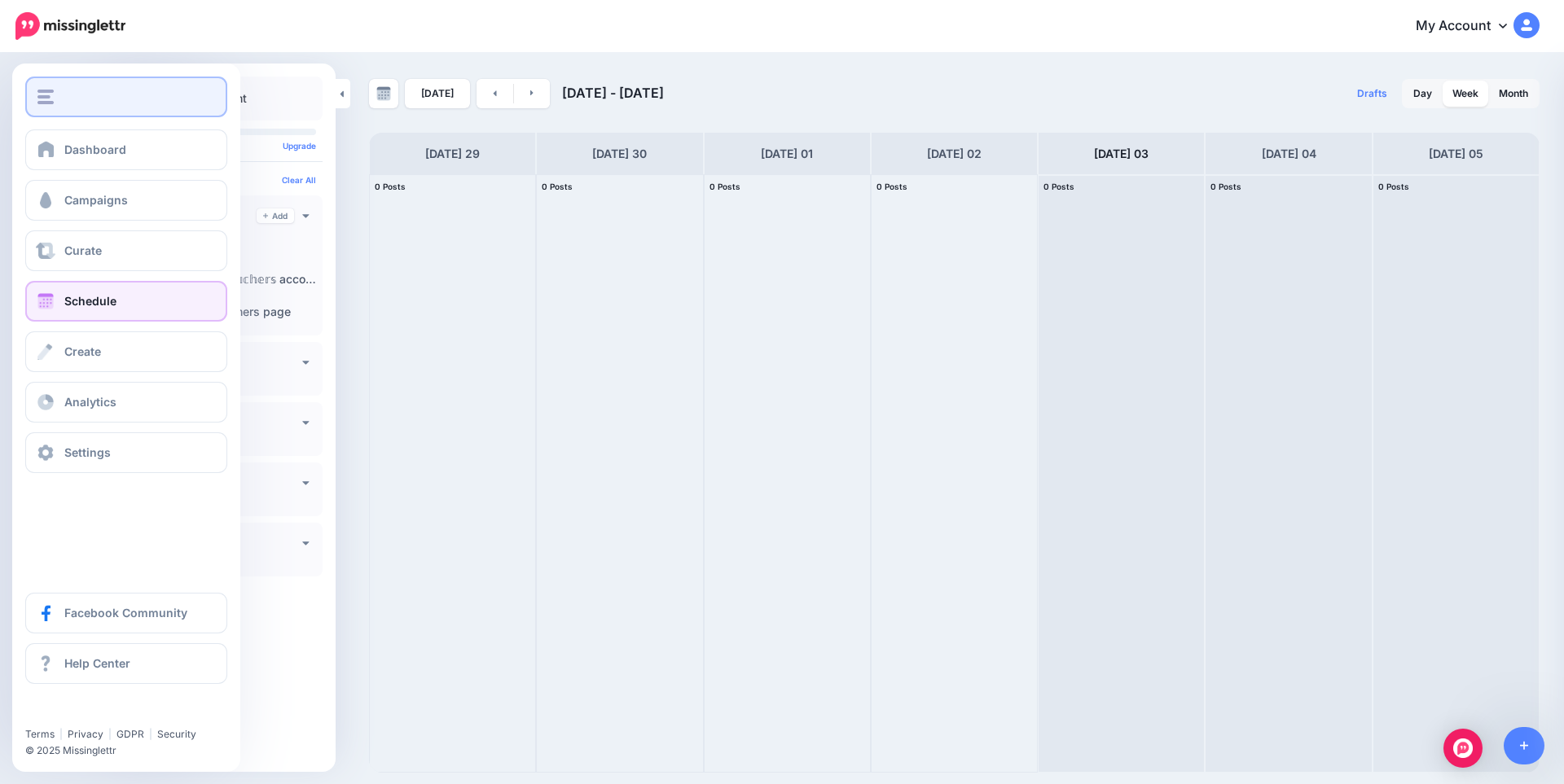
click at [89, 96] on div "button" at bounding box center [126, 97] width 178 height 15
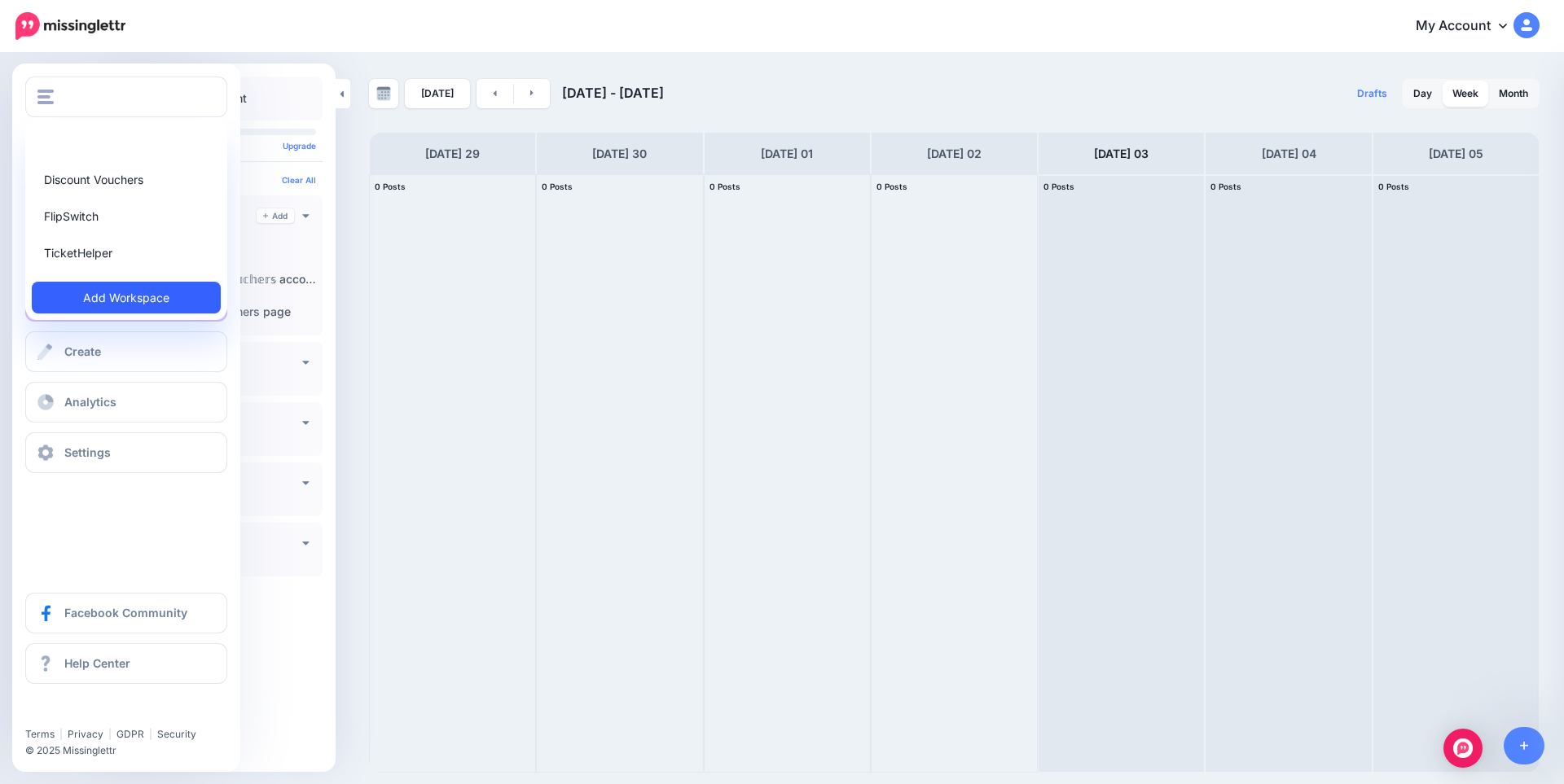
click at [103, 297] on link "Add Workspace" at bounding box center [126, 297] width 189 height 32
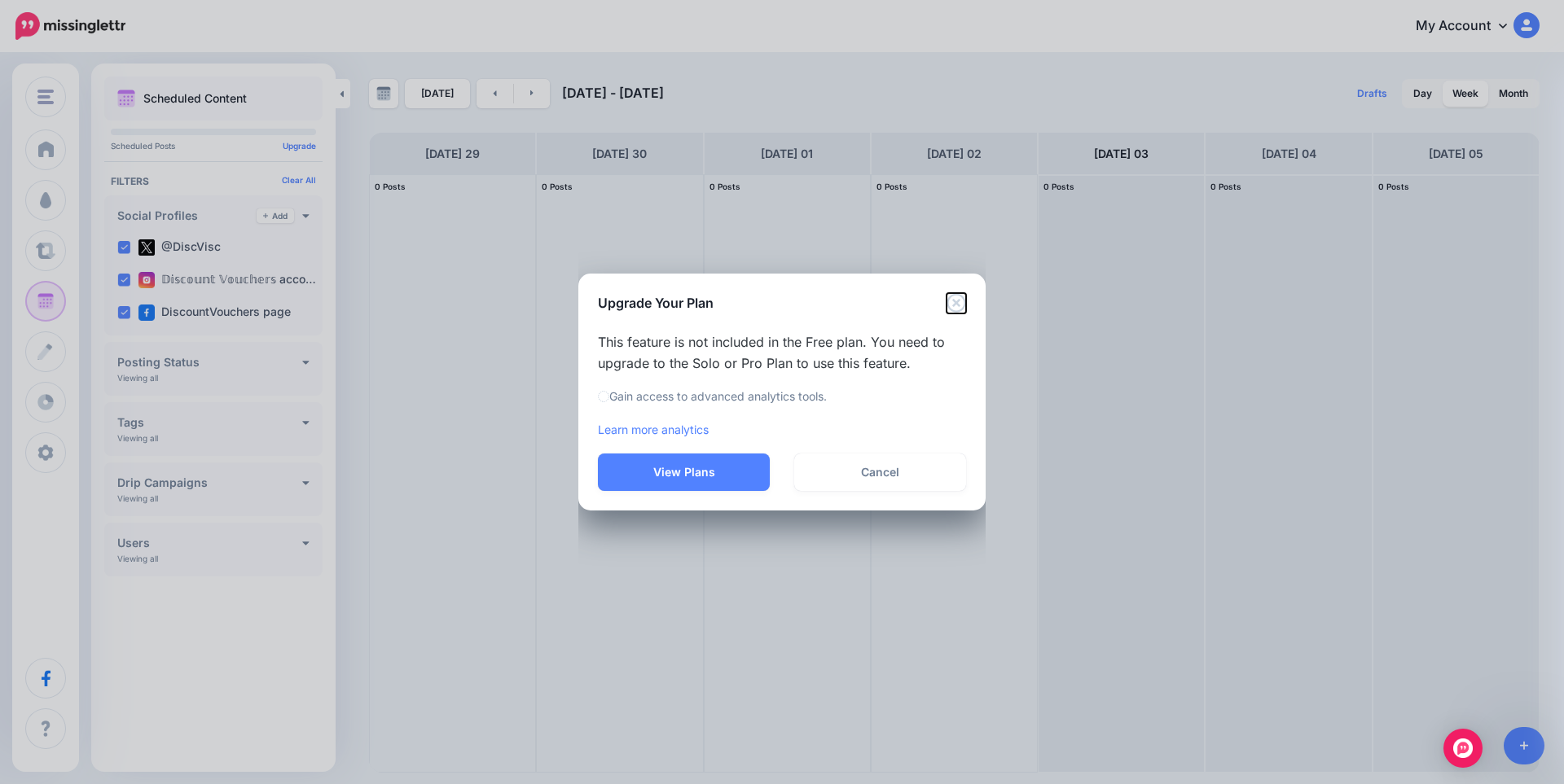
click at [957, 297] on icon "Close" at bounding box center [957, 303] width 20 height 20
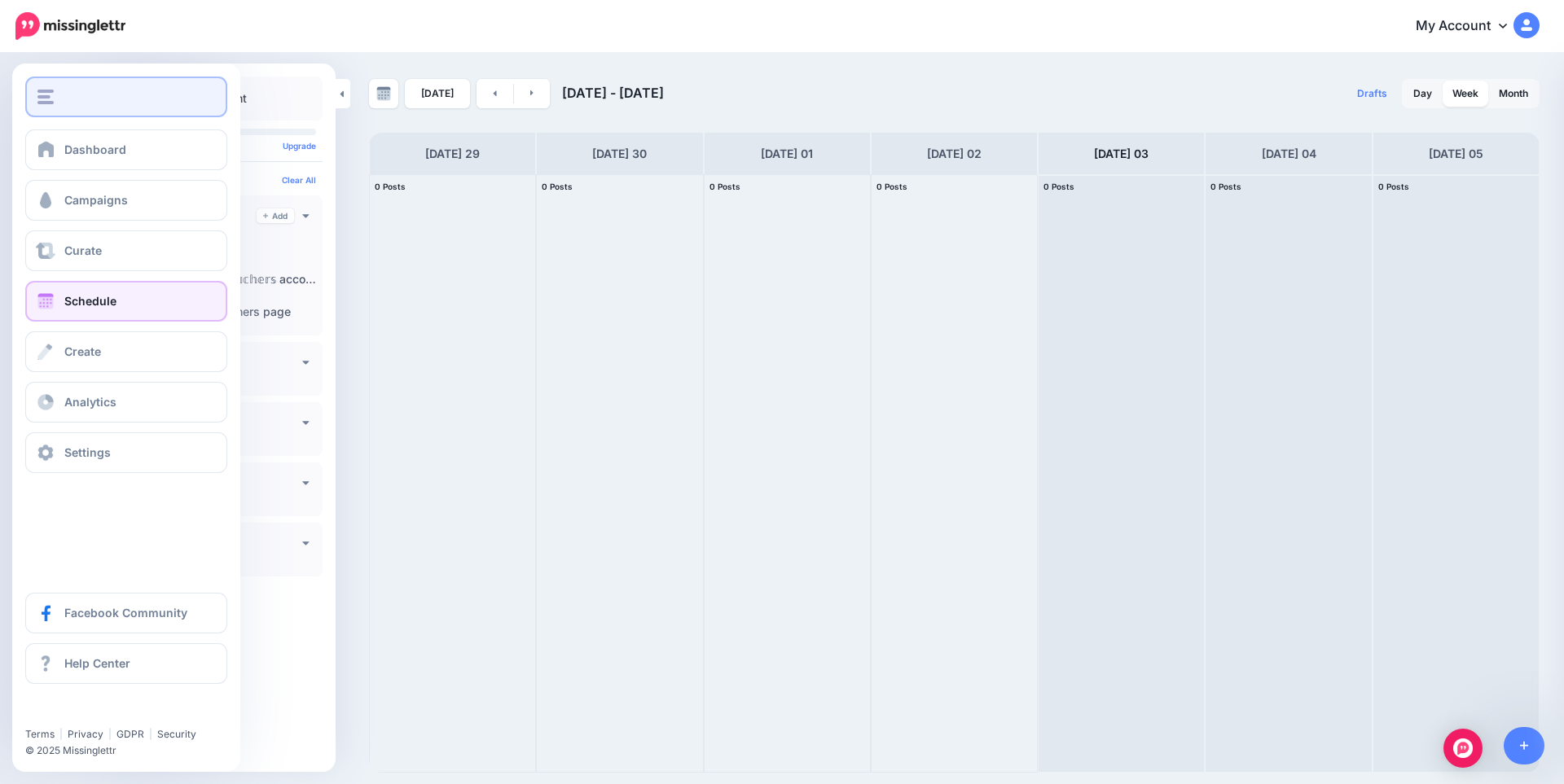
click at [66, 100] on div "button" at bounding box center [126, 97] width 178 height 15
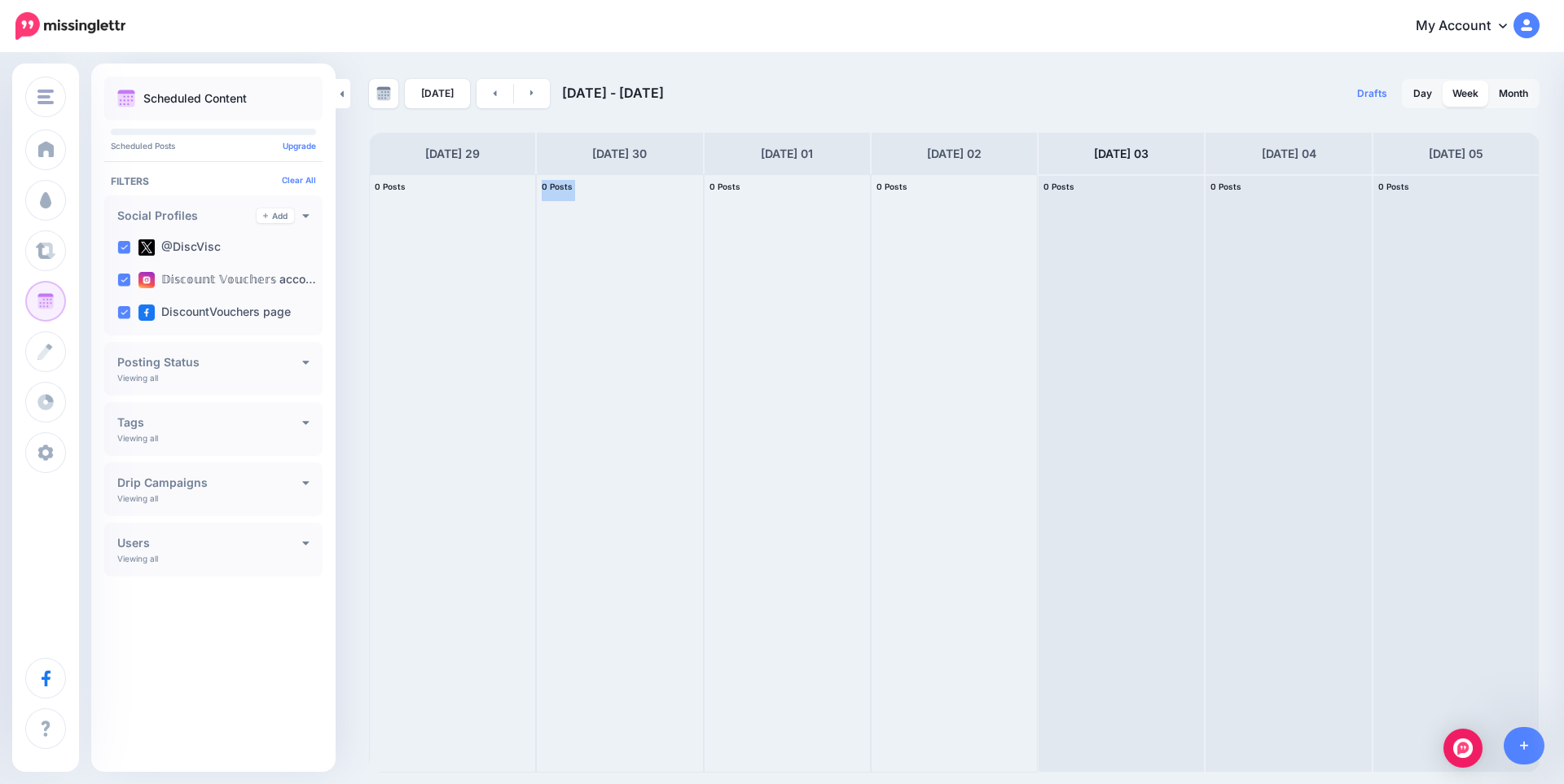
click at [709, 783] on html "My Account Dashboard My Account Billing Logout" at bounding box center [782, 392] width 1564 height 784
click at [586, 559] on div at bounding box center [619, 473] width 166 height 597
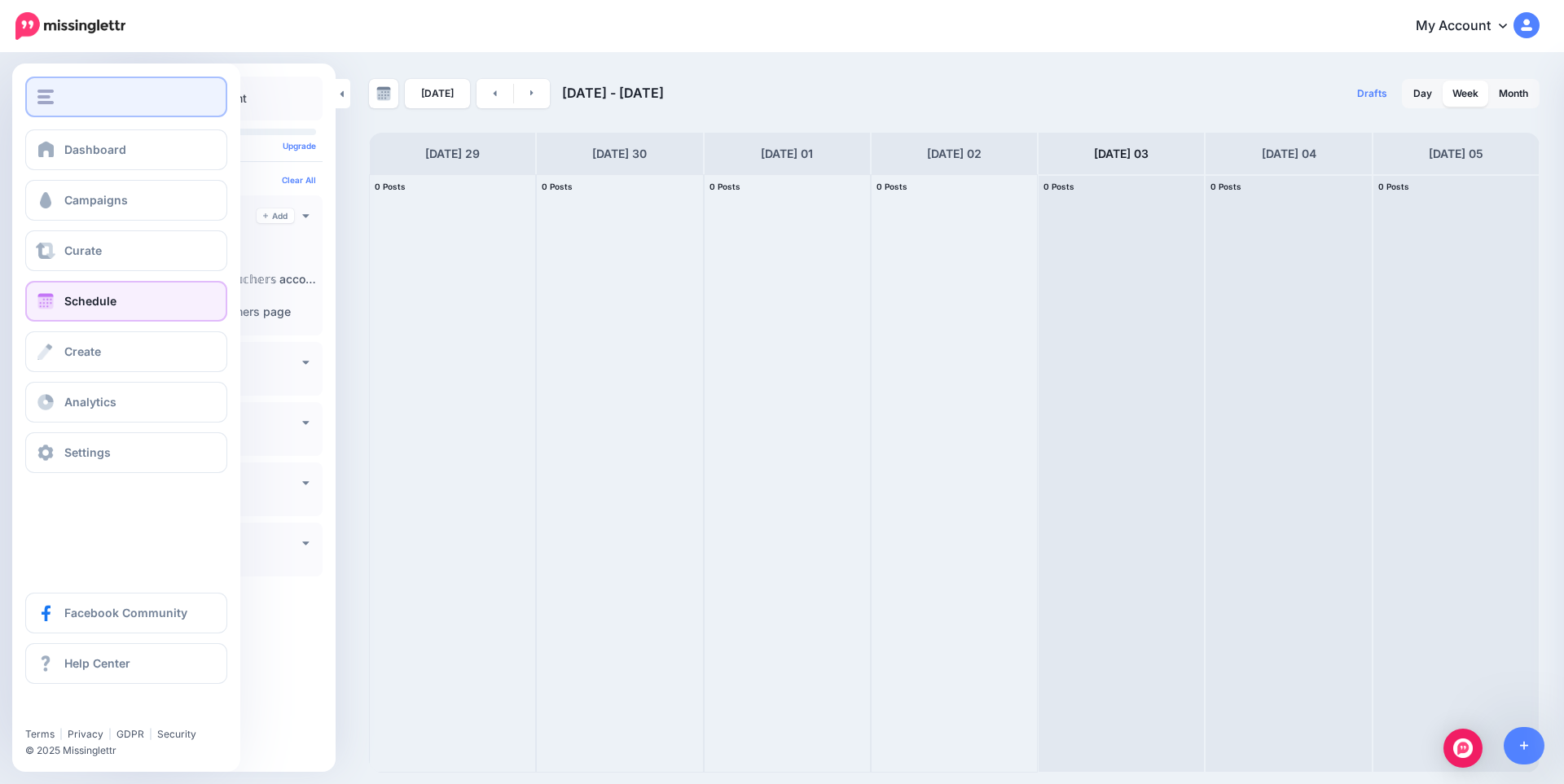
click at [50, 97] on img "button" at bounding box center [46, 97] width 16 height 15
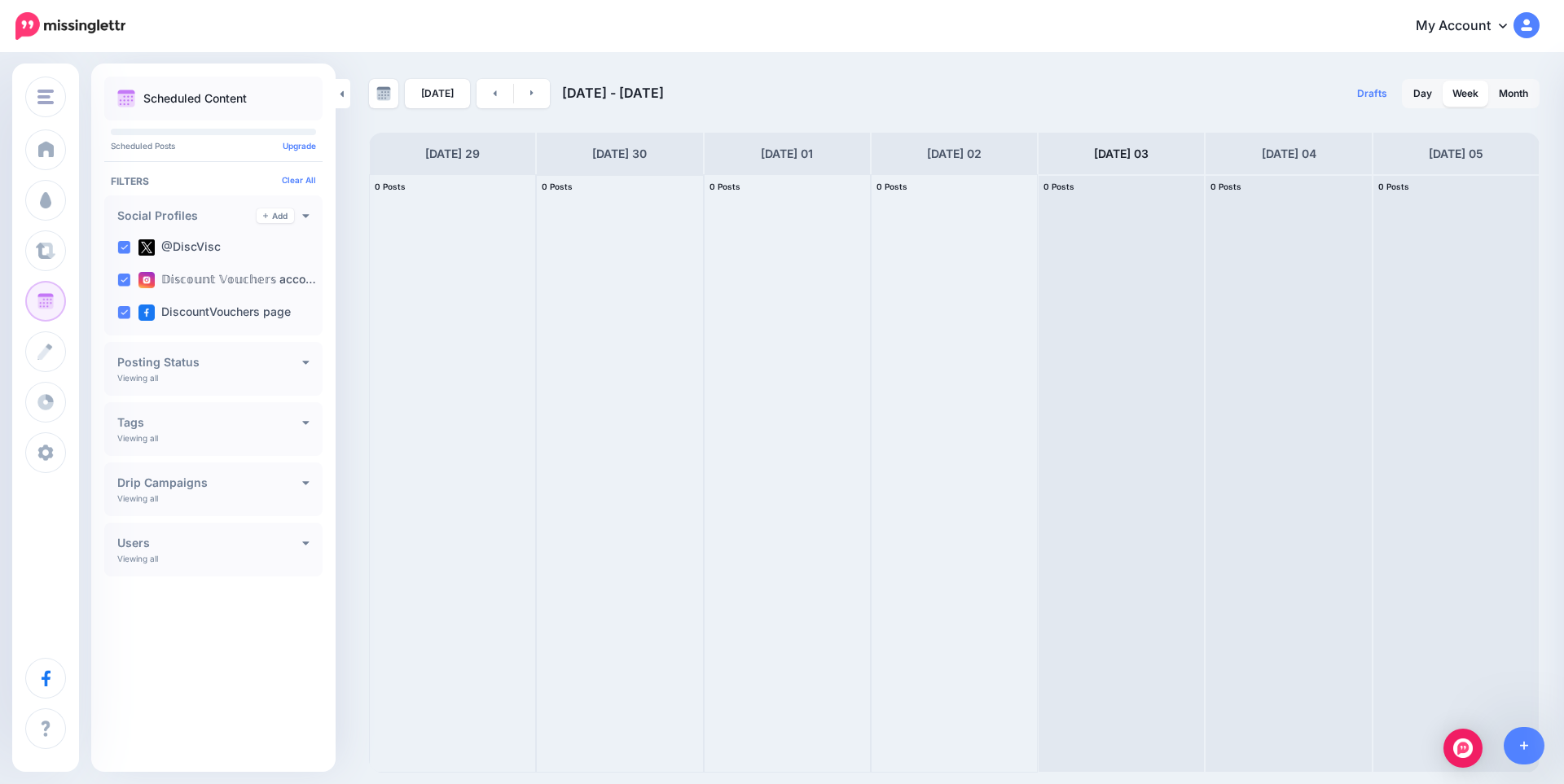
click at [581, 348] on div at bounding box center [619, 473] width 166 height 597
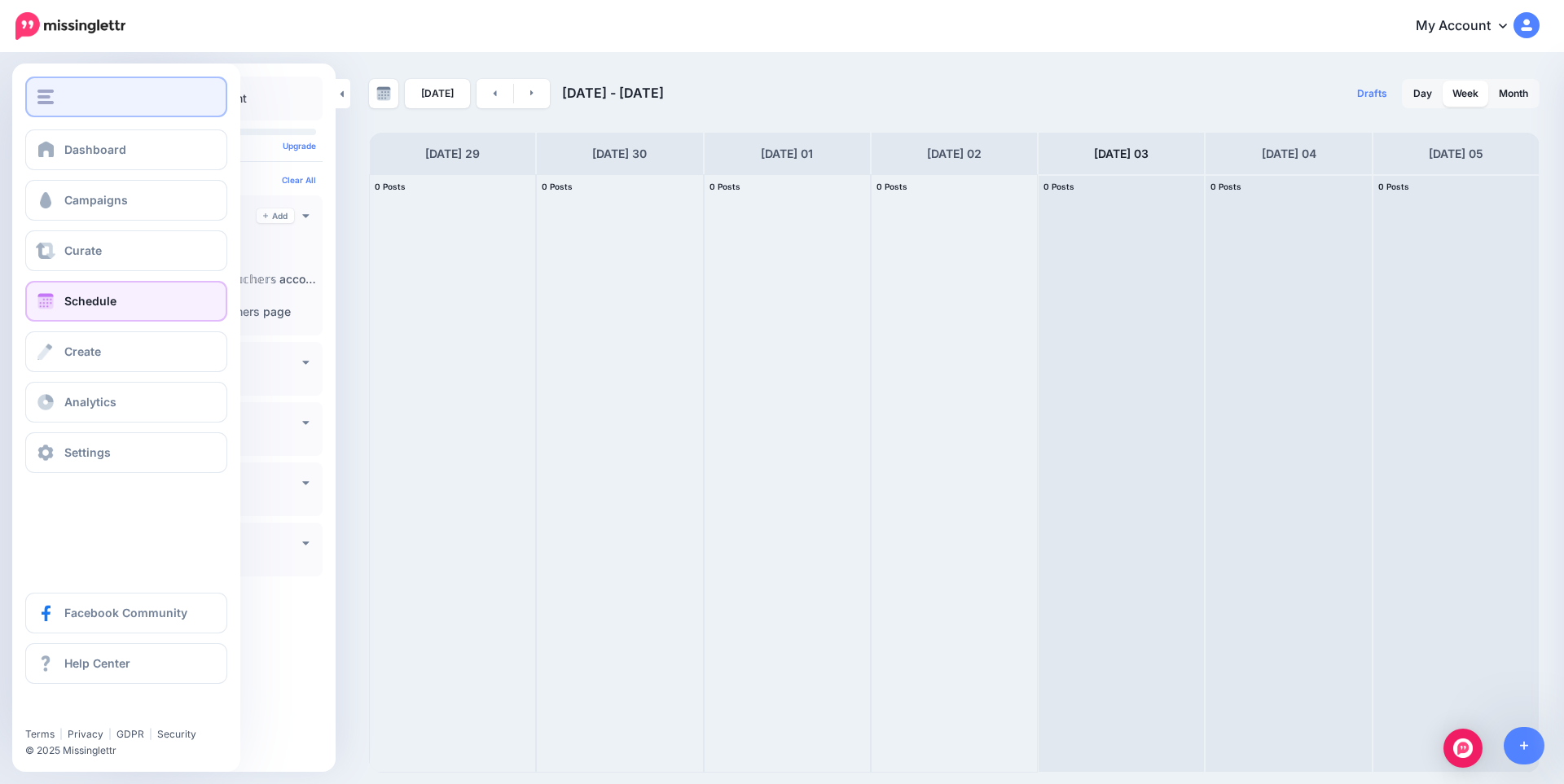
click at [66, 101] on div "button" at bounding box center [126, 97] width 178 height 15
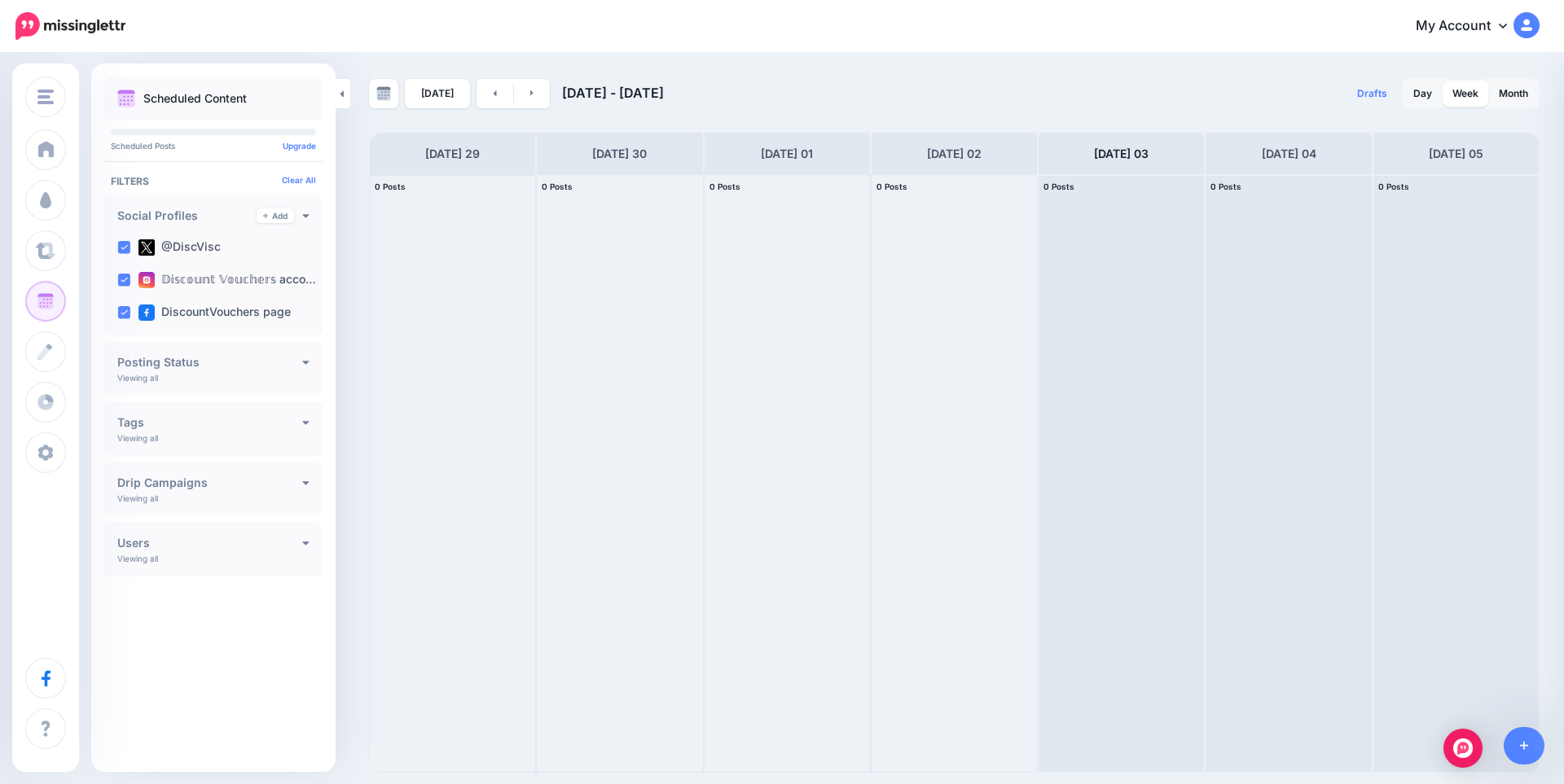
click at [500, 288] on div at bounding box center [453, 473] width 166 height 597
click at [1505, 20] on icon at bounding box center [1503, 25] width 8 height 13
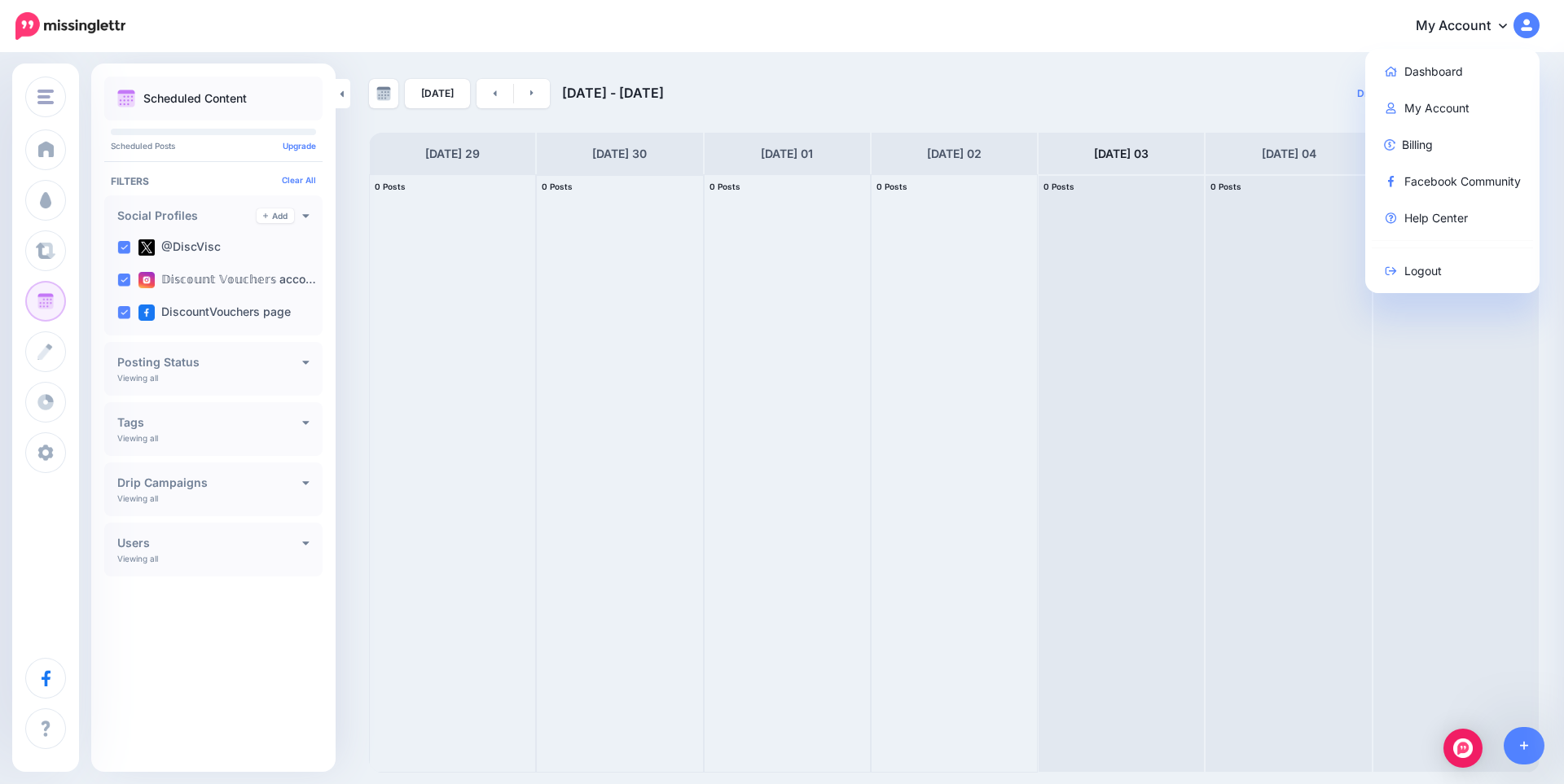
click at [545, 339] on div at bounding box center [619, 473] width 166 height 597
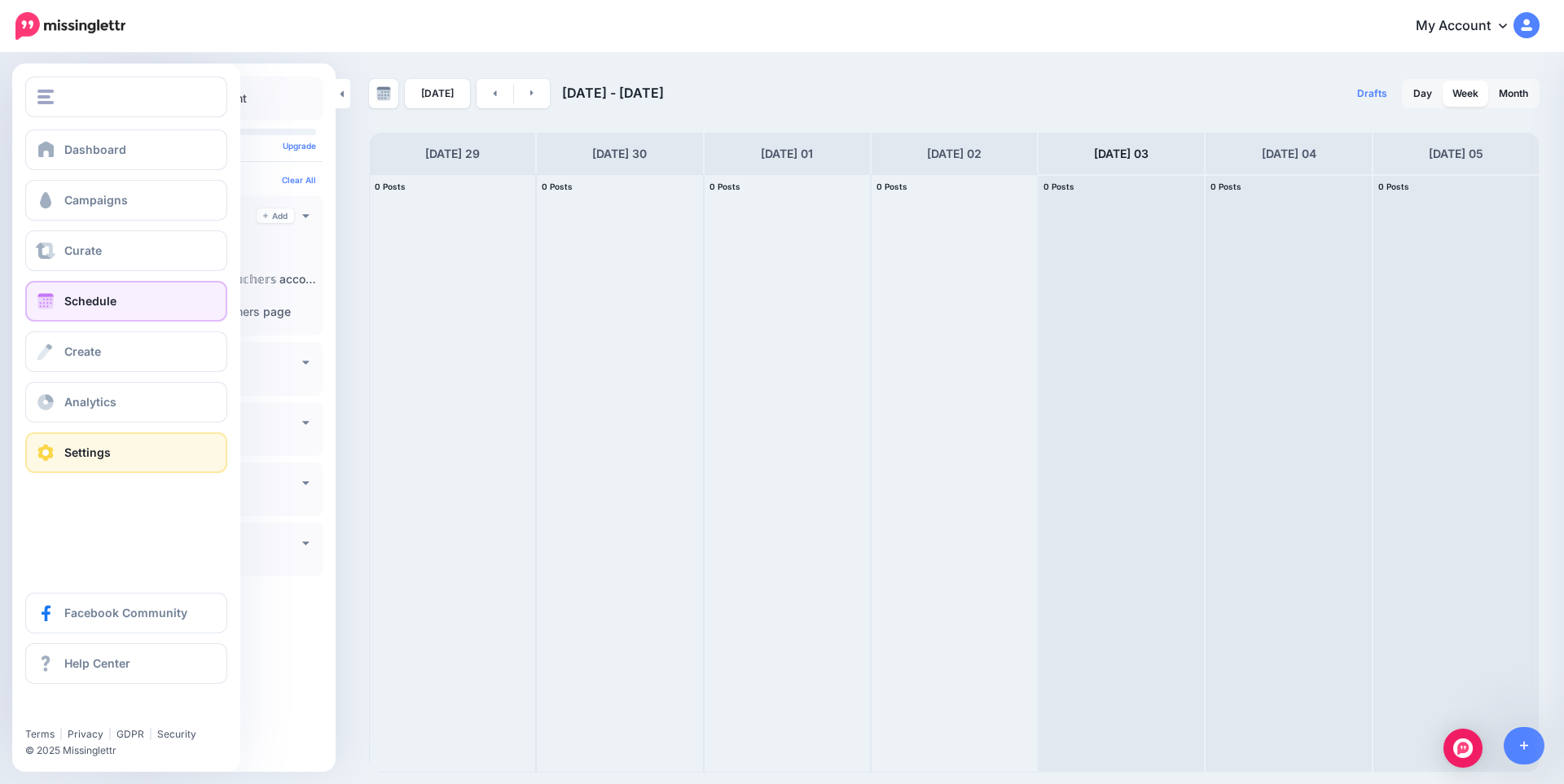
click at [103, 447] on span "Settings" at bounding box center [87, 452] width 46 height 14
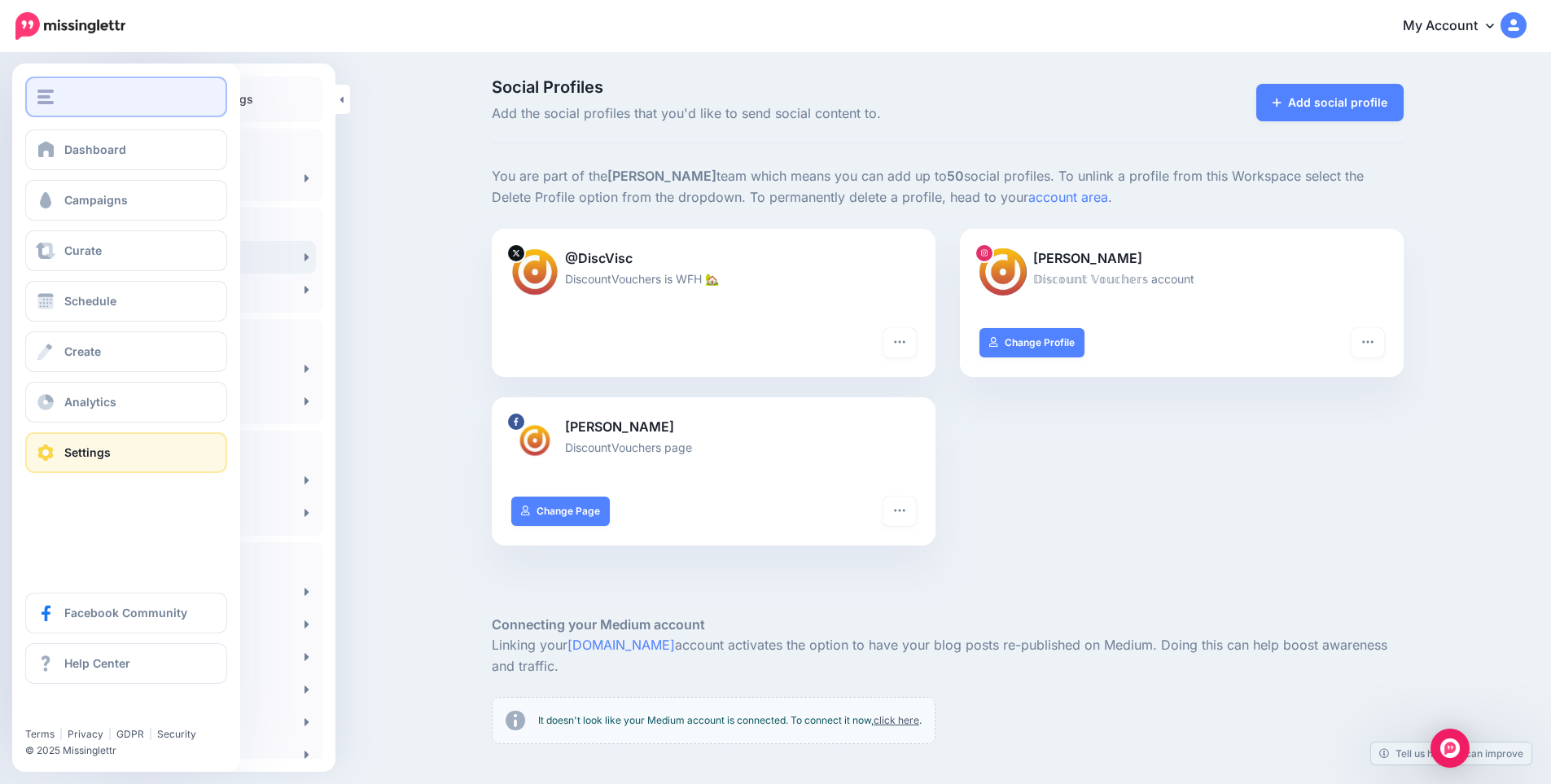
click at [56, 107] on button "button" at bounding box center [126, 97] width 202 height 41
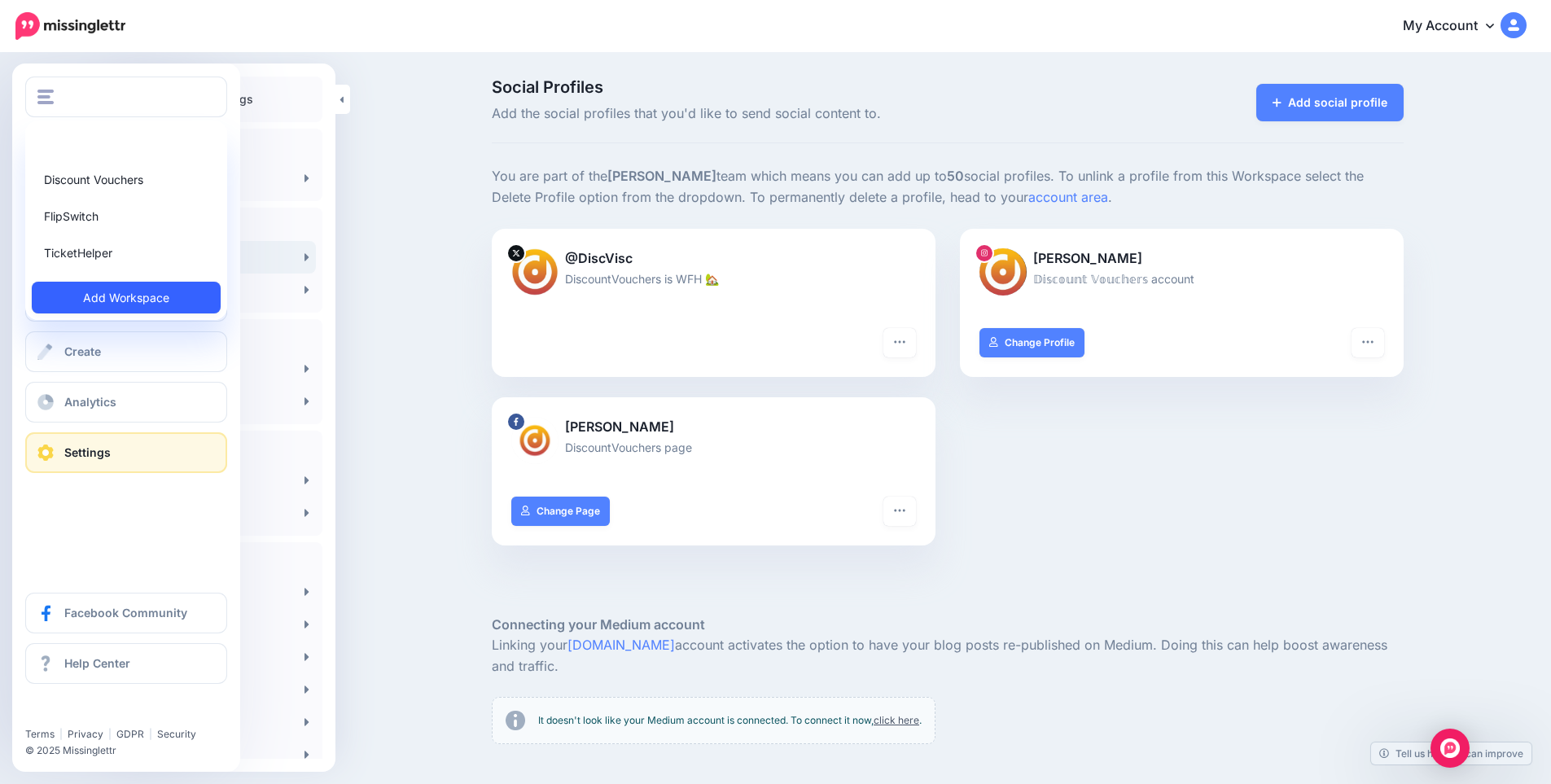
click at [122, 286] on link "Add Workspace" at bounding box center [126, 297] width 189 height 32
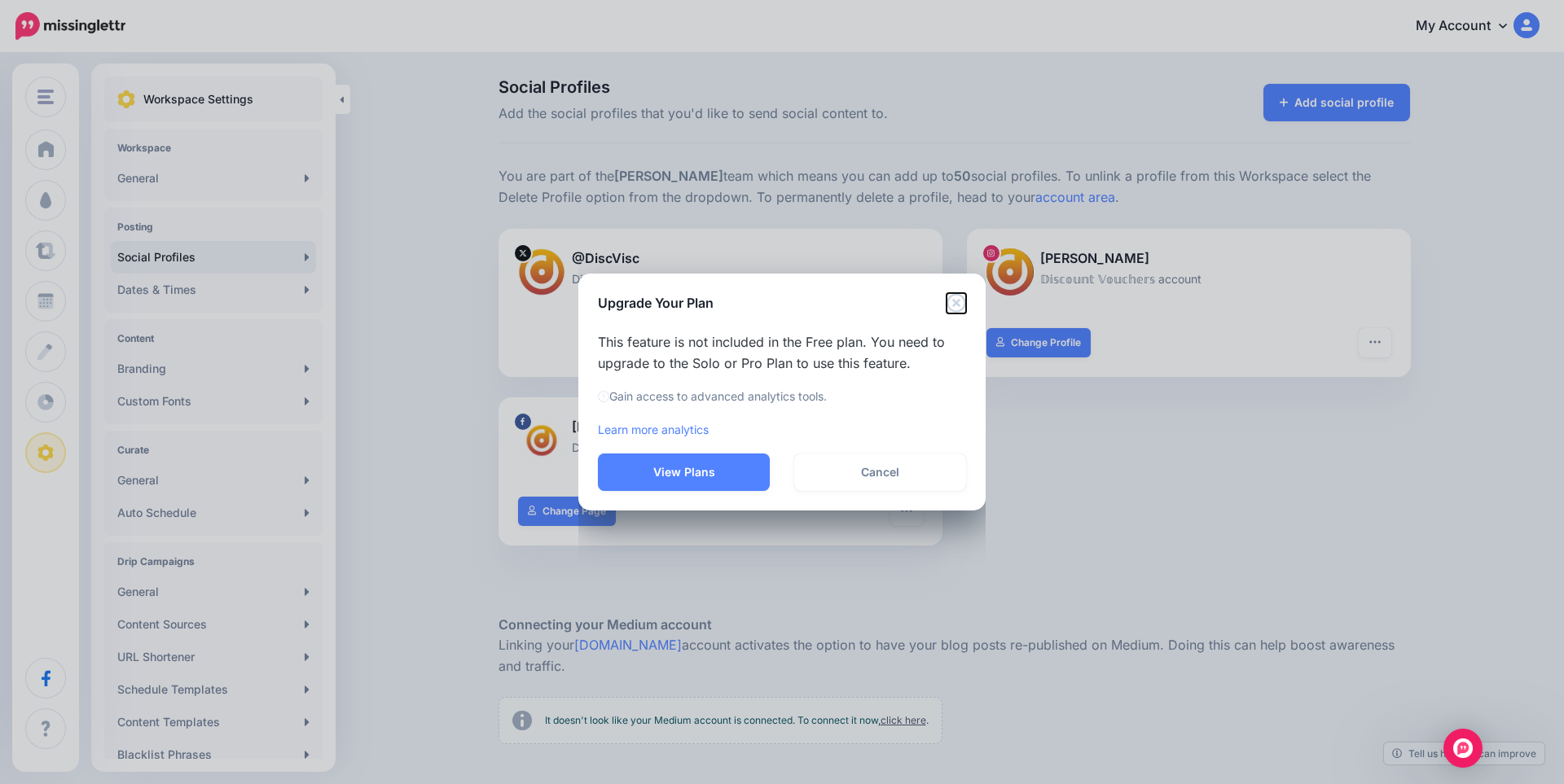
click at [957, 304] on icon "Close" at bounding box center [956, 303] width 19 height 19
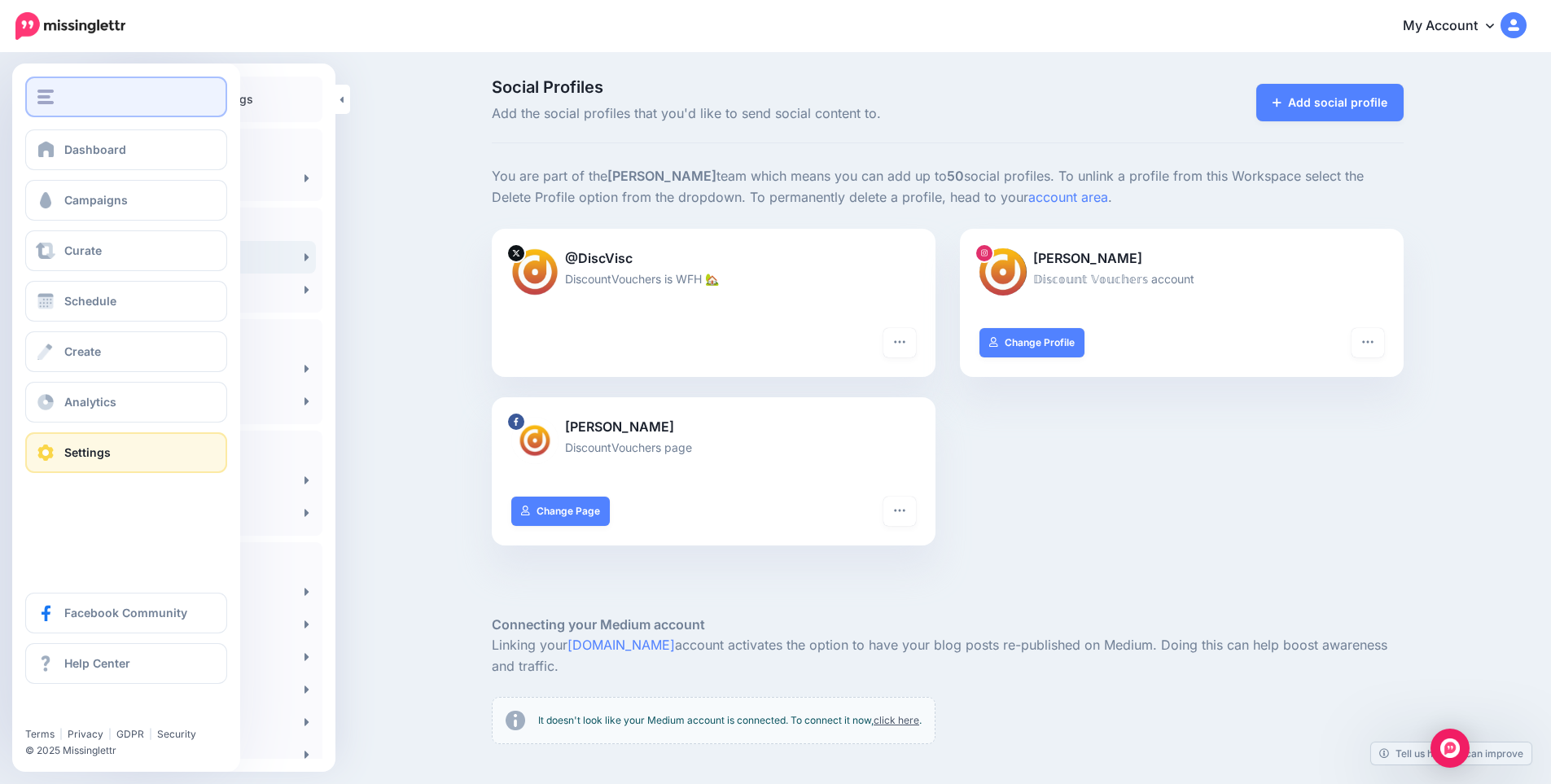
click at [111, 115] on button "button" at bounding box center [126, 97] width 202 height 41
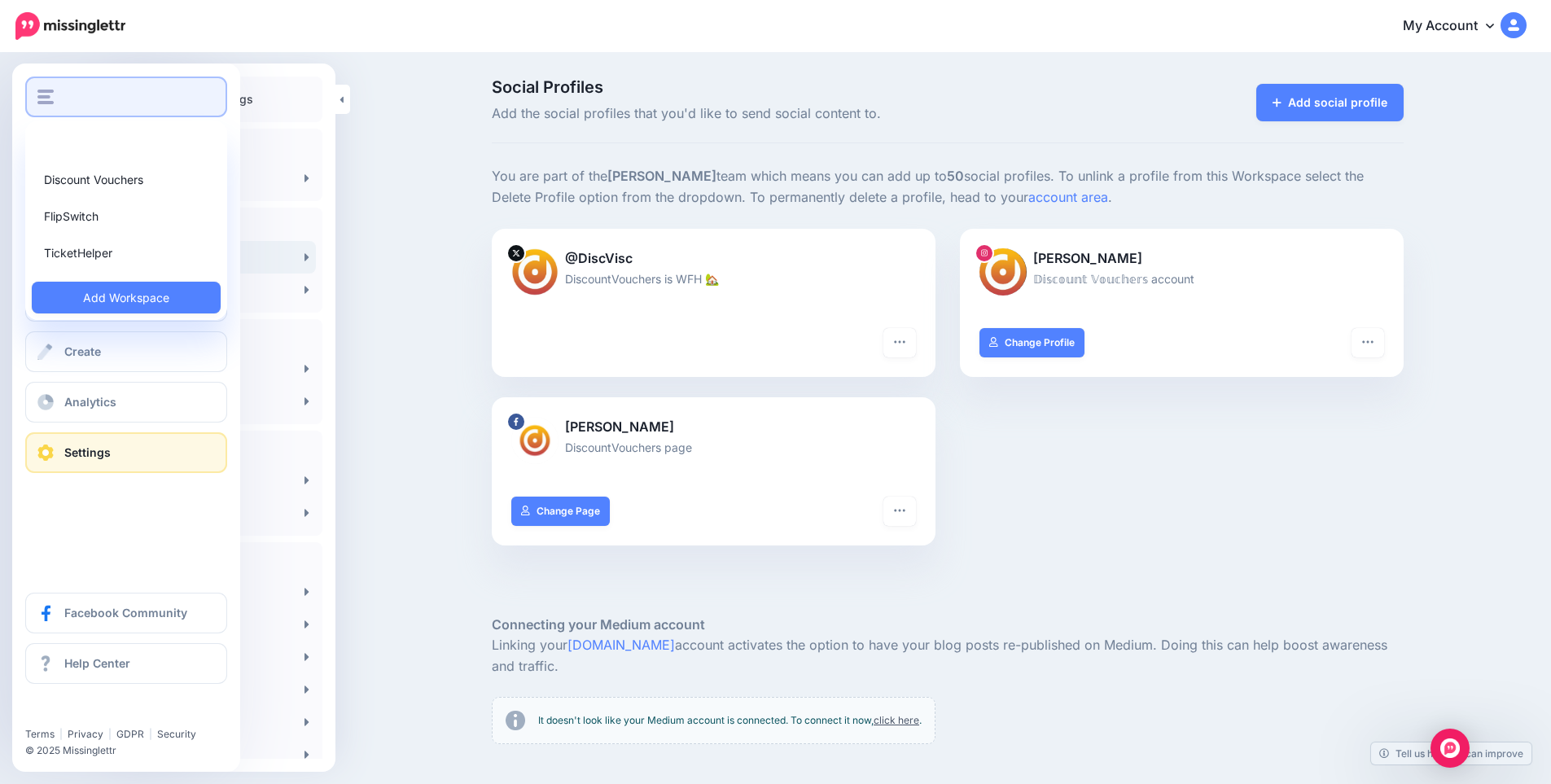
click at [111, 115] on button "button" at bounding box center [126, 97] width 202 height 41
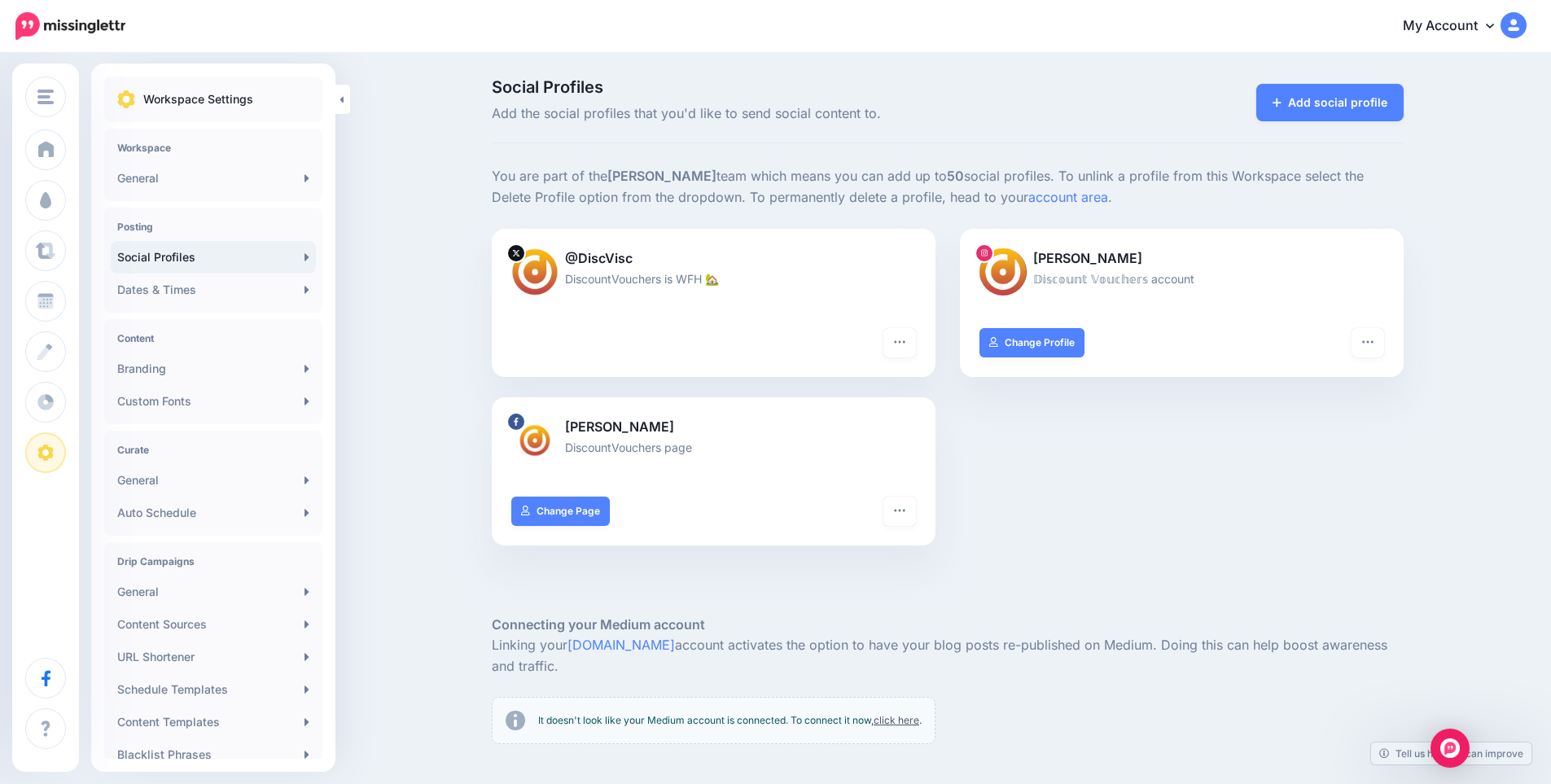
click at [115, 111] on div "Workspace Settings" at bounding box center [214, 99] width 218 height 46
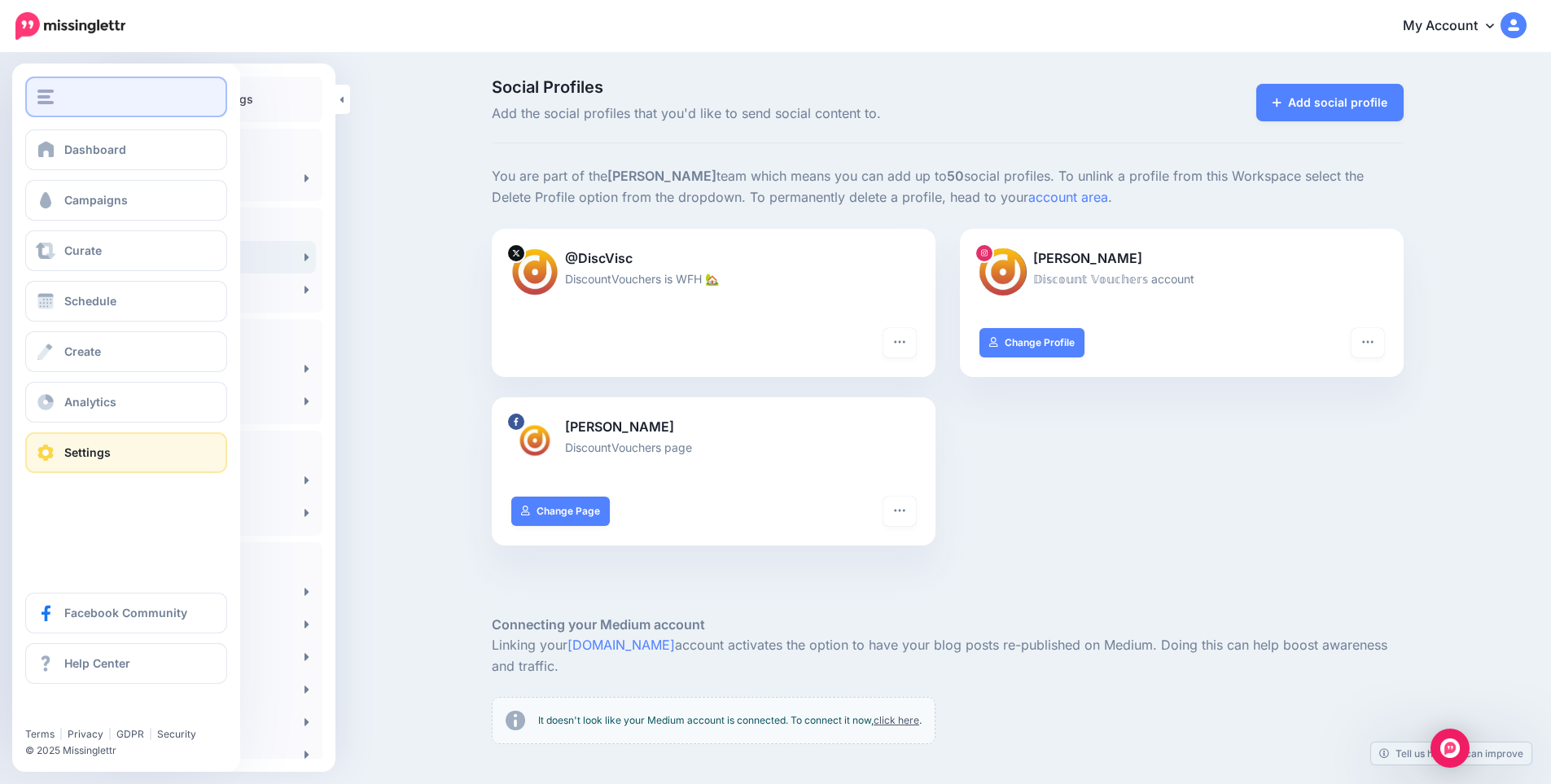
click at [43, 97] on img "button" at bounding box center [46, 97] width 16 height 15
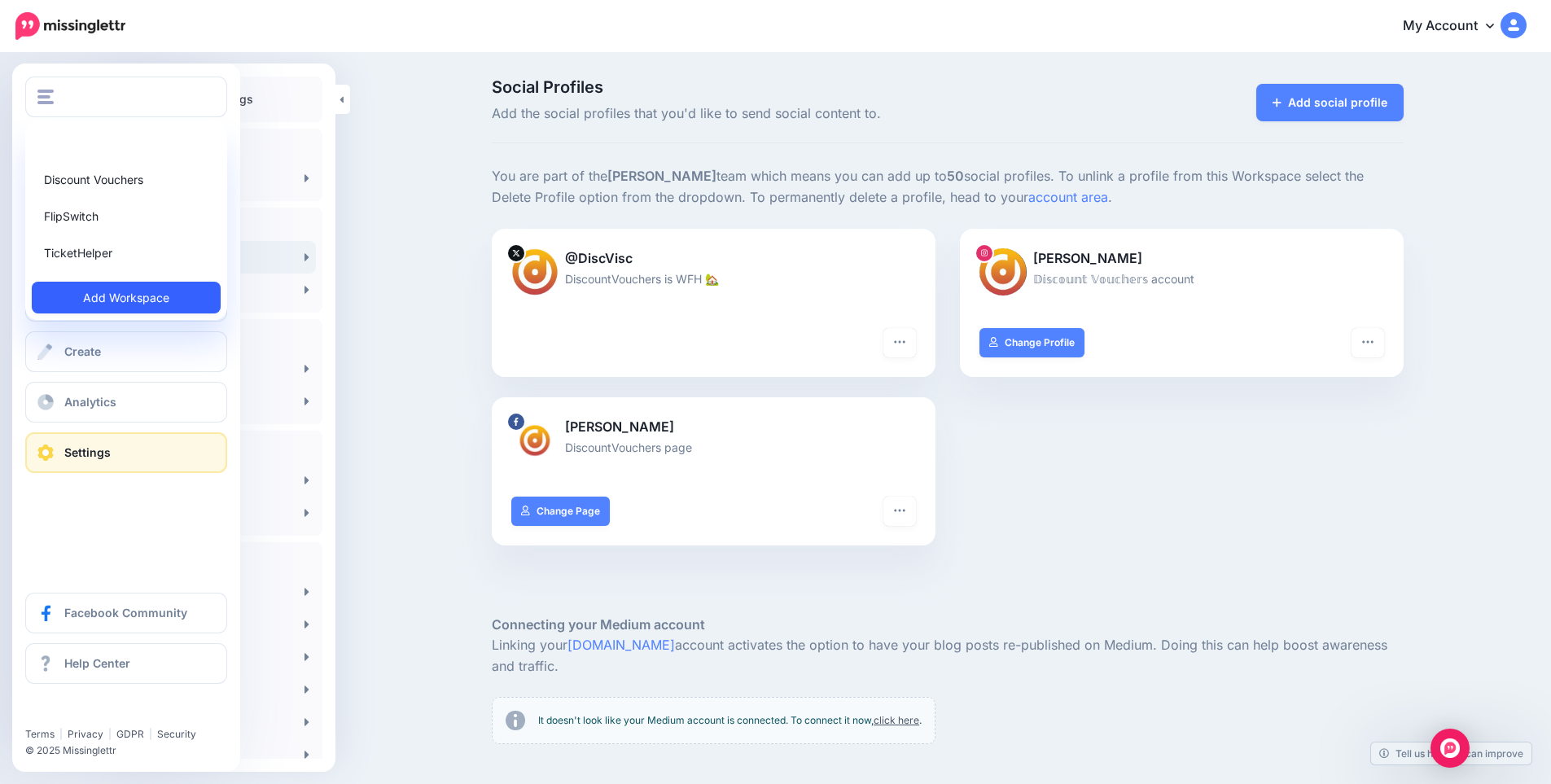
click at [101, 302] on link "Add Workspace" at bounding box center [126, 297] width 189 height 32
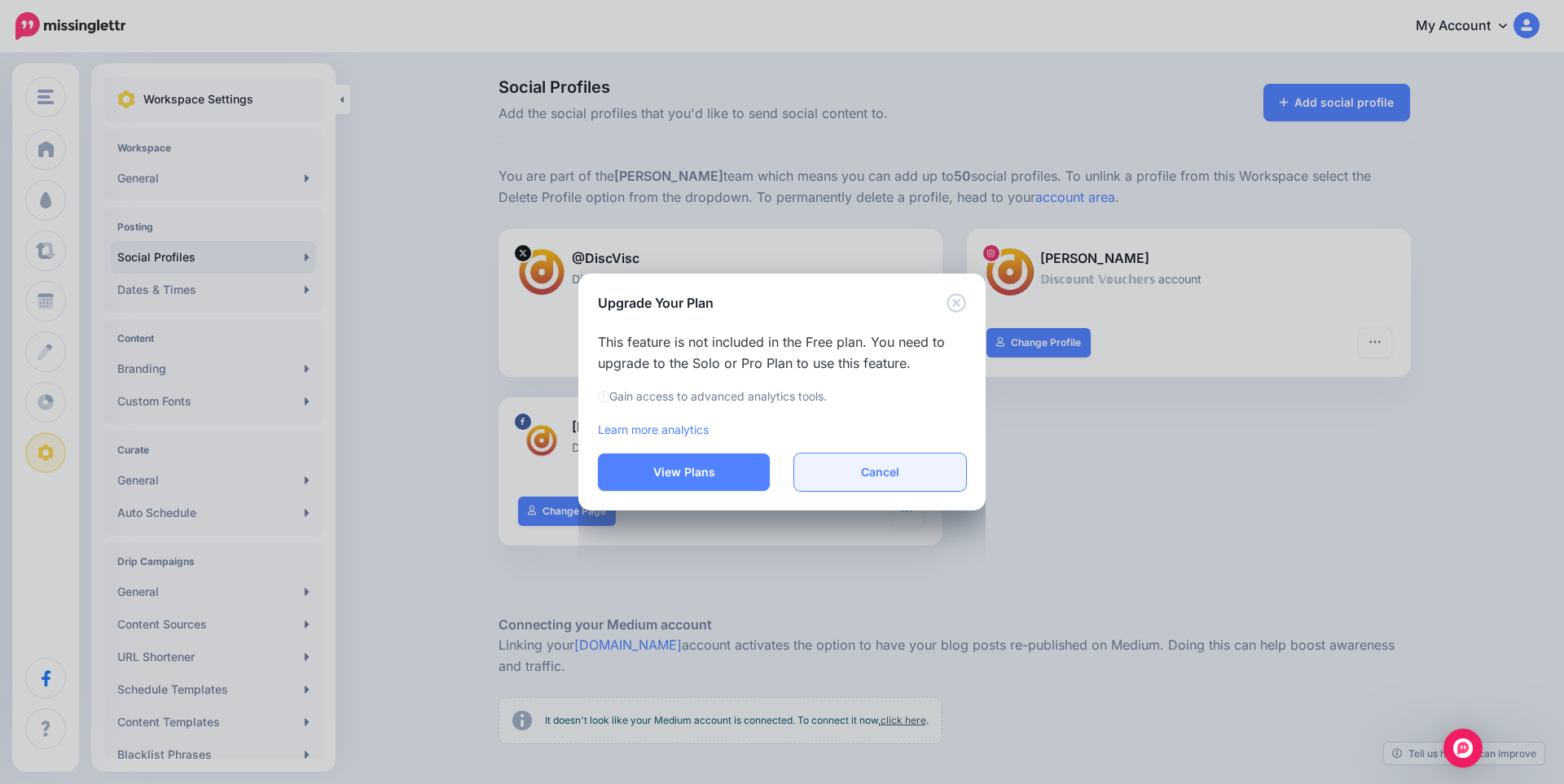
click at [880, 473] on button "Cancel" at bounding box center [880, 473] width 172 height 37
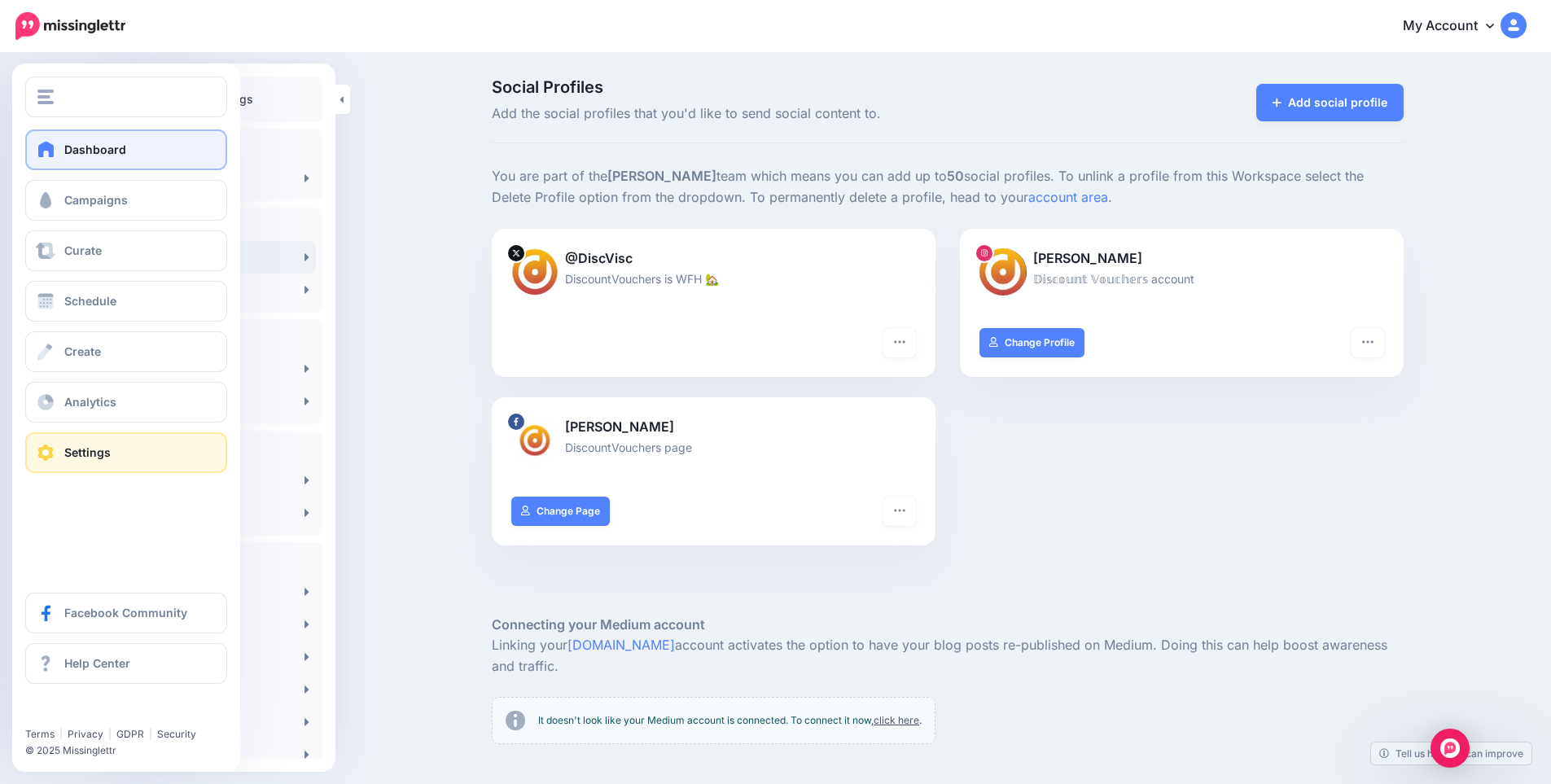
click at [49, 159] on link "Dashboard" at bounding box center [126, 150] width 202 height 41
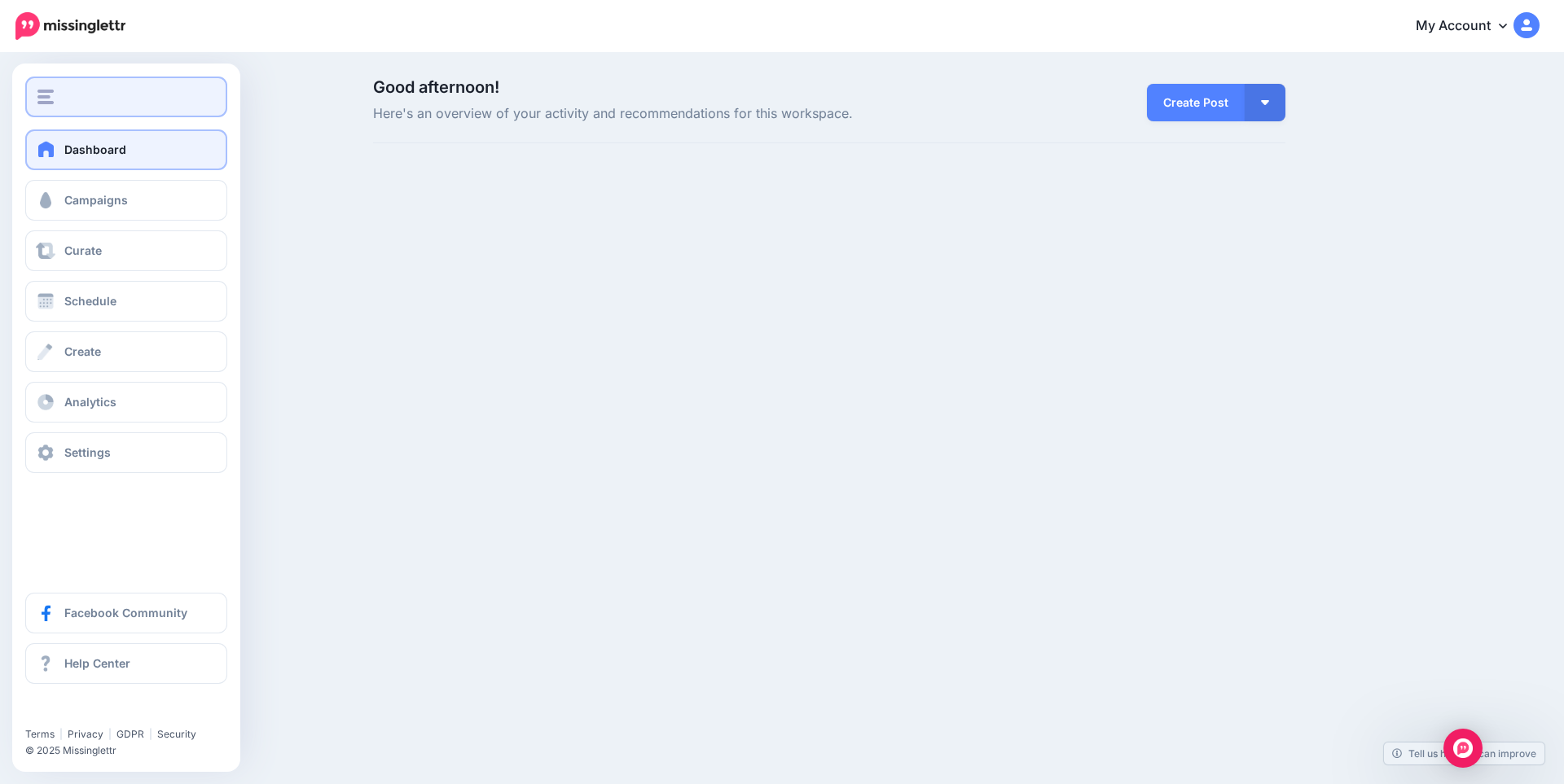
click at [55, 111] on button "button" at bounding box center [126, 97] width 202 height 41
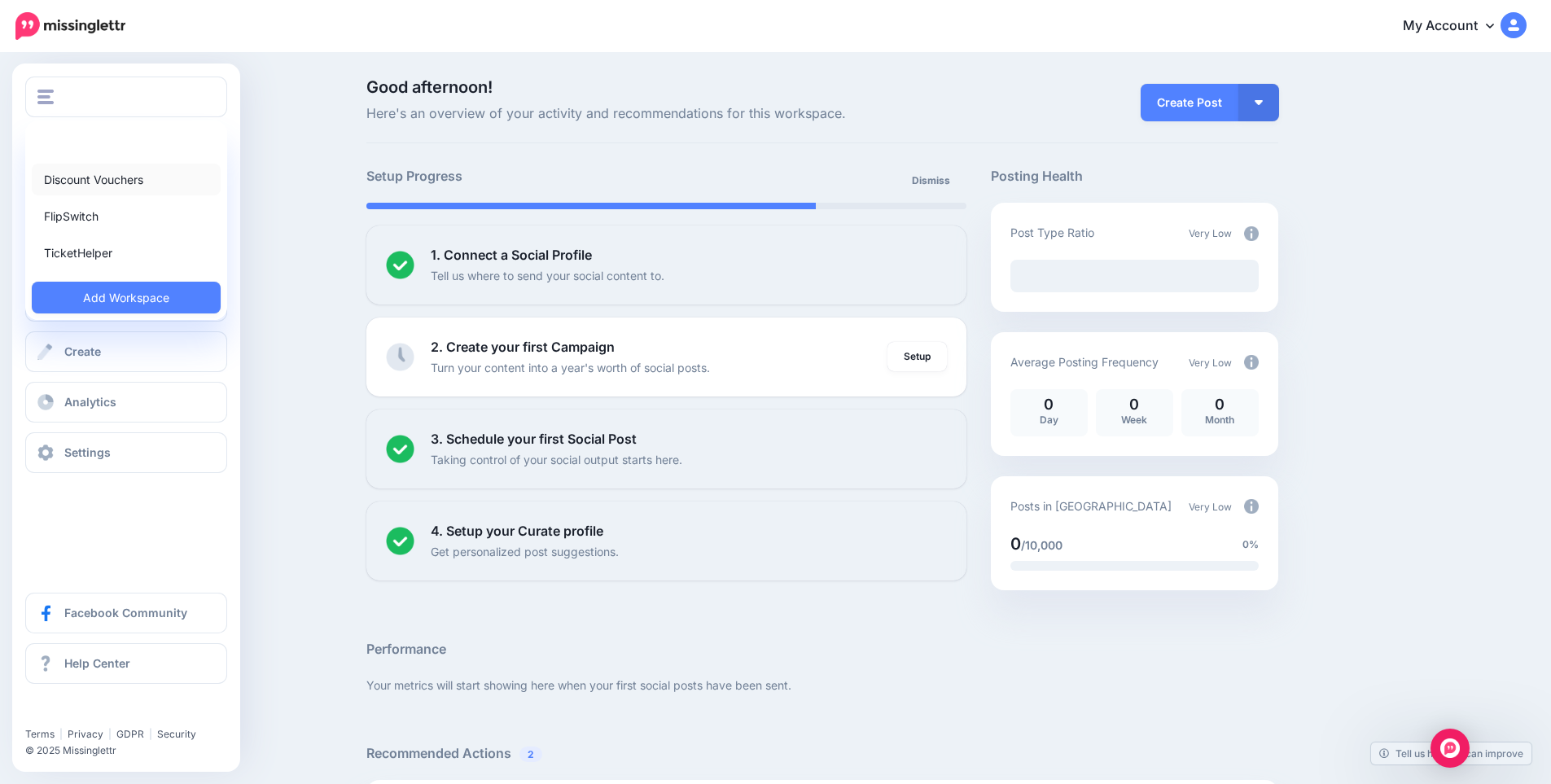
click at [66, 180] on link "Discount Vouchers" at bounding box center [126, 179] width 189 height 32
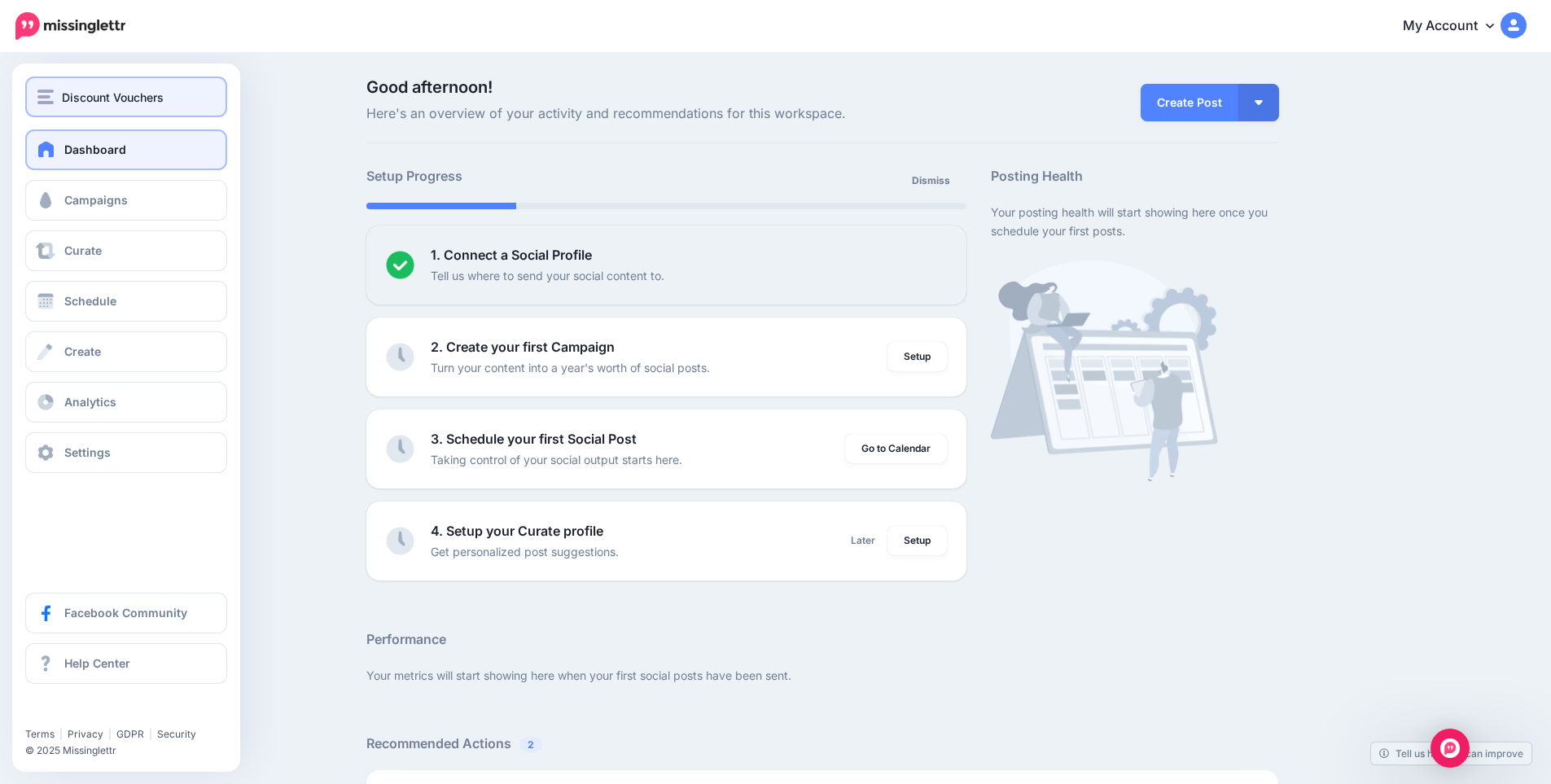
click at [75, 101] on span "Discount Vouchers" at bounding box center [112, 97] width 102 height 19
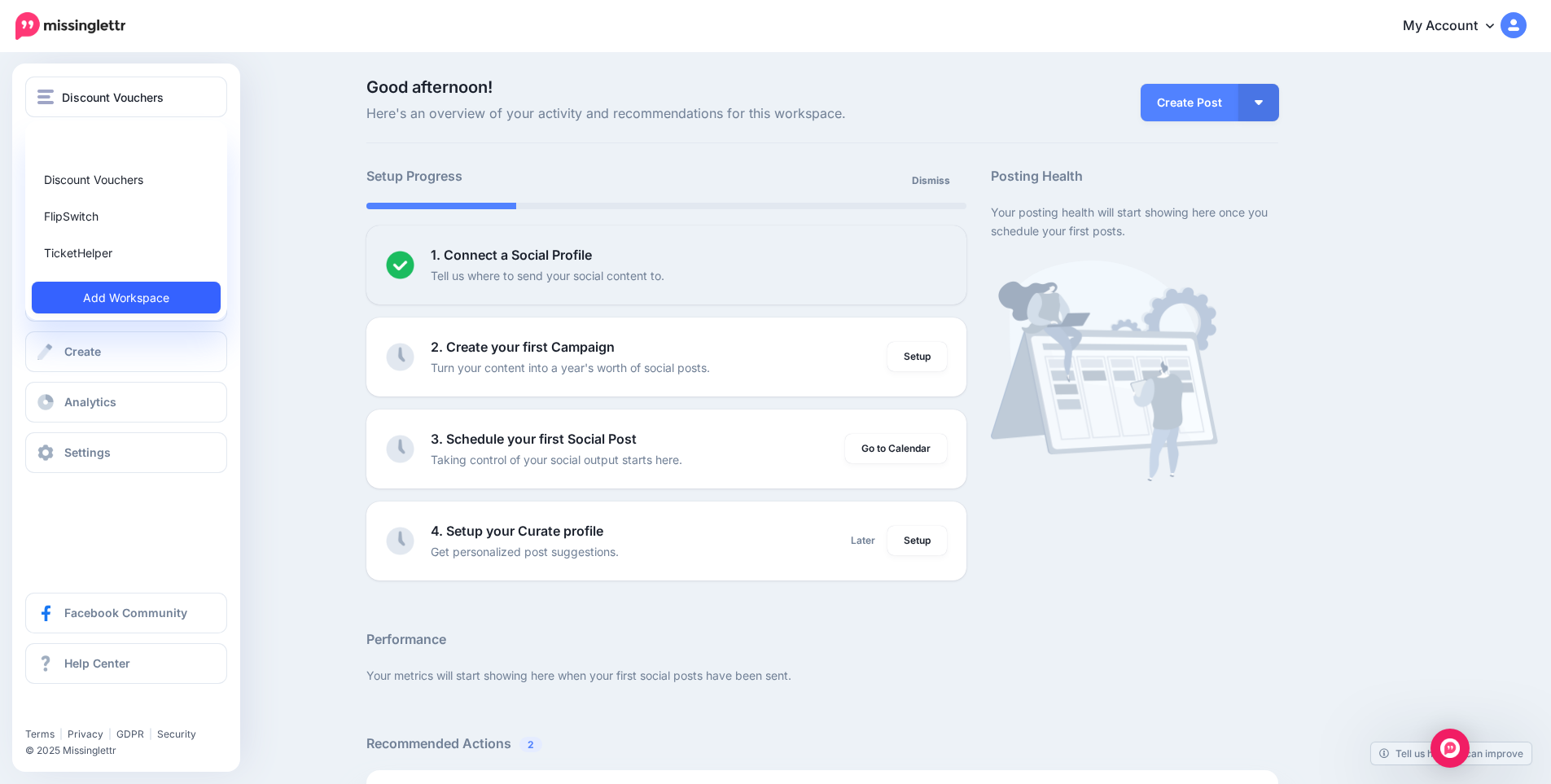
click at [112, 288] on link "Add Workspace" at bounding box center [126, 297] width 189 height 32
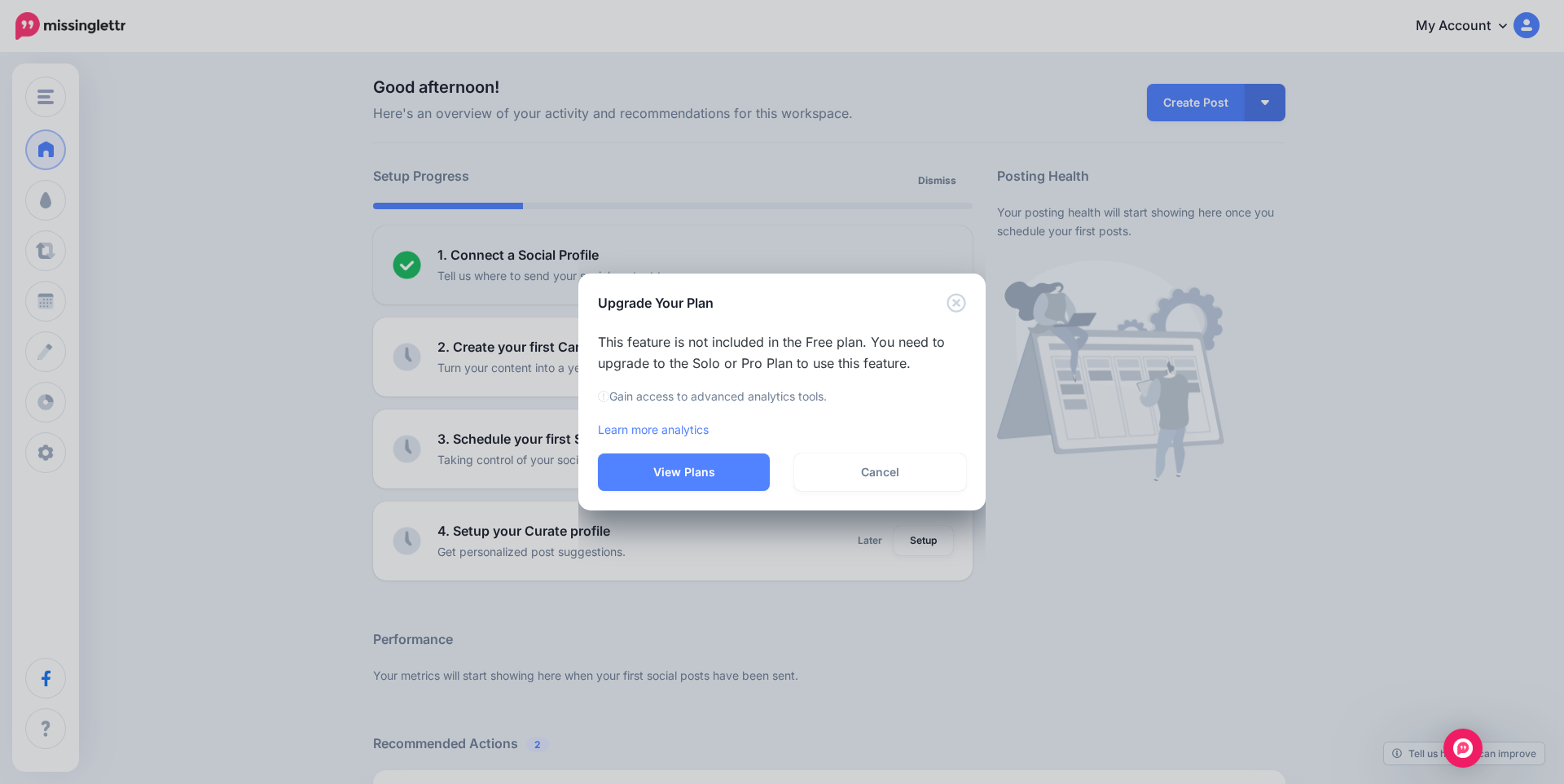
click at [965, 302] on div "Upgrade Your Plan" at bounding box center [782, 293] width 408 height 39
click at [962, 305] on icon "Close" at bounding box center [957, 303] width 20 height 20
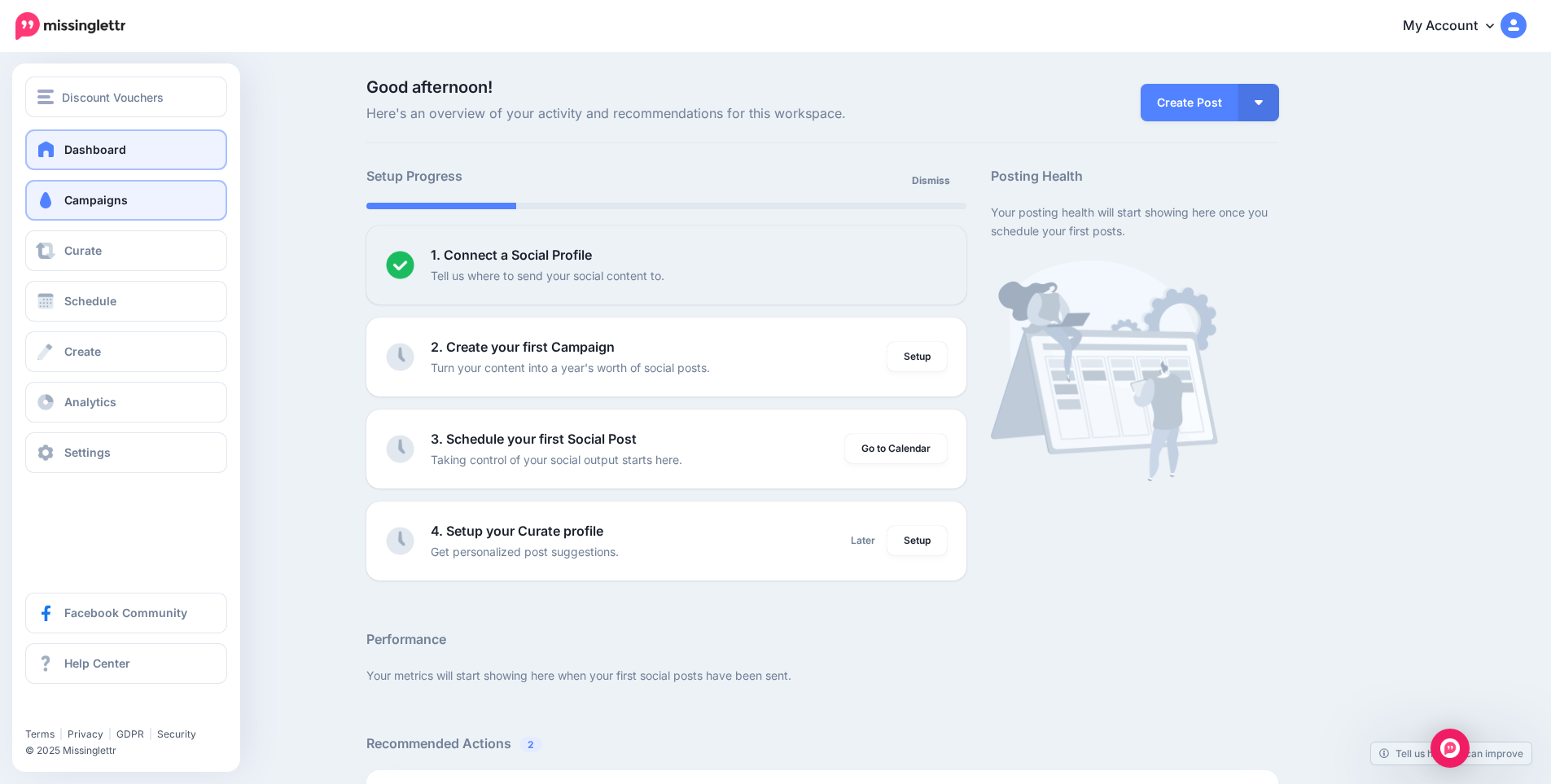
click at [89, 201] on span "Campaigns" at bounding box center [96, 200] width 64 height 14
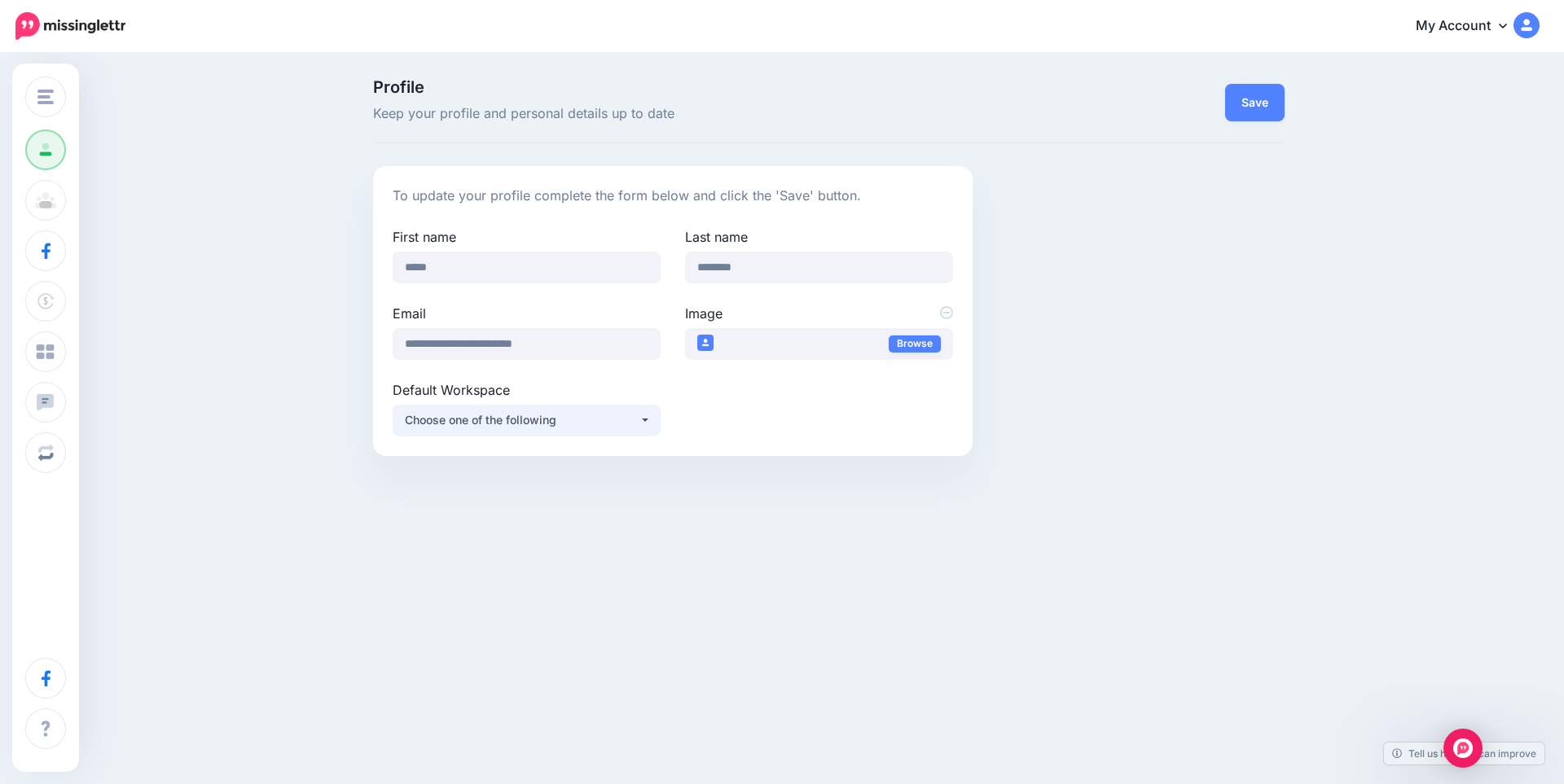
click at [613, 418] on div "Choose one of the following" at bounding box center [523, 421] width 235 height 20
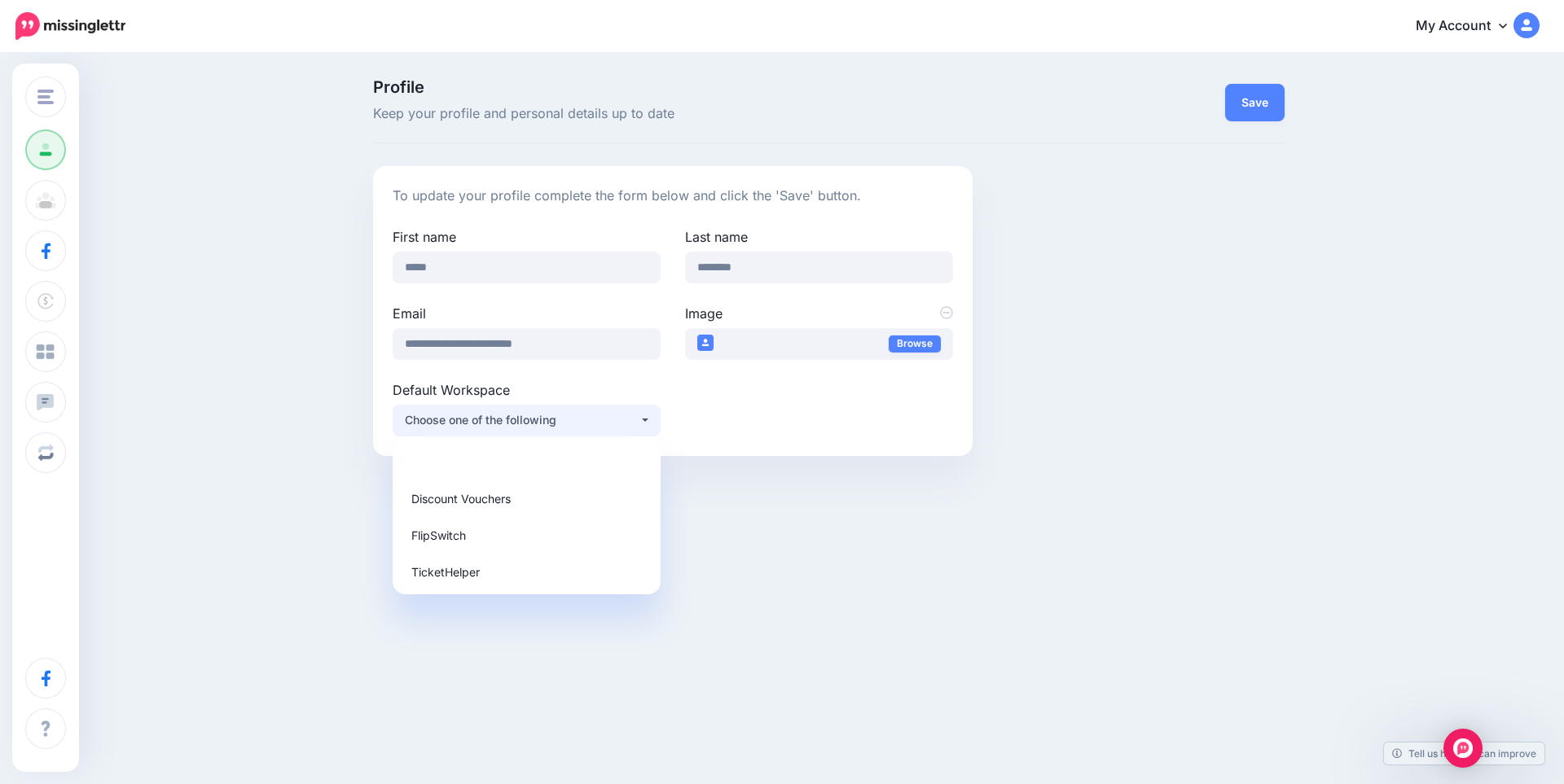
click at [613, 418] on div "Choose one of the following" at bounding box center [523, 421] width 235 height 20
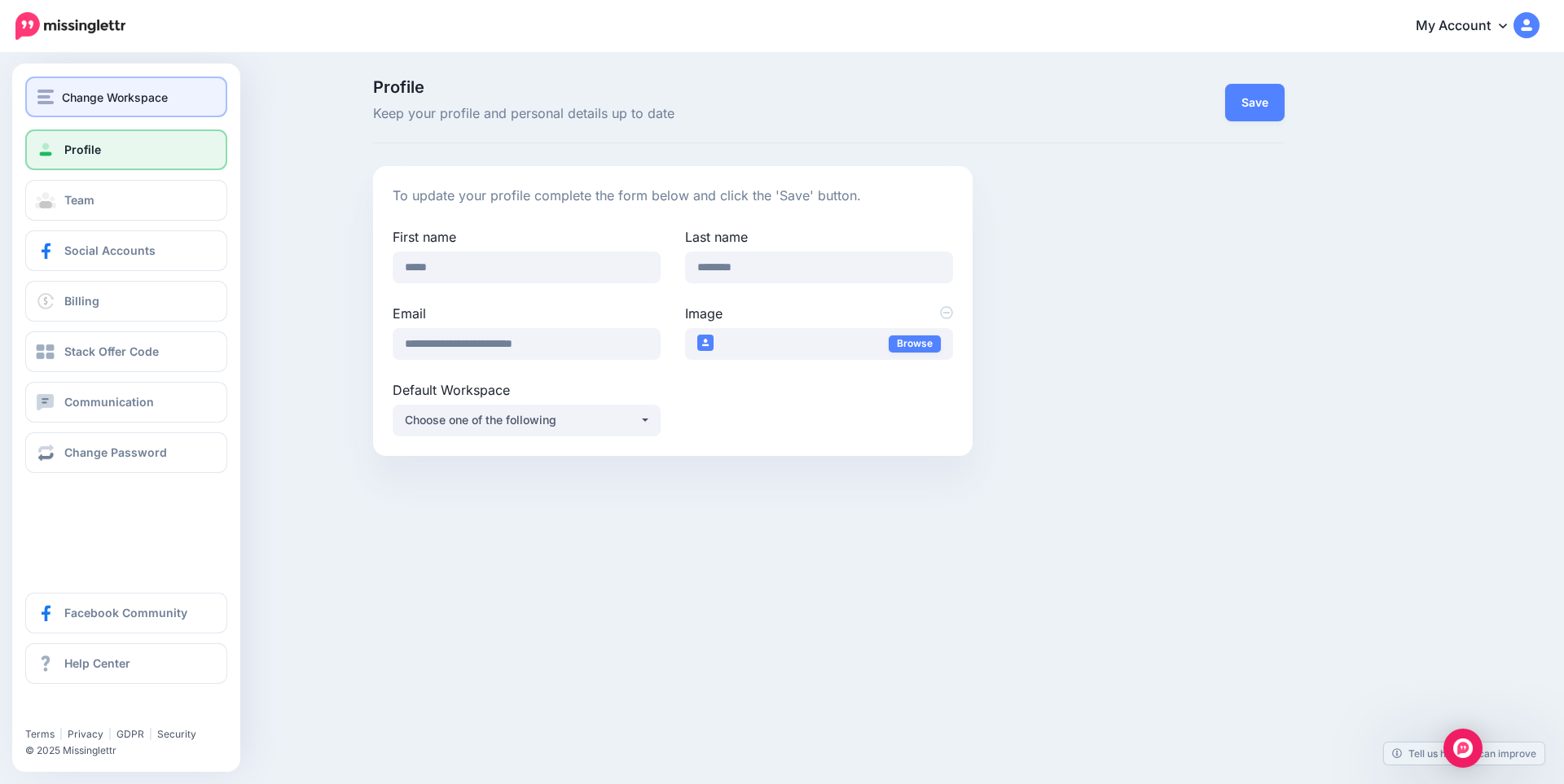
click at [55, 102] on div "Change Workspace" at bounding box center [126, 97] width 178 height 19
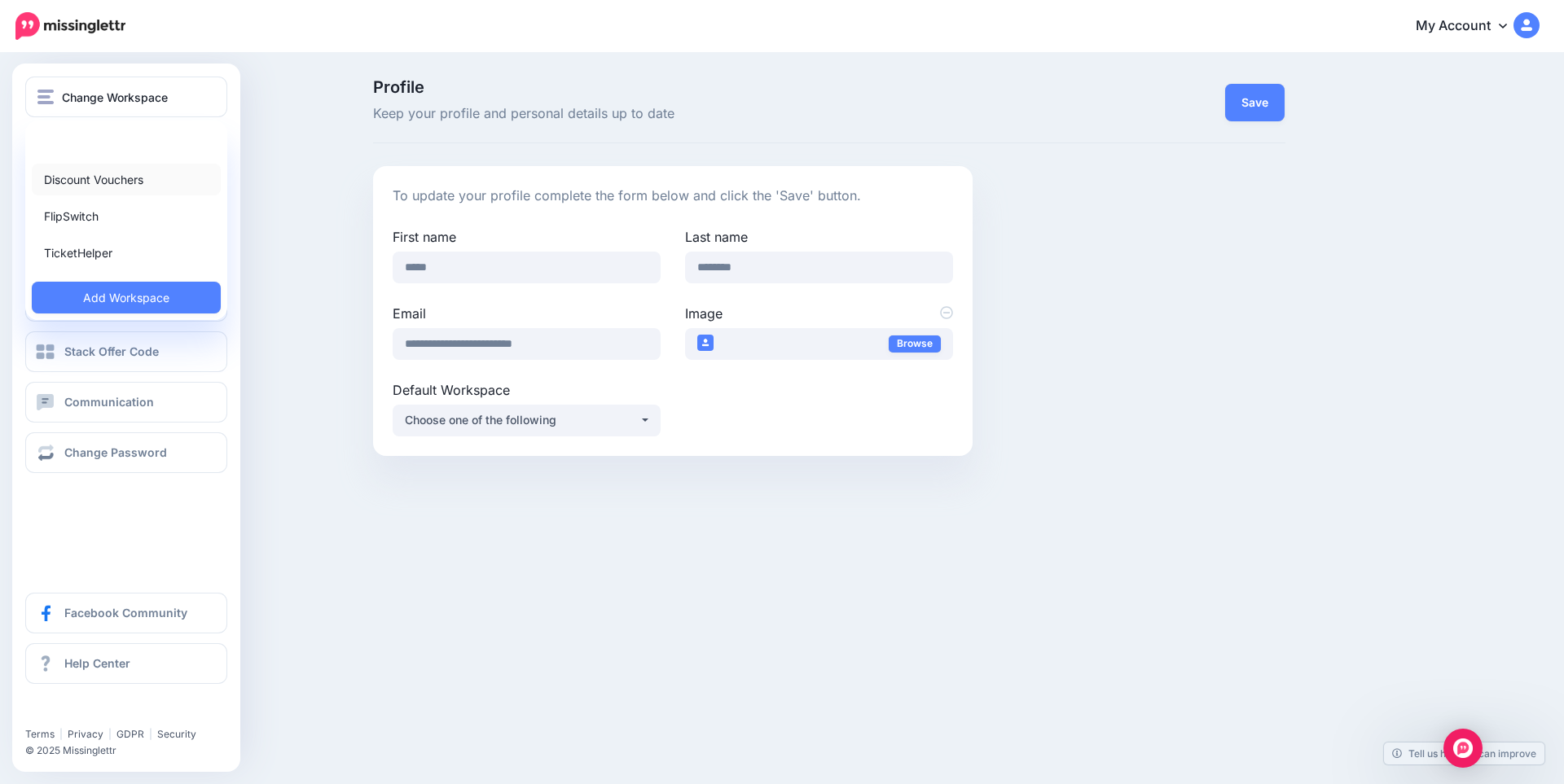
click at [73, 174] on link "Discount Vouchers" at bounding box center [126, 179] width 189 height 32
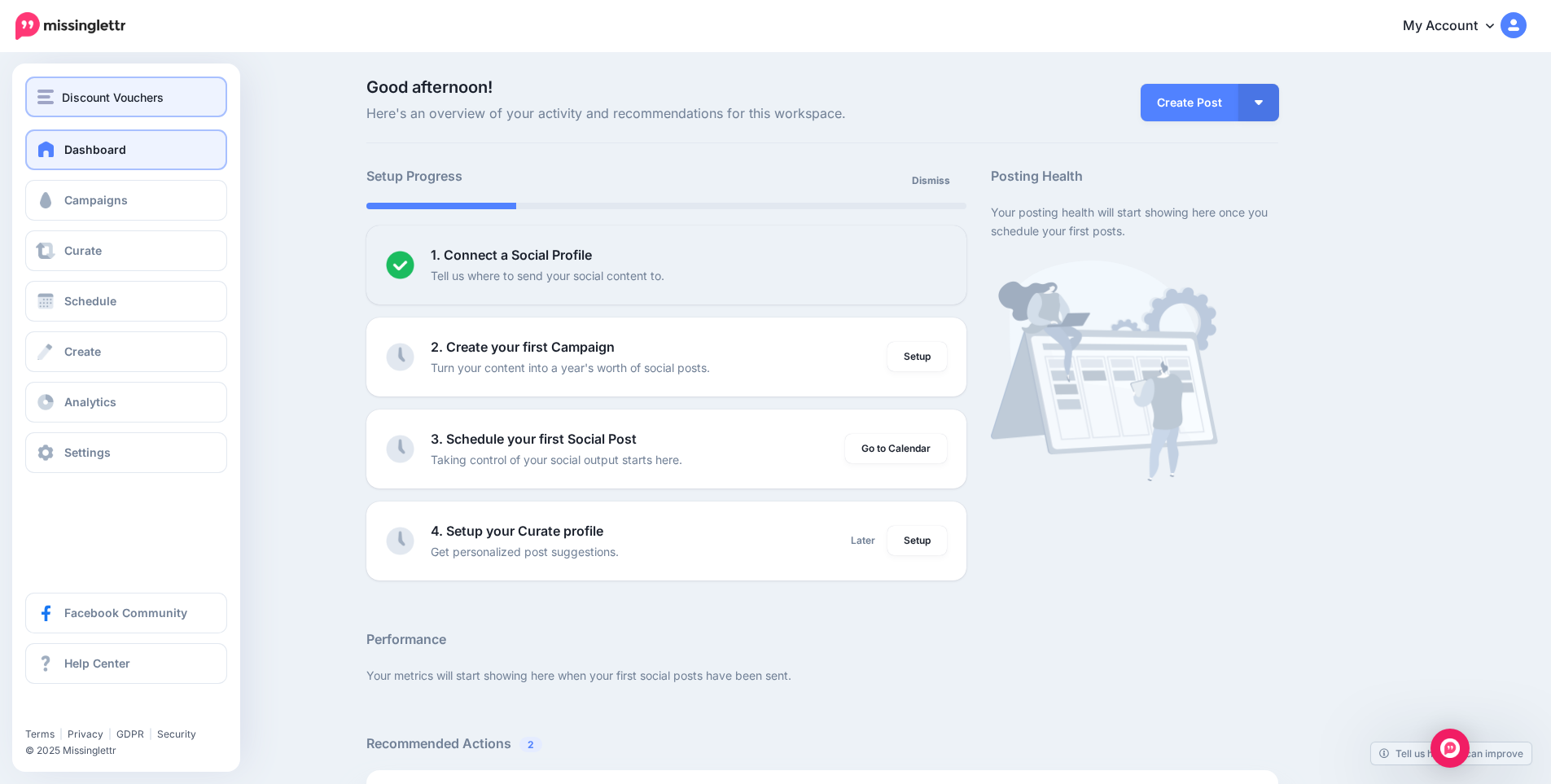
click at [86, 102] on span "Discount Vouchers" at bounding box center [112, 97] width 102 height 19
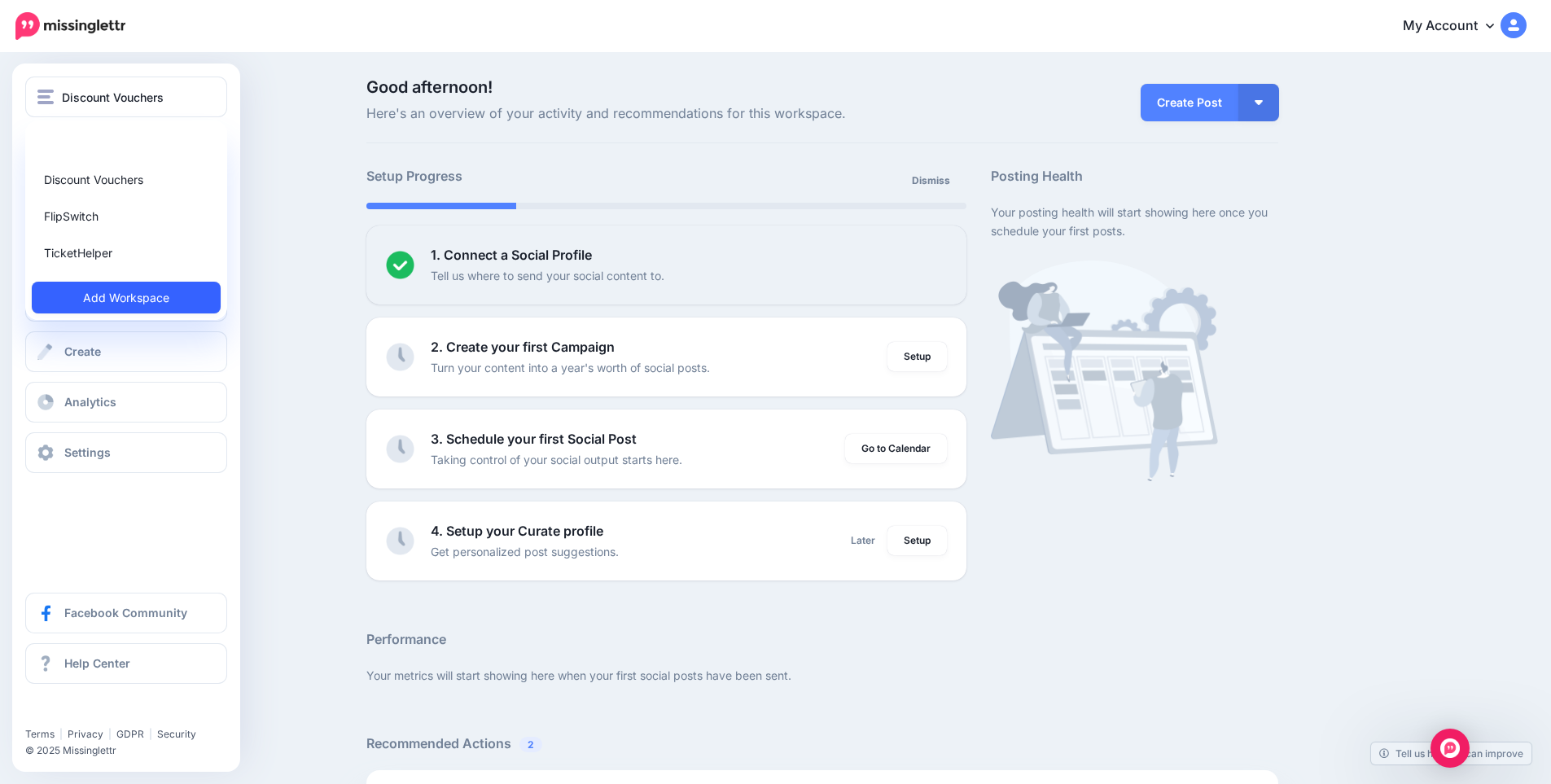
click at [129, 308] on link "Add Workspace" at bounding box center [126, 297] width 189 height 32
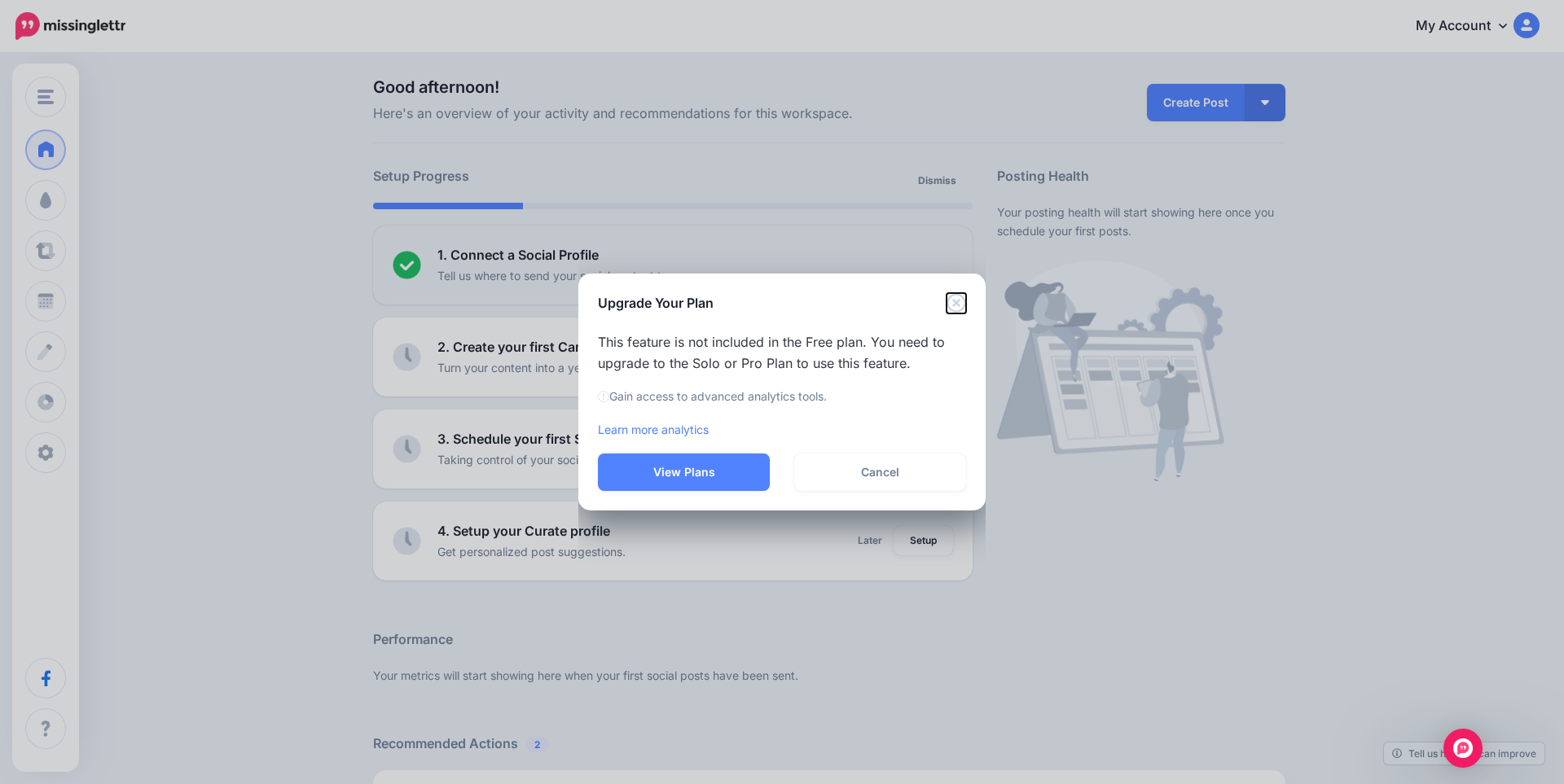
click at [957, 306] on icon "Close" at bounding box center [957, 303] width 20 height 20
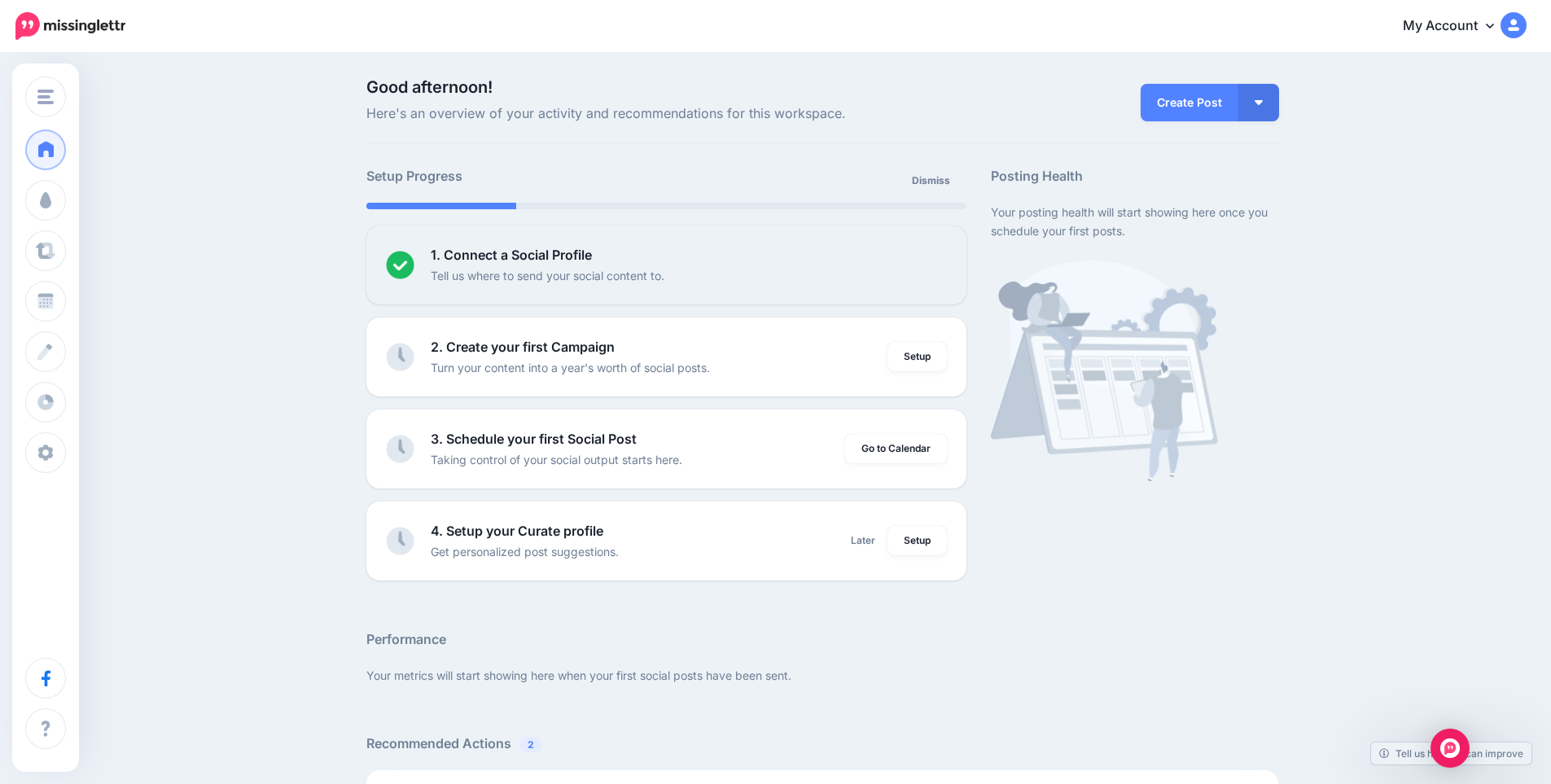
click at [1527, 10] on link "My Account" at bounding box center [1457, 26] width 140 height 40
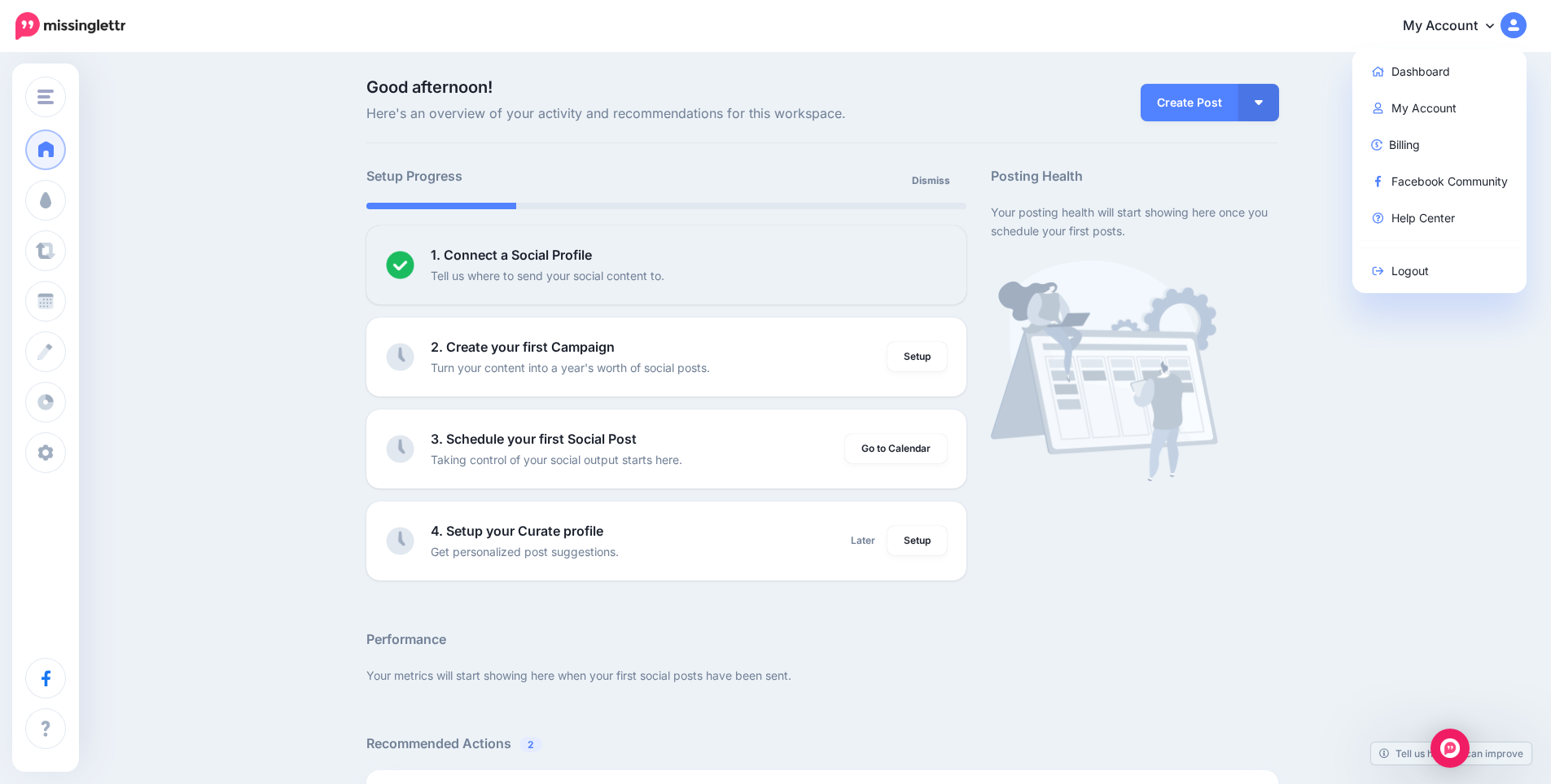
click at [1375, 425] on div "Good afternoon! Here's an overview of your activity and recommendations for thi…" at bounding box center [775, 722] width 1551 height 1336
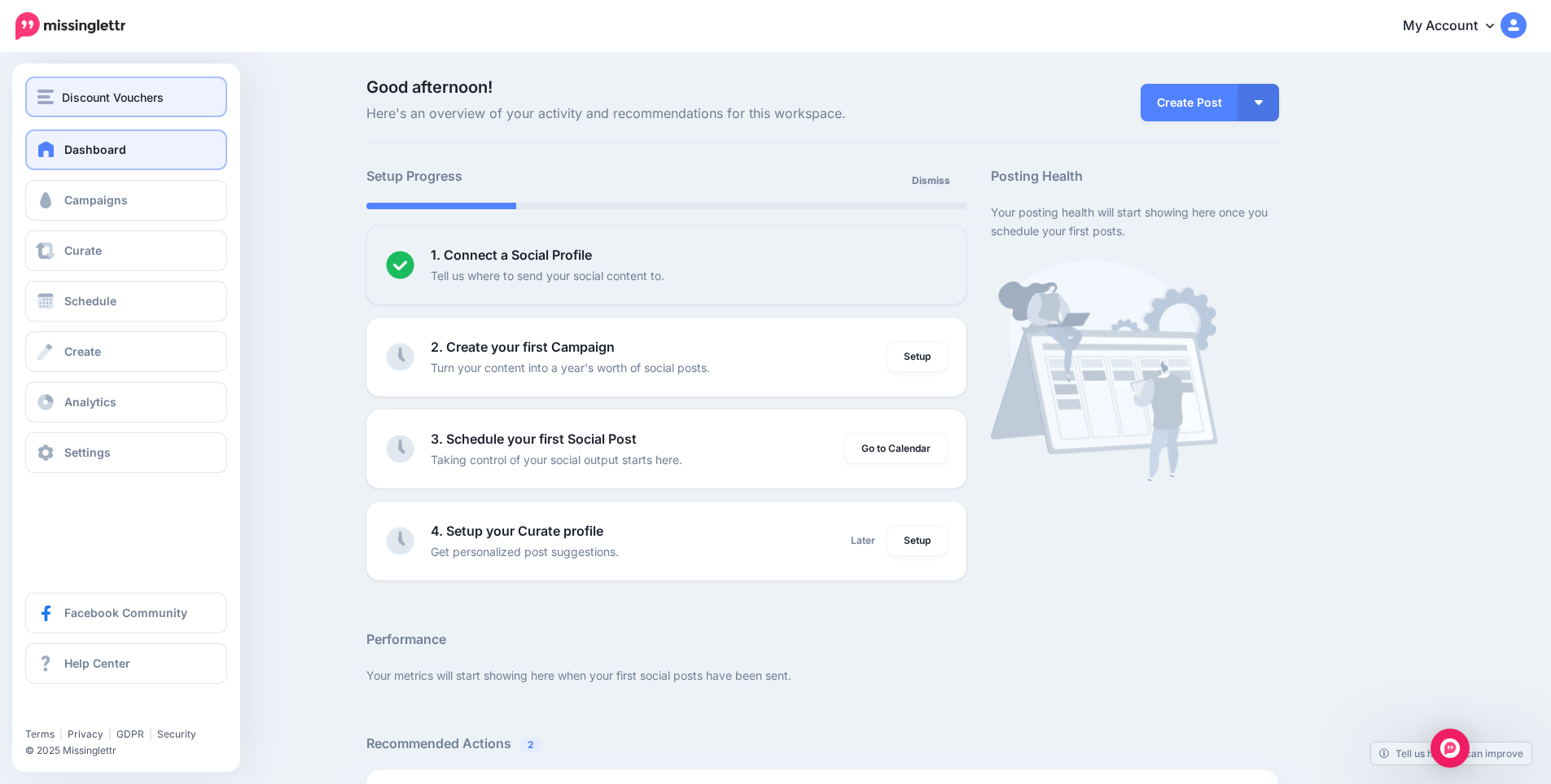
click at [68, 92] on span "Discount Vouchers" at bounding box center [112, 97] width 102 height 19
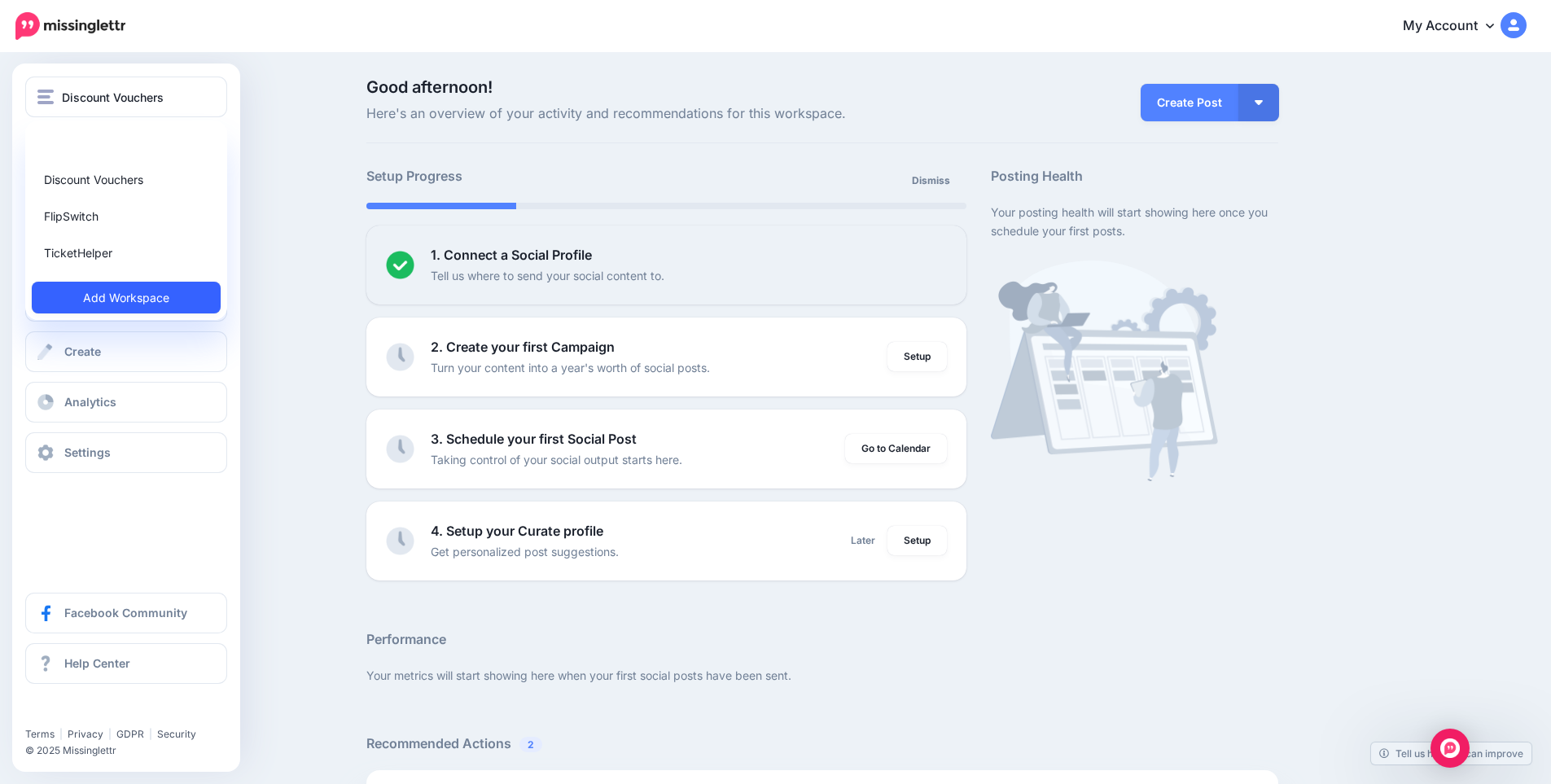
click at [77, 293] on link "Add Workspace" at bounding box center [126, 297] width 189 height 32
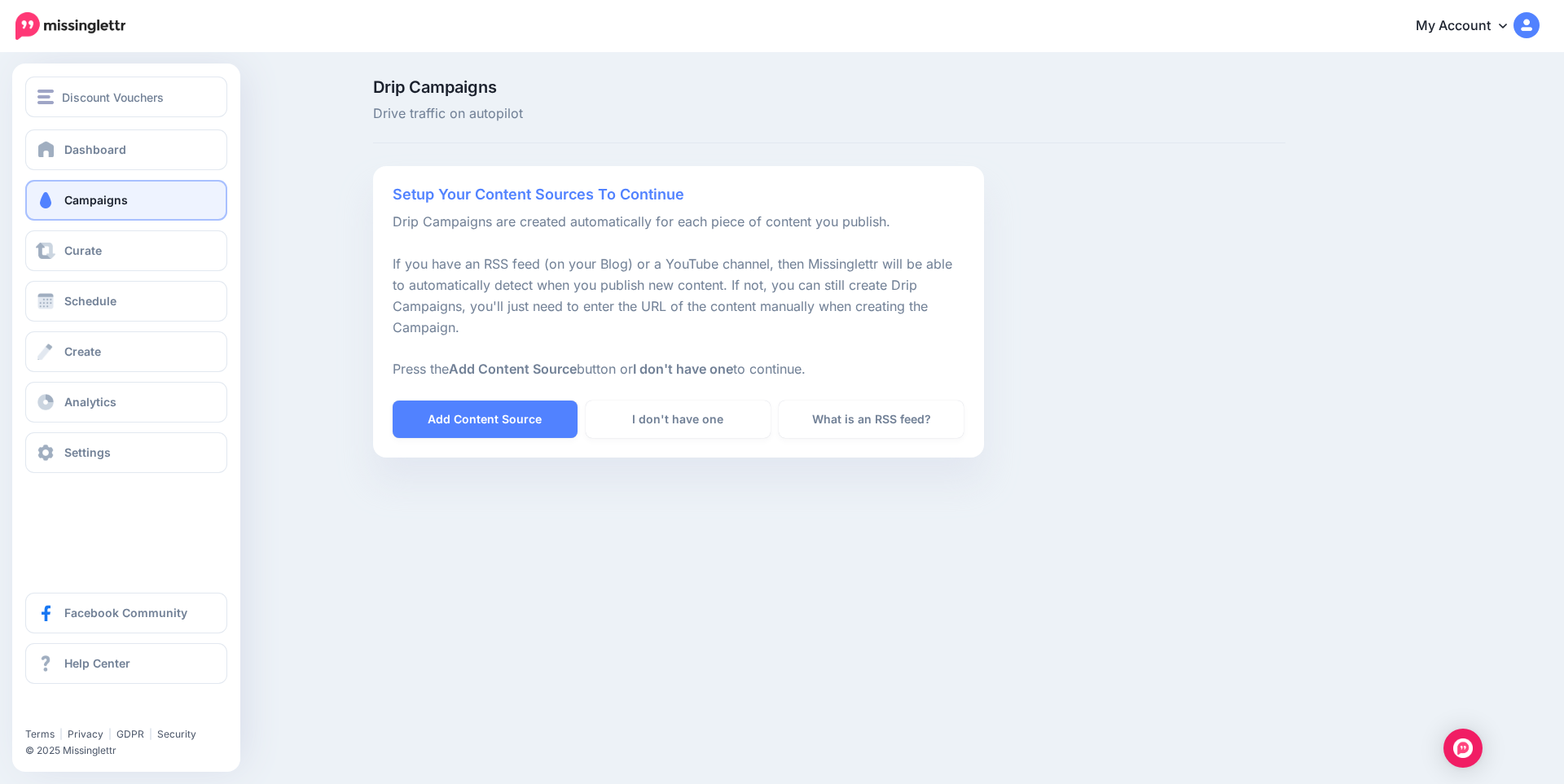
click at [55, 118] on div at bounding box center [126, 103] width 228 height 53
click at [63, 86] on button "Discount Vouchers" at bounding box center [126, 97] width 202 height 41
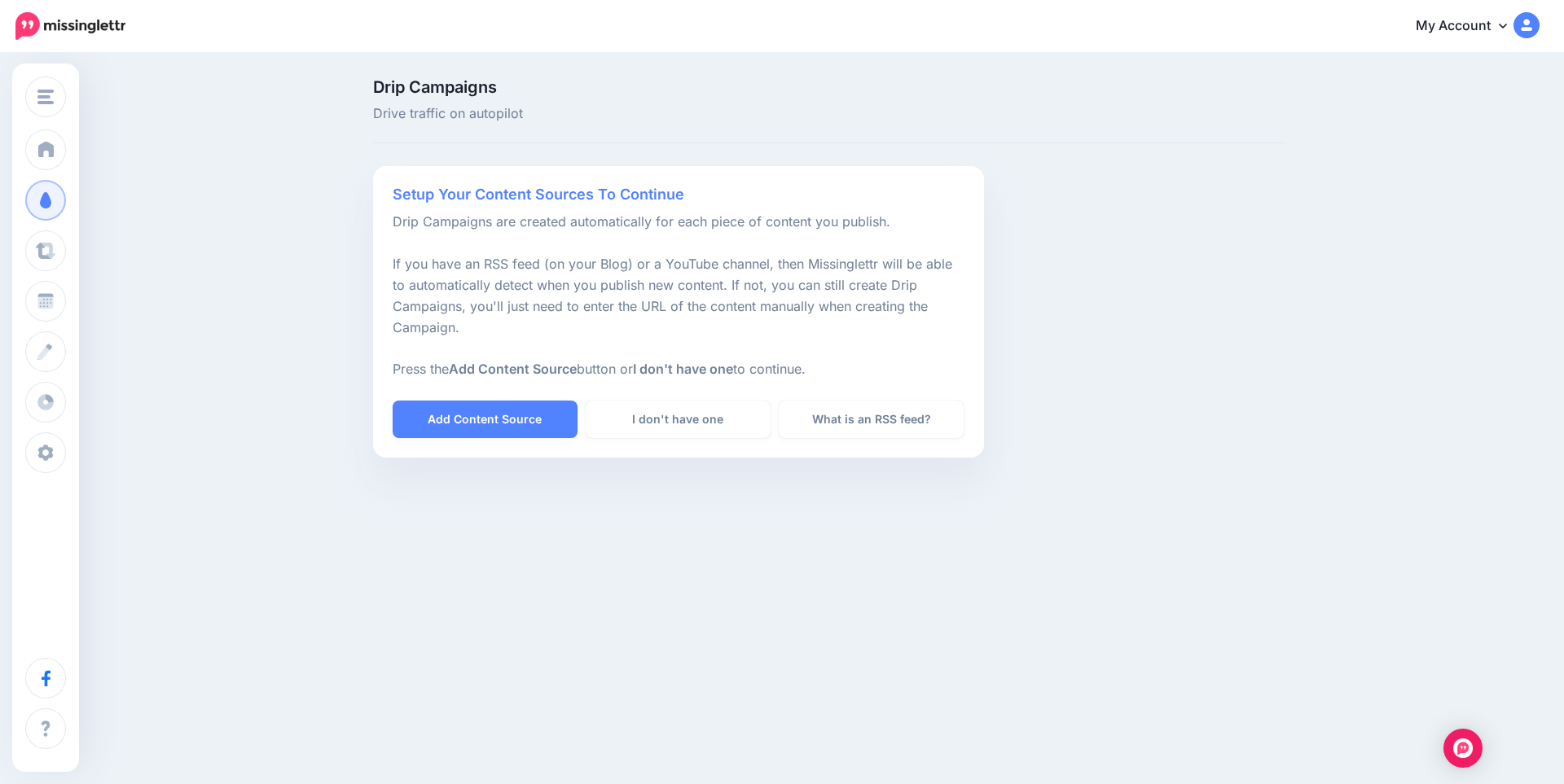
click at [280, 370] on div "Drip Campaigns Drive traffic on autopilot Setup Your Content Sources To Continu…" at bounding box center [782, 275] width 1564 height 440
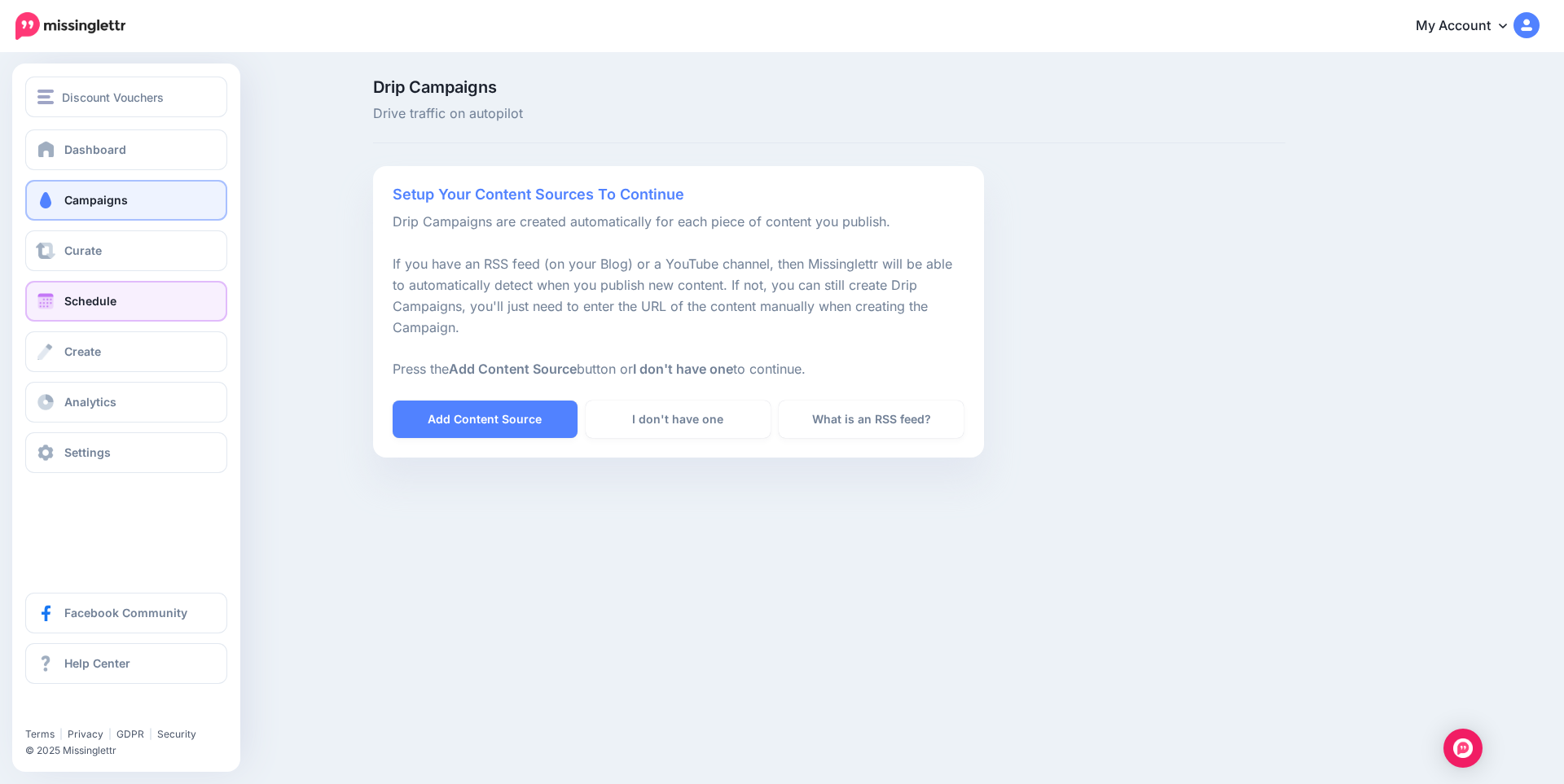
click at [64, 294] on span "Schedule" at bounding box center [91, 301] width 52 height 14
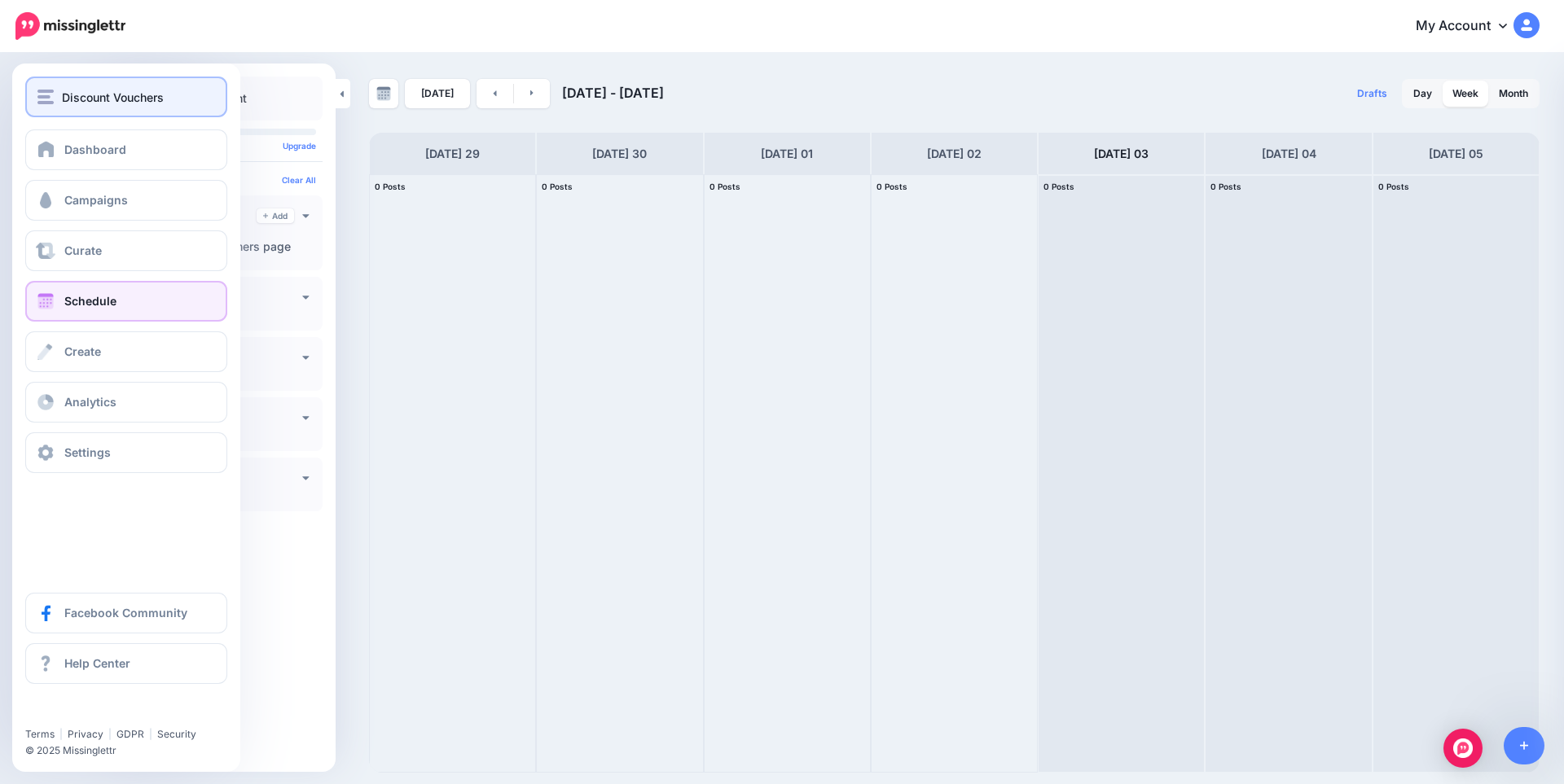
drag, startPoint x: 44, startPoint y: 108, endPoint x: 42, endPoint y: 83, distance: 25.1
click at [42, 83] on button "Discount Vouchers" at bounding box center [126, 97] width 202 height 41
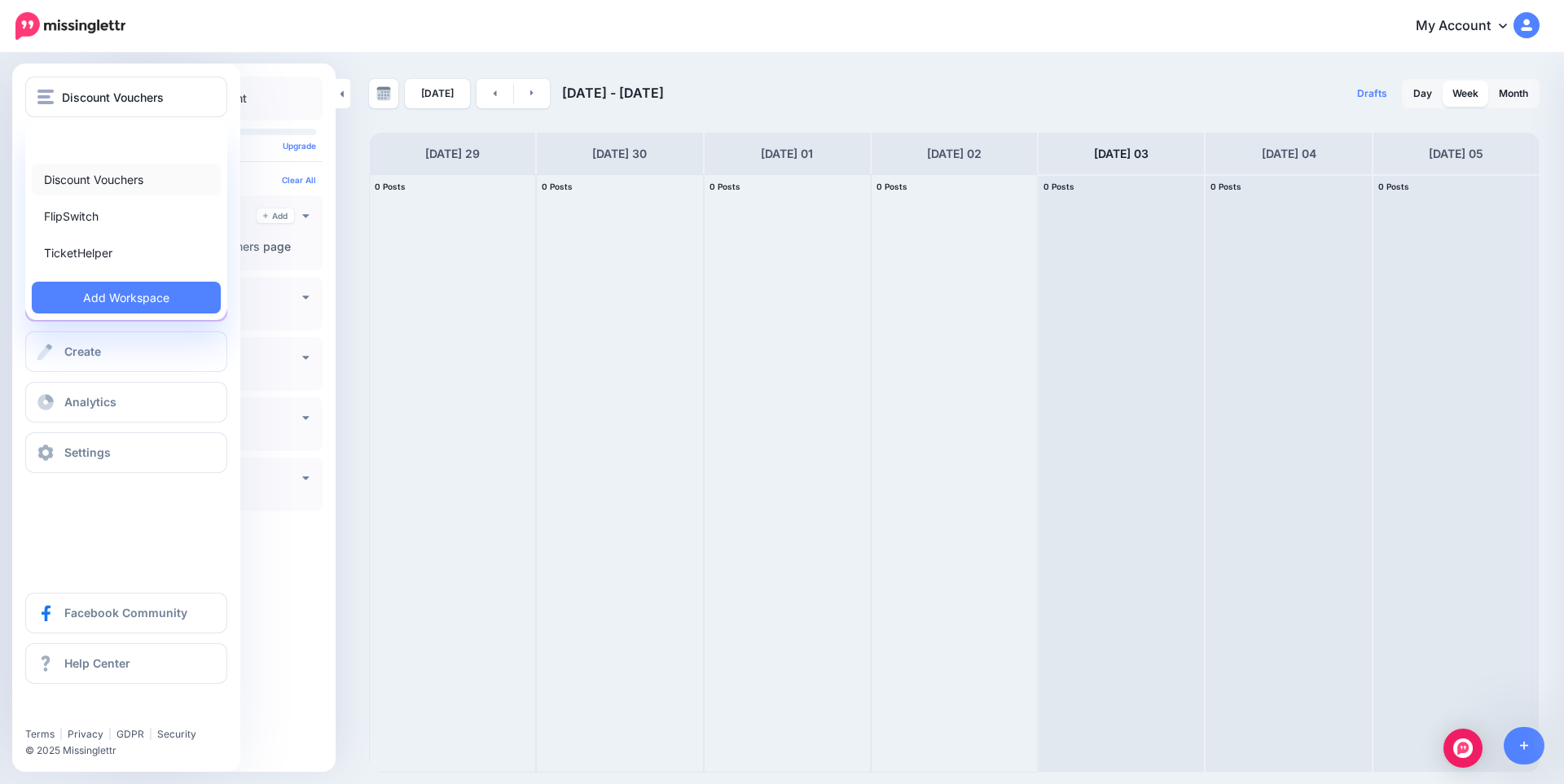
click at [88, 176] on link "Discount Vouchers" at bounding box center [126, 179] width 189 height 32
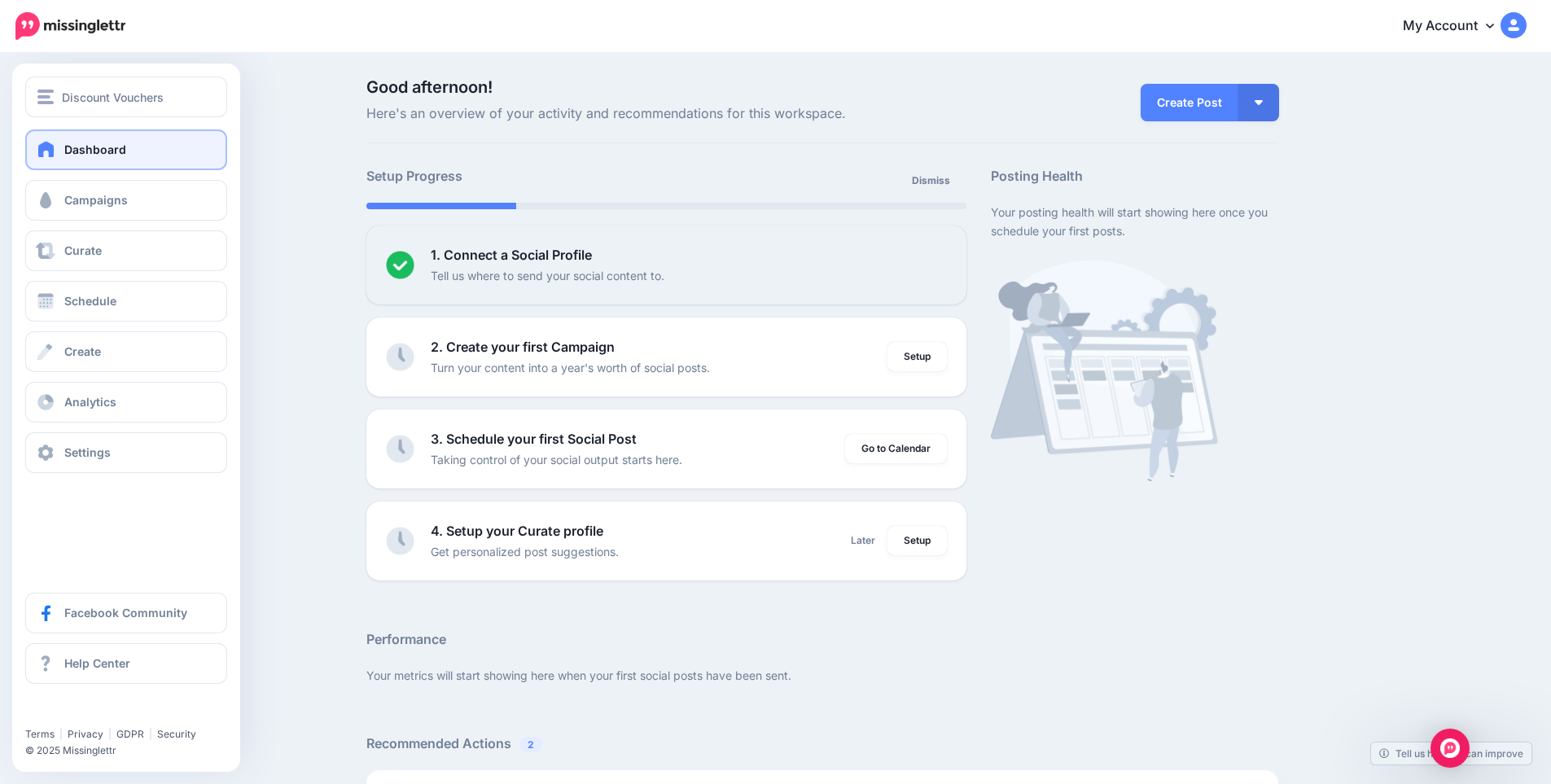
click at [95, 150] on span "Dashboard" at bounding box center [95, 149] width 62 height 14
click at [125, 294] on link "Schedule" at bounding box center [126, 302] width 202 height 41
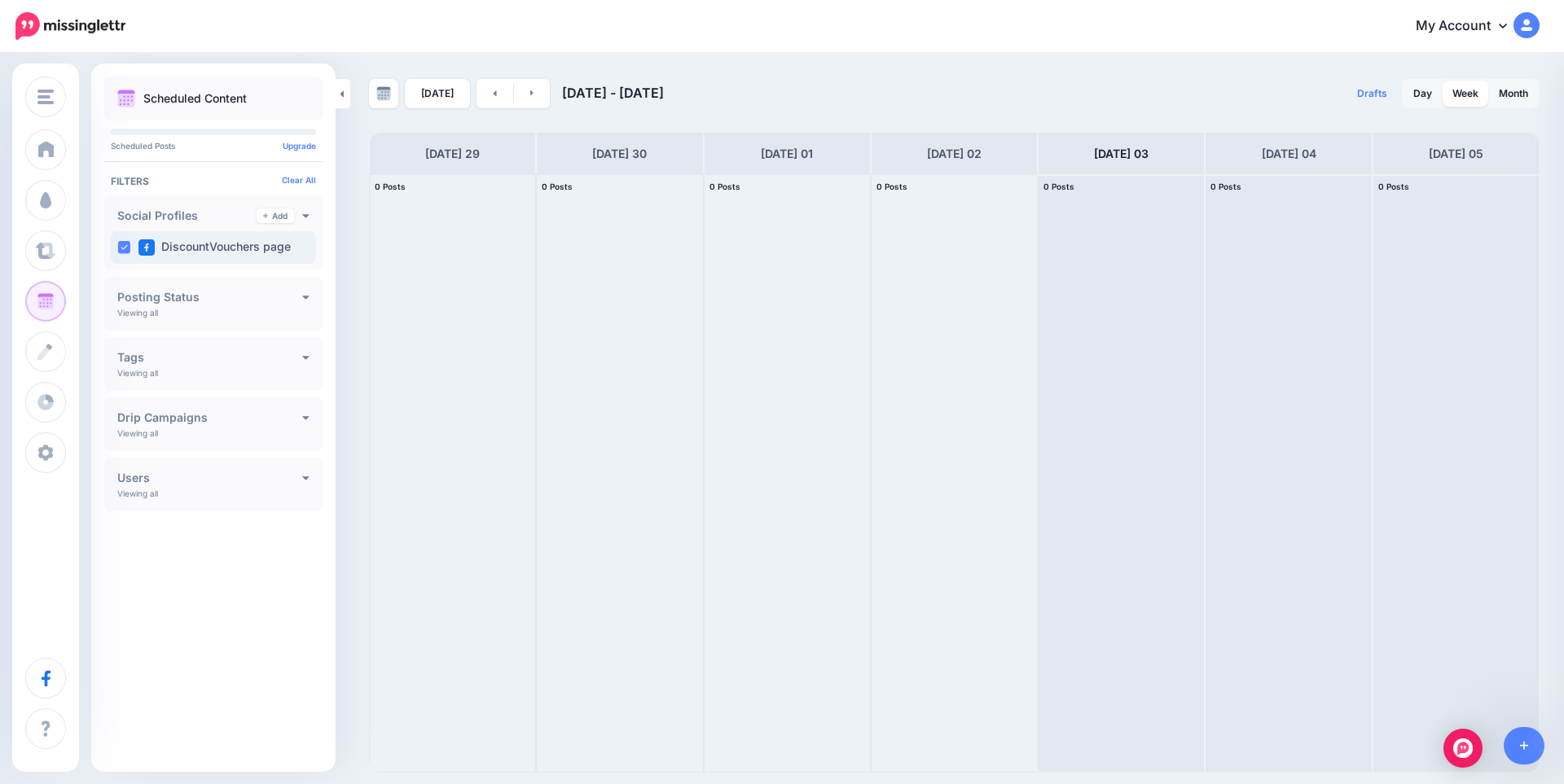
click at [196, 248] on label "DiscountVouchers page" at bounding box center [214, 248] width 152 height 16
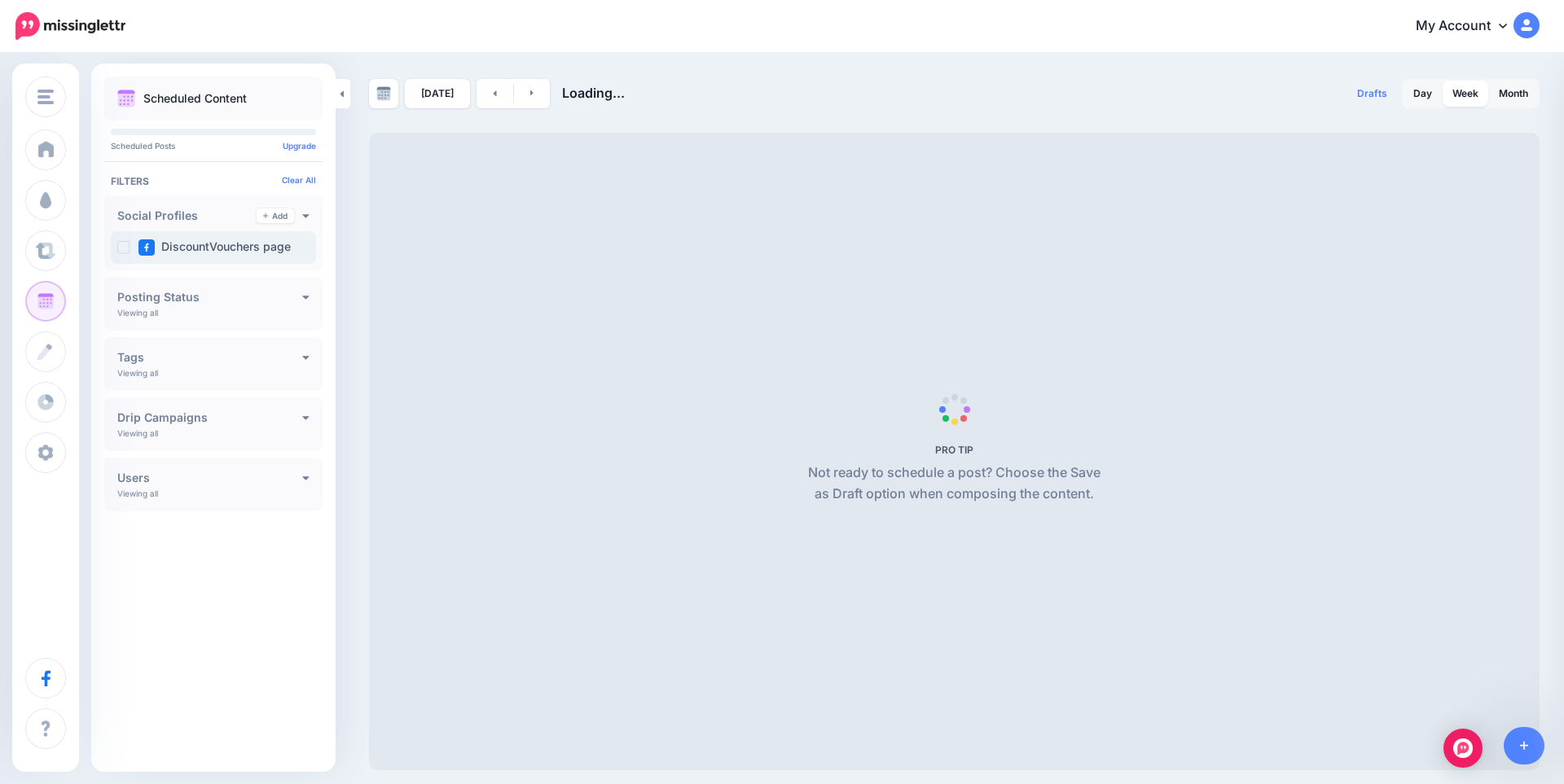
click at [196, 247] on label "DiscountVouchers page" at bounding box center [214, 248] width 152 height 16
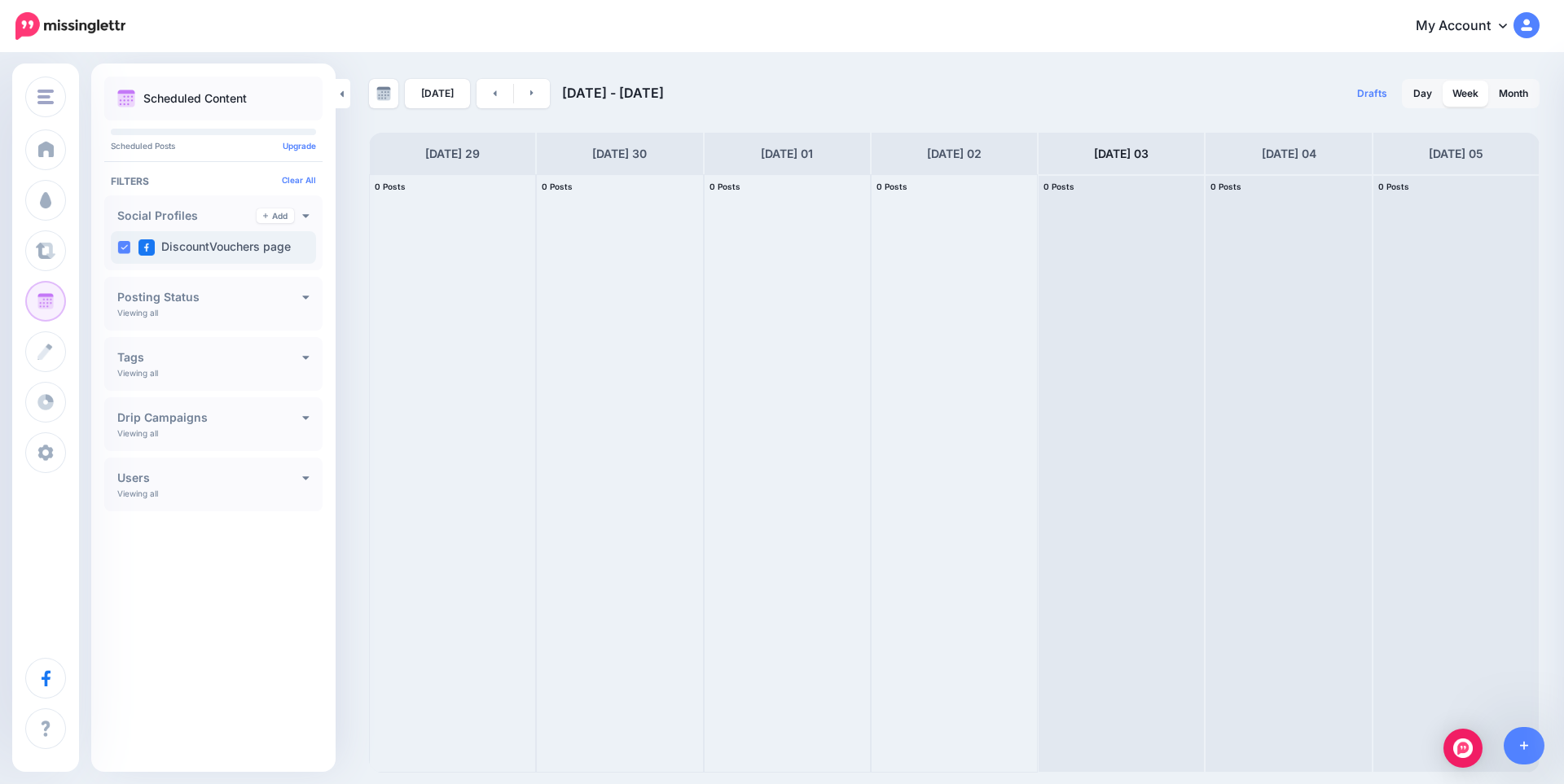
drag, startPoint x: 196, startPoint y: 247, endPoint x: 151, endPoint y: 241, distance: 45.4
click at [151, 241] on img at bounding box center [147, 248] width 16 height 16
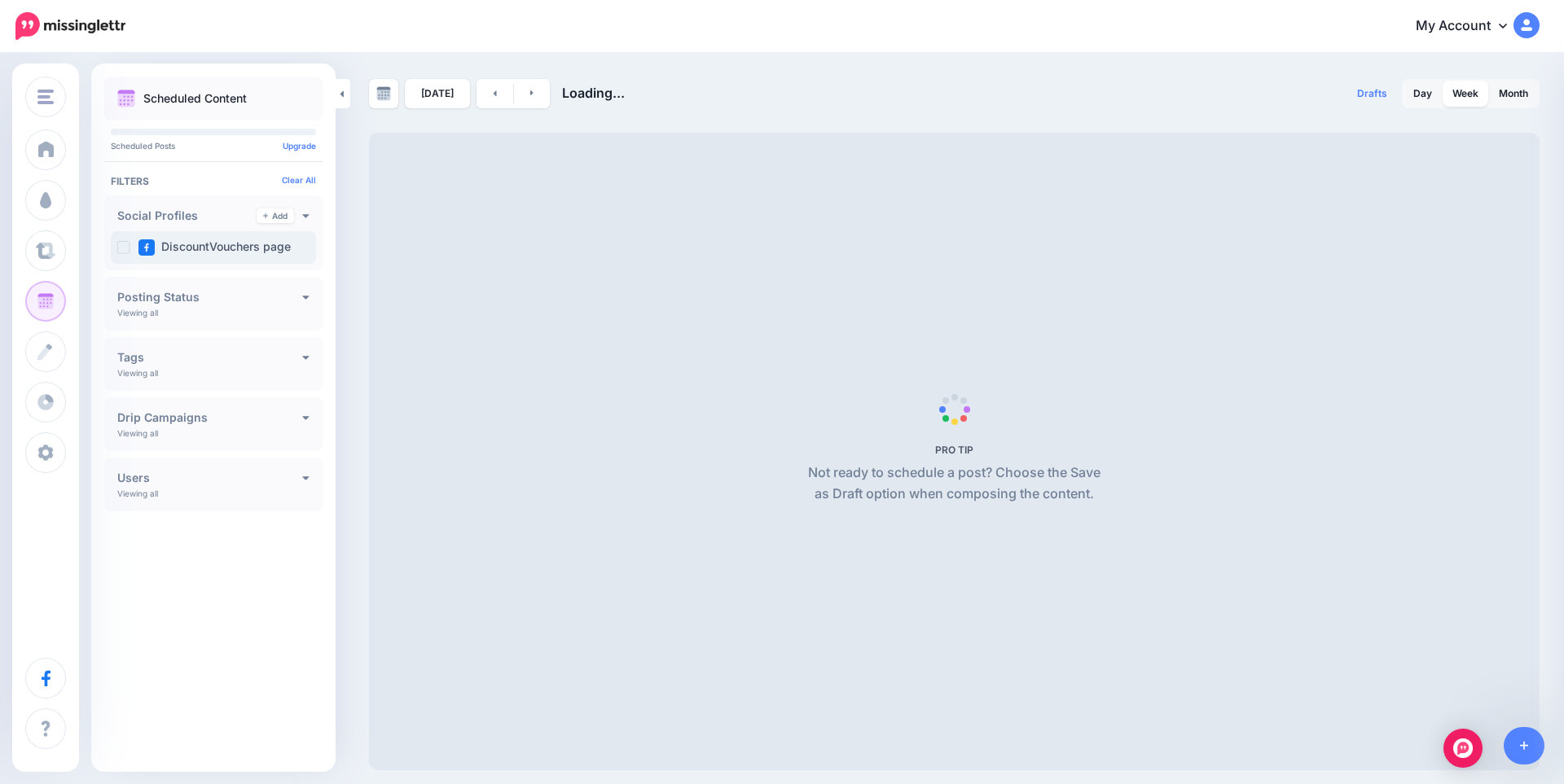
click at [151, 241] on img at bounding box center [147, 248] width 16 height 16
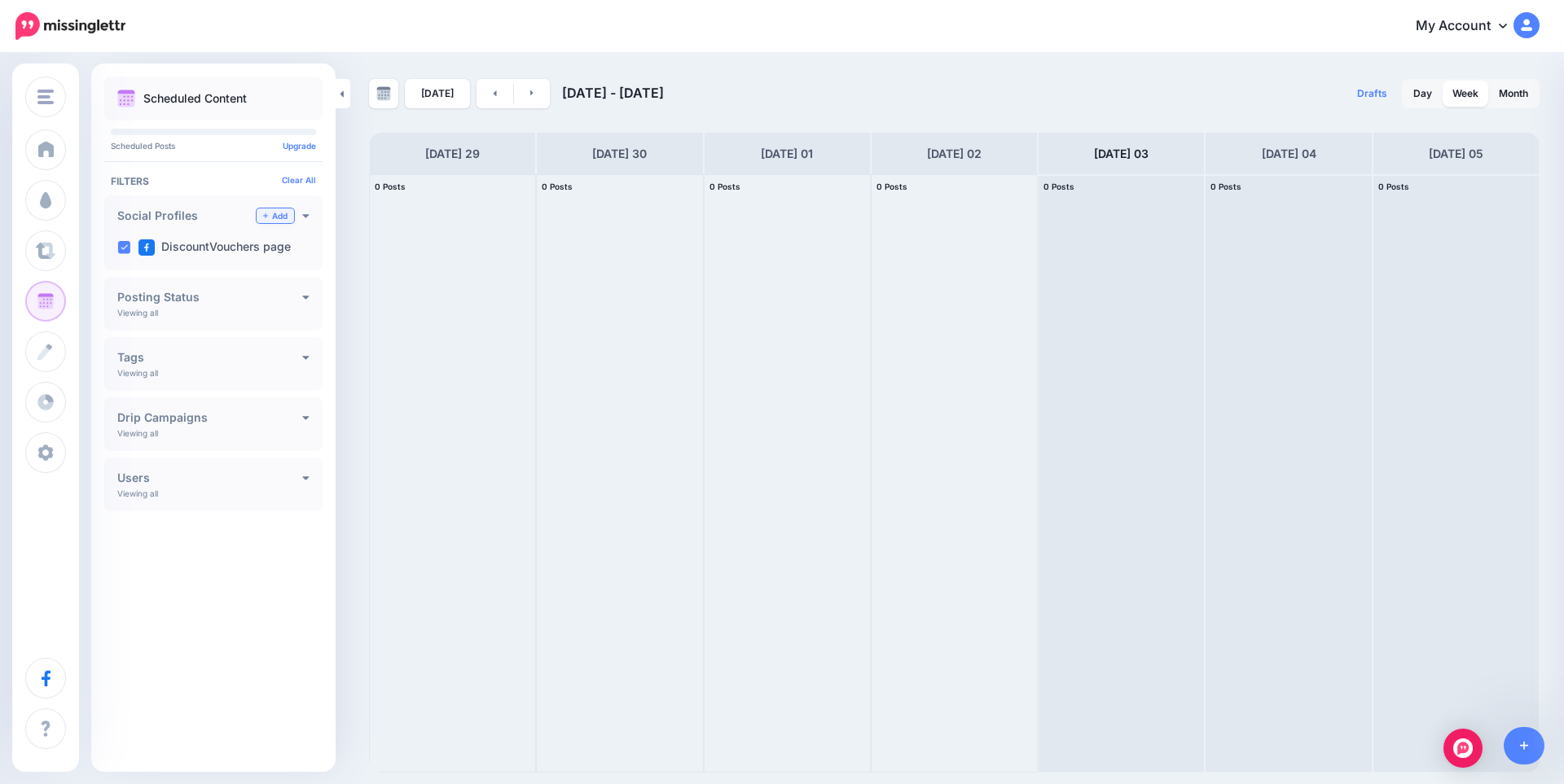
click at [276, 217] on link "Add" at bounding box center [276, 216] width 38 height 15
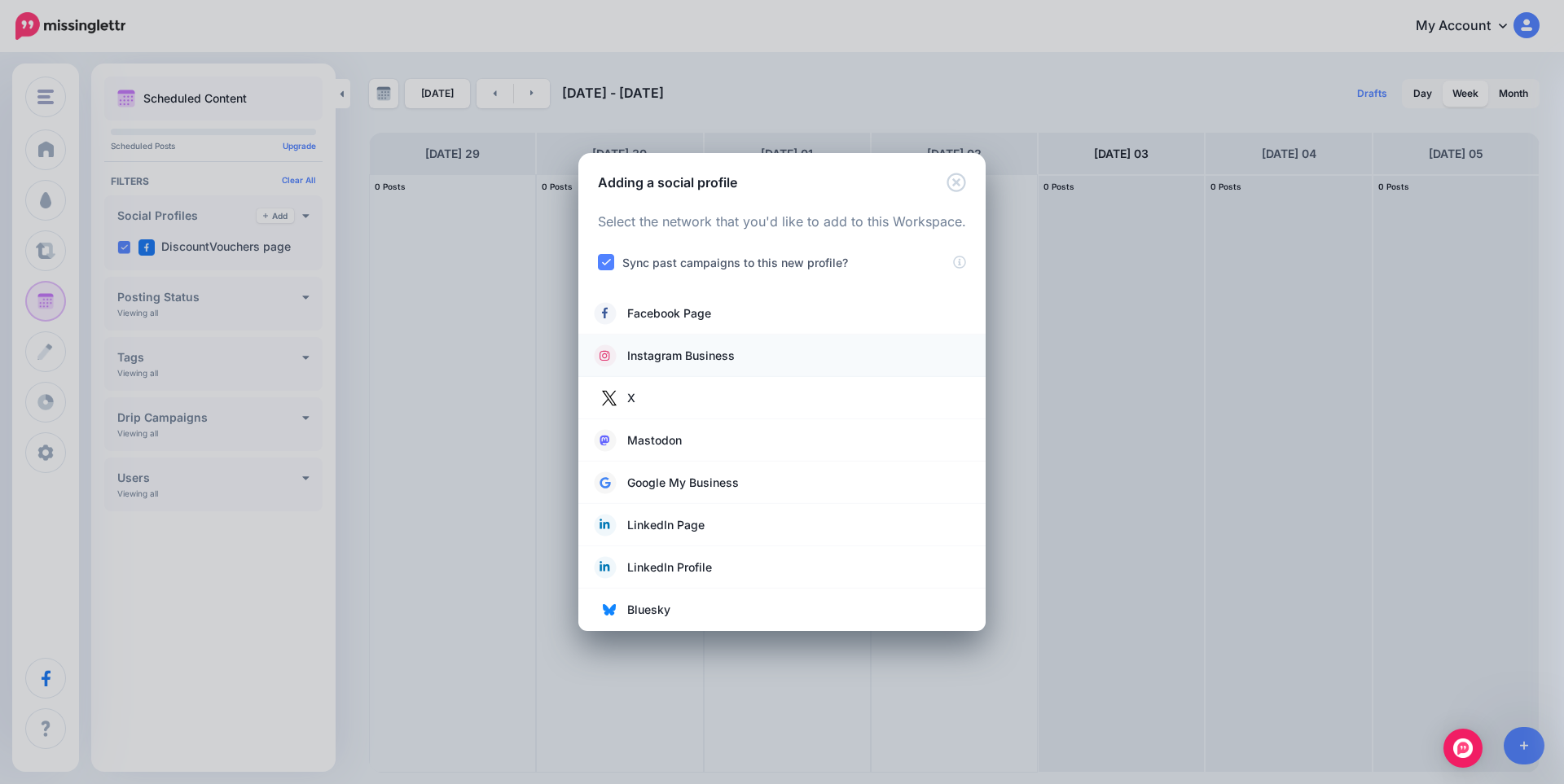
click at [699, 360] on span "Instagram Business" at bounding box center [681, 356] width 108 height 20
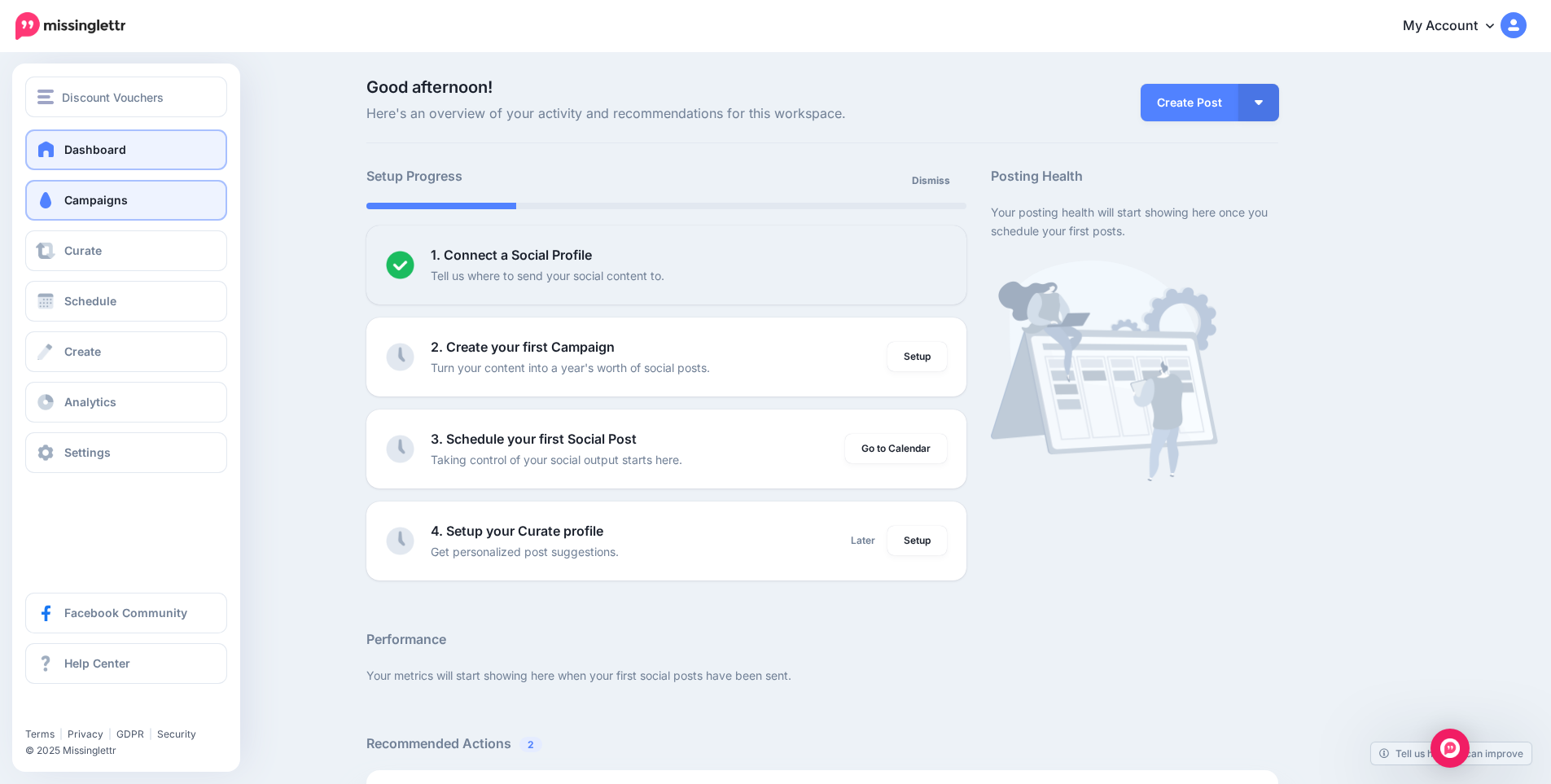
click at [84, 192] on link "Campaigns" at bounding box center [126, 200] width 202 height 41
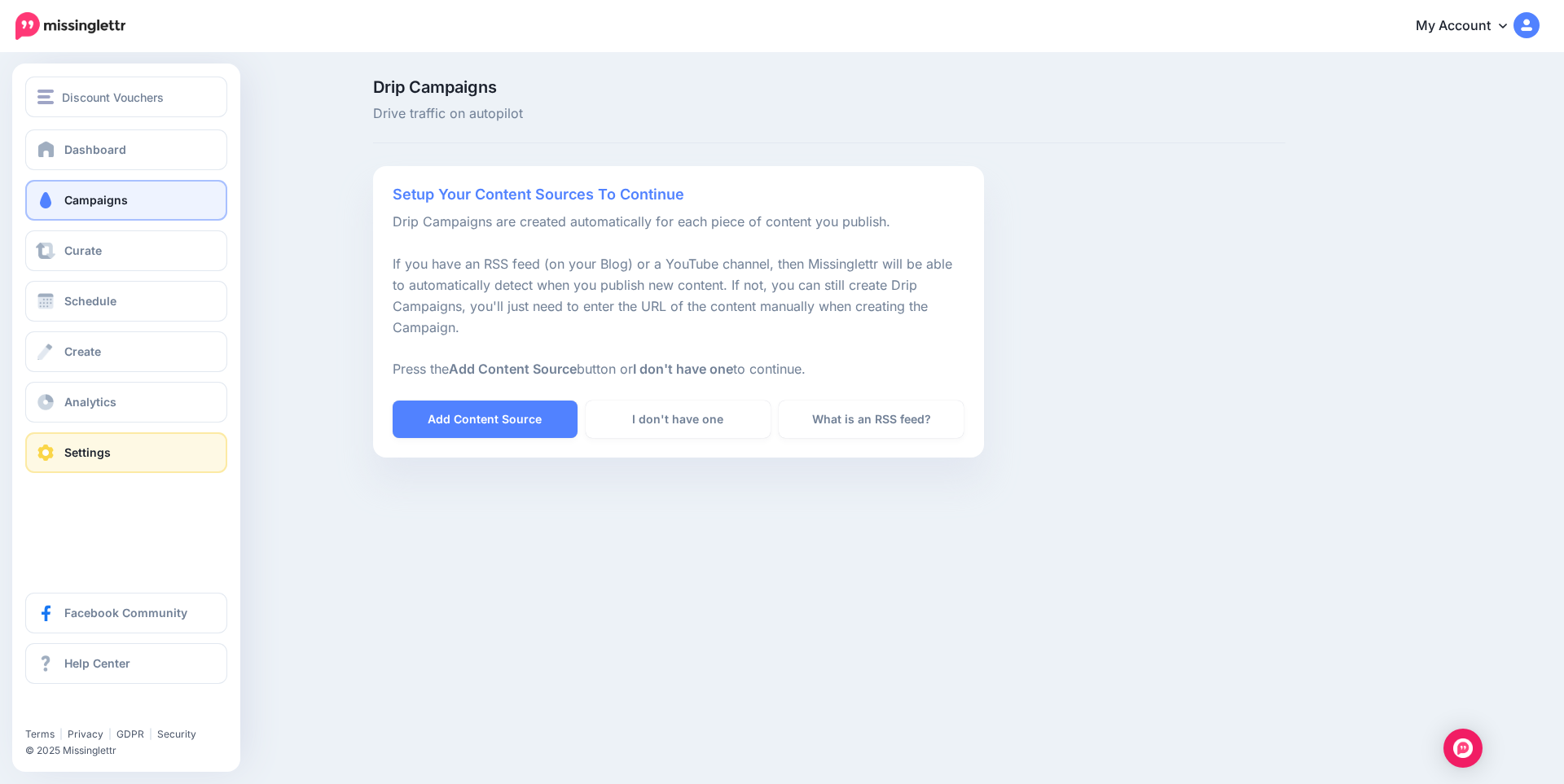
click at [83, 464] on link "Settings" at bounding box center [126, 453] width 202 height 41
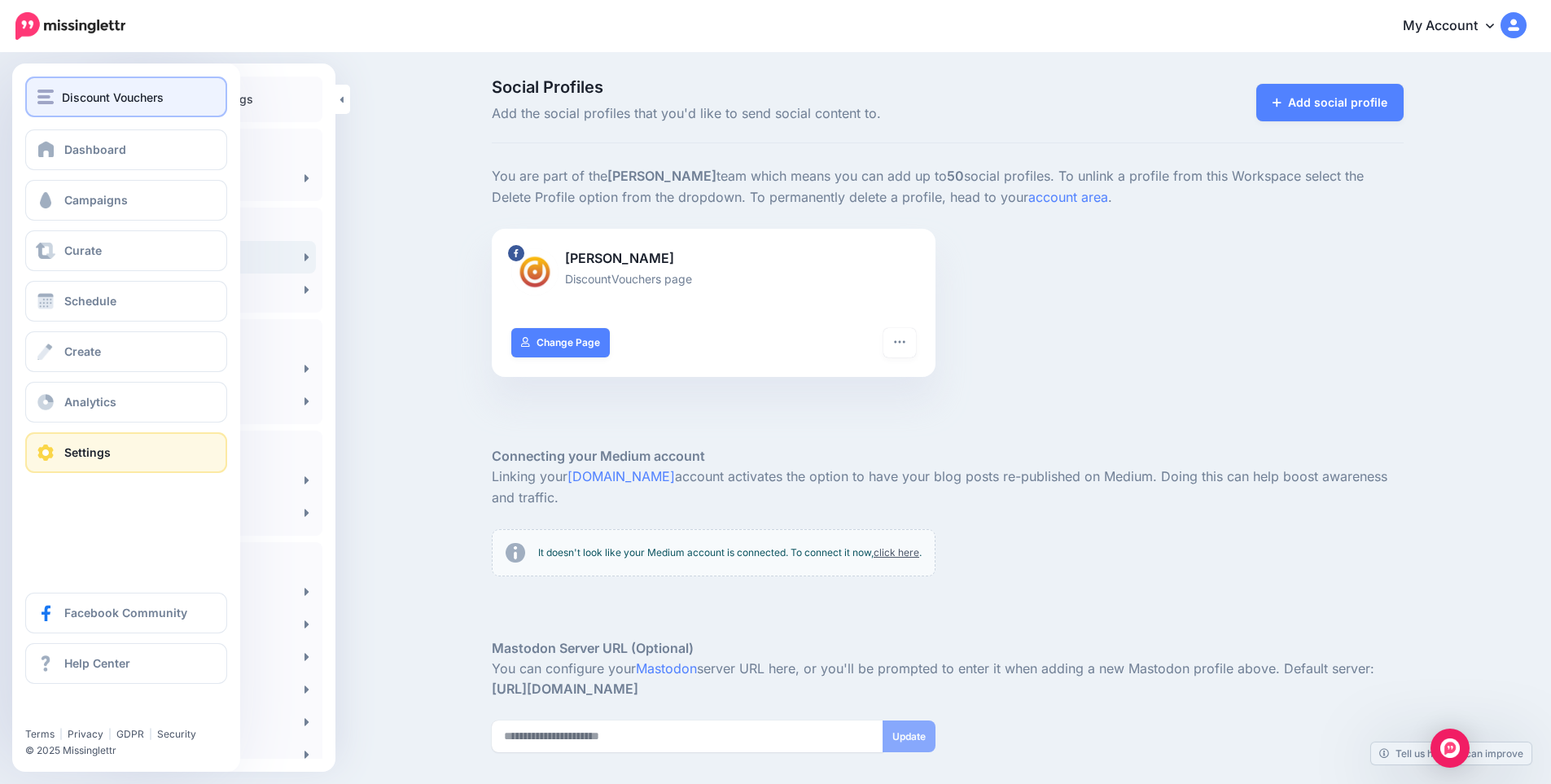
click at [52, 90] on img "button" at bounding box center [46, 97] width 16 height 15
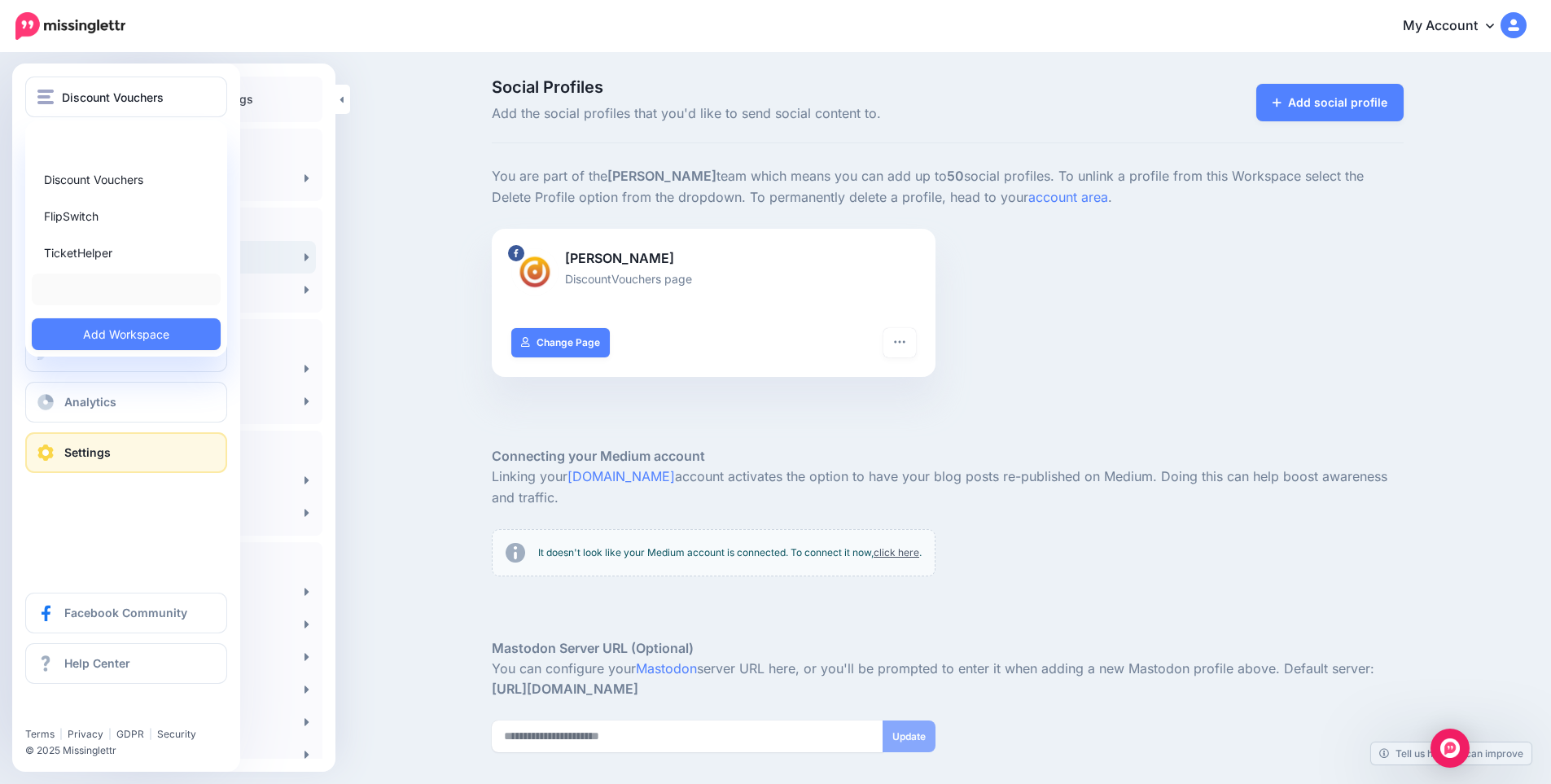
click at [111, 281] on link at bounding box center [126, 289] width 189 height 32
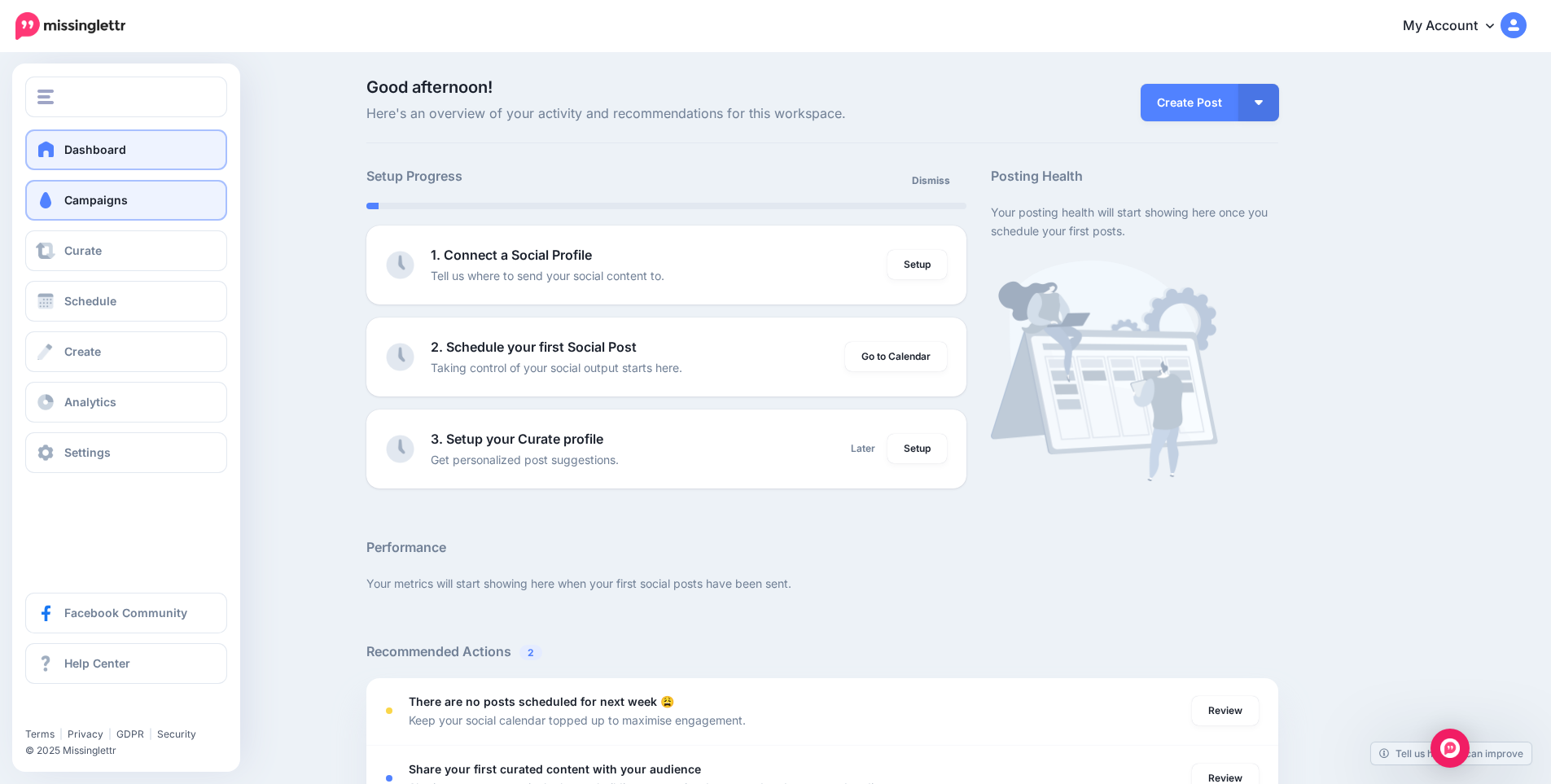
drag, startPoint x: 37, startPoint y: 218, endPoint x: 44, endPoint y: 205, distance: 14.8
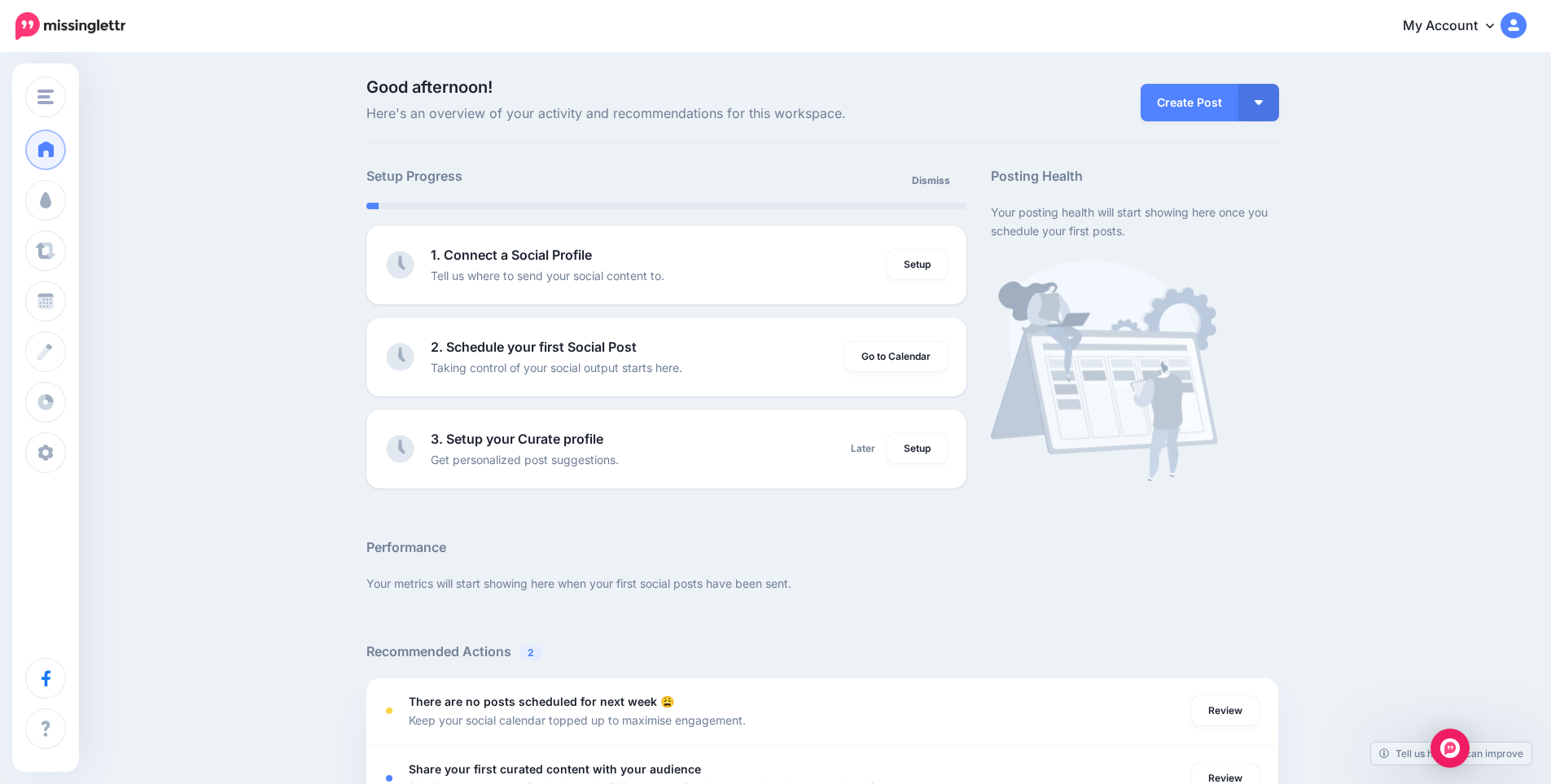
drag, startPoint x: 44, startPoint y: 205, endPoint x: 289, endPoint y: 77, distance: 276.4
click at [289, 77] on div "Good afternoon! Here's an overview of your activity and recommendations for thi…" at bounding box center [775, 676] width 1551 height 1244
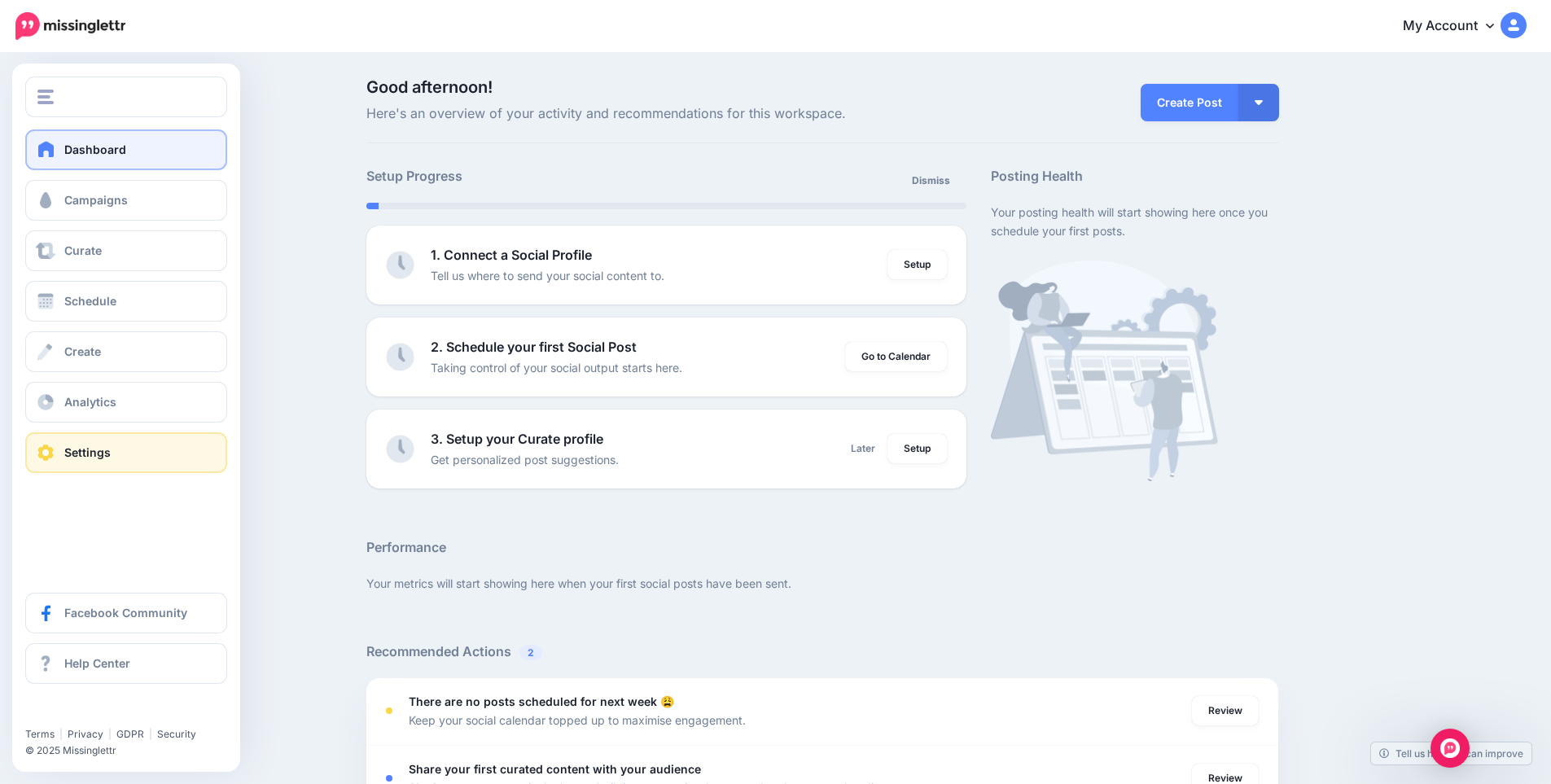
click at [64, 456] on span "Settings" at bounding box center [87, 452] width 46 height 14
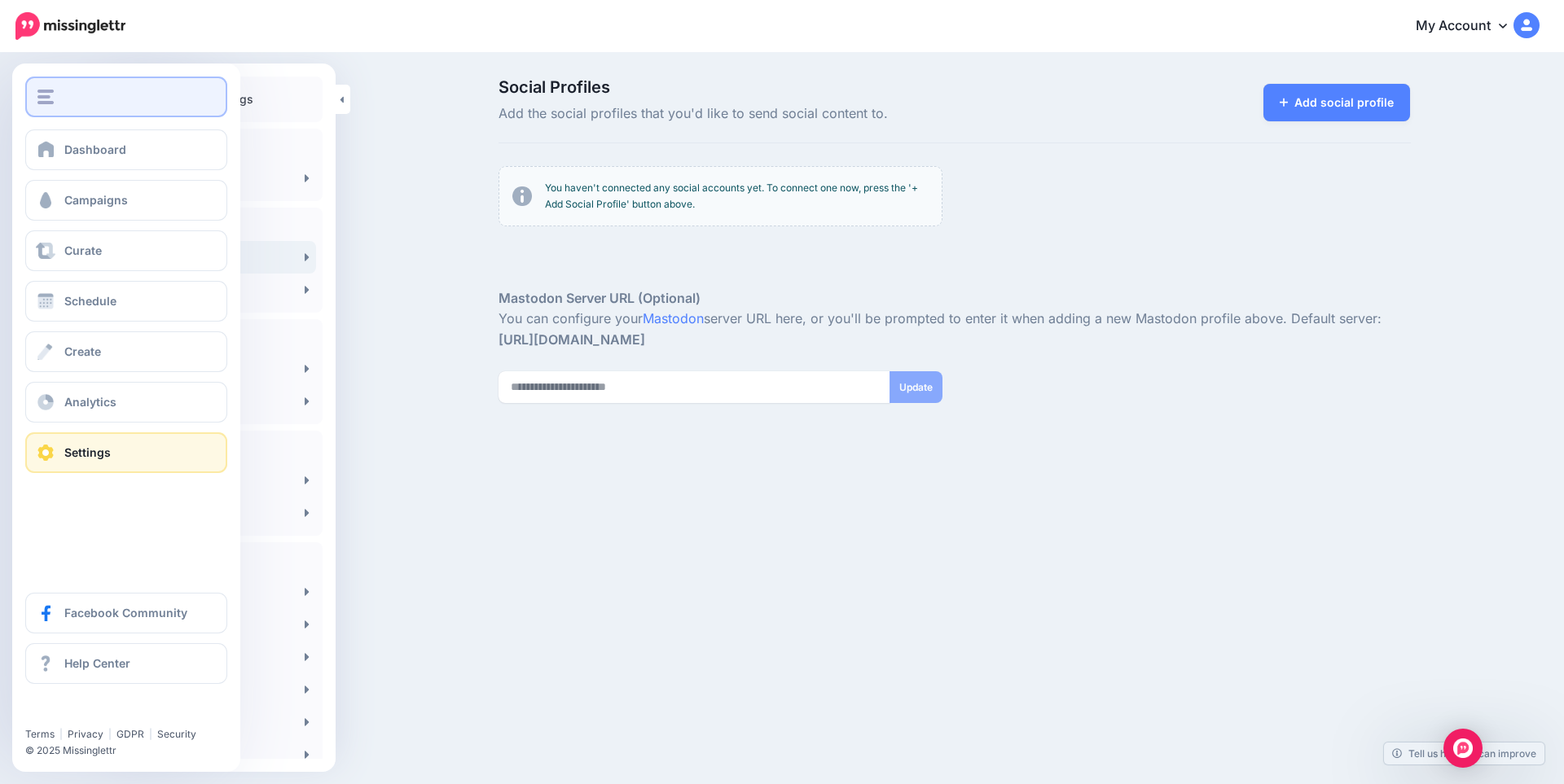
click at [38, 104] on button "button" at bounding box center [126, 97] width 202 height 41
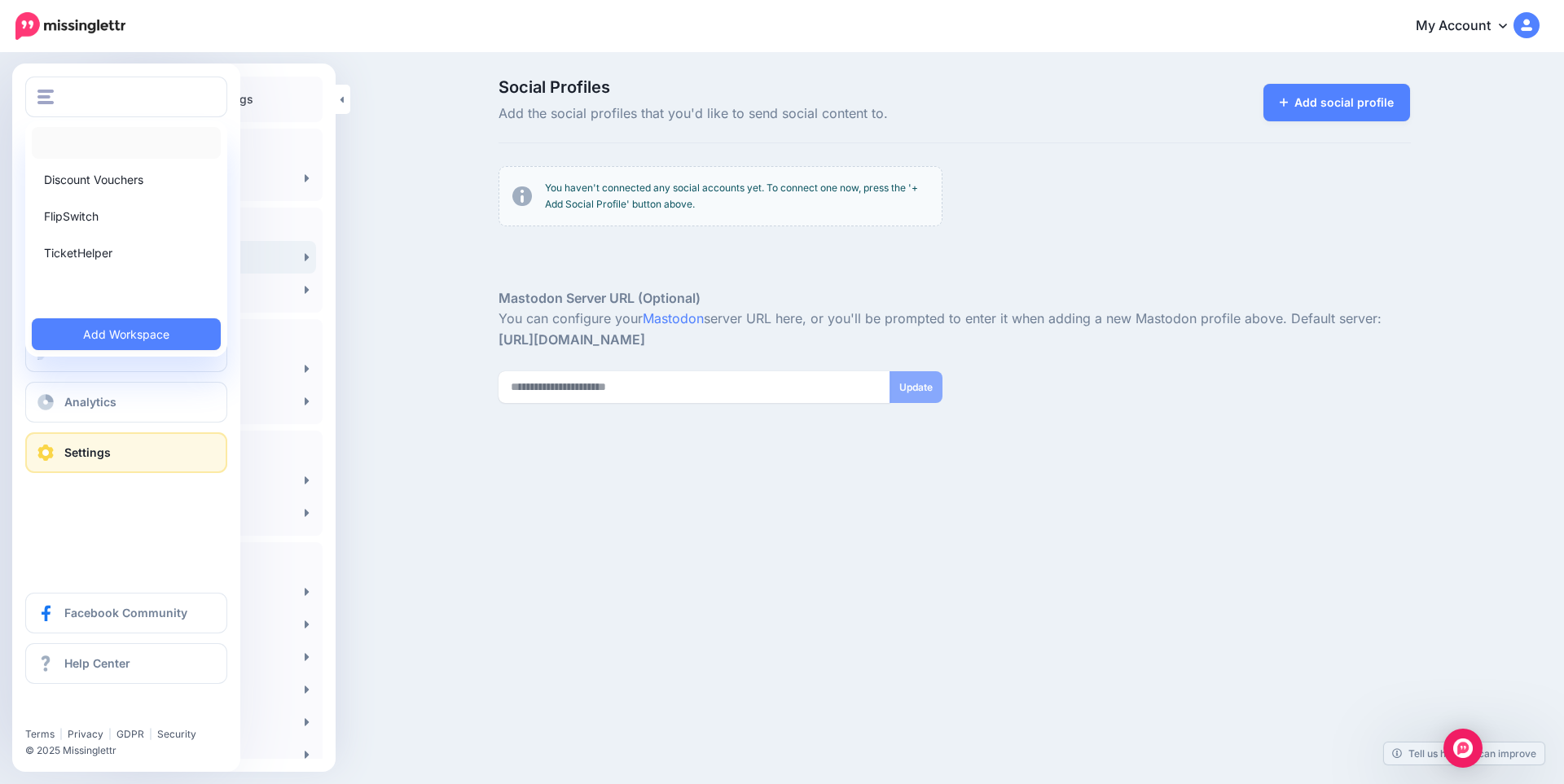
click at [95, 148] on link at bounding box center [126, 143] width 189 height 32
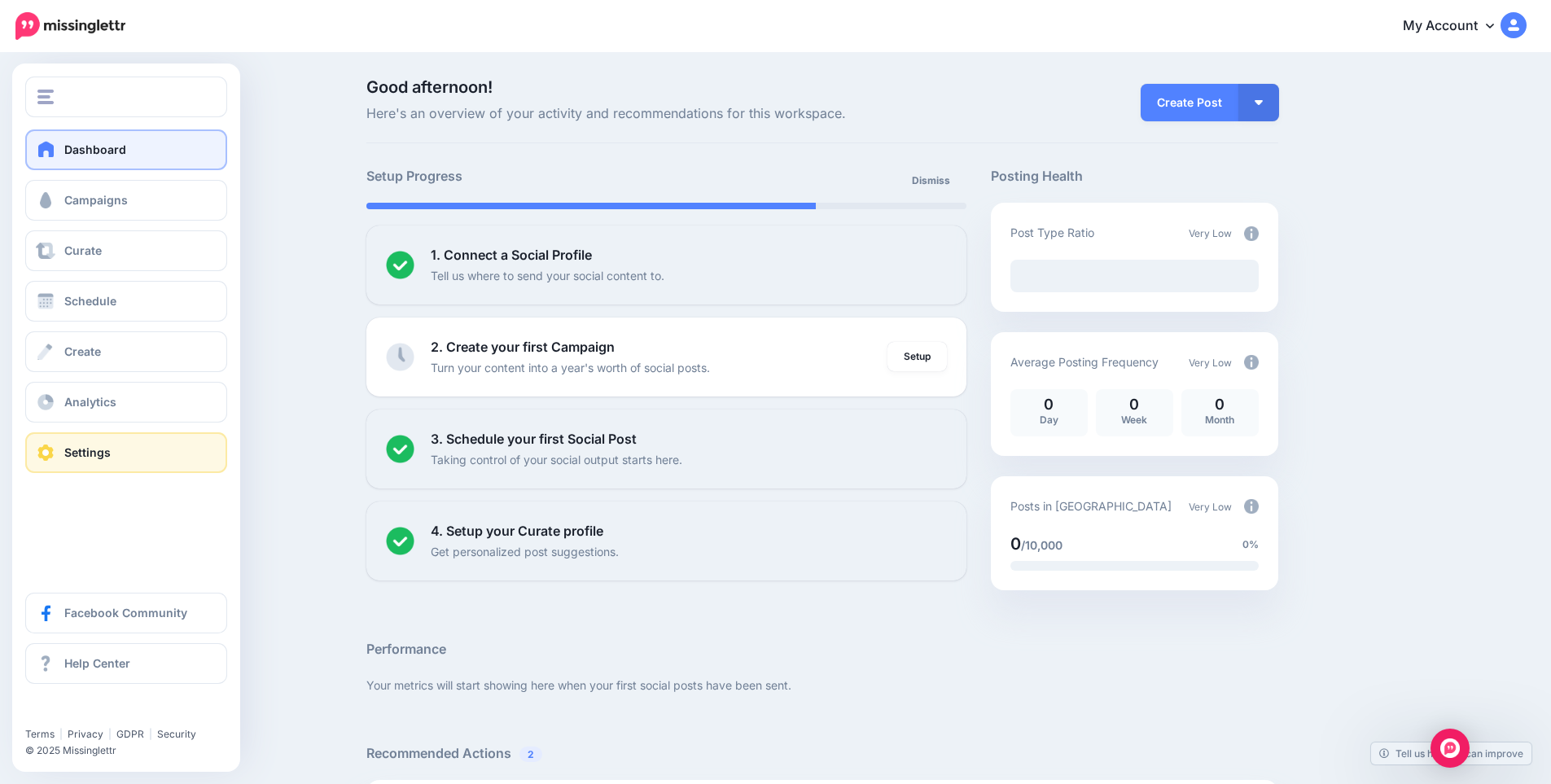
click at [51, 451] on span at bounding box center [46, 453] width 21 height 16
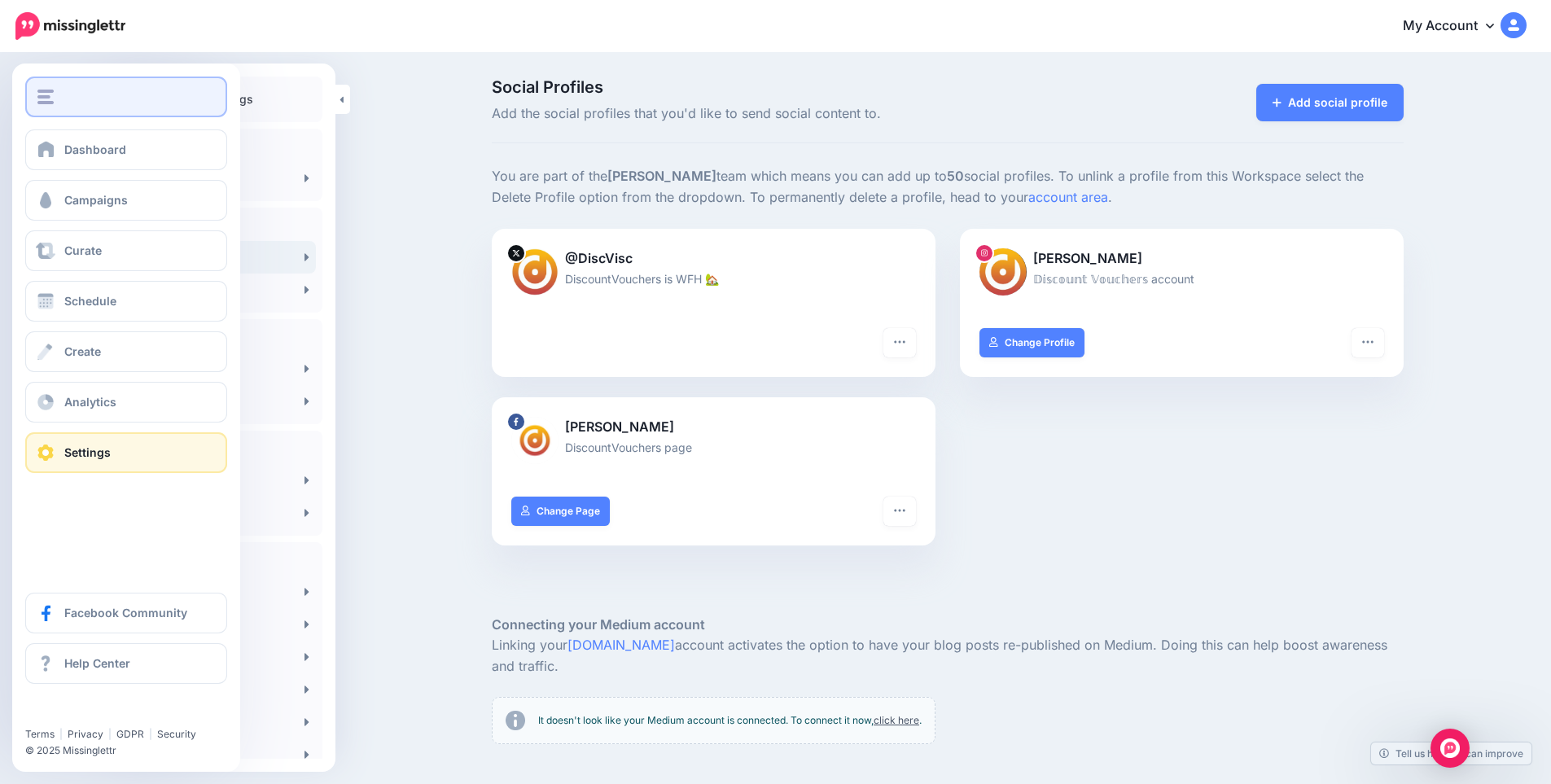
click at [68, 98] on div "button" at bounding box center [126, 97] width 178 height 15
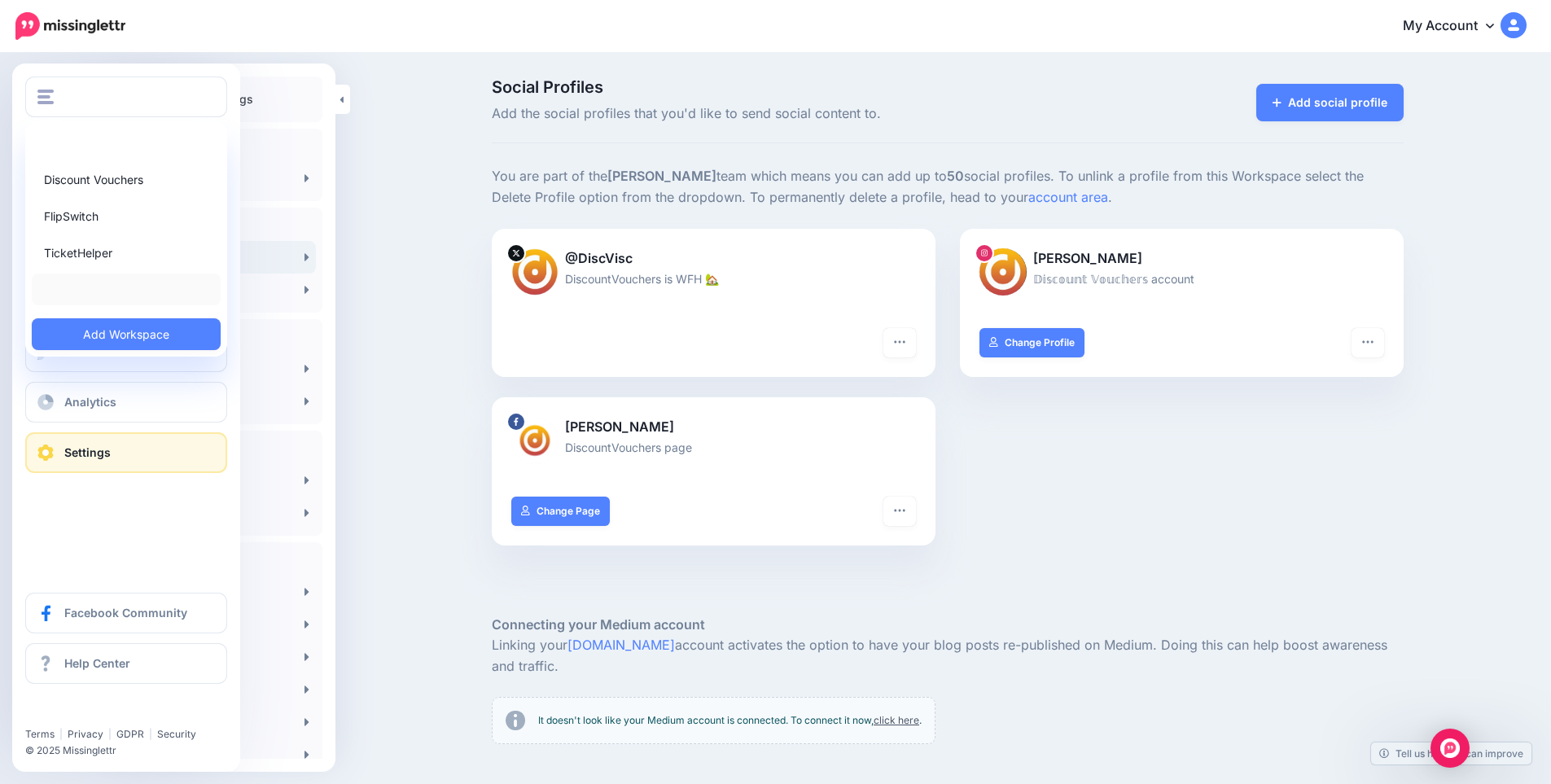
click at [61, 284] on link at bounding box center [126, 289] width 189 height 32
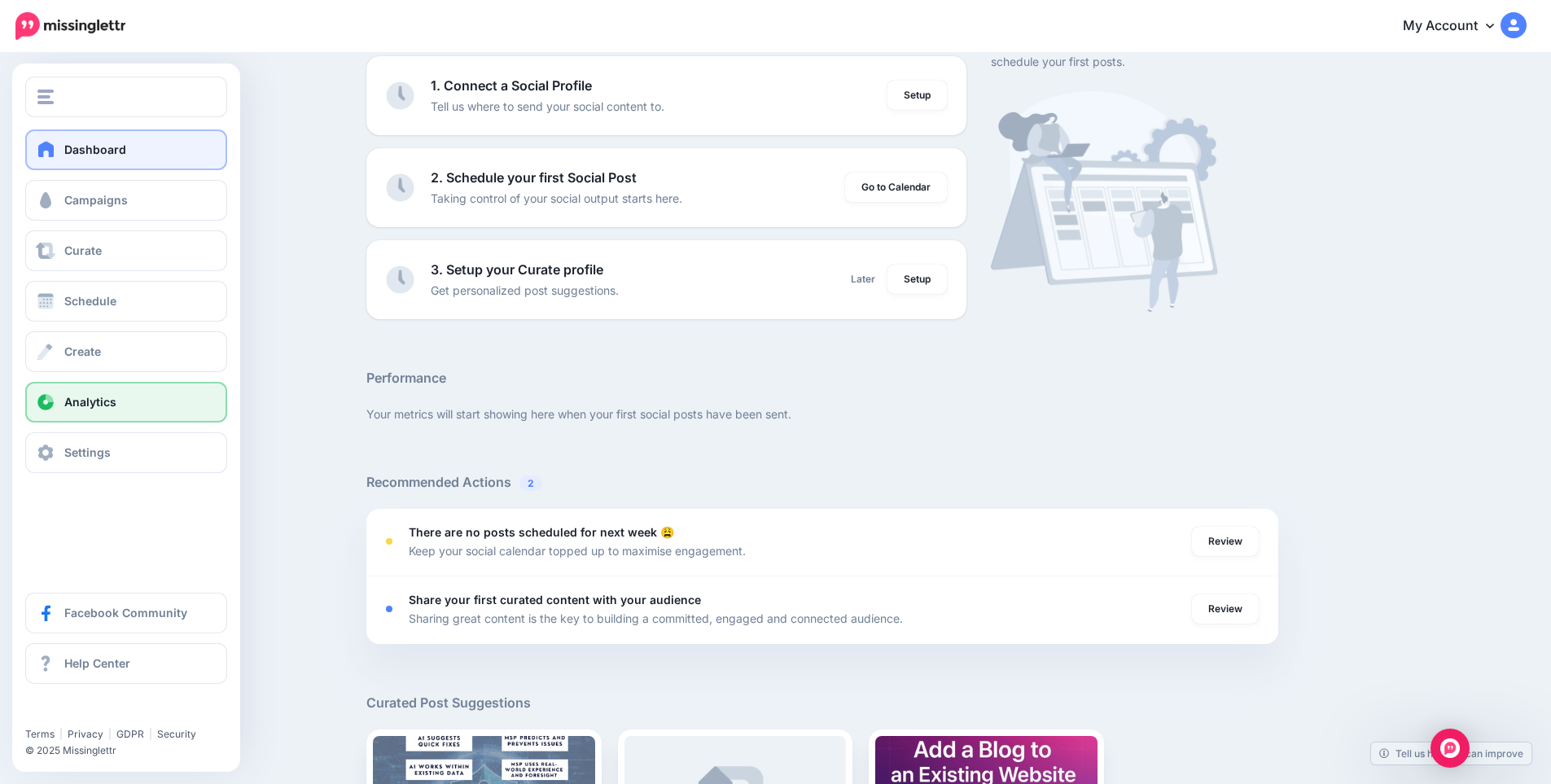
scroll to position [55, 0]
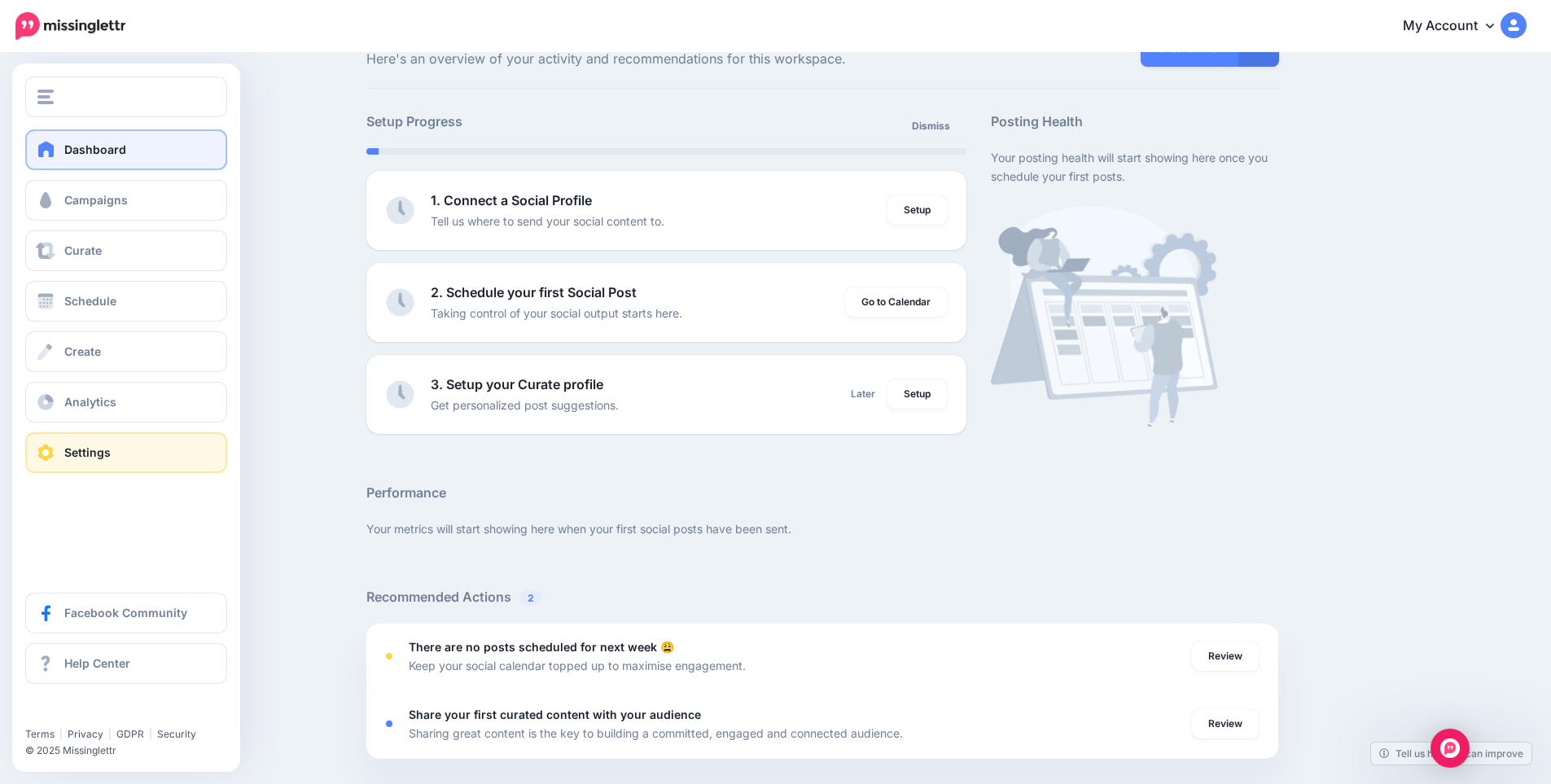
click at [59, 449] on link "Settings" at bounding box center [126, 453] width 202 height 41
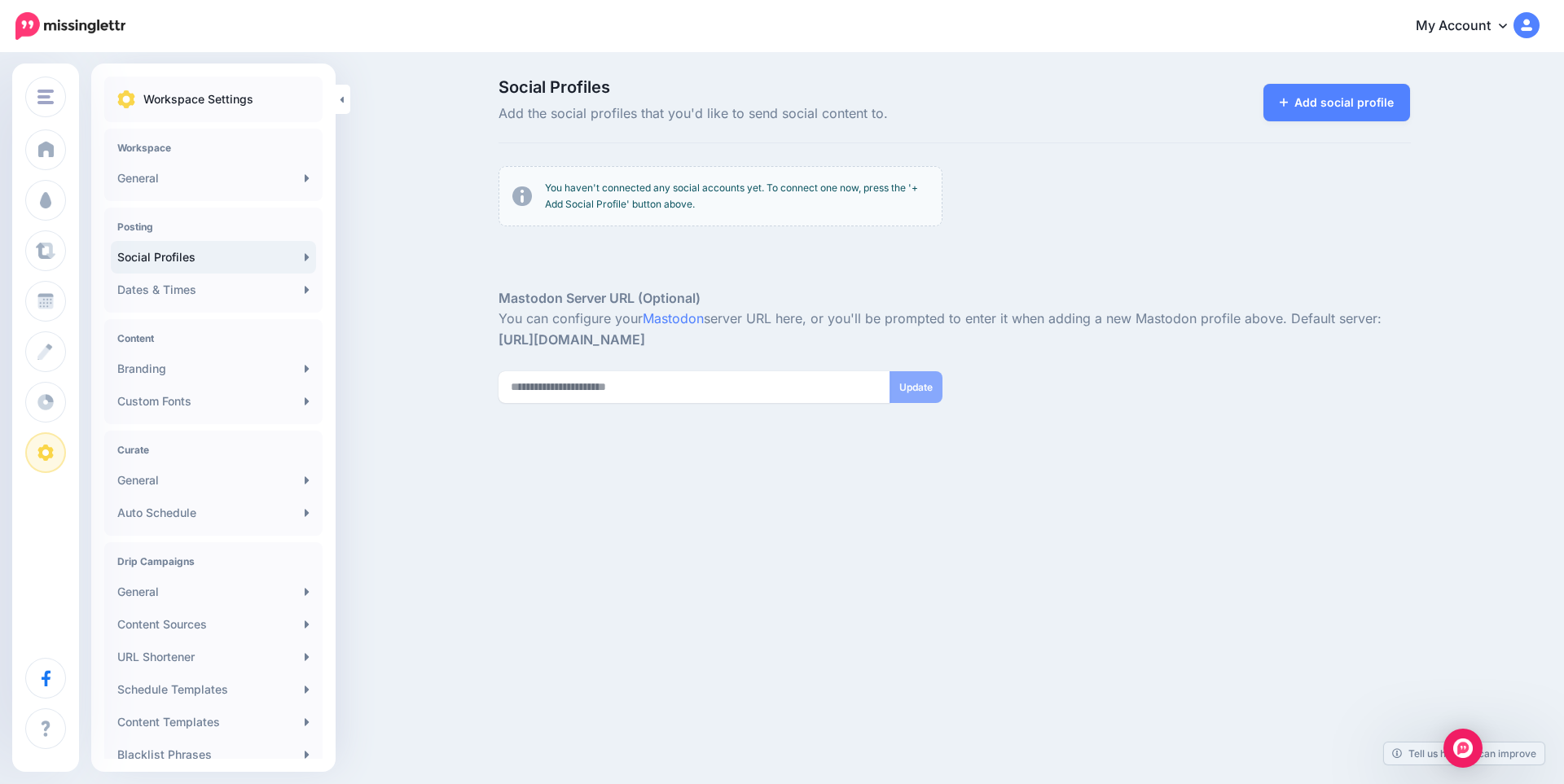
click at [175, 145] on h4 "Workspace" at bounding box center [214, 148] width 192 height 12
click at [204, 179] on link "General" at bounding box center [214, 178] width 205 height 33
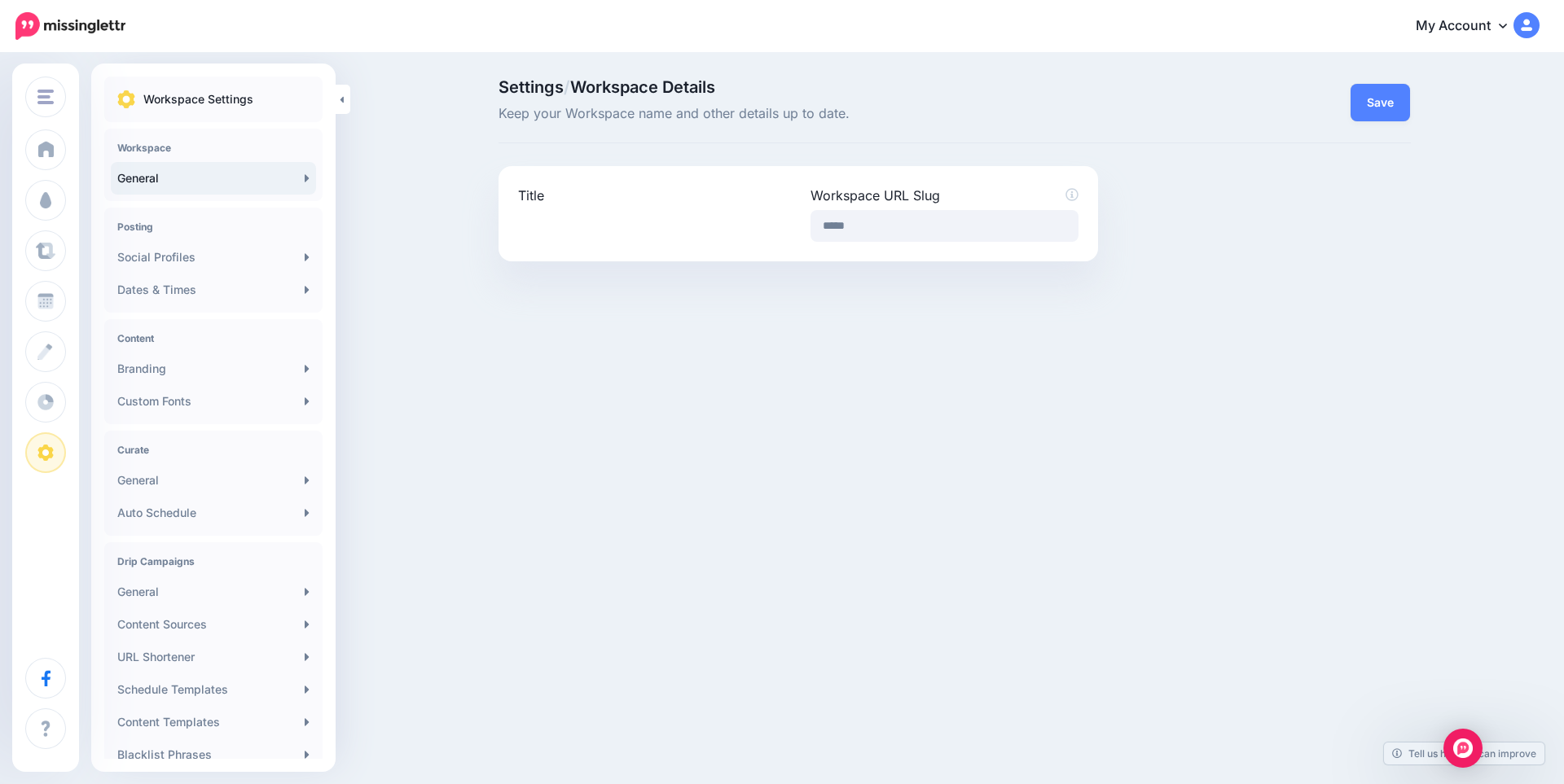
click at [597, 186] on label "Title" at bounding box center [652, 196] width 268 height 20
click at [512, 196] on div "Title" at bounding box center [652, 214] width 293 height 56
click at [852, 203] on label "Workspace URL Slug" at bounding box center [944, 196] width 268 height 20
click at [852, 210] on input "*****" at bounding box center [944, 226] width 268 height 32
click at [863, 232] on input "*****" at bounding box center [944, 226] width 268 height 32
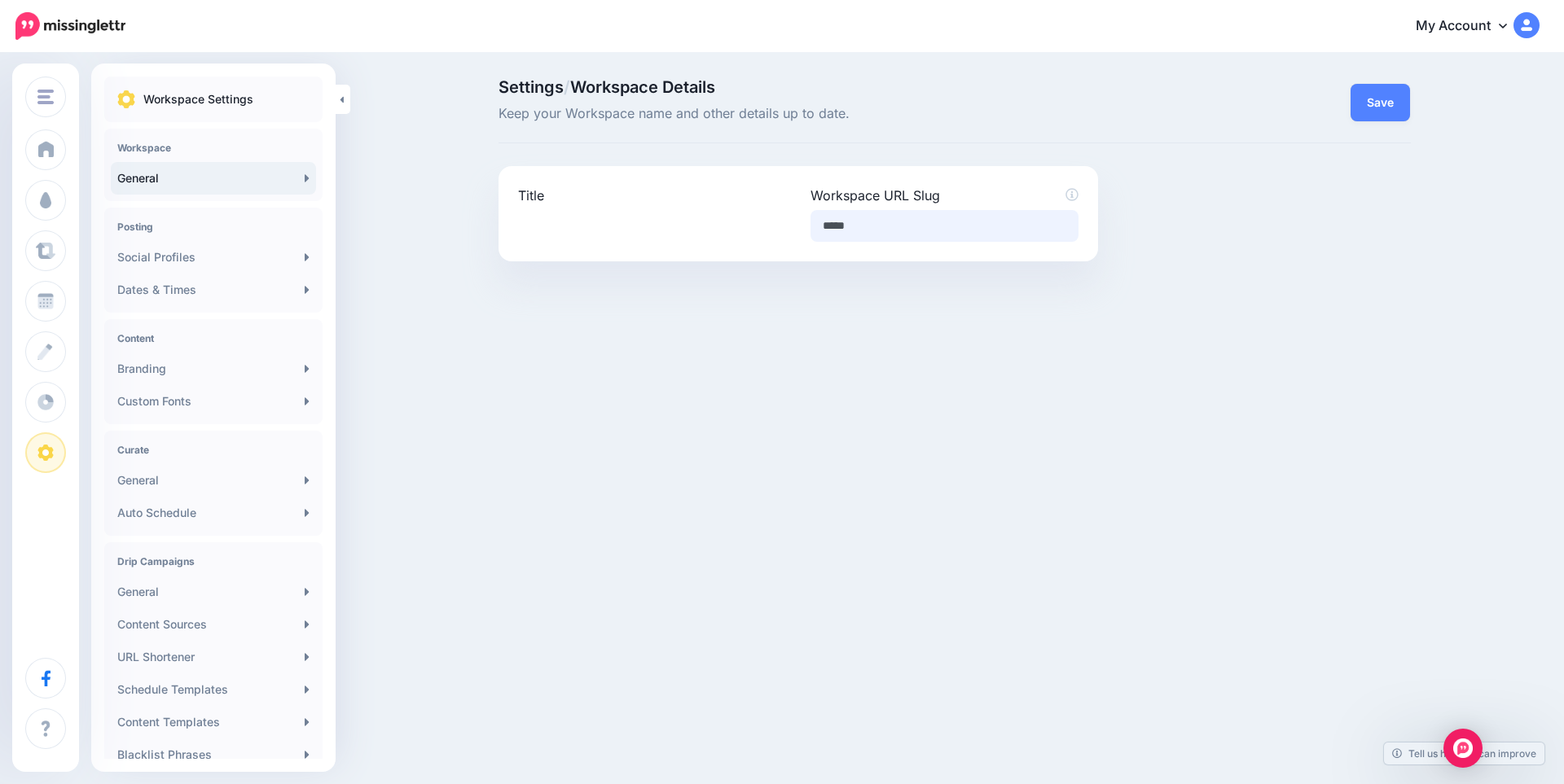
drag, startPoint x: 899, startPoint y: 221, endPoint x: 749, endPoint y: 223, distance: 150.0
click at [749, 223] on div "Title Workspace URL Slug *****" at bounding box center [798, 214] width 585 height 56
click at [903, 420] on div "Discount Vouchers FlipSwitch [GEOGRAPHIC_DATA] Add Workspace Dashboard Campaign…" at bounding box center [782, 392] width 1564 height 784
click at [996, 333] on div "Discount Vouchers FlipSwitch [GEOGRAPHIC_DATA] Add Workspace Dashboard Campaign…" at bounding box center [782, 392] width 1564 height 784
click at [926, 217] on input "******" at bounding box center [944, 226] width 268 height 32
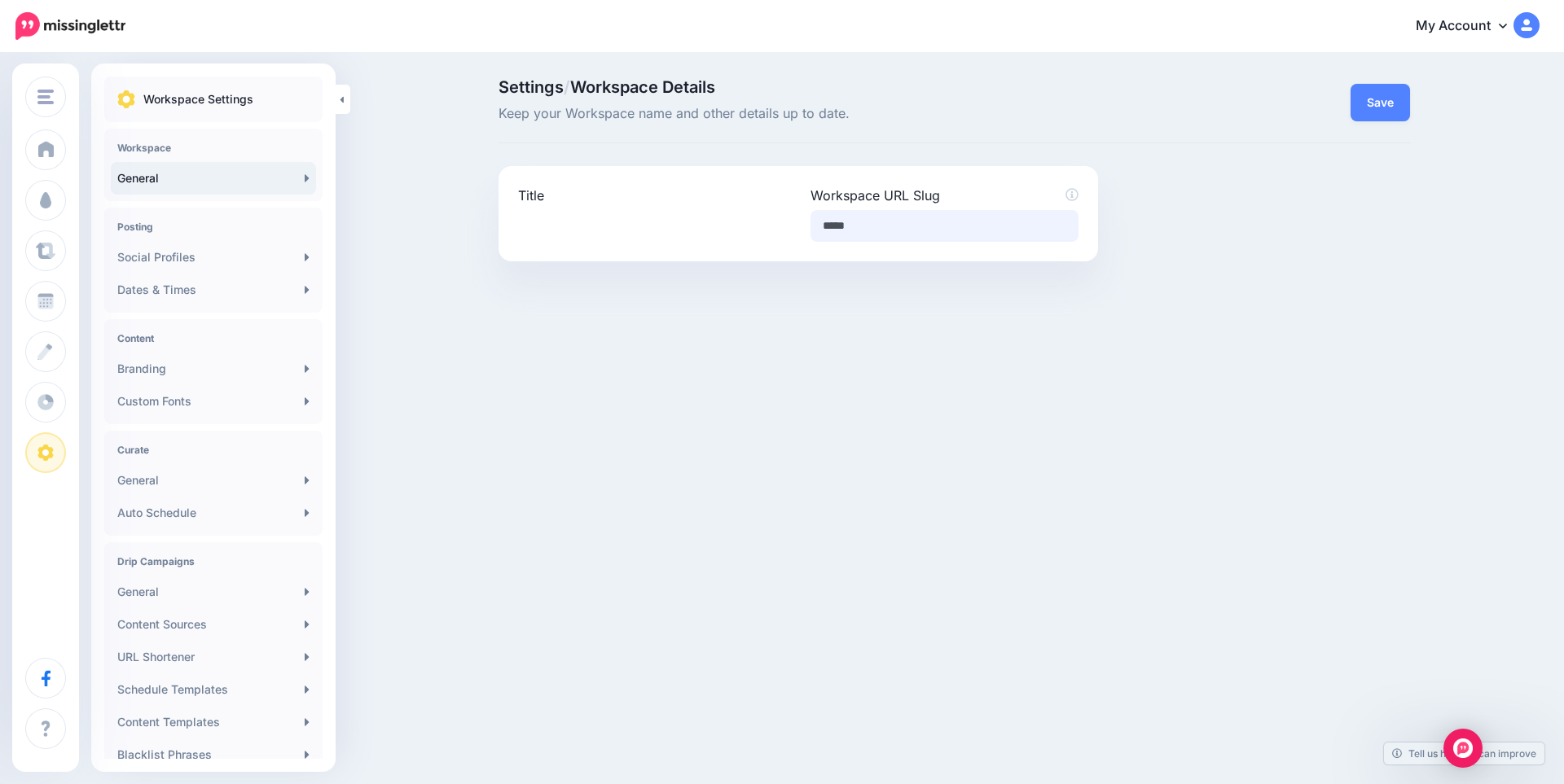
type input "*****"
click at [903, 380] on div "Discount Vouchers FlipSwitch [GEOGRAPHIC_DATA] Add Workspace Dashboard Campaign…" at bounding box center [782, 392] width 1564 height 784
click at [196, 99] on p "Workspace Settings" at bounding box center [198, 99] width 110 height 20
click at [177, 145] on h4 "Workspace" at bounding box center [214, 148] width 192 height 12
click at [180, 187] on link "General" at bounding box center [214, 178] width 205 height 33
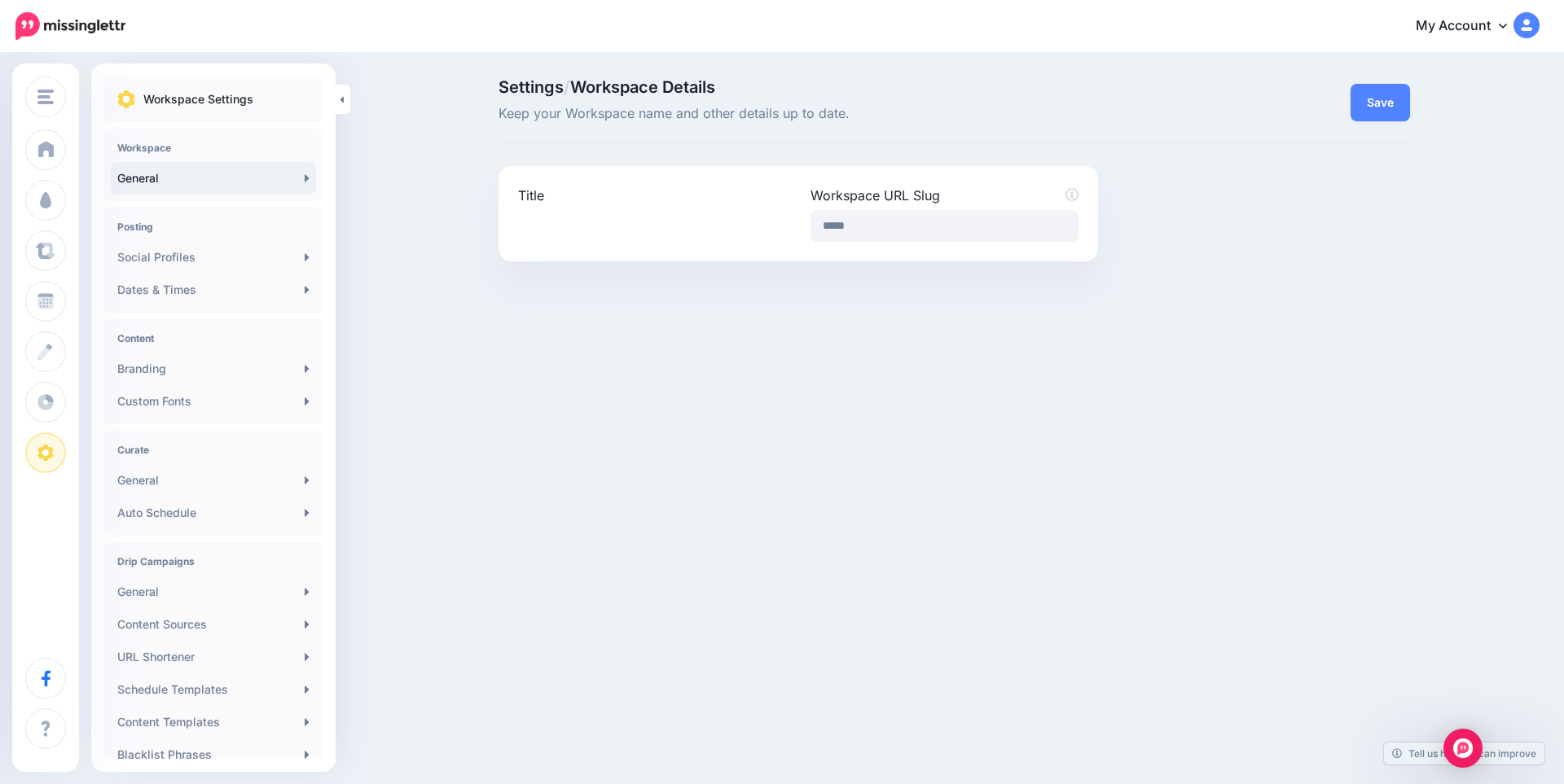
click at [554, 226] on div "Title" at bounding box center [652, 214] width 293 height 56
click at [548, 222] on div "Title" at bounding box center [652, 214] width 293 height 56
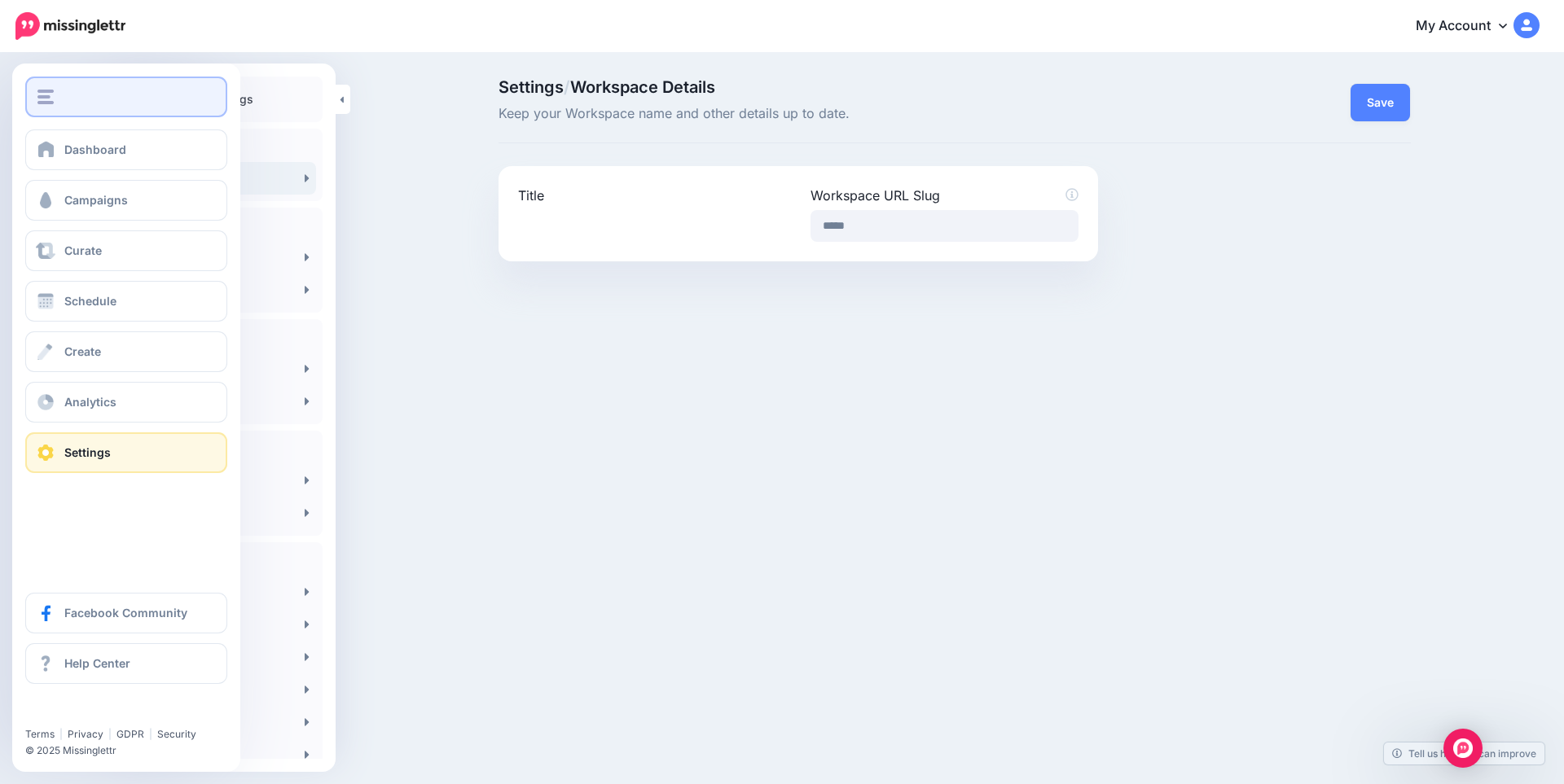
click at [52, 88] on button "button" at bounding box center [126, 97] width 202 height 41
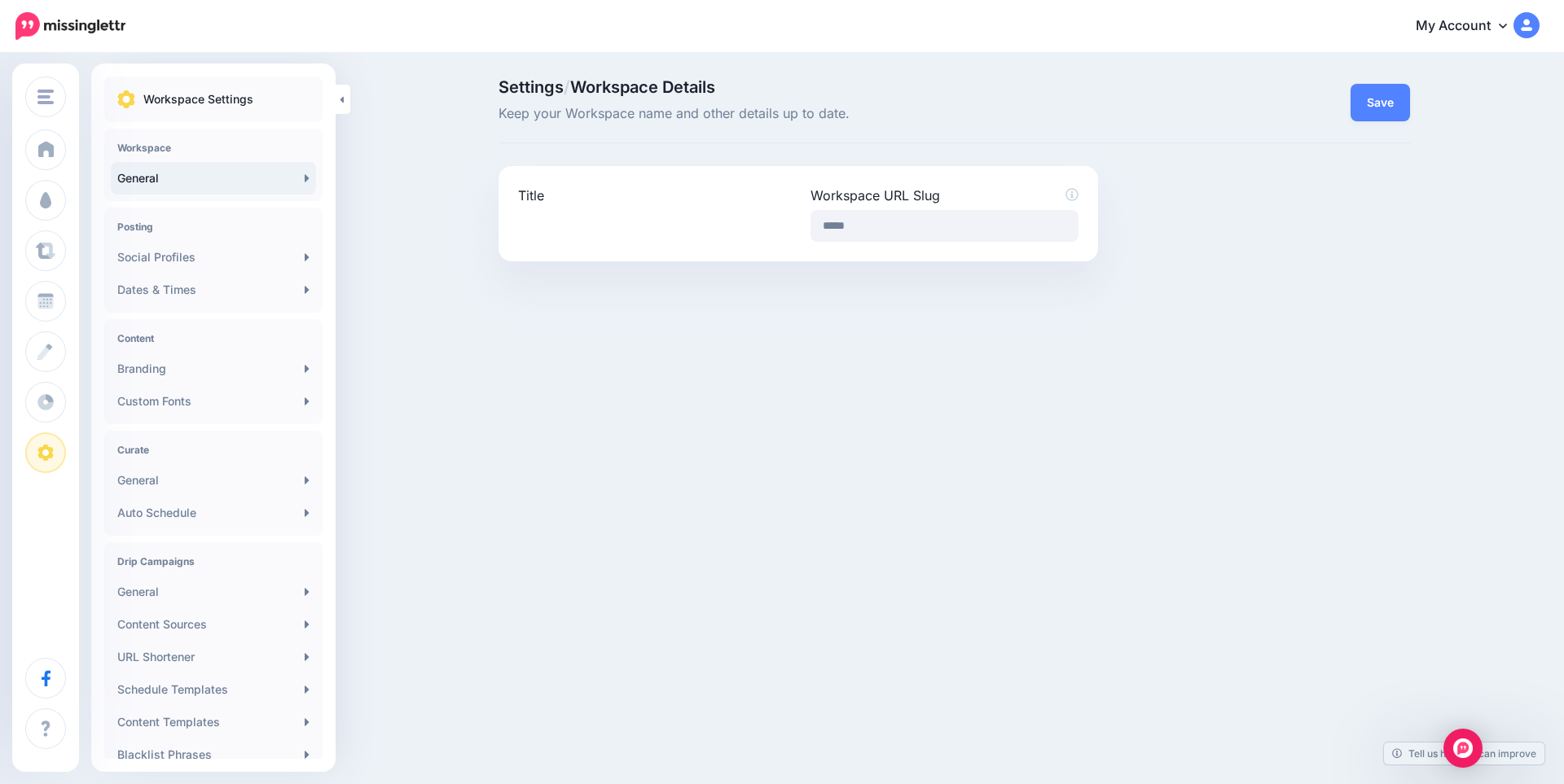
click at [614, 460] on div "Discount Vouchers FlipSwitch TicketHelper Add Workspace Dashboard Campaigns | |" at bounding box center [782, 392] width 1564 height 784
click at [182, 183] on link "General" at bounding box center [214, 178] width 205 height 33
click at [200, 290] on link "Dates & Times" at bounding box center [214, 290] width 205 height 33
click at [180, 374] on link "Branding" at bounding box center [214, 369] width 205 height 33
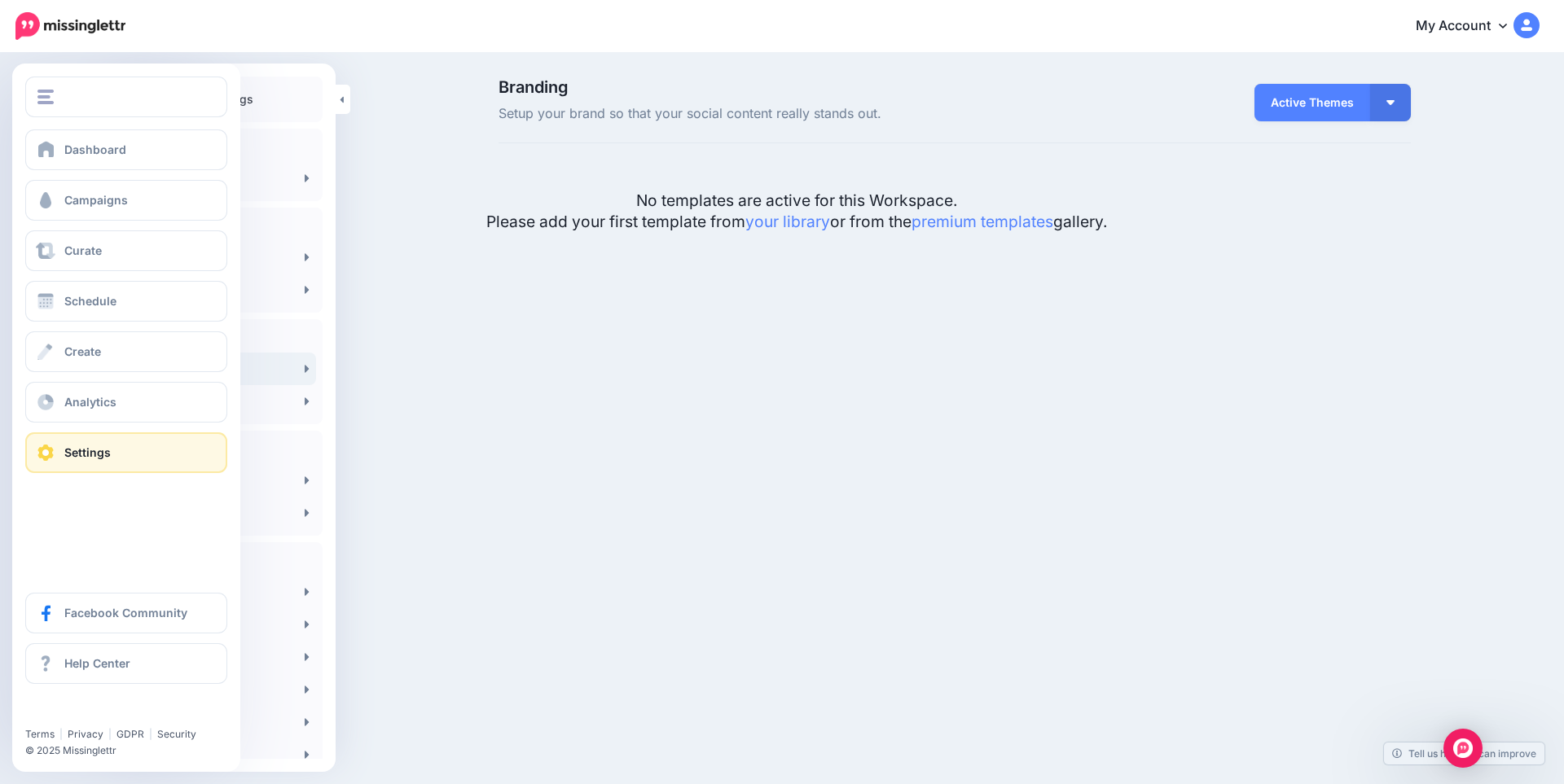
click at [117, 456] on link "Settings" at bounding box center [126, 453] width 202 height 41
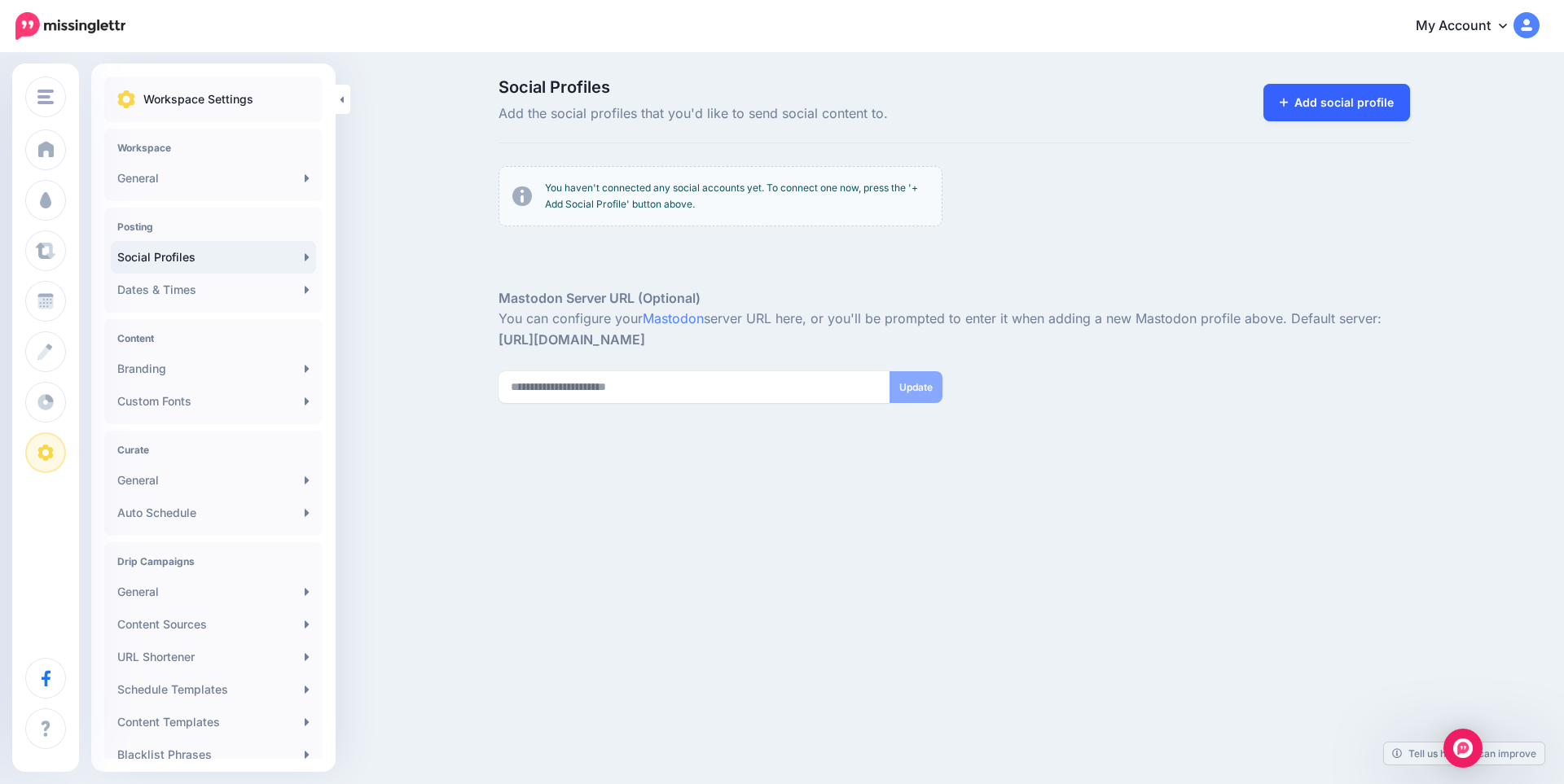
click at [1314, 93] on link "Add social profile" at bounding box center [1337, 103] width 148 height 37
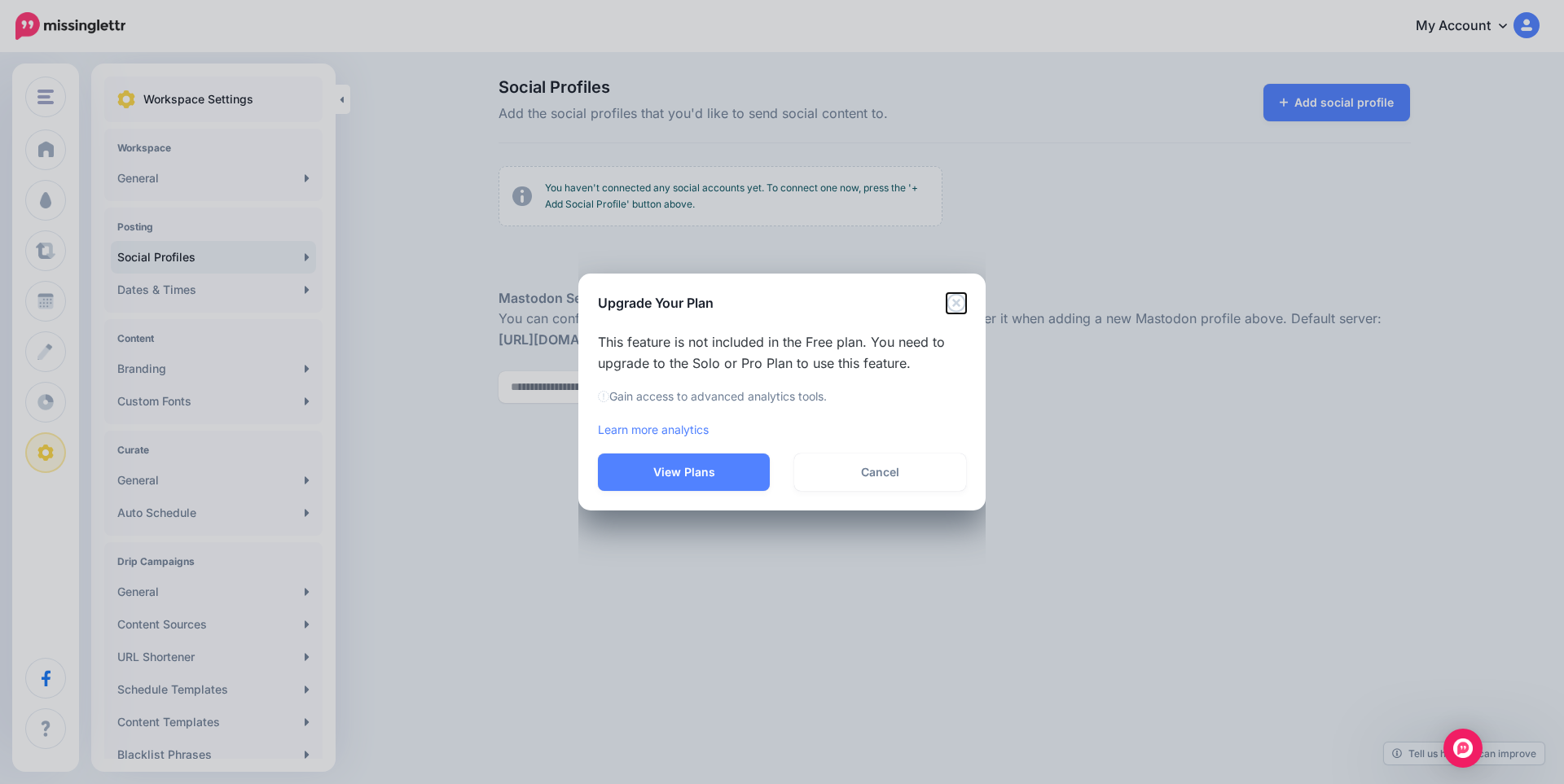
click at [960, 301] on icon "Close" at bounding box center [956, 303] width 19 height 19
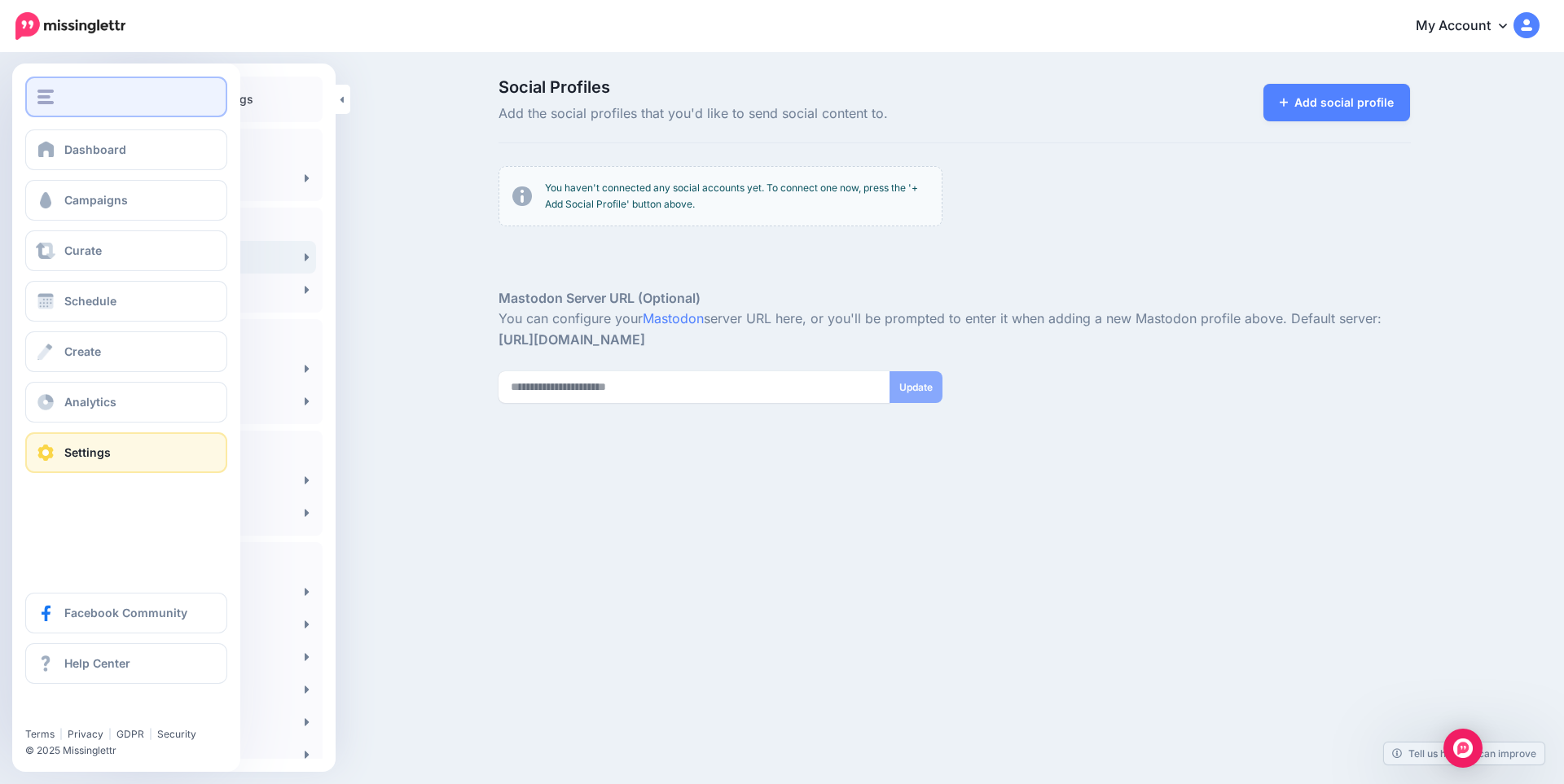
click at [51, 95] on img "button" at bounding box center [46, 97] width 16 height 15
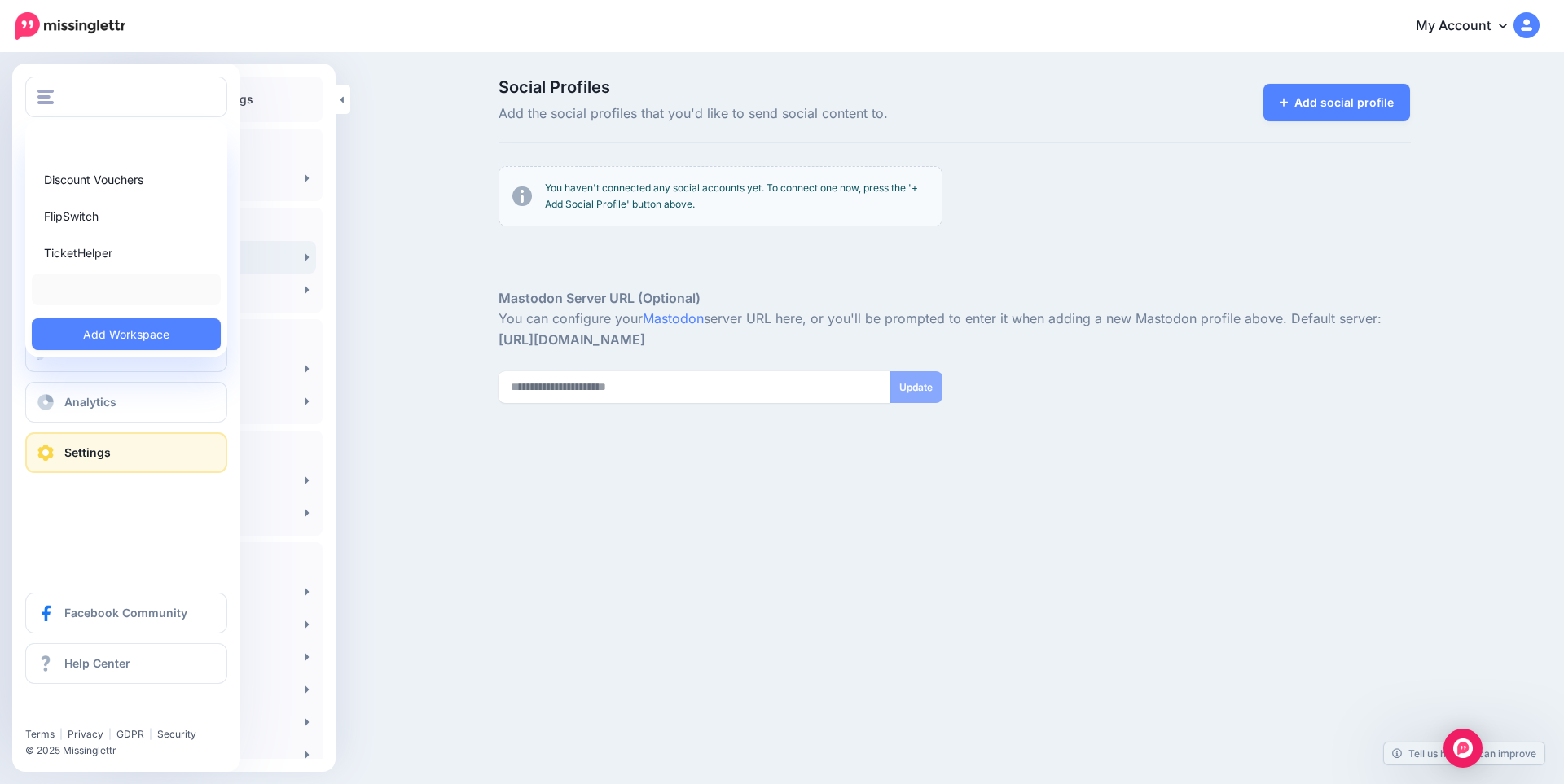
click at [73, 289] on link at bounding box center [126, 289] width 189 height 32
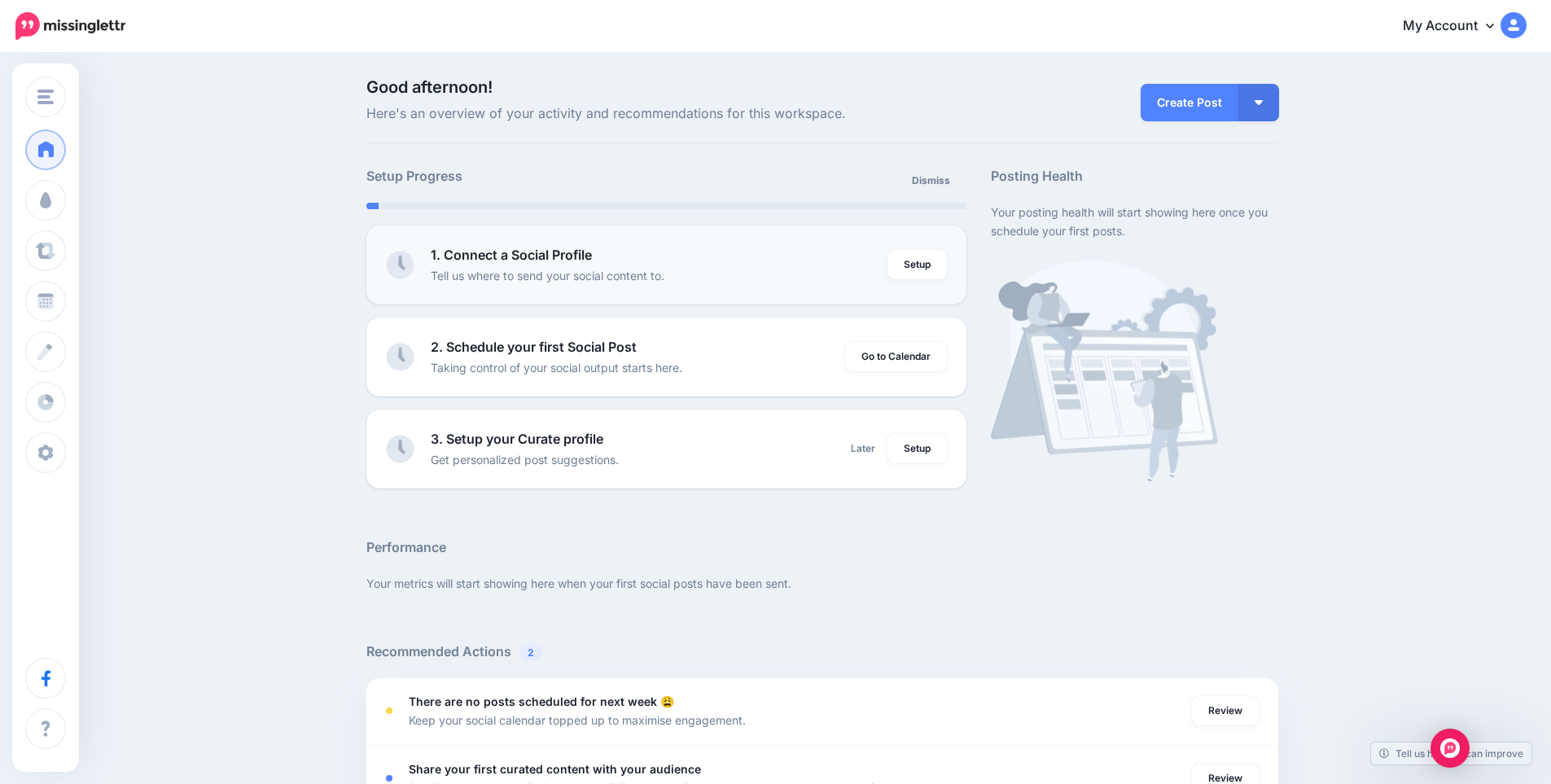
drag, startPoint x: 608, startPoint y: 259, endPoint x: 914, endPoint y: 297, distance: 308.4
click at [809, 289] on li "1. Connect a Social Profile Tell us where to send your social content to. Setup" at bounding box center [667, 265] width 600 height 79
click at [919, 264] on link "Setup" at bounding box center [917, 265] width 59 height 29
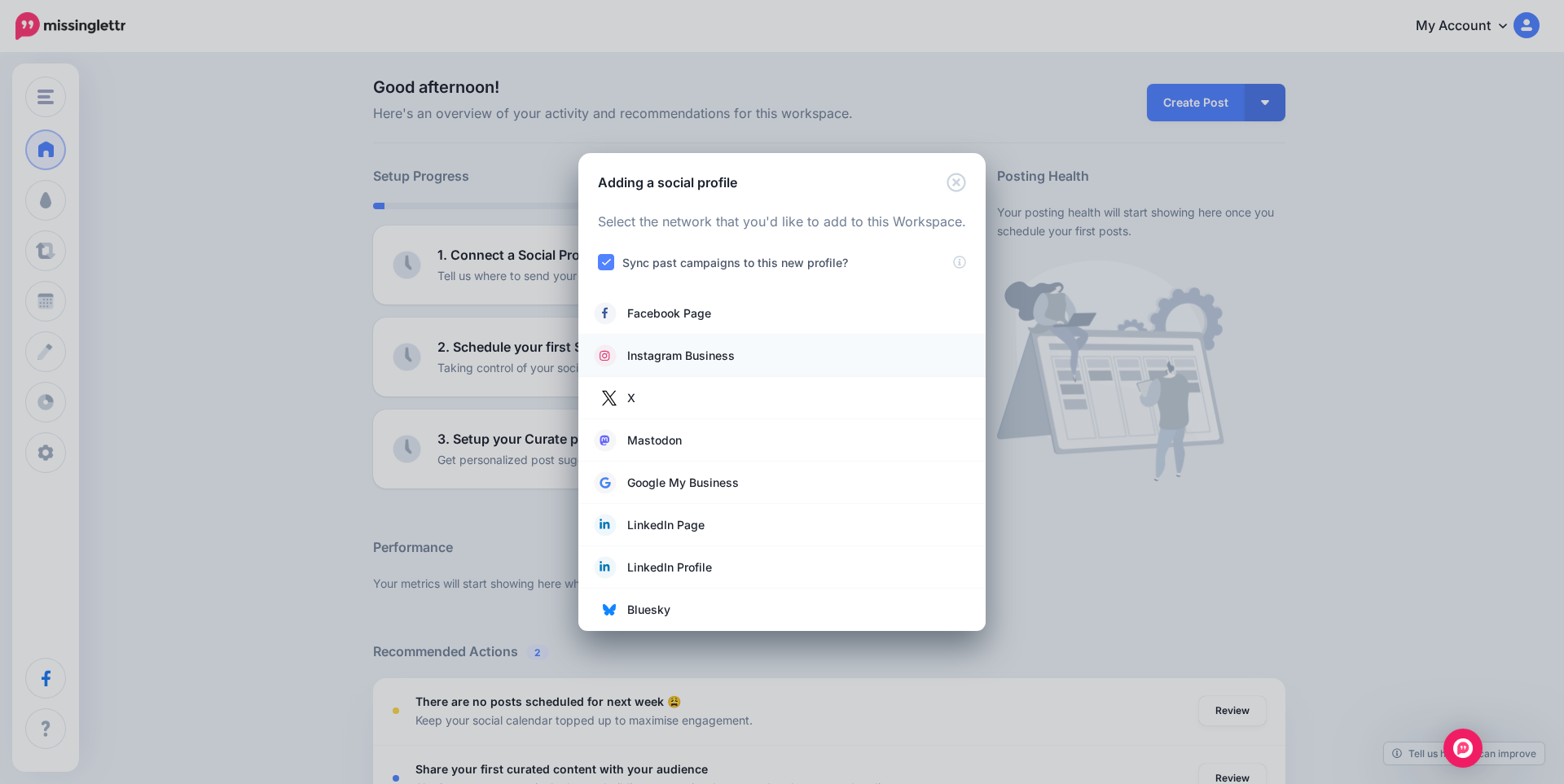
click at [658, 351] on span "Instagram Business" at bounding box center [681, 356] width 108 height 20
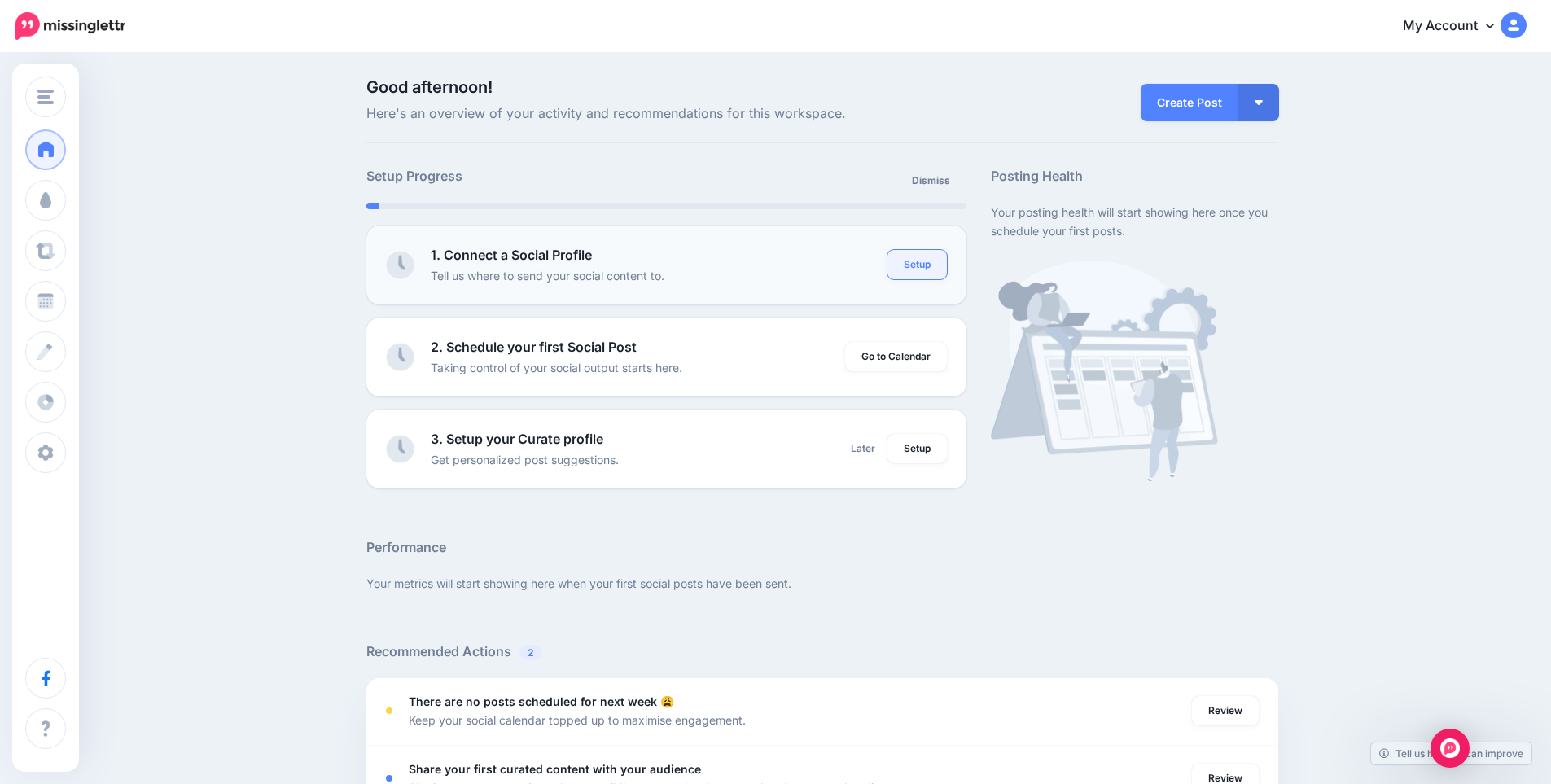
click at [919, 258] on link "Setup" at bounding box center [917, 265] width 59 height 29
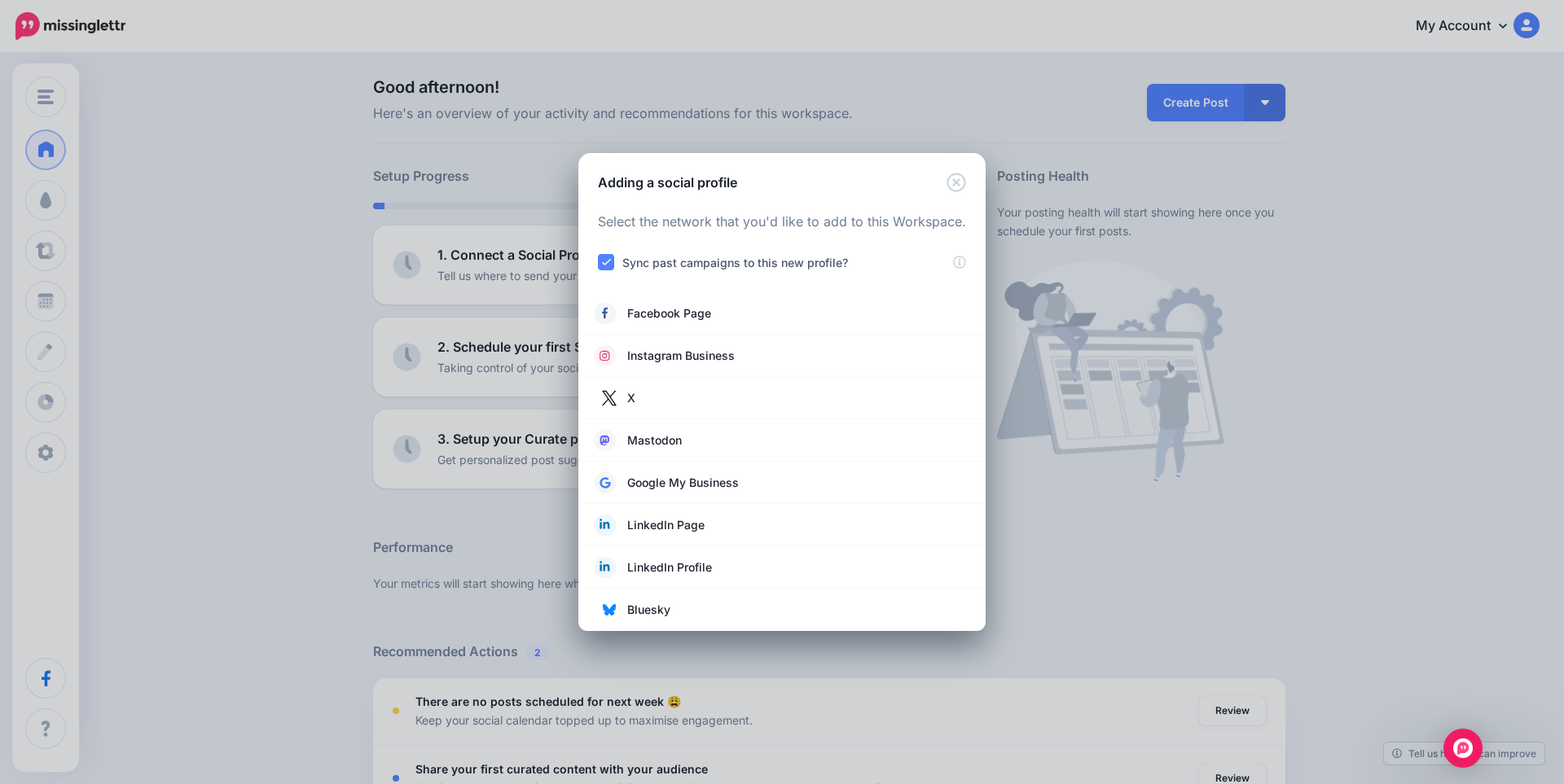
drag, startPoint x: 920, startPoint y: 258, endPoint x: 792, endPoint y: 172, distance: 154.2
click at [792, 172] on div "Adding a social profile" at bounding box center [782, 173] width 408 height 39
click at [667, 261] on label "Sync past campaigns to this new profile?" at bounding box center [735, 262] width 226 height 19
click at [611, 255] on ins at bounding box center [606, 262] width 16 height 16
click at [603, 265] on ins at bounding box center [606, 262] width 16 height 16
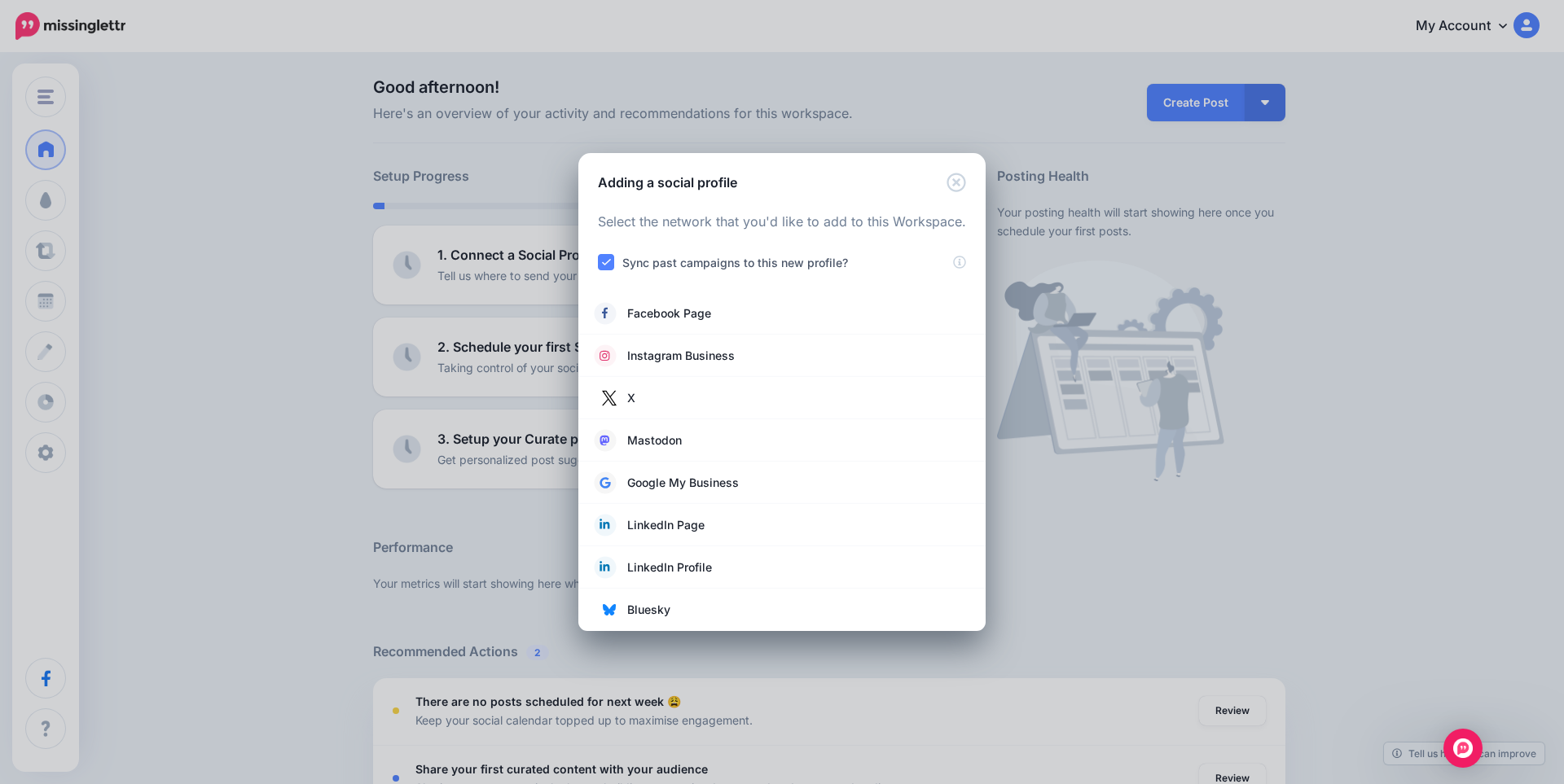
click at [607, 259] on ins at bounding box center [606, 262] width 16 height 16
click at [619, 392] on img at bounding box center [609, 399] width 26 height 26
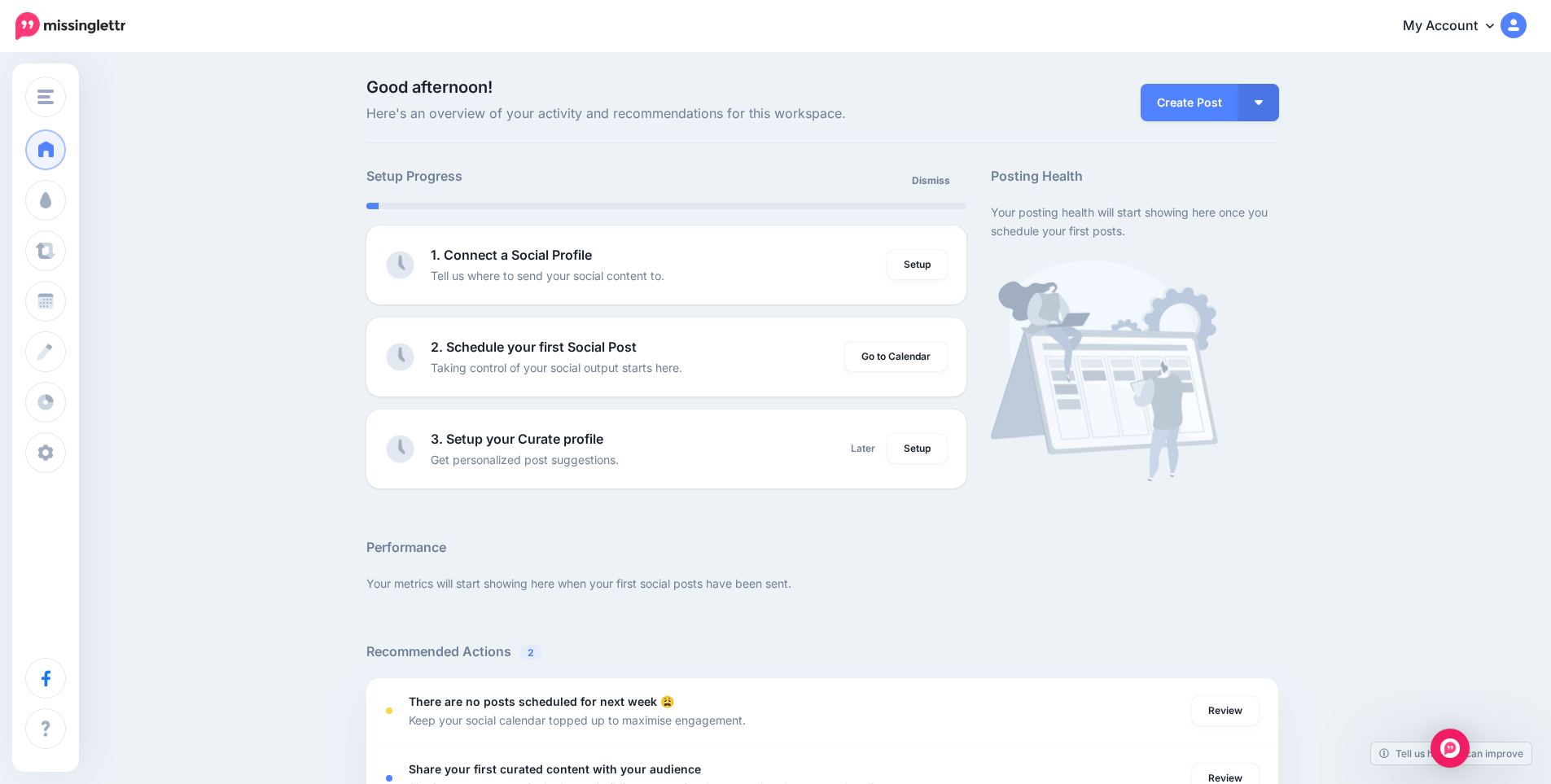
click at [1483, 34] on link "My Account" at bounding box center [1457, 26] width 140 height 40
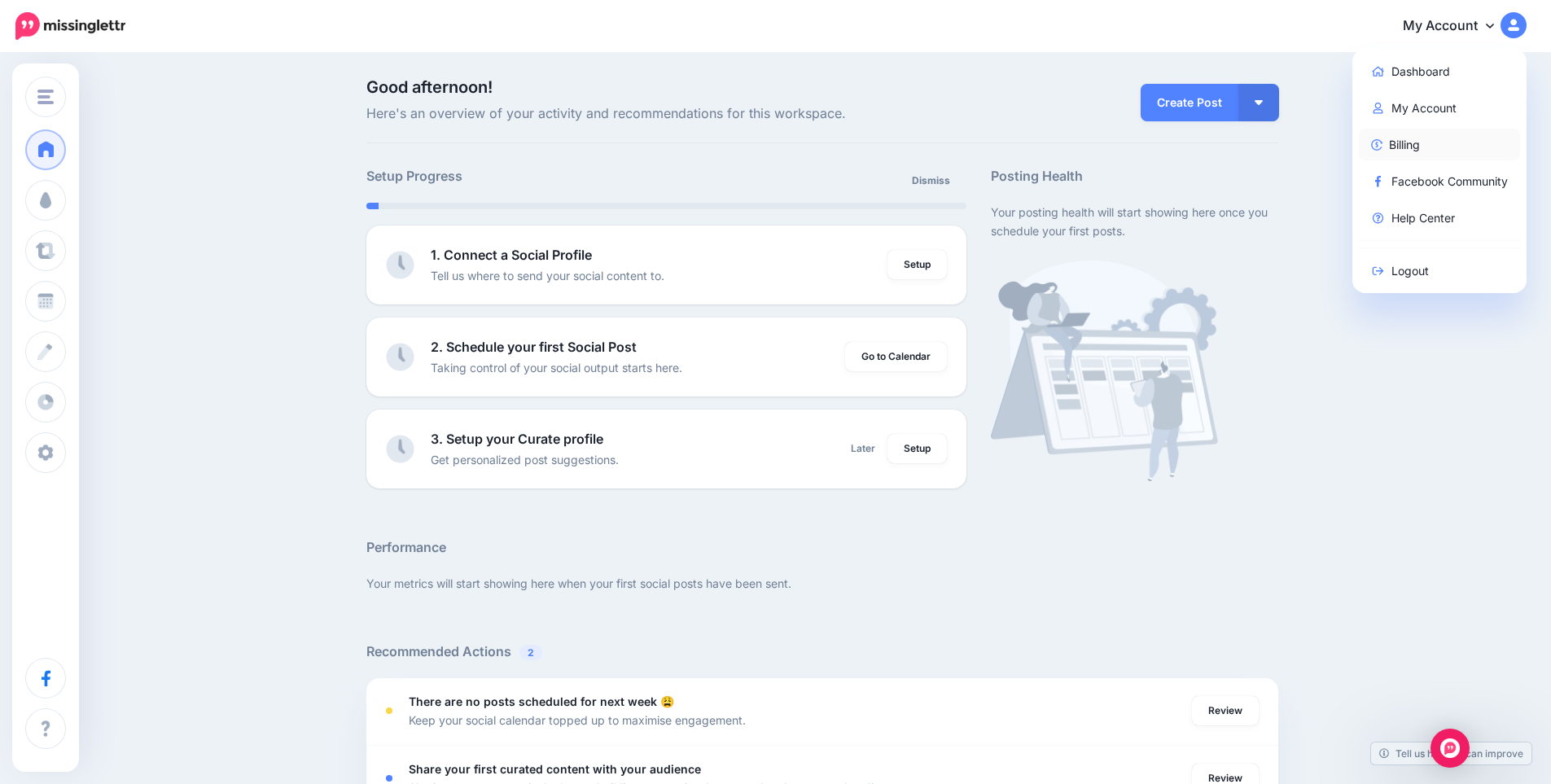
click at [1423, 144] on link "Billing" at bounding box center [1440, 144] width 162 height 32
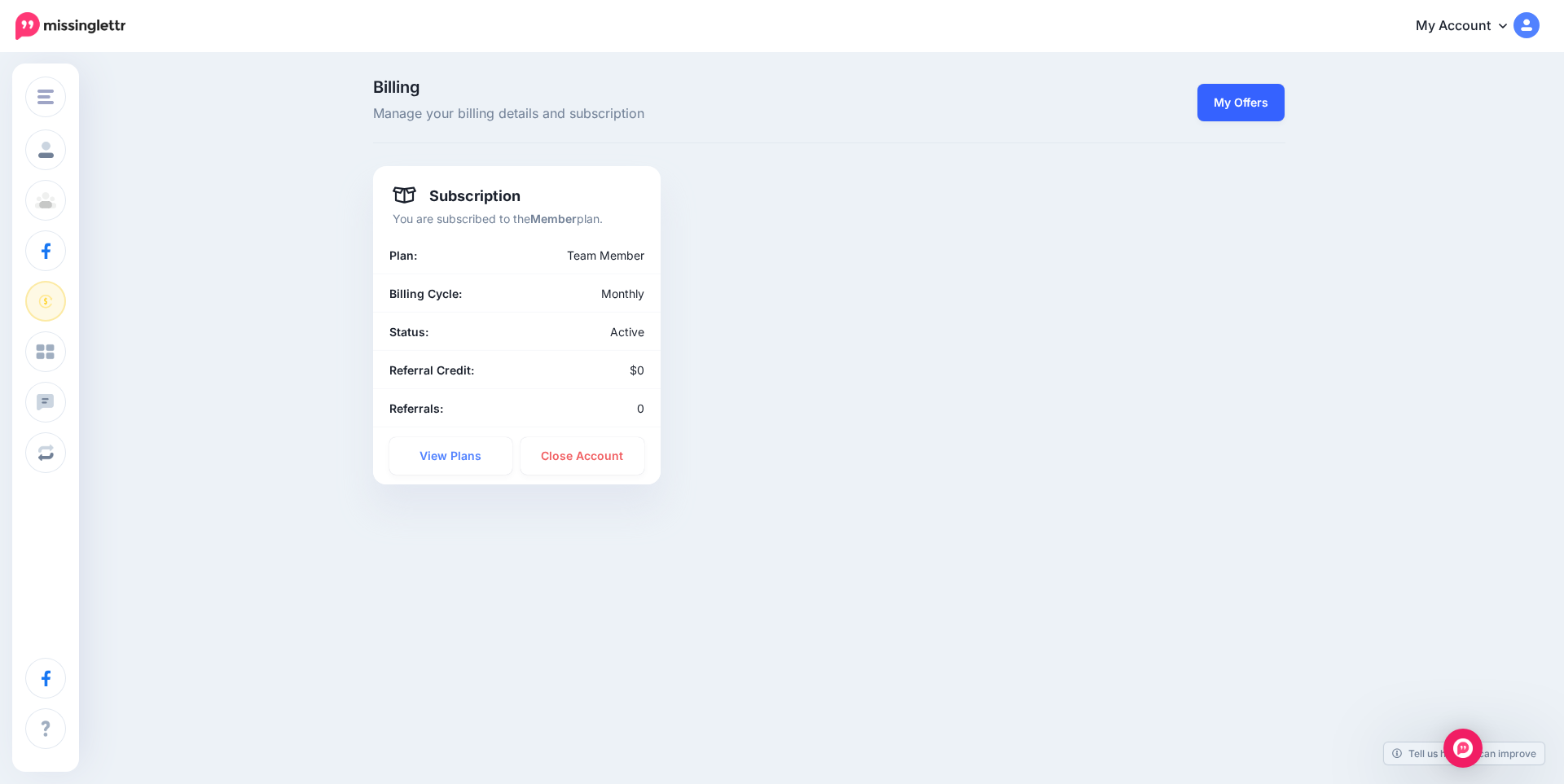
click at [1241, 104] on link "My Offers" at bounding box center [1241, 103] width 87 height 37
click at [445, 457] on link "View Plans" at bounding box center [452, 456] width 124 height 37
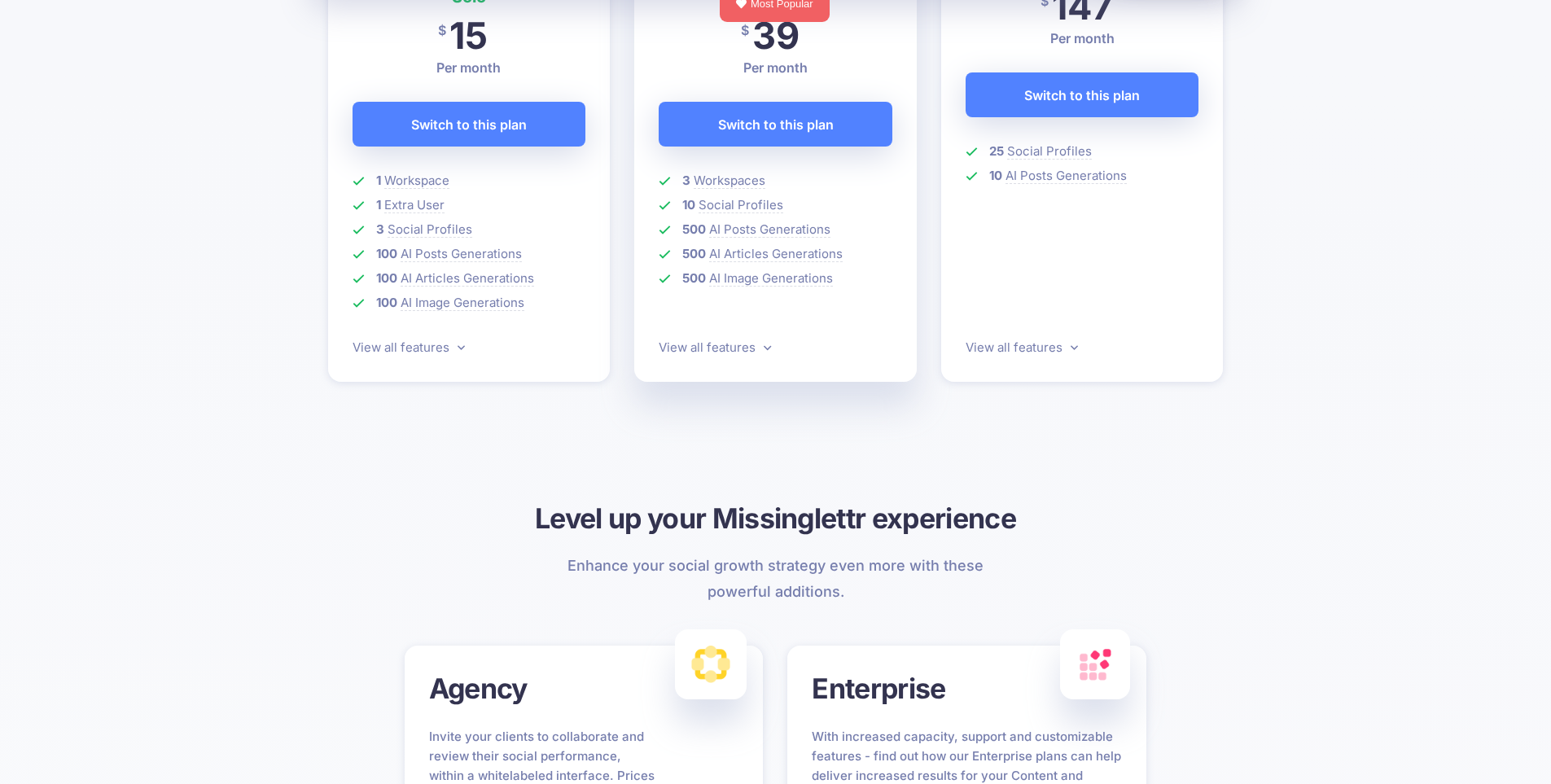
scroll to position [597, 0]
click at [422, 344] on link "View all features" at bounding box center [409, 346] width 112 height 15
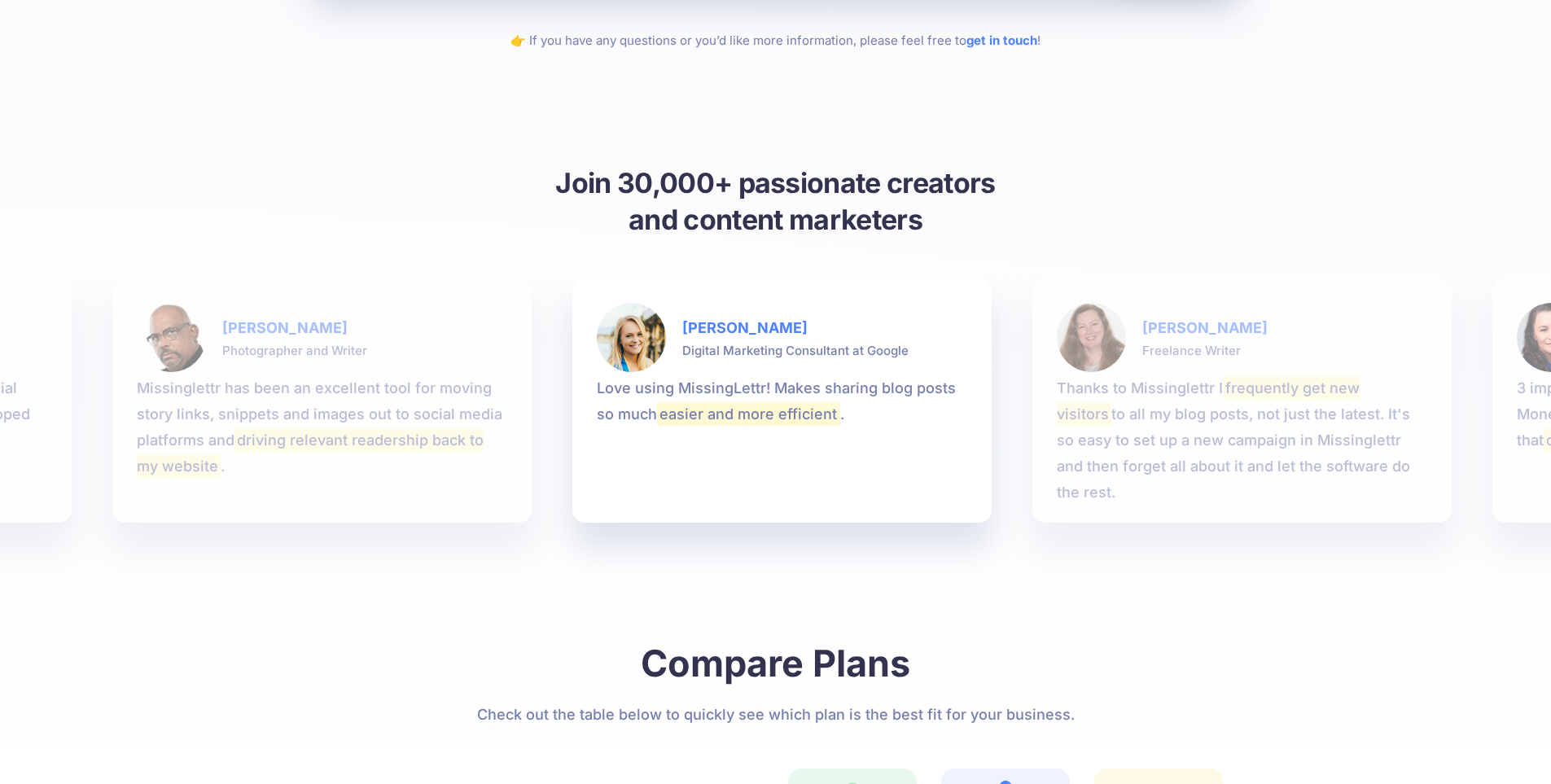
scroll to position [1623, 0]
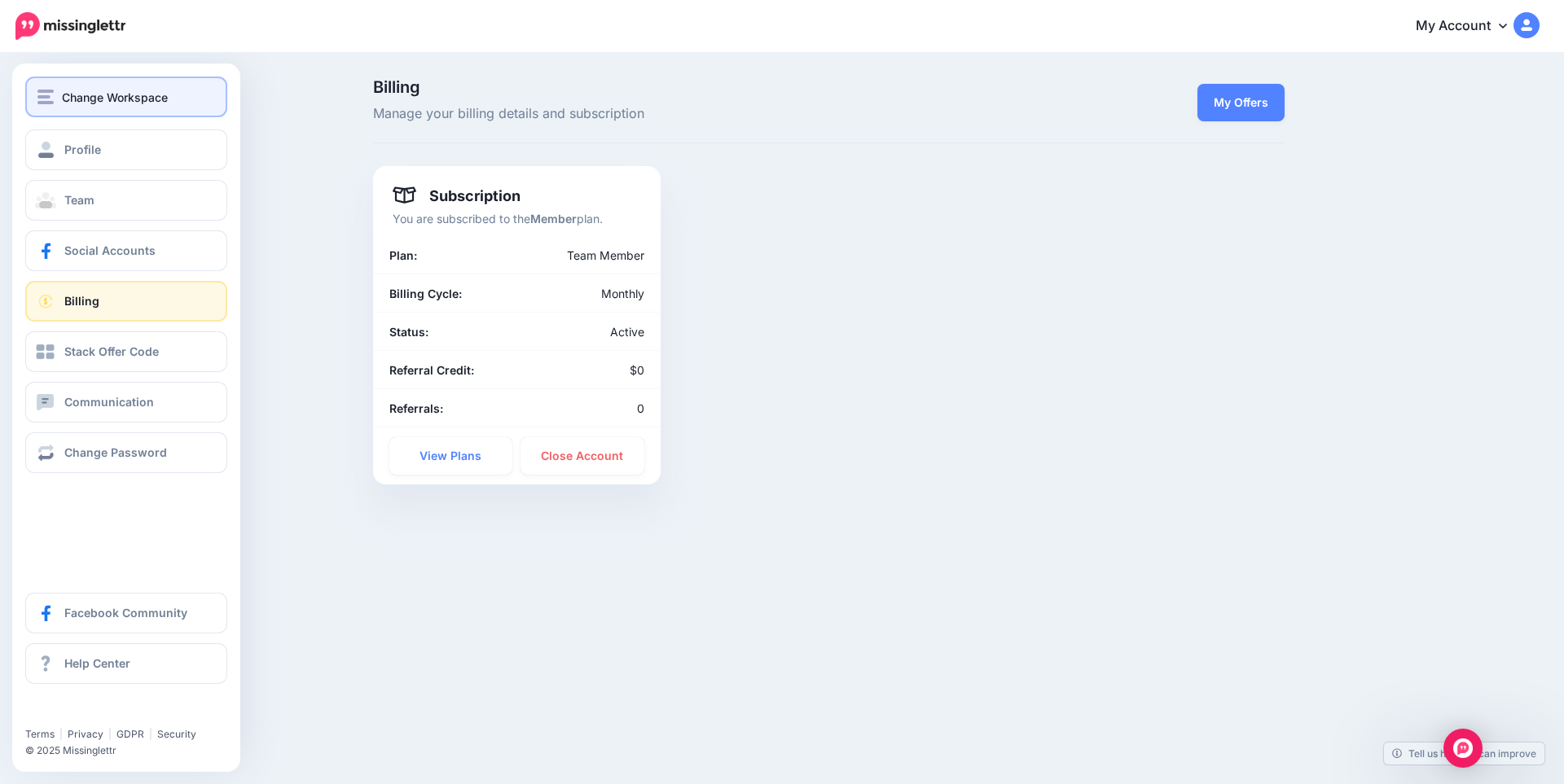
click at [64, 95] on span "Change Workspace" at bounding box center [115, 97] width 106 height 19
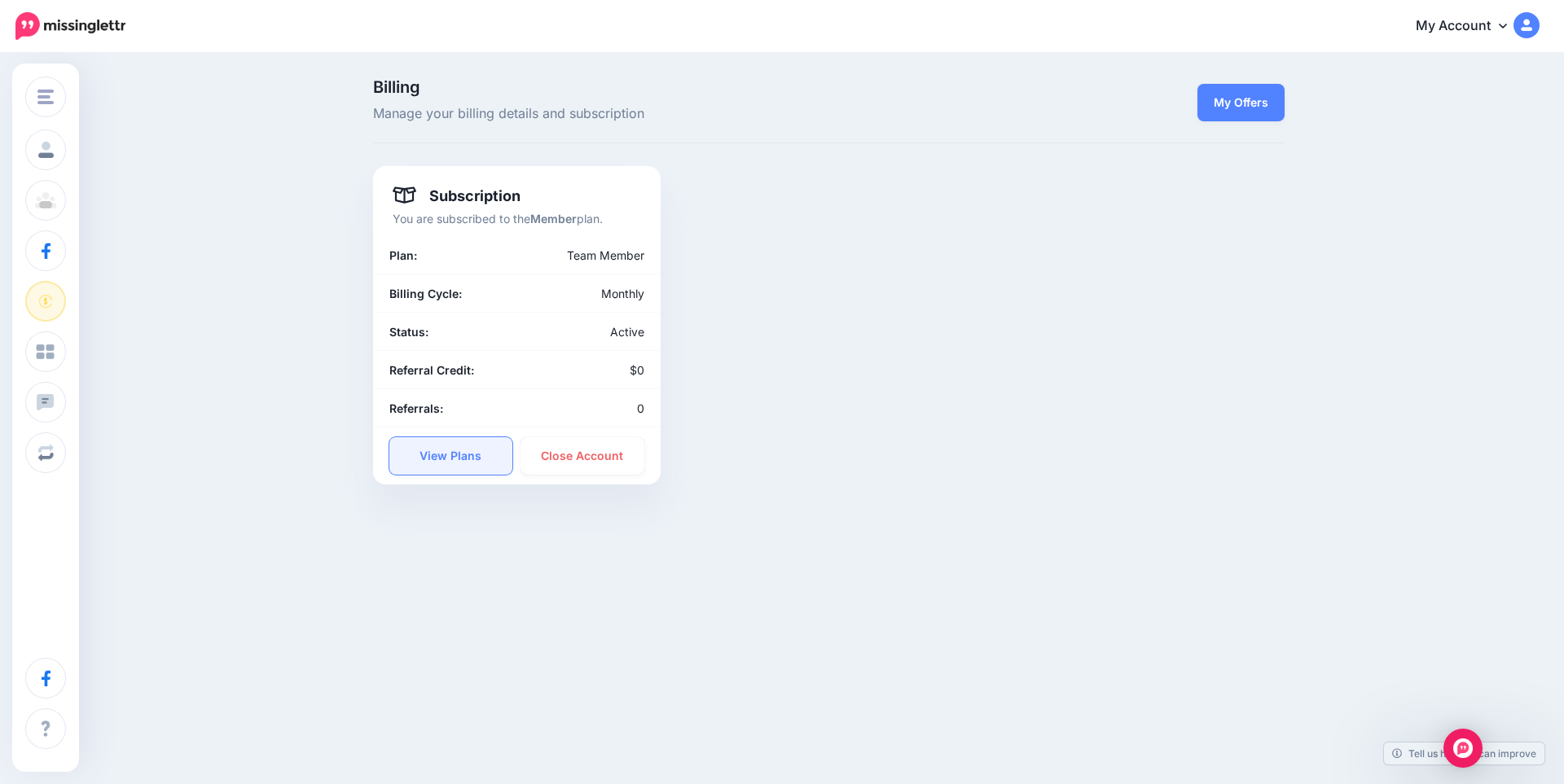
click at [460, 441] on link "View Plans" at bounding box center [452, 456] width 124 height 37
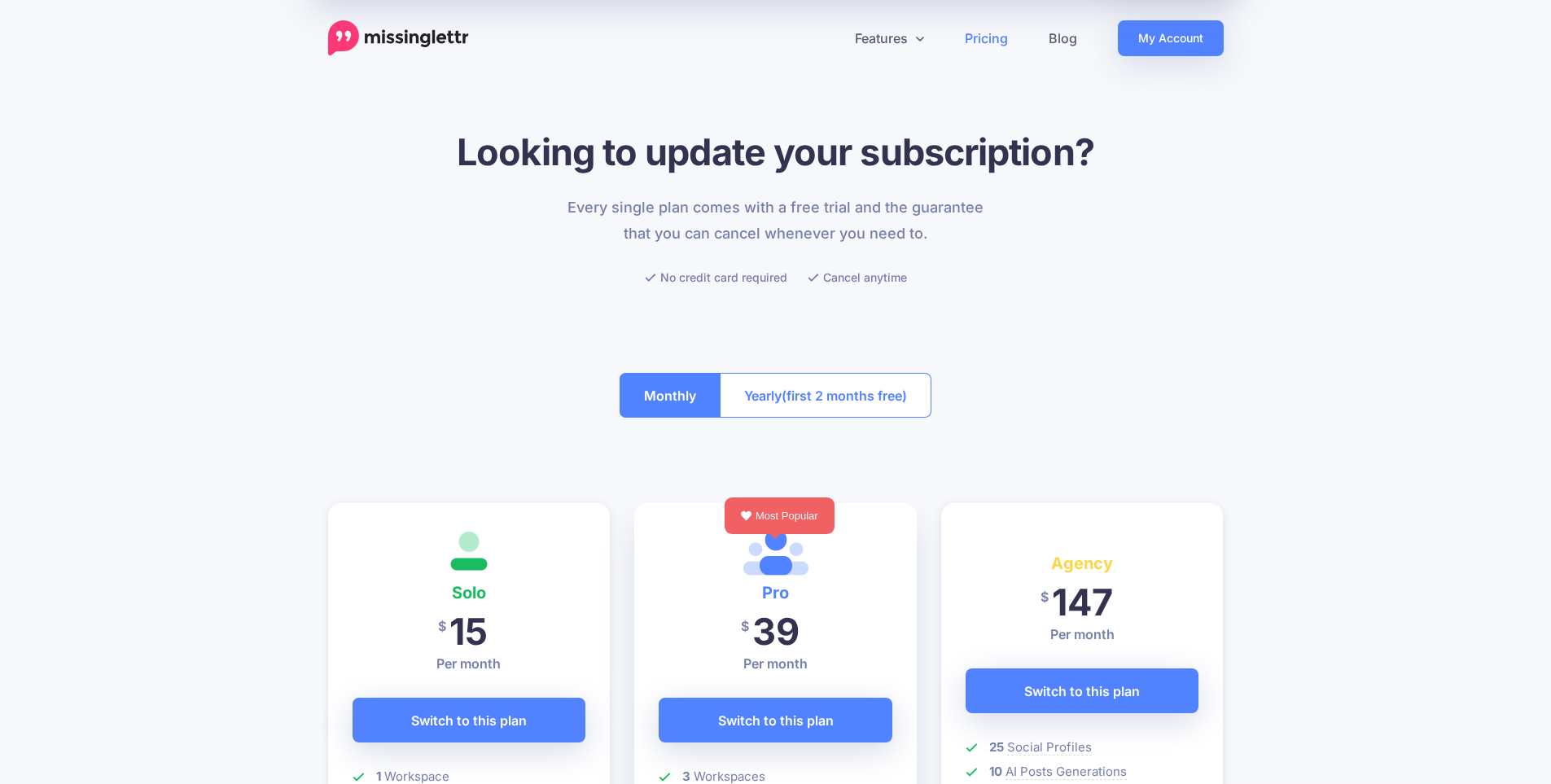
drag, startPoint x: 454, startPoint y: 422, endPoint x: 258, endPoint y: 368, distance: 203.3
